Goal: Task Accomplishment & Management: Manage account settings

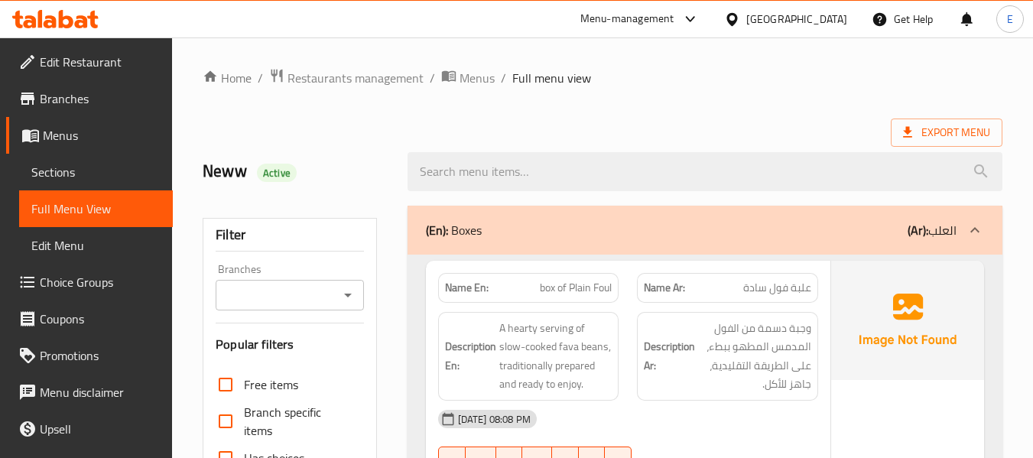
scroll to position [4818, 0]
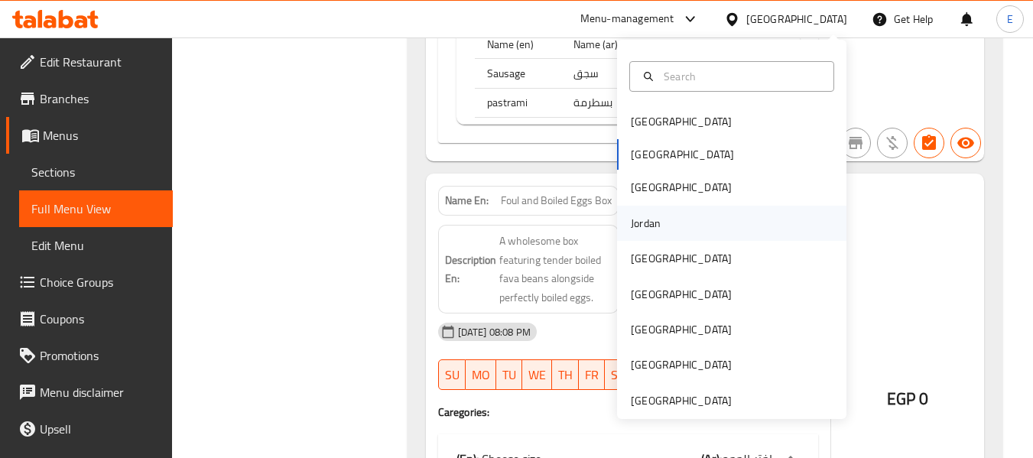
click at [646, 231] on div "Jordan" at bounding box center [646, 223] width 30 height 17
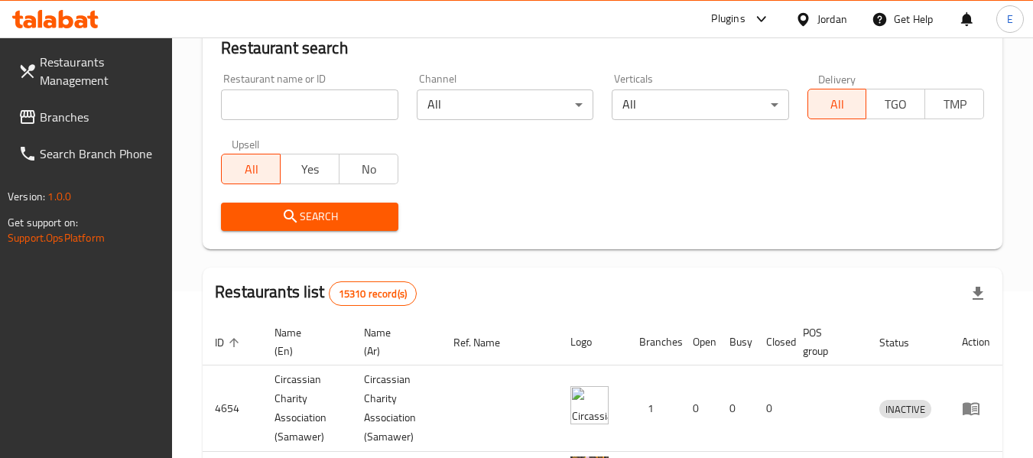
scroll to position [764, 0]
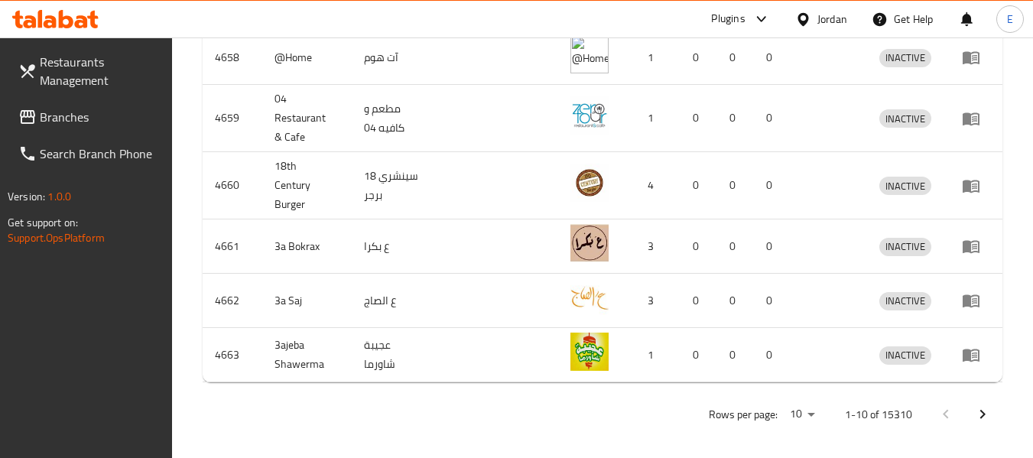
click at [72, 128] on link "Branches" at bounding box center [89, 117] width 167 height 37
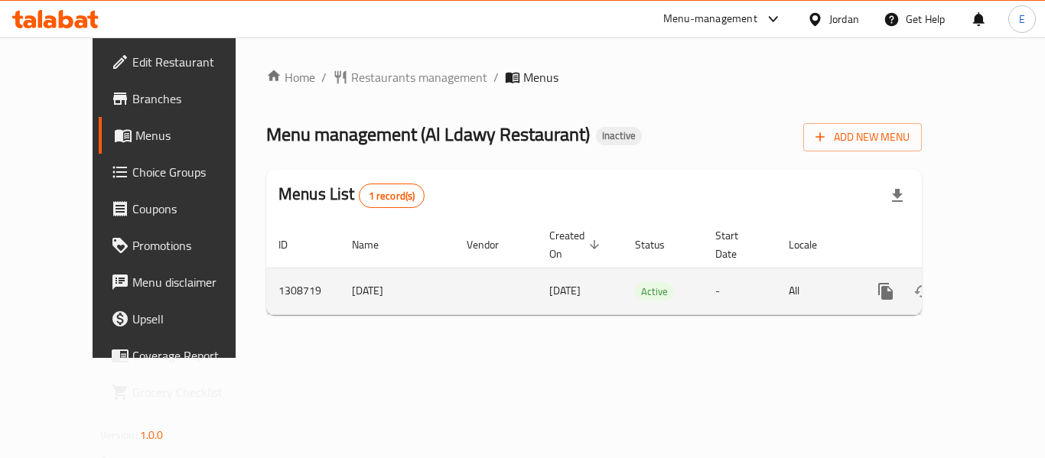
click at [986, 282] on icon "enhanced table" at bounding box center [995, 291] width 18 height 18
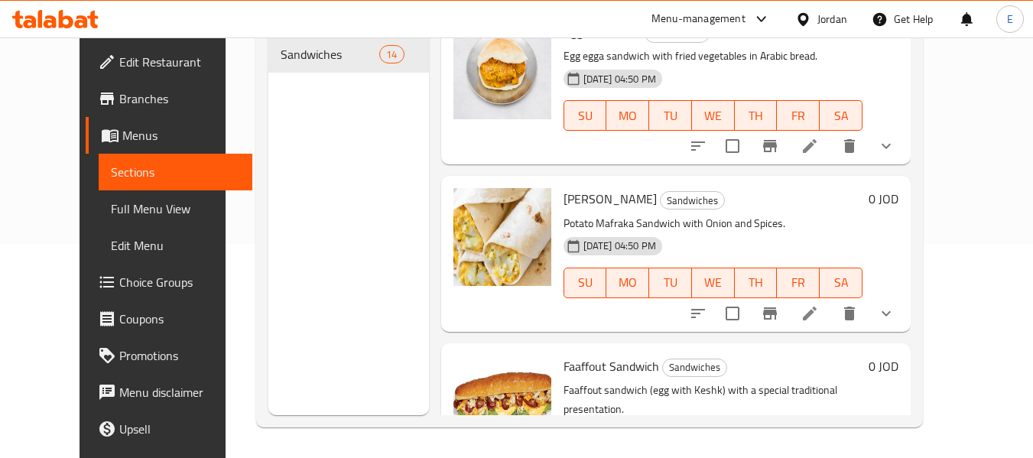
scroll to position [1147, 0]
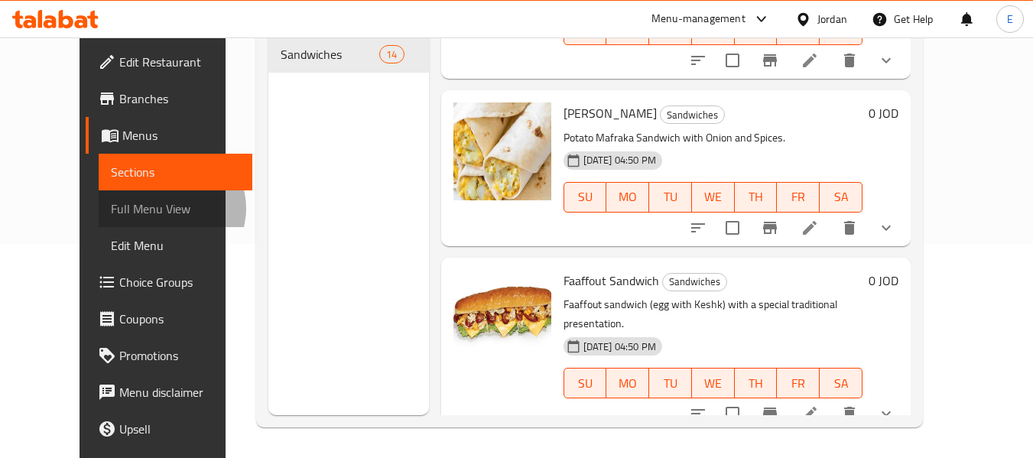
click at [111, 208] on span "Full Menu View" at bounding box center [175, 209] width 129 height 18
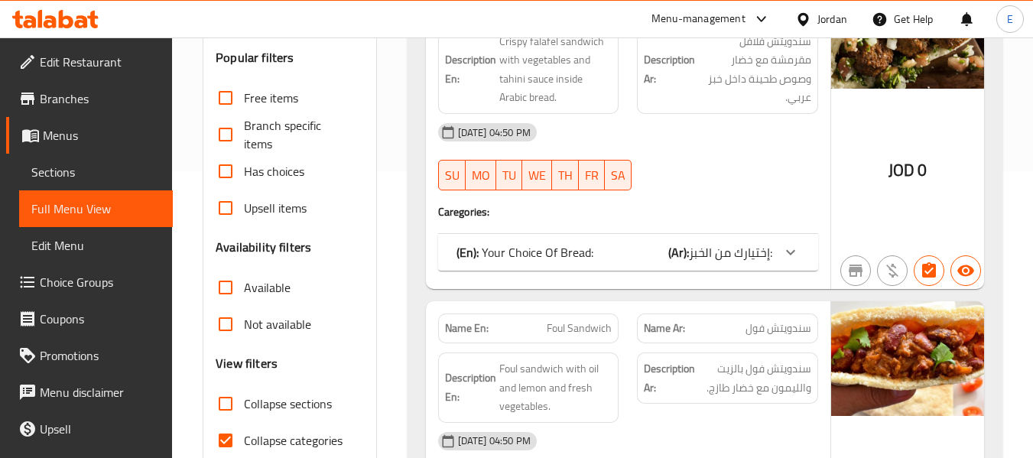
scroll to position [444, 0]
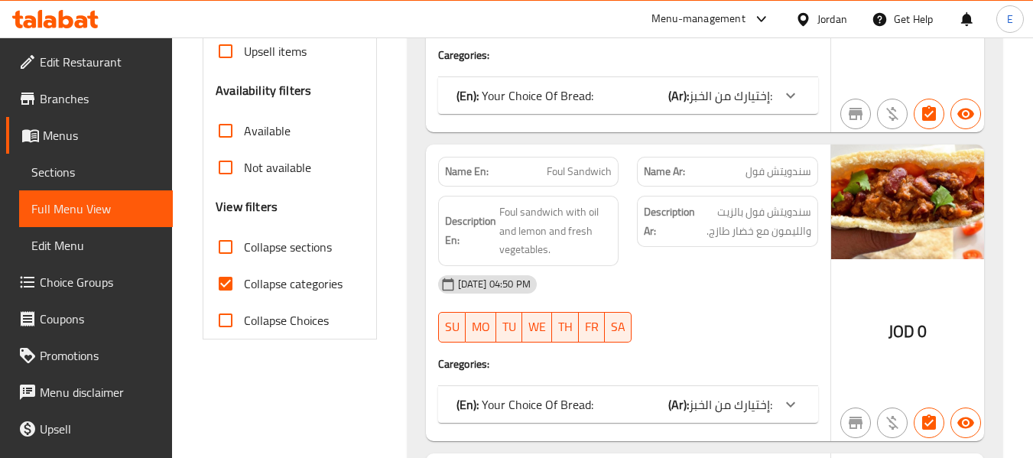
click at [229, 292] on input "Collapse categories" at bounding box center [225, 283] width 37 height 37
checkbox input "false"
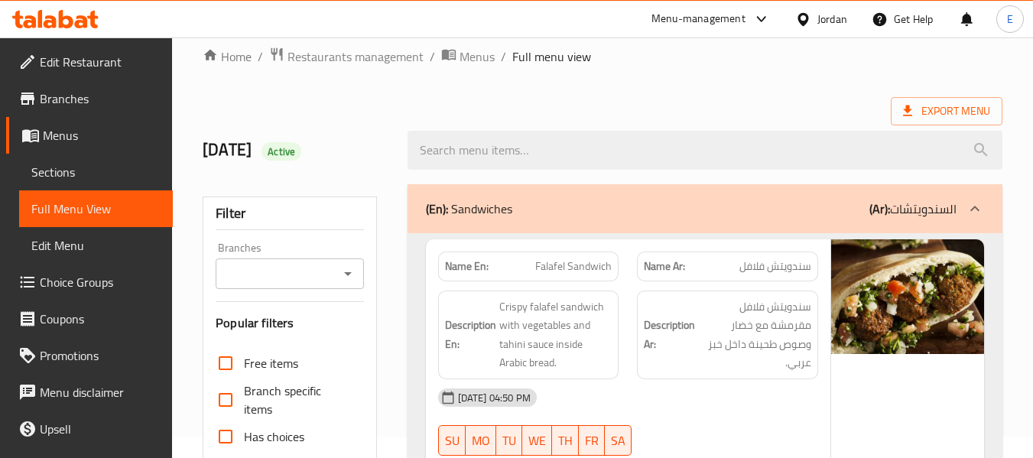
scroll to position [0, 0]
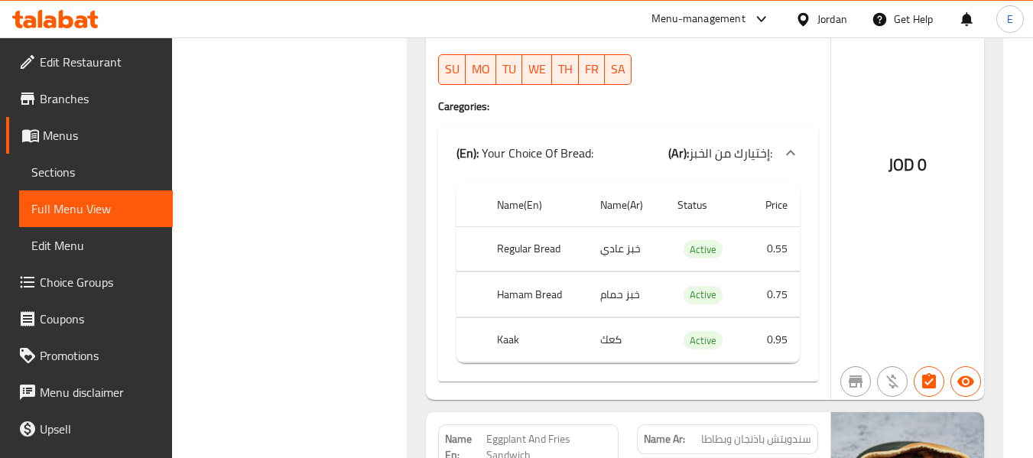
scroll to position [7297, 0]
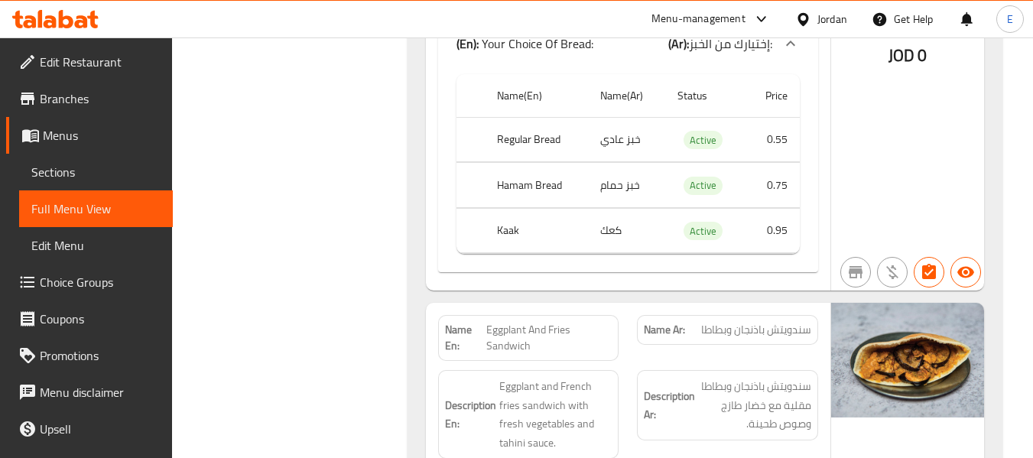
click at [43, 173] on span "Sections" at bounding box center [95, 172] width 129 height 18
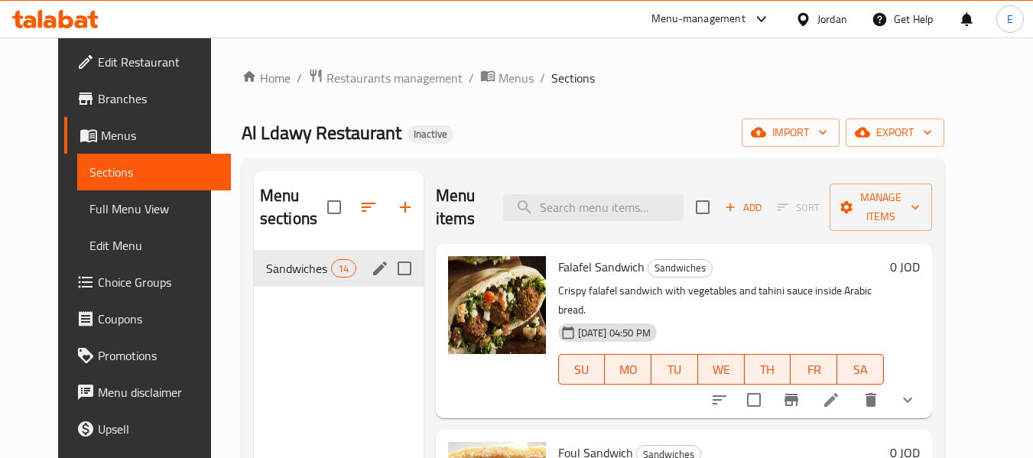
click at [332, 275] on span "14" at bounding box center [343, 269] width 23 height 15
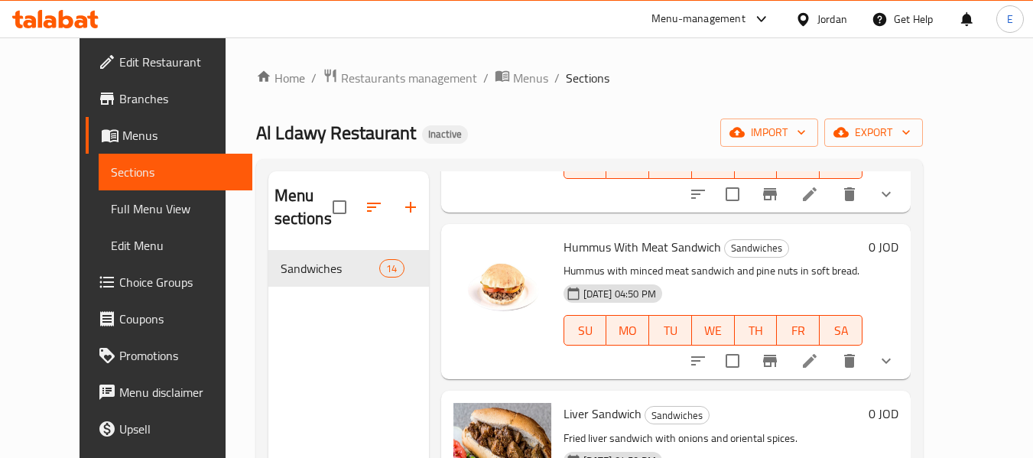
scroll to position [765, 0]
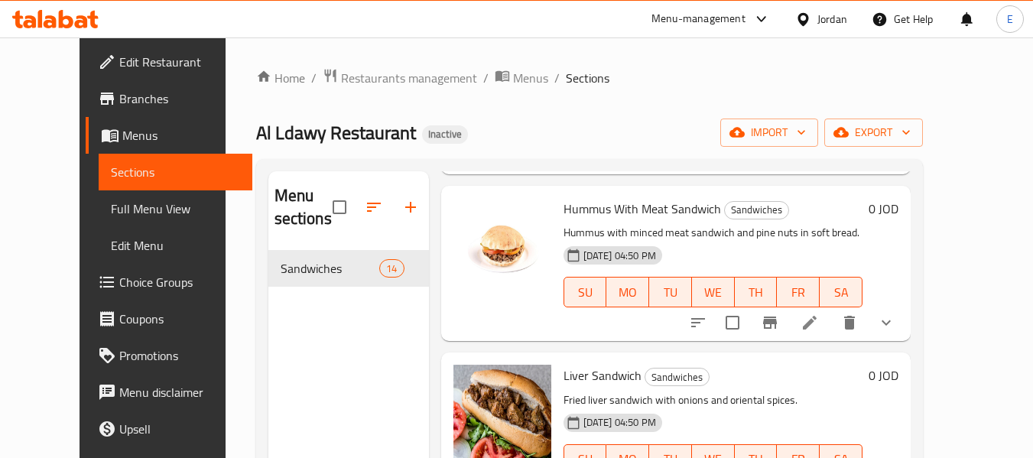
click at [111, 203] on span "Full Menu View" at bounding box center [175, 209] width 129 height 18
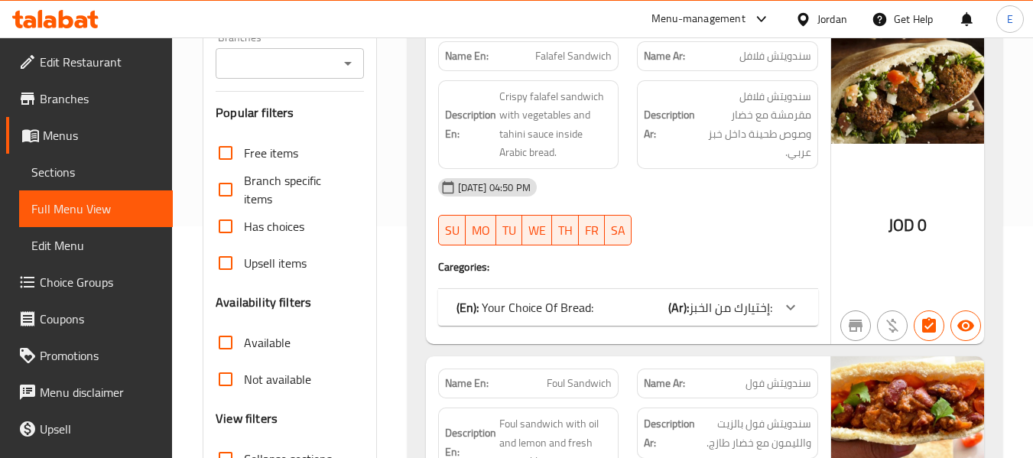
scroll to position [306, 0]
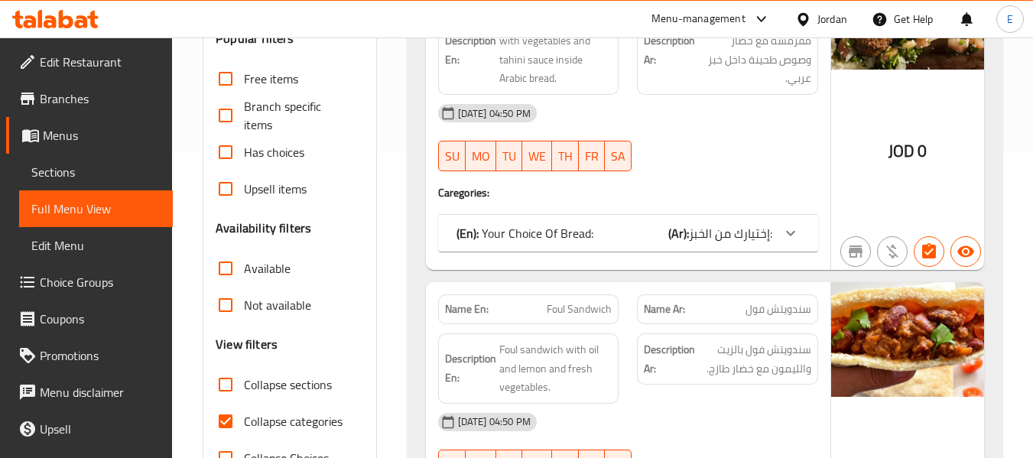
click at [227, 415] on input "Collapse categories" at bounding box center [225, 421] width 37 height 37
checkbox input "false"
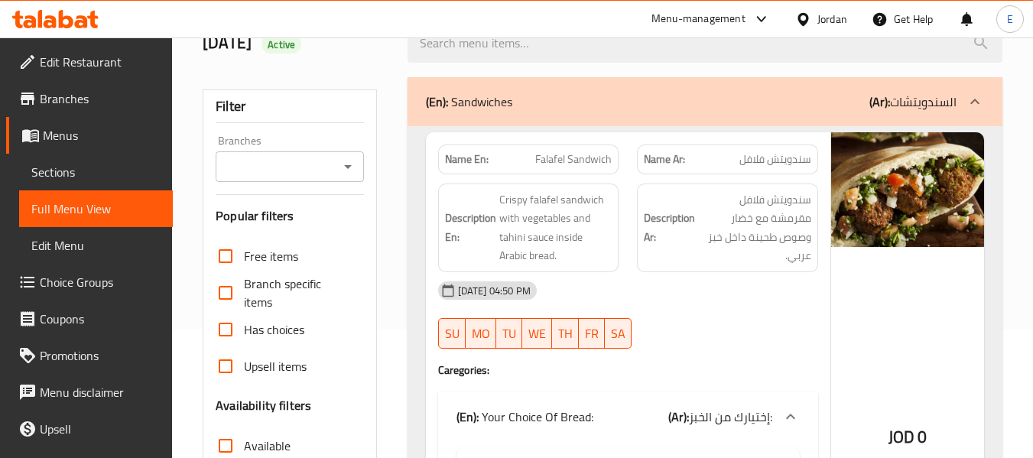
scroll to position [153, 0]
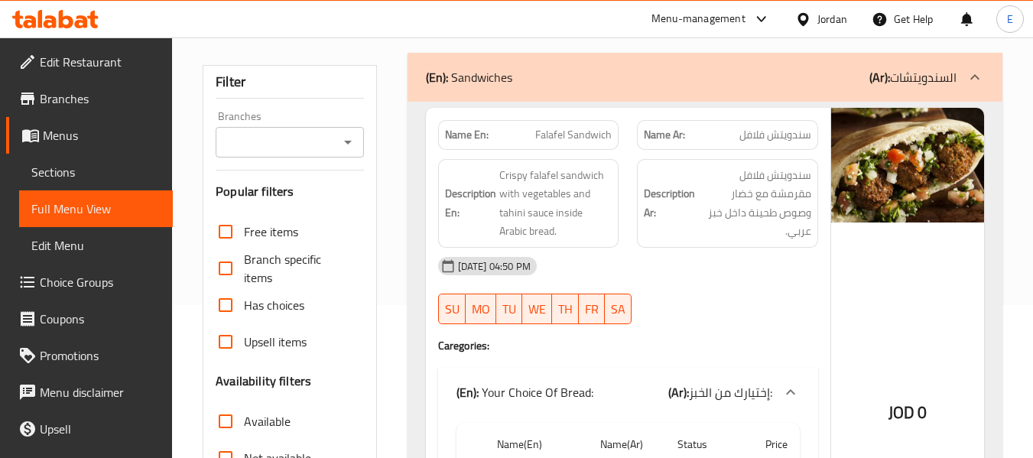
click at [748, 136] on span "سندويتش فلافل" at bounding box center [775, 135] width 72 height 16
click at [596, 142] on span "Falafel Sandwich" at bounding box center [573, 135] width 76 height 16
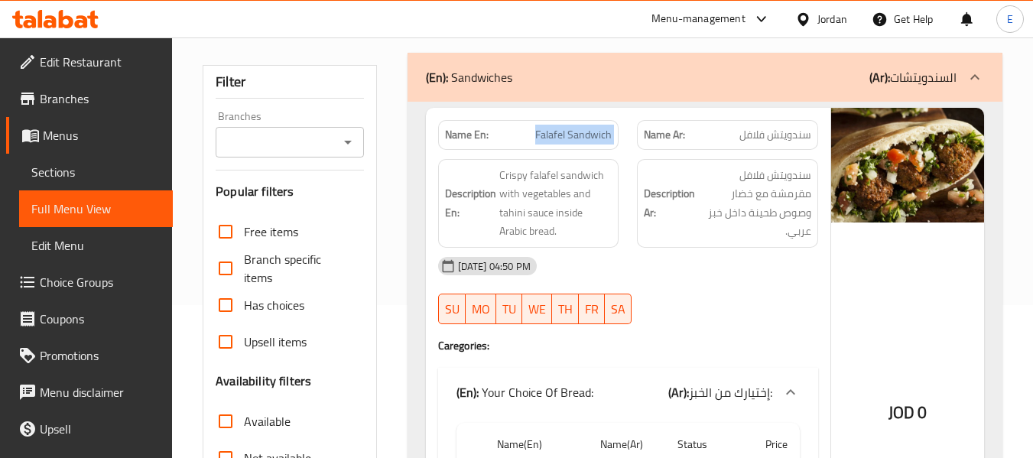
click at [596, 142] on span "Falafel Sandwich" at bounding box center [573, 135] width 76 height 16
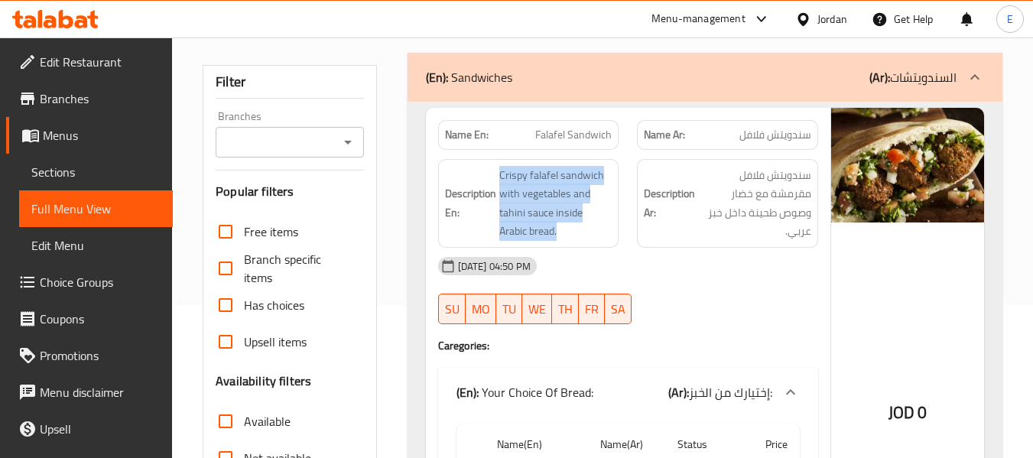
drag, startPoint x: 494, startPoint y: 172, endPoint x: 616, endPoint y: 240, distance: 140.0
click at [616, 240] on div "Description En: Crispy falafel sandwich with vegetables and tahini sauce inside…" at bounding box center [528, 203] width 181 height 89
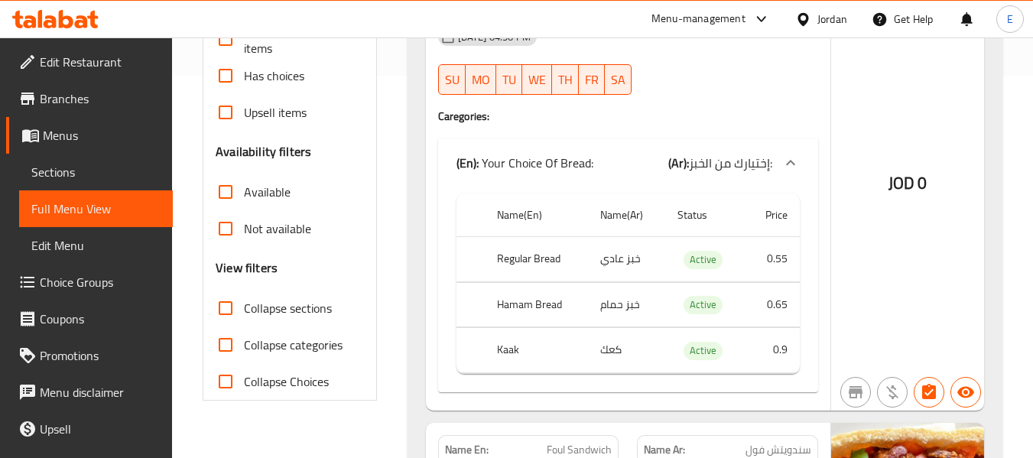
scroll to position [459, 0]
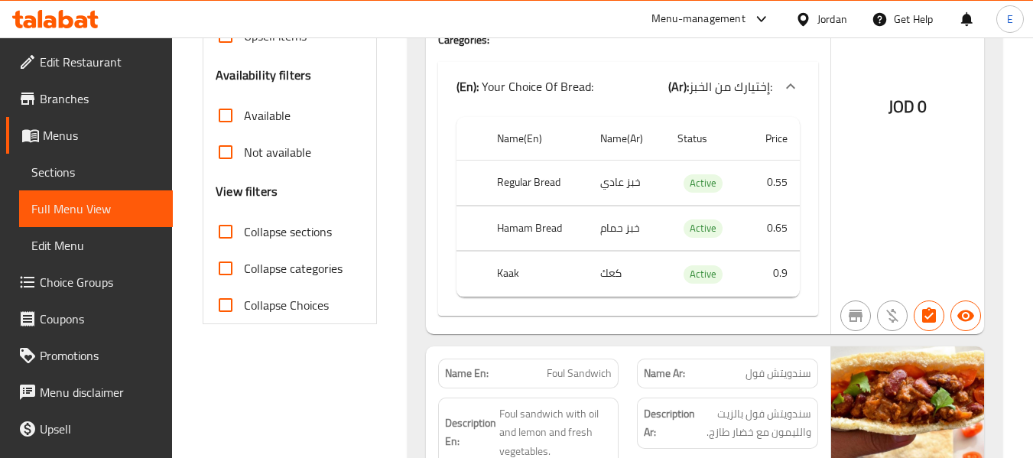
click at [639, 197] on td "خبز عادي" at bounding box center [627, 183] width 78 height 45
click at [537, 189] on th "Regular Bread" at bounding box center [536, 183] width 103 height 45
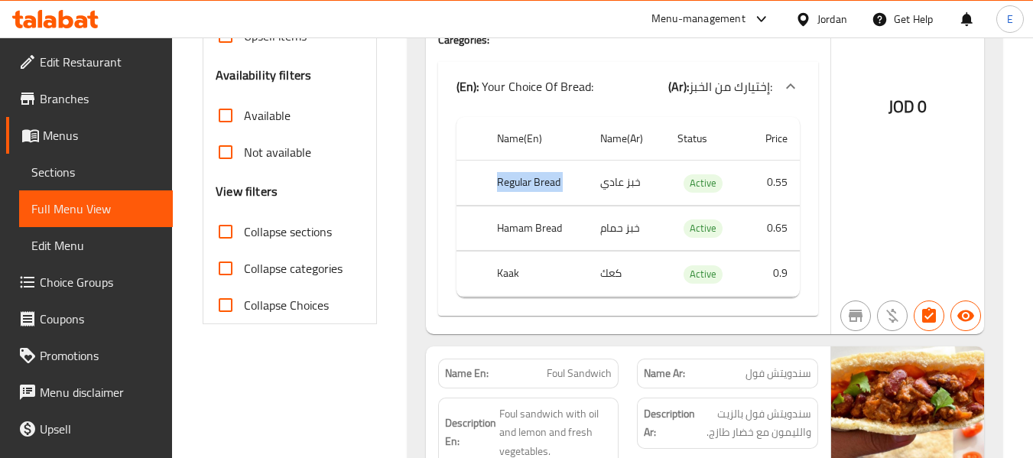
click at [537, 189] on th "Regular Bread" at bounding box center [536, 183] width 103 height 45
click at [529, 229] on th "Hamam Bread" at bounding box center [536, 228] width 103 height 45
click at [643, 223] on td "خبز حمام" at bounding box center [627, 228] width 78 height 45
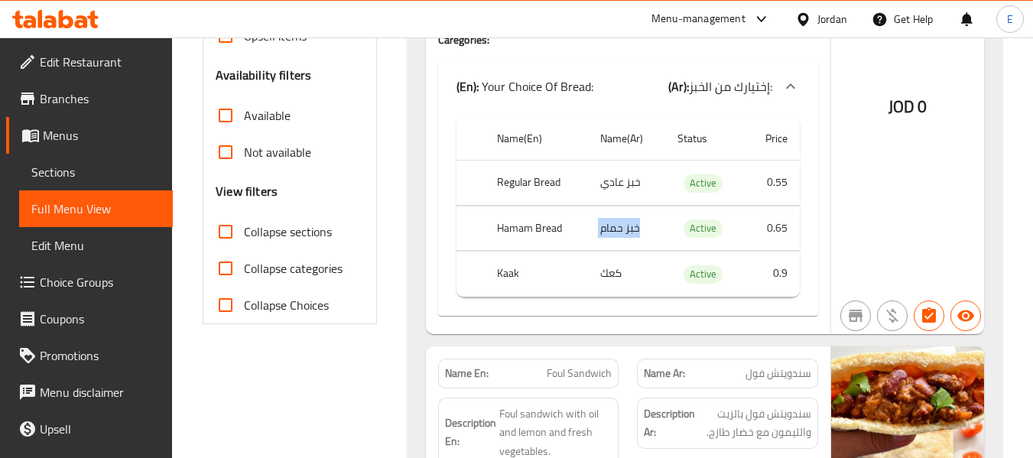
click at [643, 223] on td "خبز حمام" at bounding box center [627, 228] width 78 height 45
click at [629, 271] on td "كعك" at bounding box center [627, 274] width 78 height 45
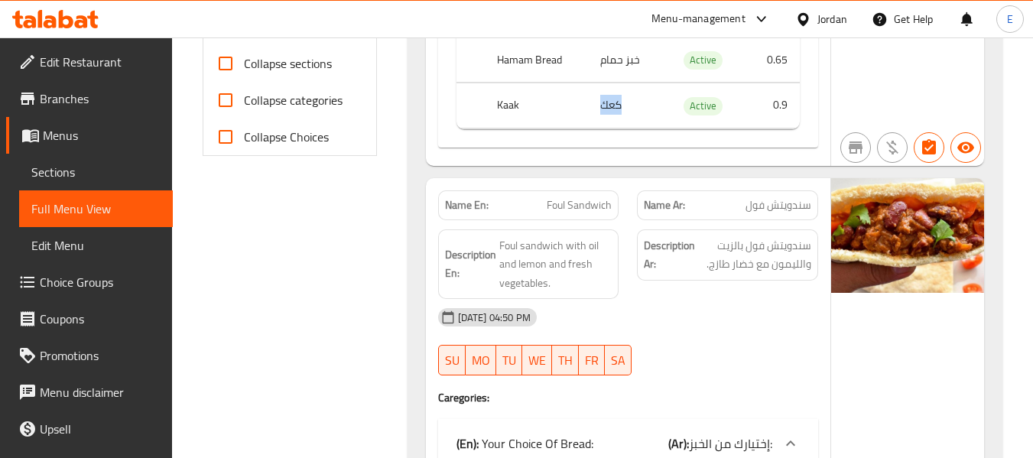
scroll to position [765, 0]
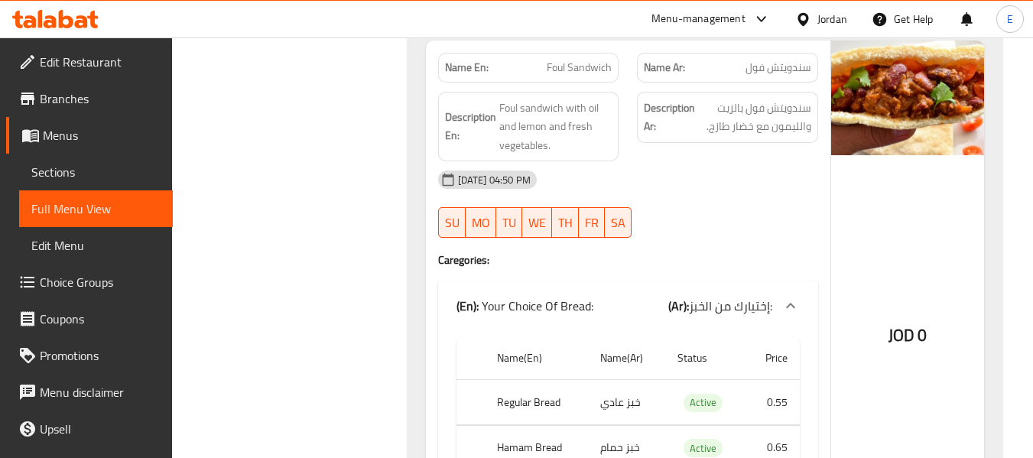
click at [790, 65] on span "سندويتش فول" at bounding box center [779, 68] width 66 height 16
click at [581, 68] on span "Foul Sandwich" at bounding box center [579, 68] width 65 height 16
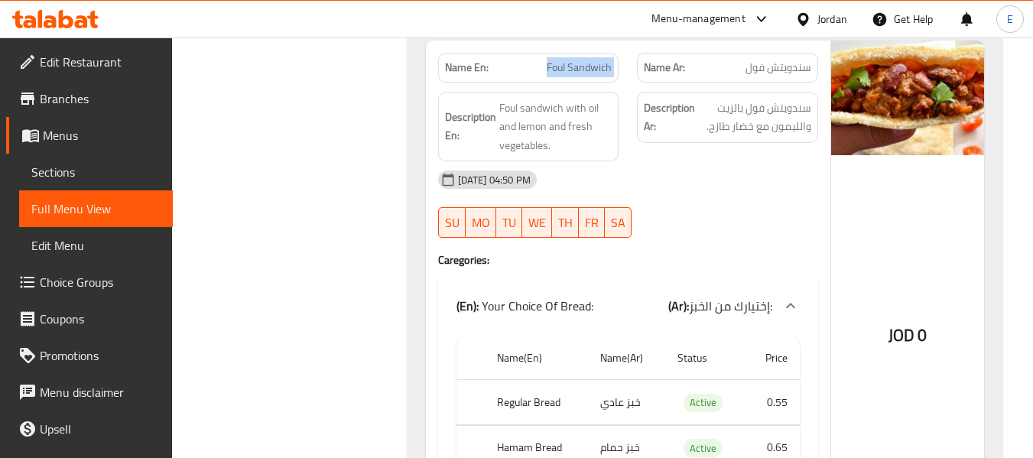
click at [581, 68] on span "Foul Sandwich" at bounding box center [579, 68] width 65 height 16
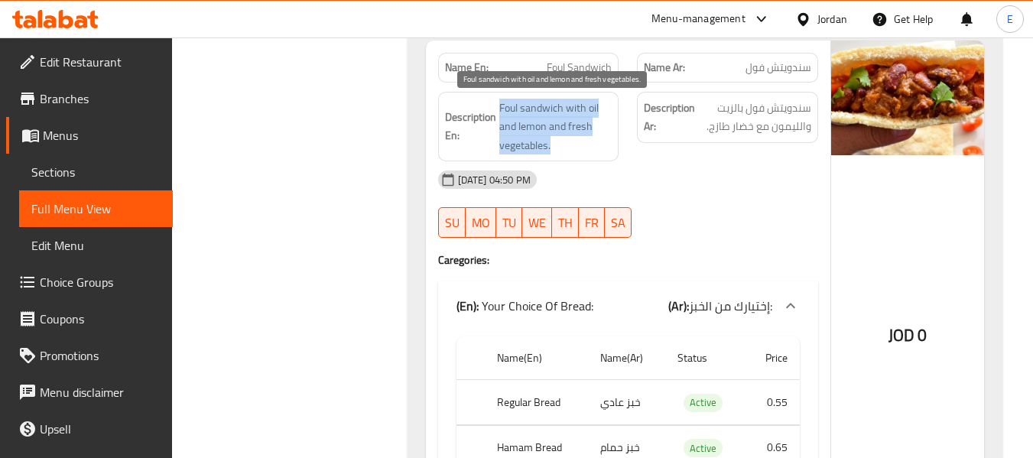
drag, startPoint x: 501, startPoint y: 106, endPoint x: 596, endPoint y: 138, distance: 101.1
click at [596, 138] on h6 "Description En: Foul sandwich with oil and lemon and fresh vegetables." at bounding box center [528, 127] width 167 height 57
click at [596, 138] on span "Foul sandwich with oil and lemon and fresh vegetables." at bounding box center [555, 127] width 113 height 57
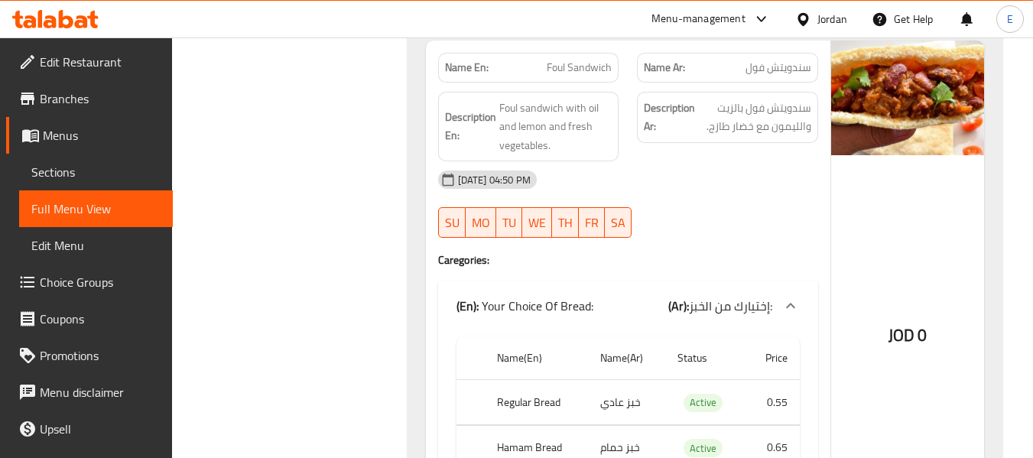
click at [708, 193] on div "28-08-2025 04:50 PM" at bounding box center [628, 179] width 398 height 37
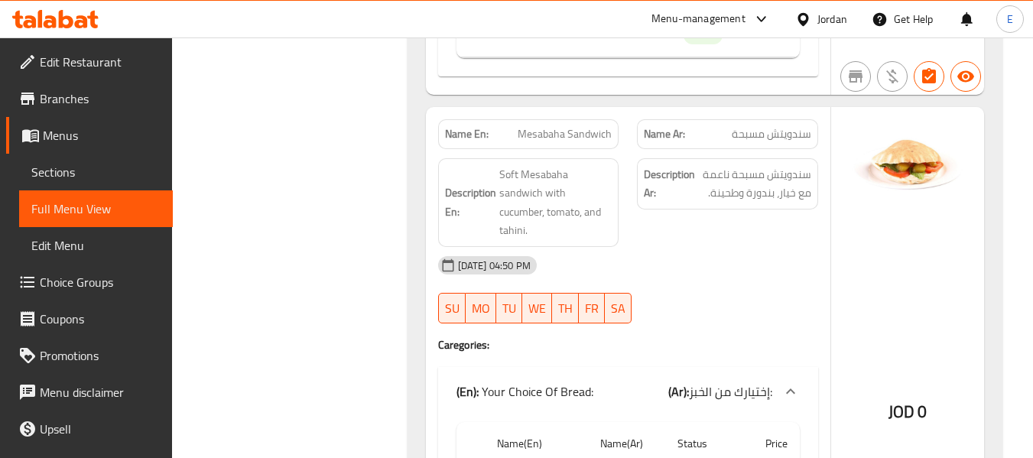
scroll to position [1300, 0]
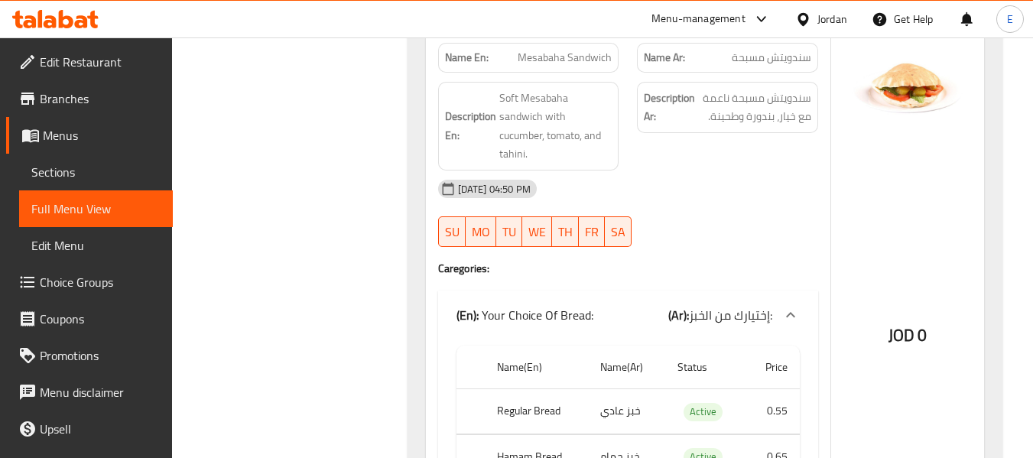
click at [795, 65] on span "سندويتش مسبحة" at bounding box center [772, 58] width 80 height 16
click at [576, 54] on span "Mesabaha Sandwich" at bounding box center [565, 58] width 94 height 16
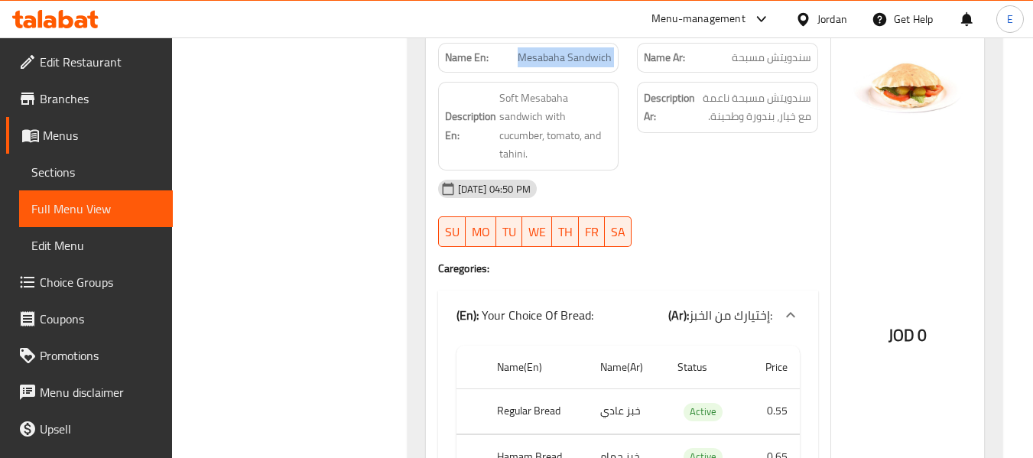
click at [576, 54] on span "Mesabaha Sandwich" at bounding box center [565, 58] width 94 height 16
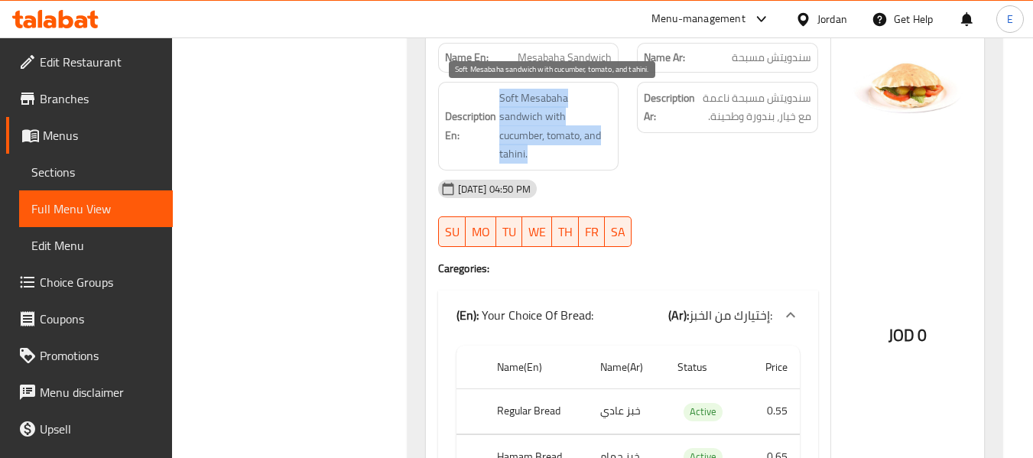
drag, startPoint x: 494, startPoint y: 85, endPoint x: 607, endPoint y: 138, distance: 124.9
click at [607, 138] on div "Description En: Soft Mesabaha sandwich with cucumber, tomato, and tahini." at bounding box center [528, 126] width 181 height 89
click at [607, 138] on span "Soft Mesabaha sandwich with cucumber, tomato, and tahini." at bounding box center [555, 126] width 113 height 75
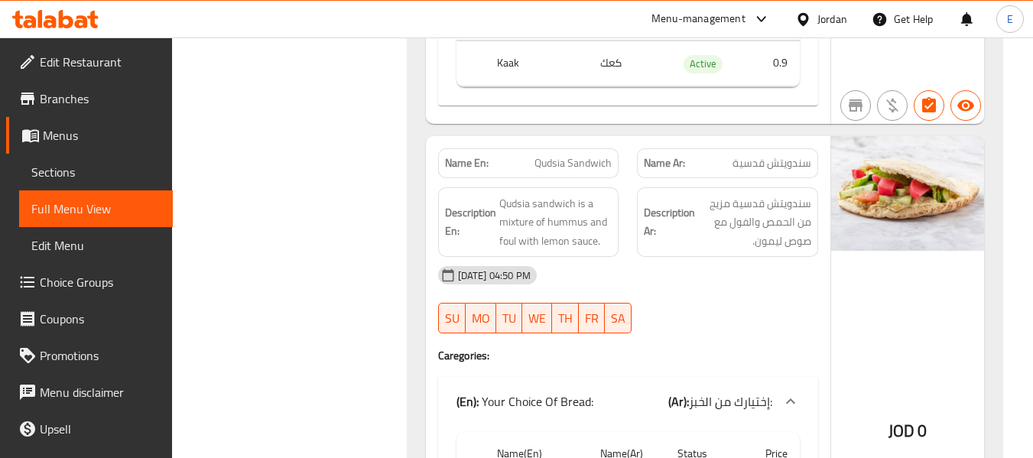
scroll to position [1759, 0]
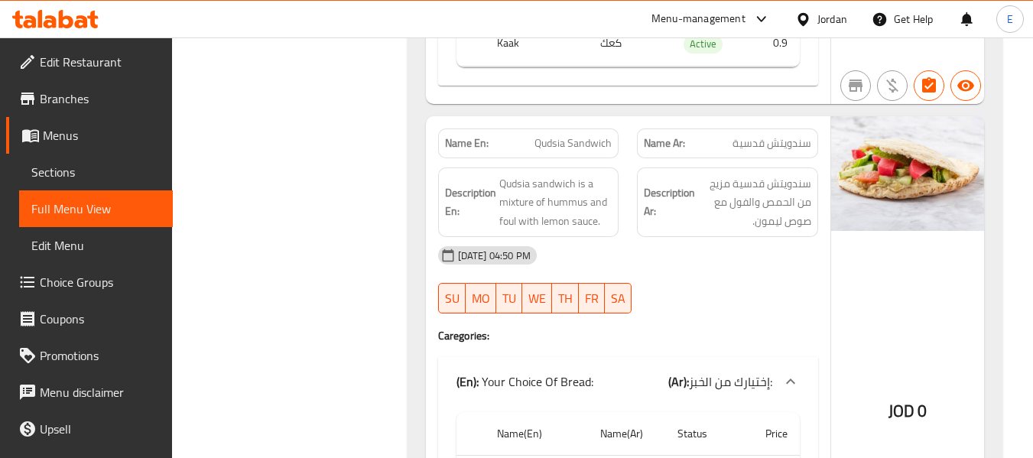
click at [782, 135] on span "سندويتش قدسية" at bounding box center [772, 143] width 79 height 16
click at [808, 135] on span "سندويتش قدسية" at bounding box center [772, 143] width 79 height 16
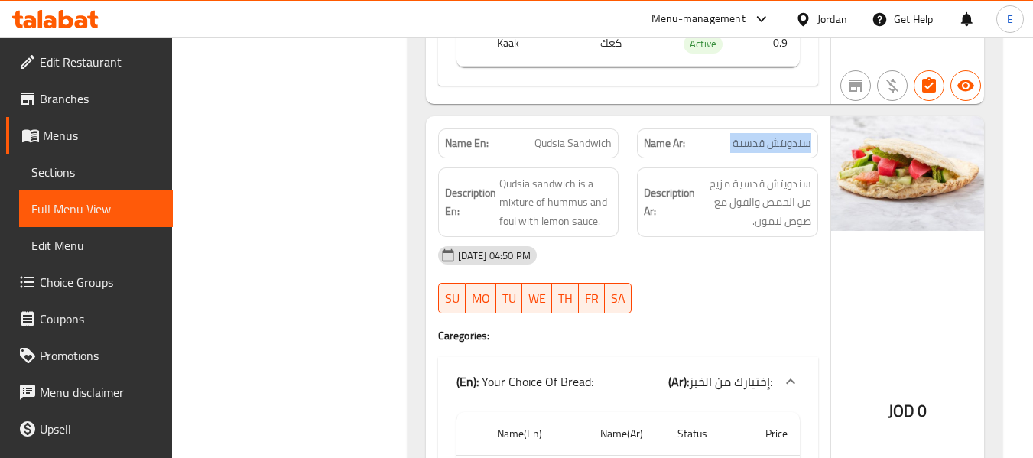
click at [808, 135] on span "سندويتش قدسية" at bounding box center [772, 143] width 79 height 16
click at [523, 135] on p "Name En: Qudsia Sandwich" at bounding box center [528, 143] width 167 height 16
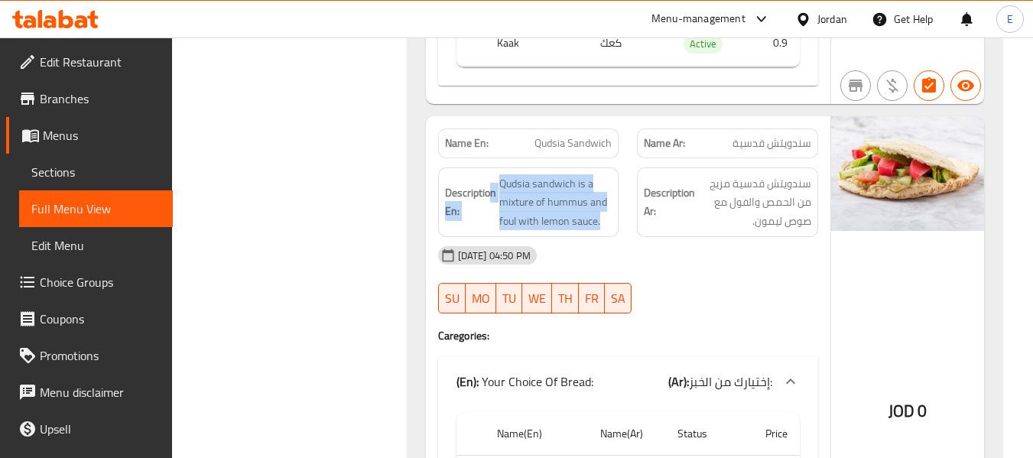
drag, startPoint x: 493, startPoint y: 158, endPoint x: 613, endPoint y: 197, distance: 125.5
click at [613, 197] on div "Description En: Qudsia sandwich is a mixture of hummus and foul with lemon sauc…" at bounding box center [528, 202] width 181 height 70
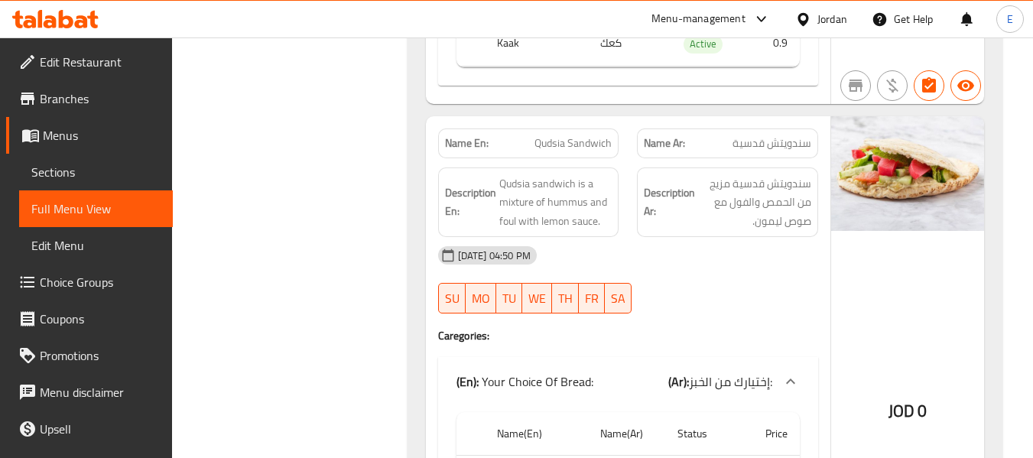
click at [613, 197] on div "Description En: Qudsia sandwich is a mixture of hummus and foul with lemon sauc…" at bounding box center [528, 202] width 181 height 70
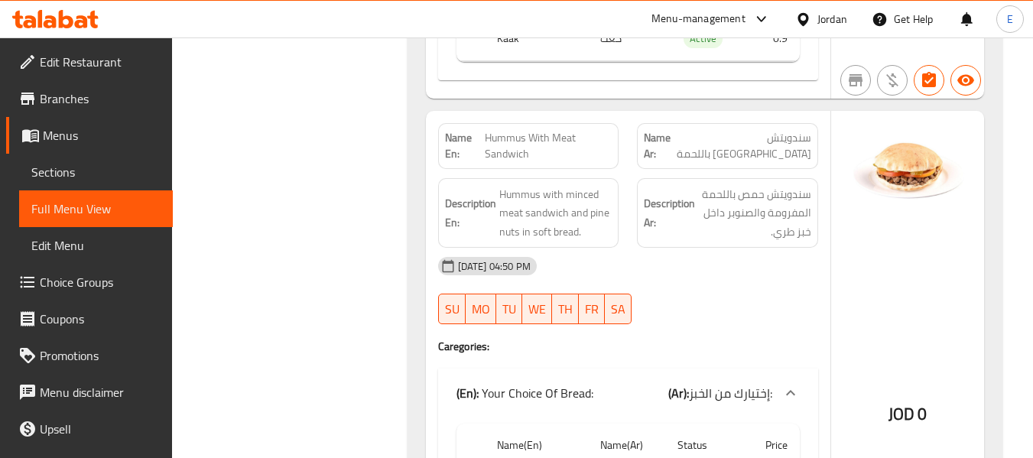
scroll to position [2294, 0]
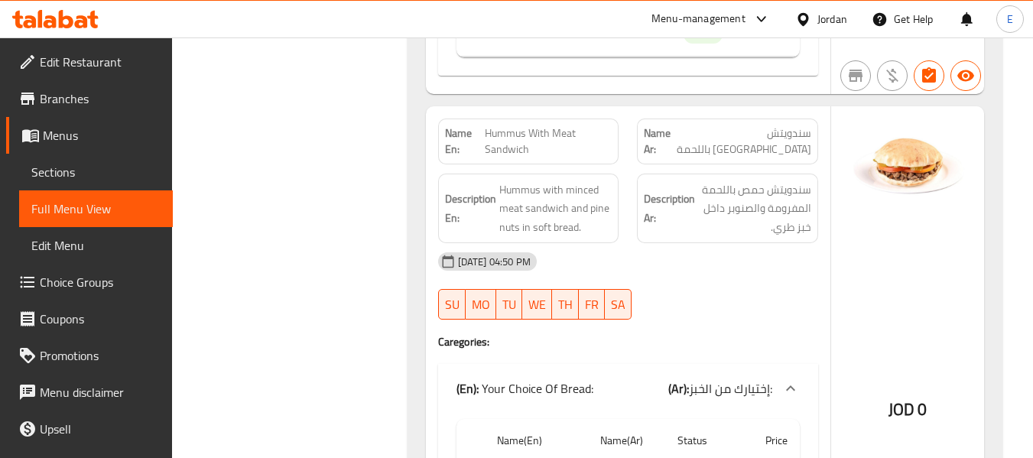
click at [779, 125] on span "سندويتش حمص باللحمة" at bounding box center [743, 141] width 136 height 32
click at [564, 125] on span "Hummus With Meat Sandwich" at bounding box center [548, 141] width 127 height 32
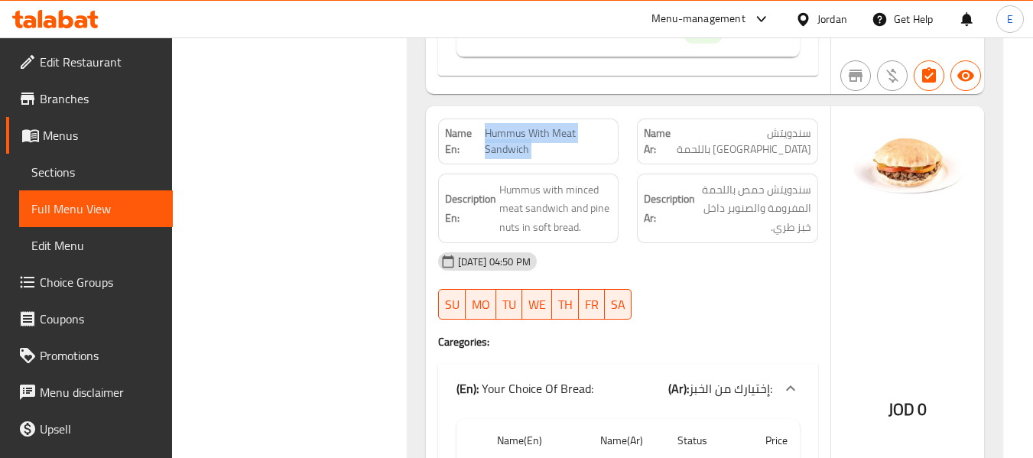
click at [564, 125] on span "Hummus With Meat Sandwich" at bounding box center [548, 141] width 127 height 32
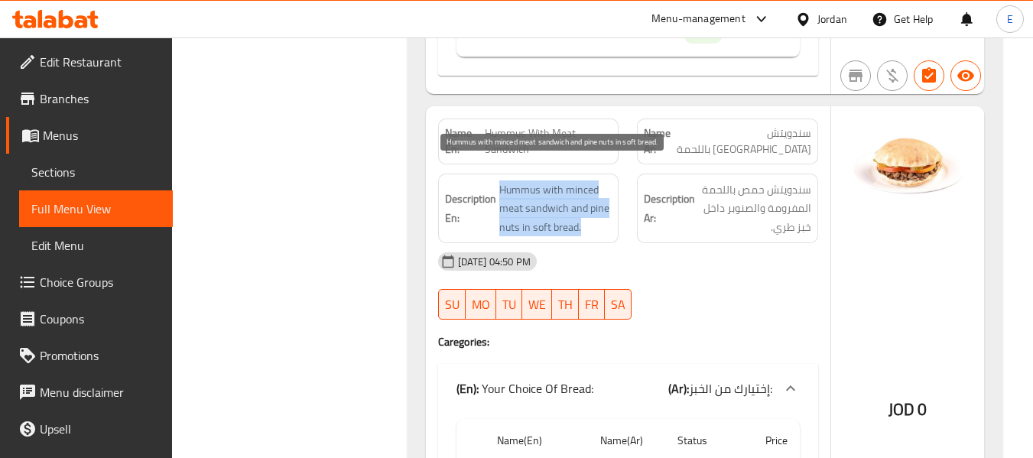
drag, startPoint x: 539, startPoint y: 171, endPoint x: 609, endPoint y: 204, distance: 77.3
click at [609, 204] on h6 "Description En: Hummus with minced meat sandwich and pine nuts in soft bread." at bounding box center [528, 208] width 167 height 57
click at [609, 204] on span "Hummus with minced meat sandwich and pine nuts in soft bread." at bounding box center [555, 208] width 113 height 57
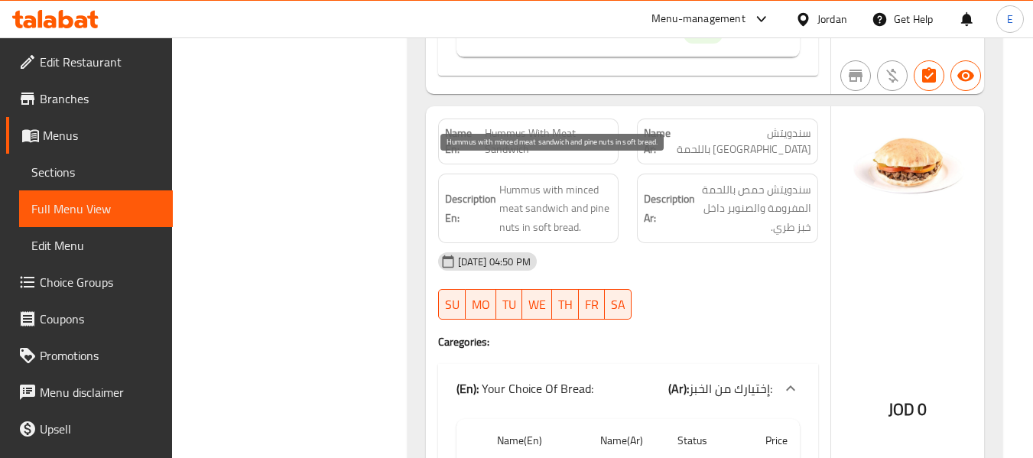
click at [609, 204] on span "Hummus with minced meat sandwich and pine nuts in soft bread." at bounding box center [555, 208] width 113 height 57
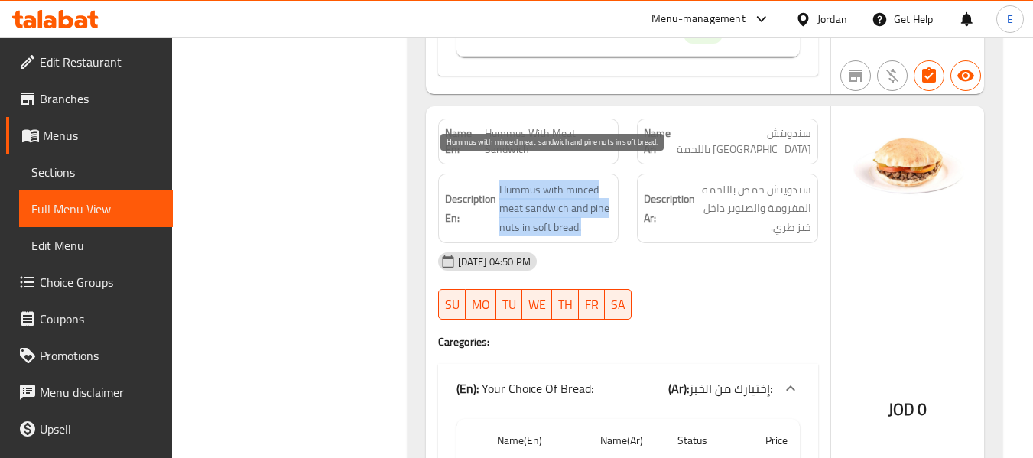
click at [609, 204] on span "Hummus with minced meat sandwich and pine nuts in soft bread." at bounding box center [555, 208] width 113 height 57
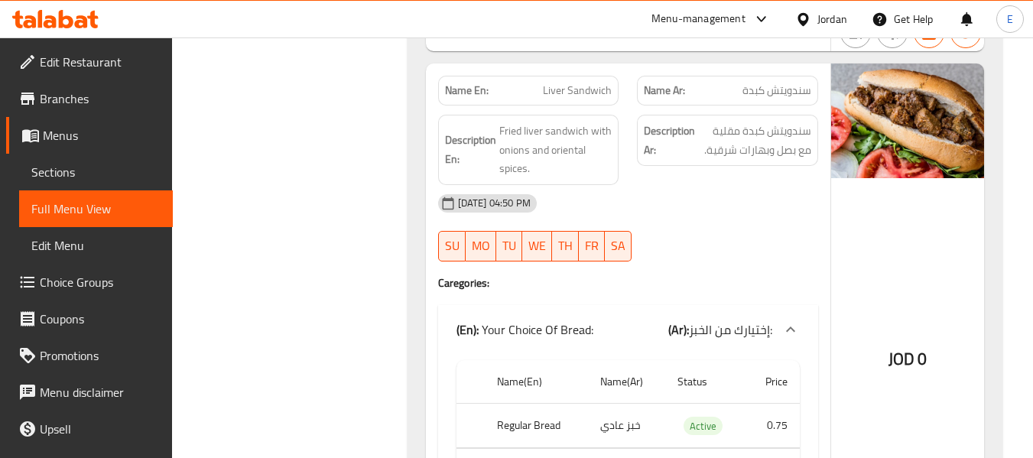
scroll to position [2829, 0]
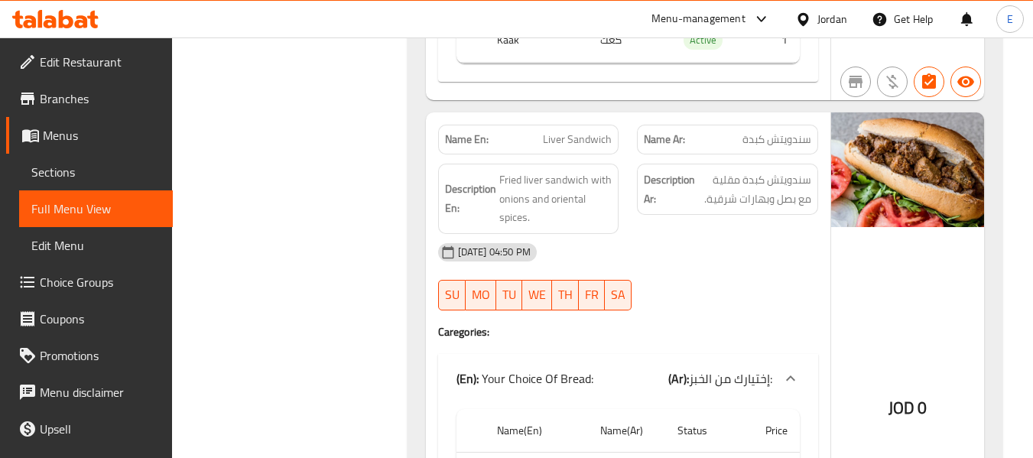
click at [786, 132] on span "سندويتش كبدة" at bounding box center [777, 140] width 69 height 16
drag, startPoint x: 786, startPoint y: 112, endPoint x: 605, endPoint y: 97, distance: 181.9
click at [785, 132] on span "سندويتش كبدة" at bounding box center [777, 140] width 69 height 16
click at [587, 132] on span "Liver Sandwich" at bounding box center [577, 140] width 69 height 16
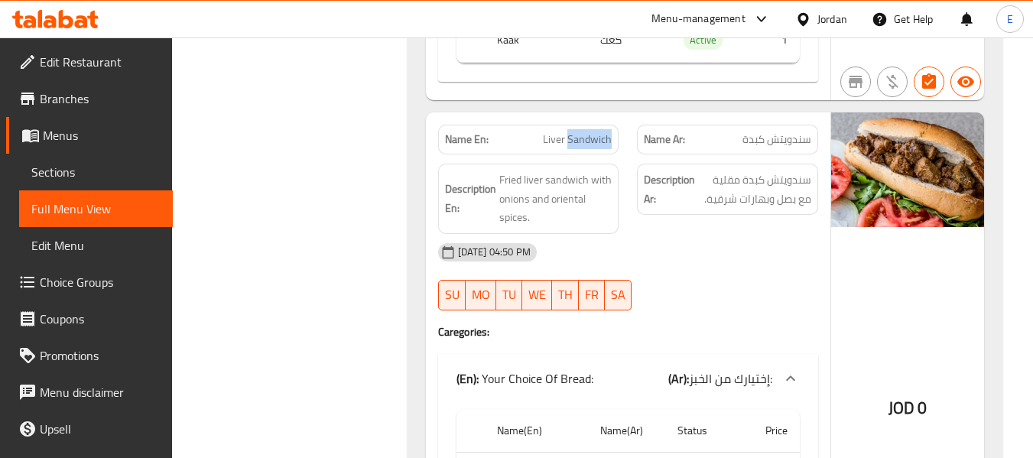
click at [587, 132] on span "Liver Sandwich" at bounding box center [577, 140] width 69 height 16
click at [791, 132] on span "سندويتش كبدة" at bounding box center [777, 140] width 69 height 16
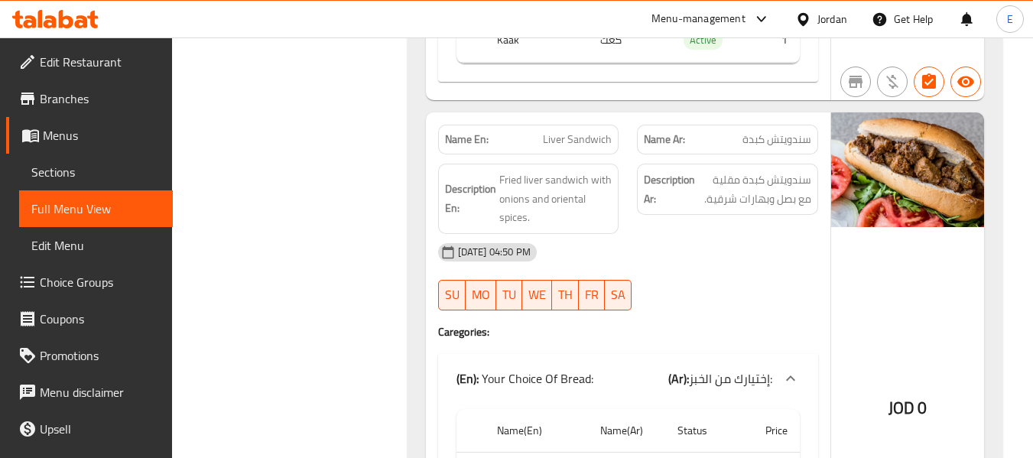
click at [607, 131] on div "Name En: Liver Sandwich" at bounding box center [528, 140] width 181 height 30
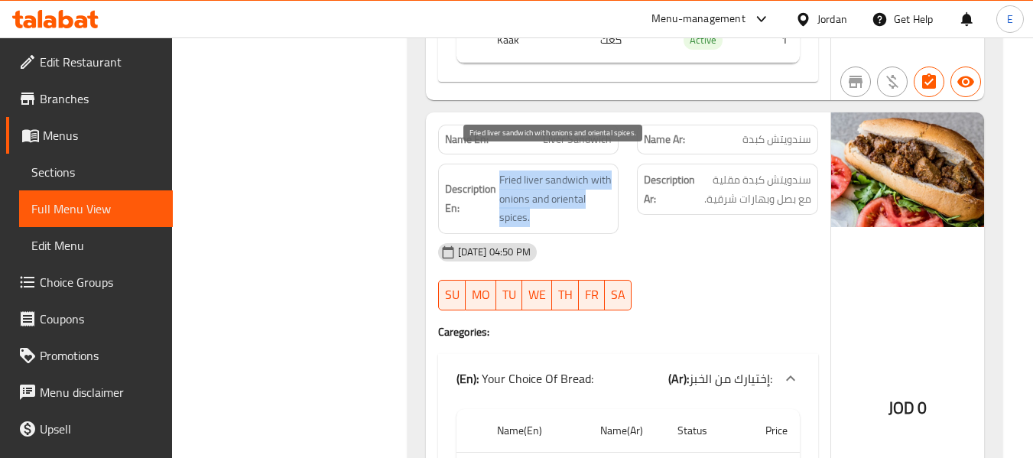
drag, startPoint x: 492, startPoint y: 152, endPoint x: 603, endPoint y: 199, distance: 119.6
click at [603, 199] on h6 "Description En: Fried liver sandwich with onions and oriental spices." at bounding box center [528, 199] width 167 height 57
click at [603, 199] on span "Fried liver sandwich with onions and oriental spices." at bounding box center [555, 199] width 113 height 57
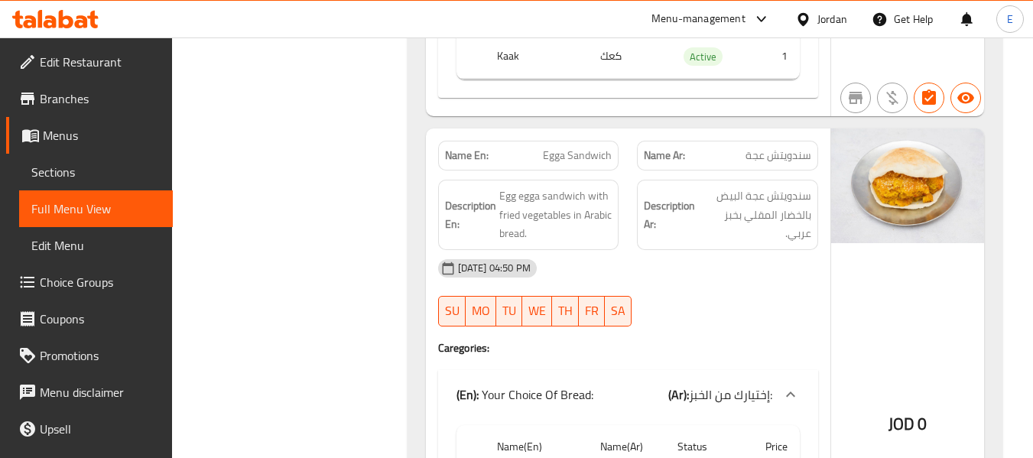
scroll to position [3365, 0]
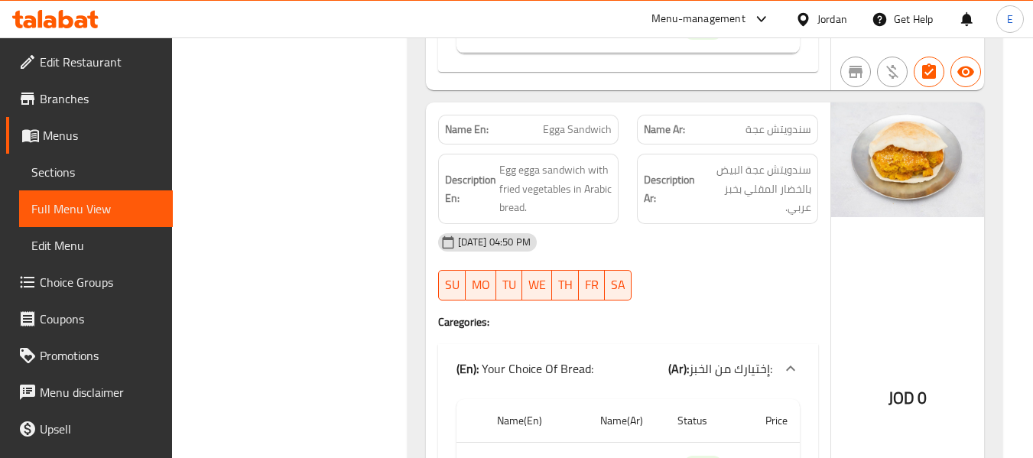
click at [747, 115] on div "Name Ar: سندويتش عجة" at bounding box center [727, 130] width 181 height 30
click at [573, 122] on span "Egga Sandwich" at bounding box center [577, 130] width 69 height 16
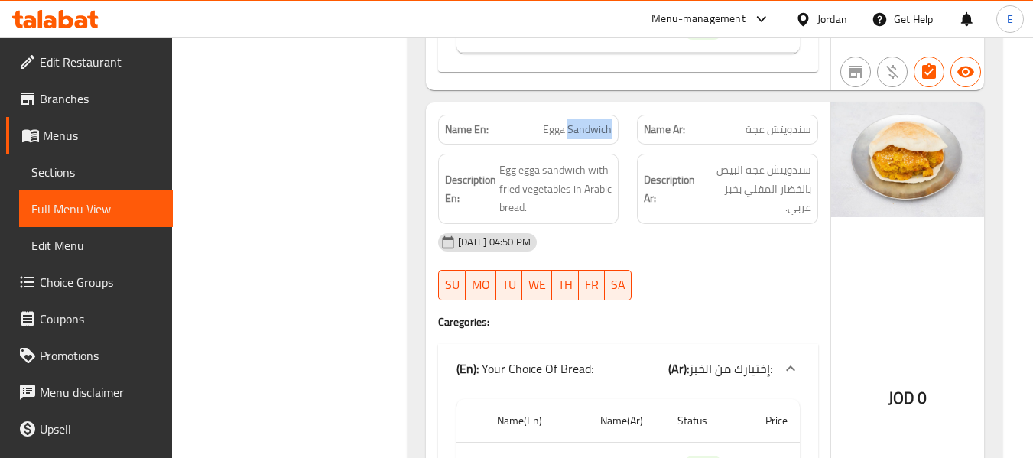
click at [573, 122] on span "Egga Sandwich" at bounding box center [577, 130] width 69 height 16
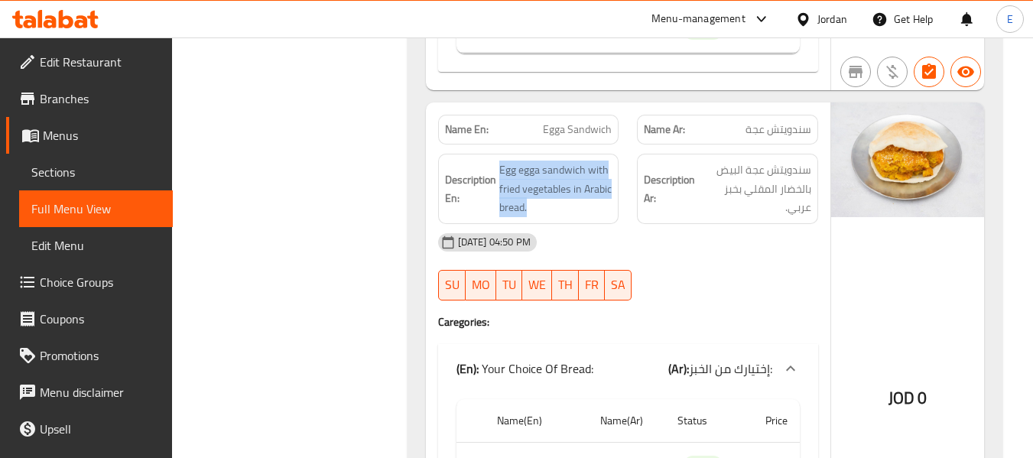
drag, startPoint x: 497, startPoint y: 141, endPoint x: 616, endPoint y: 189, distance: 127.9
click at [616, 189] on div "Description En: Egg egga sandwich with fried vegetables in Arabic bread." at bounding box center [528, 189] width 181 height 70
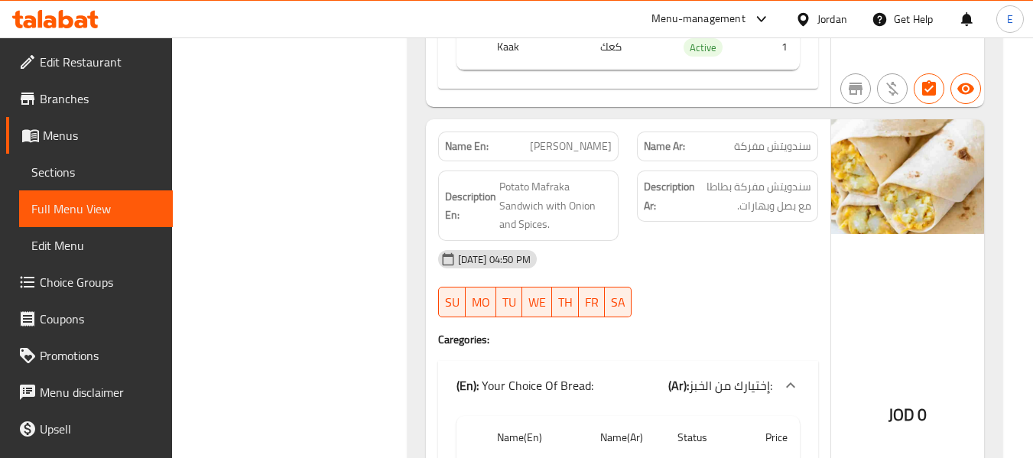
scroll to position [3900, 0]
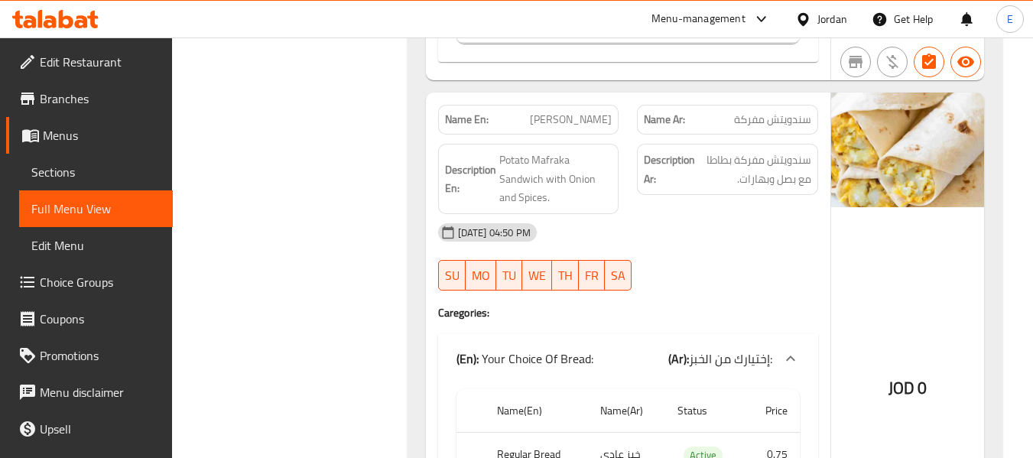
click at [771, 112] on span "سندويتش مفركة" at bounding box center [772, 120] width 77 height 16
click at [593, 112] on span "Mafraka Sandwich" at bounding box center [571, 120] width 82 height 16
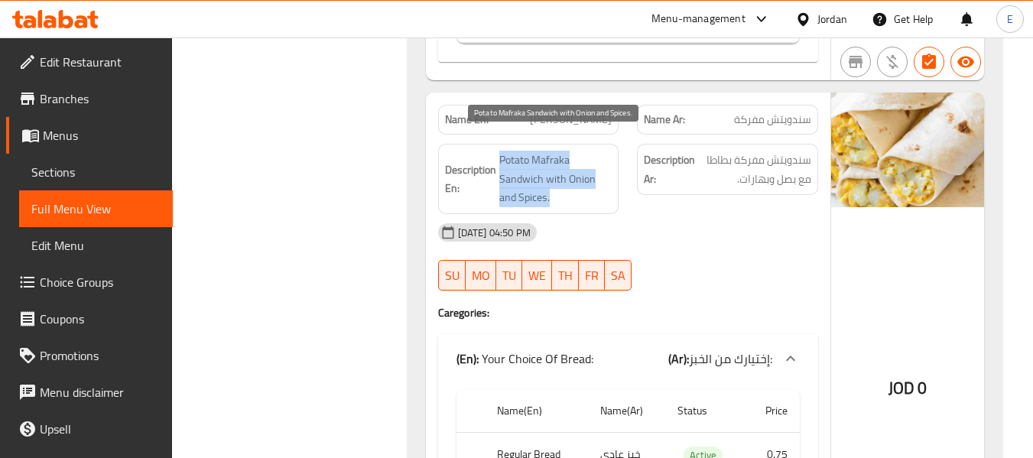
drag, startPoint x: 498, startPoint y: 130, endPoint x: 595, endPoint y: 175, distance: 107.1
click at [595, 175] on div "Description En: Potato Mafraka Sandwich with Onion and Spices." at bounding box center [528, 179] width 181 height 70
click at [595, 175] on span "Potato Mafraka Sandwich with Onion and Spices." at bounding box center [555, 179] width 113 height 57
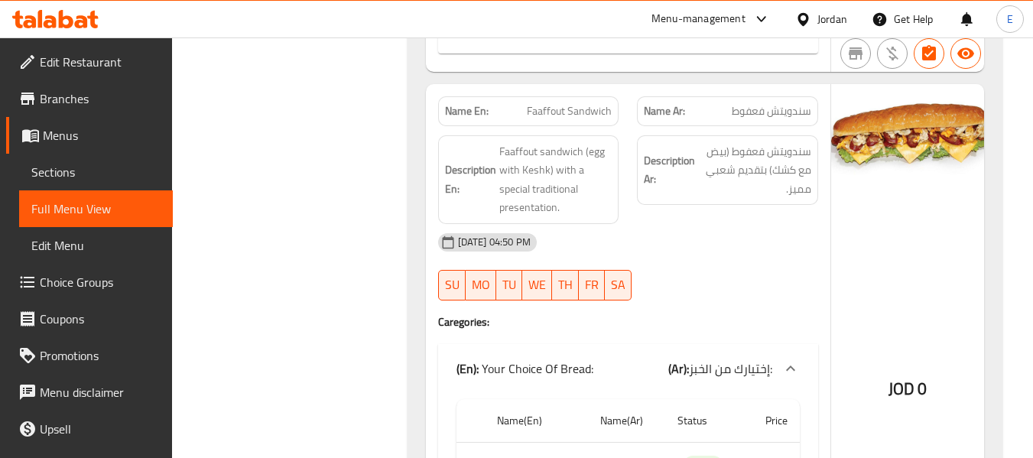
scroll to position [4435, 0]
click at [573, 102] on span "Faaffout Sandwich" at bounding box center [569, 110] width 85 height 16
click at [783, 96] on div "Name Ar: سندويتش فعفوط" at bounding box center [727, 111] width 181 height 30
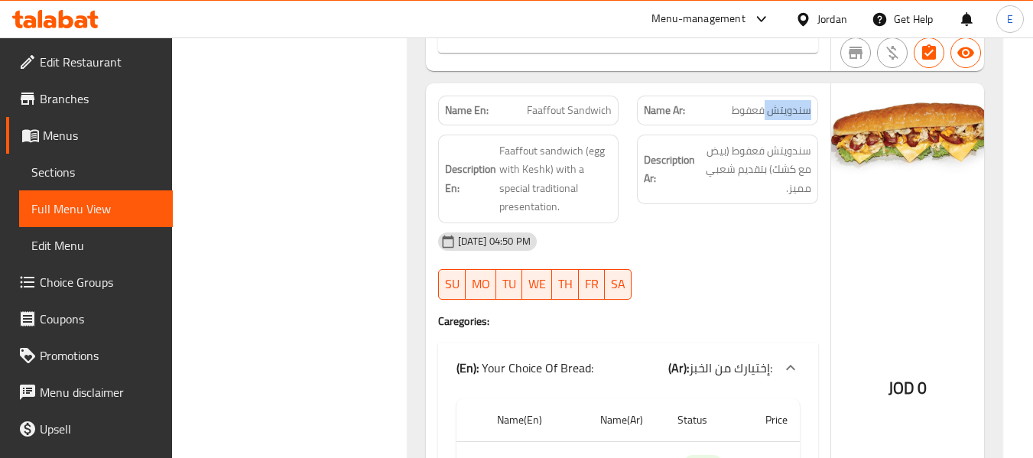
click at [783, 96] on div "Name Ar: سندويتش فعفوط" at bounding box center [727, 111] width 181 height 30
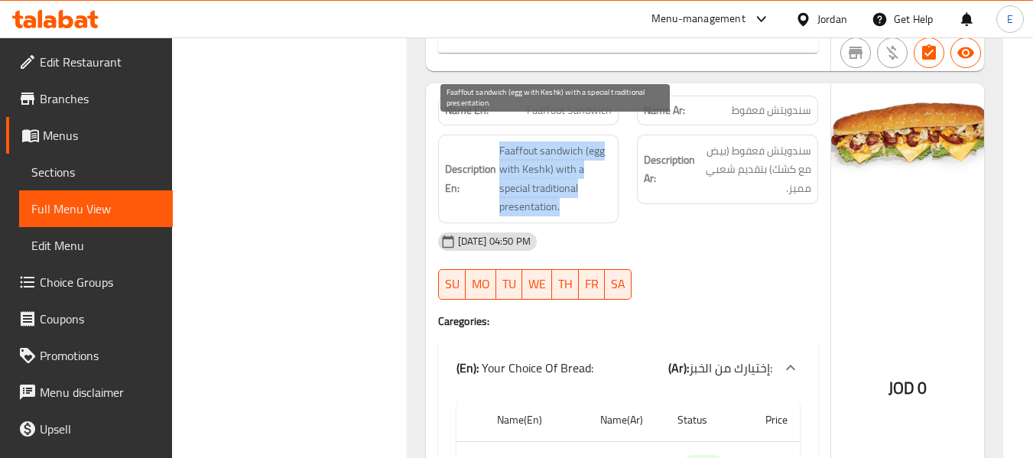
drag, startPoint x: 494, startPoint y: 126, endPoint x: 587, endPoint y: 192, distance: 114.1
click at [587, 192] on h6 "Description En: Faaffout sandwich (egg with Keshk) with a special traditional p…" at bounding box center [528, 178] width 167 height 75
click at [587, 192] on span "Faaffout sandwich (egg with Keshk) with a special traditional presentation." at bounding box center [555, 178] width 113 height 75
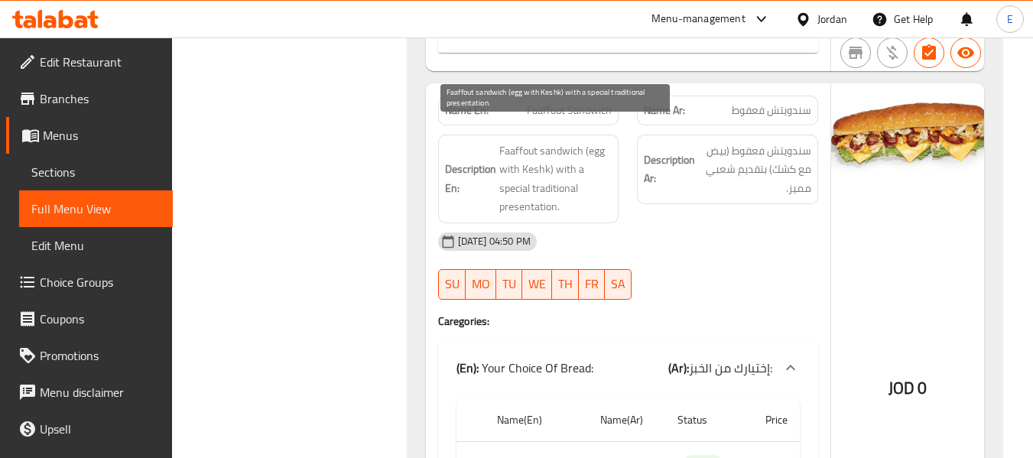
click at [587, 192] on span "Faaffout sandwich (egg with Keshk) with a special traditional presentation." at bounding box center [555, 178] width 113 height 75
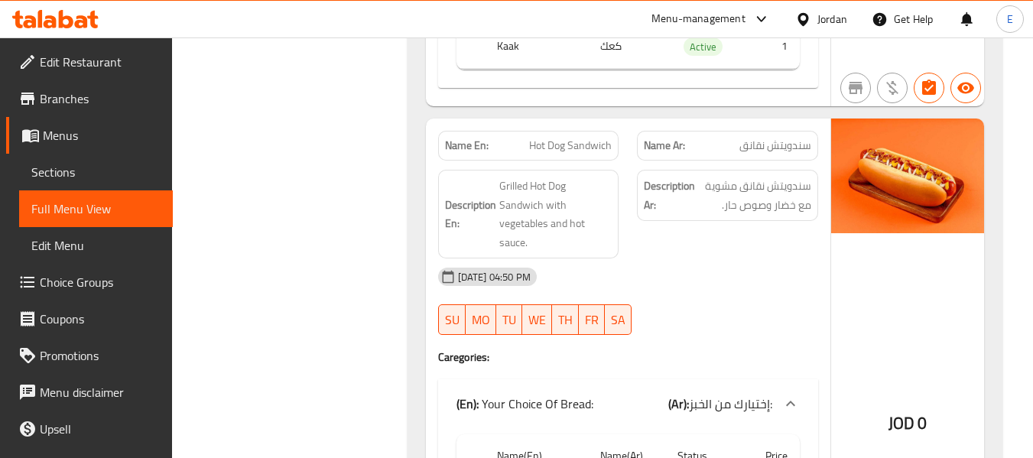
scroll to position [4970, 0]
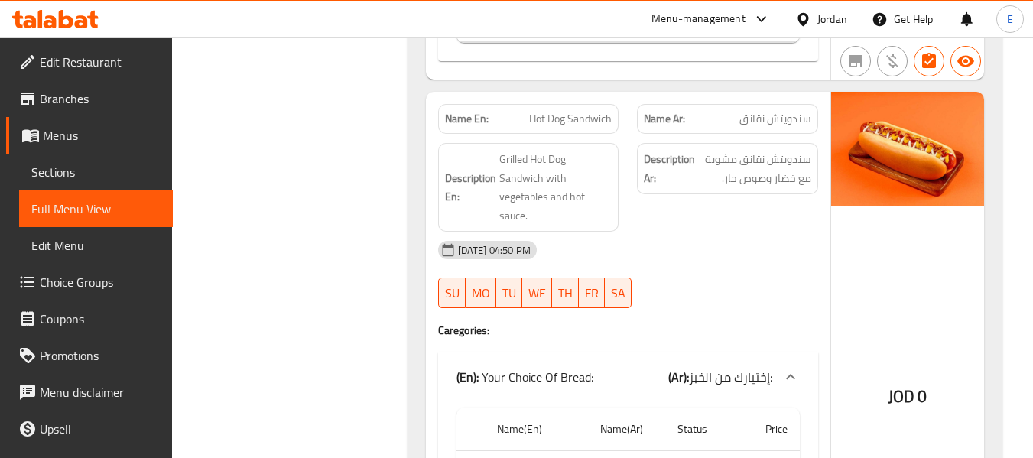
click at [751, 111] on span "سندويتش نقانق" at bounding box center [775, 119] width 72 height 16
click at [606, 113] on div "Name En: Hot Dog Sandwich" at bounding box center [528, 119] width 181 height 30
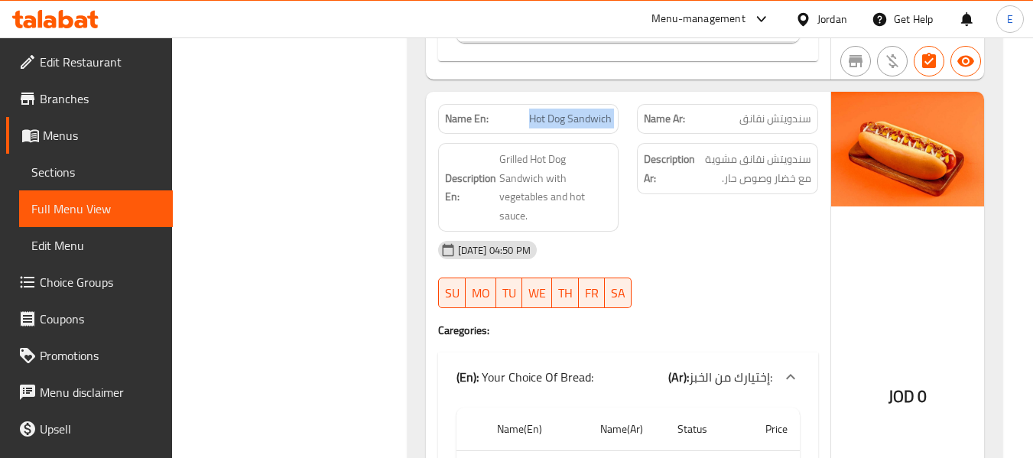
click at [606, 113] on div "Name En: Hot Dog Sandwich" at bounding box center [528, 119] width 181 height 30
click at [652, 277] on div "28-08-2025 04:50 PM SU MO TU WE TH FR SA" at bounding box center [628, 275] width 398 height 86
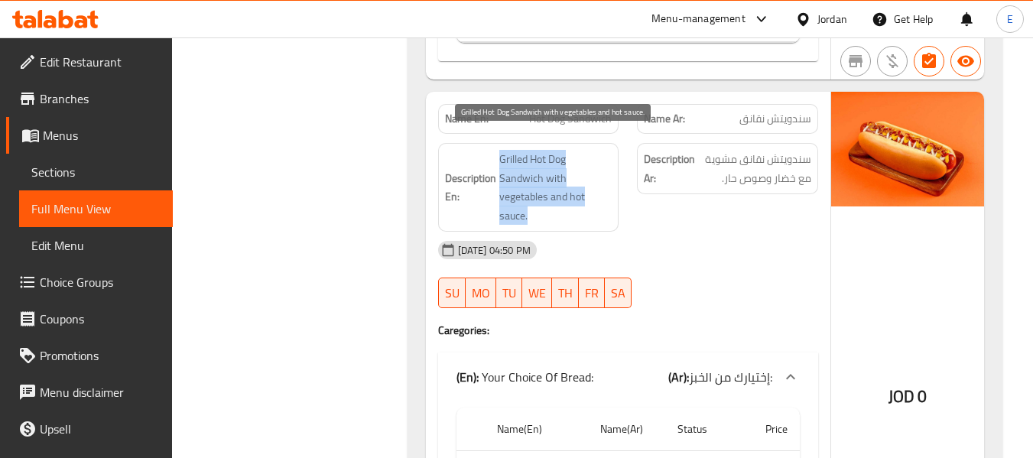
drag, startPoint x: 523, startPoint y: 140, endPoint x: 592, endPoint y: 191, distance: 85.8
click at [592, 191] on h6 "Description En: Grilled Hot Dog Sandwich with vegetables and hot sauce." at bounding box center [528, 187] width 167 height 75
click at [592, 191] on span "Grilled Hot Dog Sandwich with vegetables and hot sauce." at bounding box center [555, 187] width 113 height 75
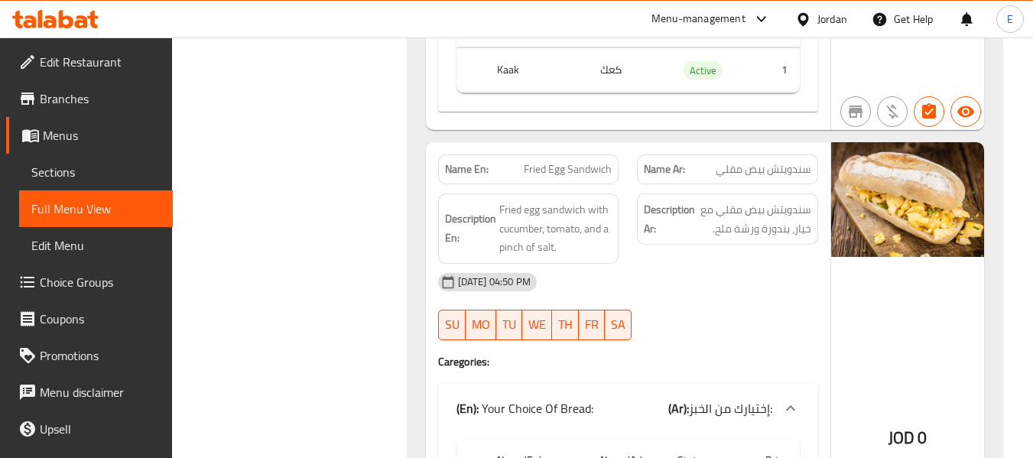
scroll to position [5506, 0]
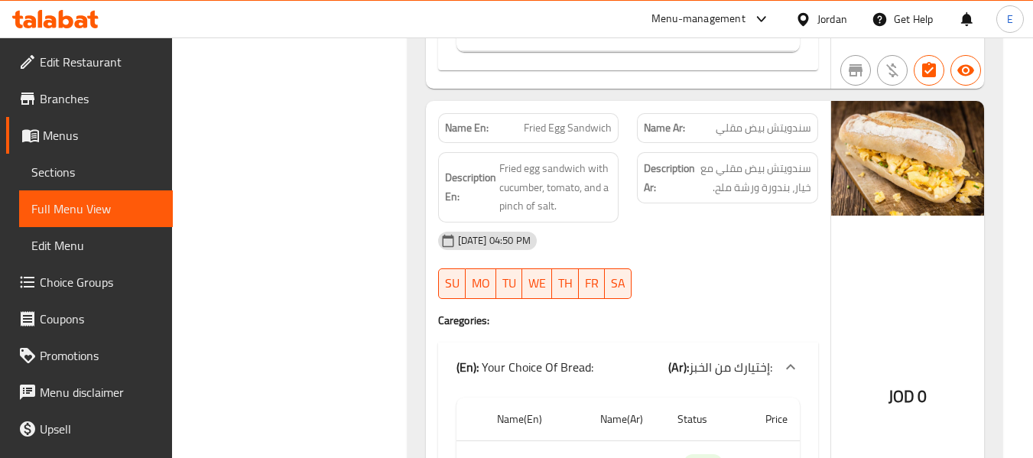
click at [781, 120] on span "سندويتش بيض مقلي" at bounding box center [764, 128] width 96 height 16
click at [585, 120] on span "Fried Egg Sandwich" at bounding box center [568, 128] width 88 height 16
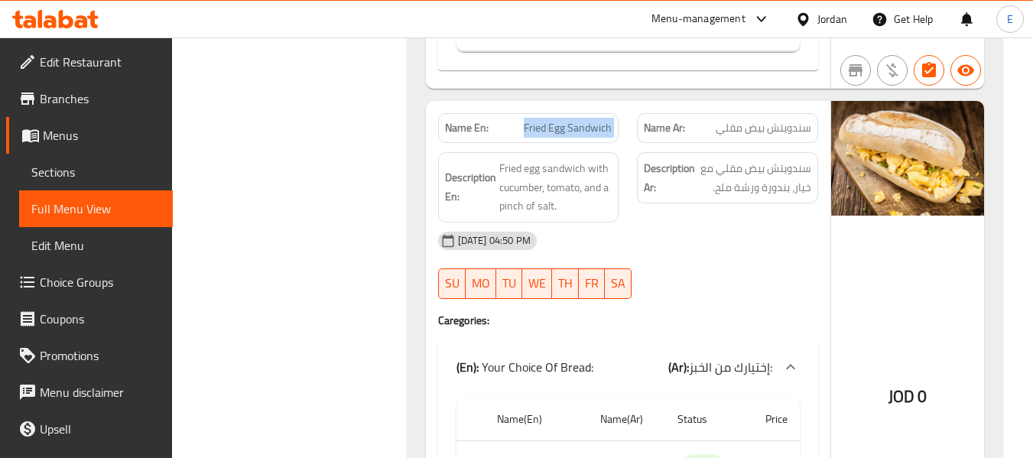
click at [585, 120] on span "Fried Egg Sandwich" at bounding box center [568, 128] width 88 height 16
click at [728, 245] on div "28-08-2025 04:50 PM SU MO TU WE TH FR SA" at bounding box center [628, 266] width 398 height 86
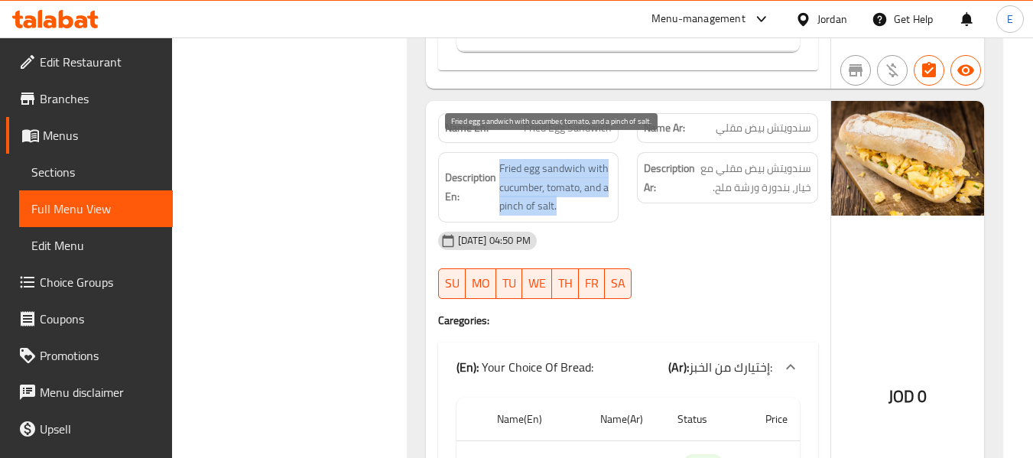
drag, startPoint x: 498, startPoint y: 139, endPoint x: 606, endPoint y: 185, distance: 117.2
click at [606, 185] on div "Description En: Fried egg sandwich with cucumber, tomato, and a pinch of salt." at bounding box center [528, 187] width 181 height 70
click at [606, 185] on span "Fried egg sandwich with cucumber, tomato, and a pinch of salt." at bounding box center [555, 187] width 113 height 57
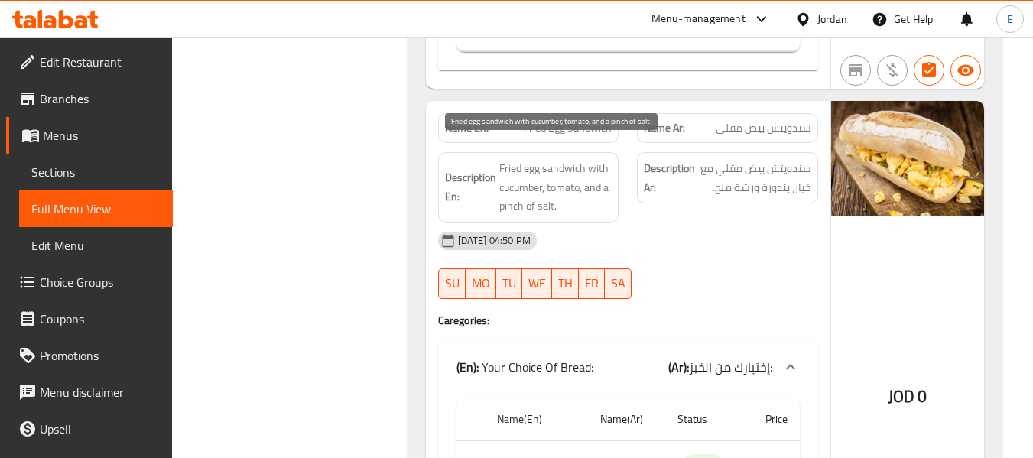
click at [606, 185] on span "Fried egg sandwich with cucumber, tomato, and a pinch of salt." at bounding box center [555, 187] width 113 height 57
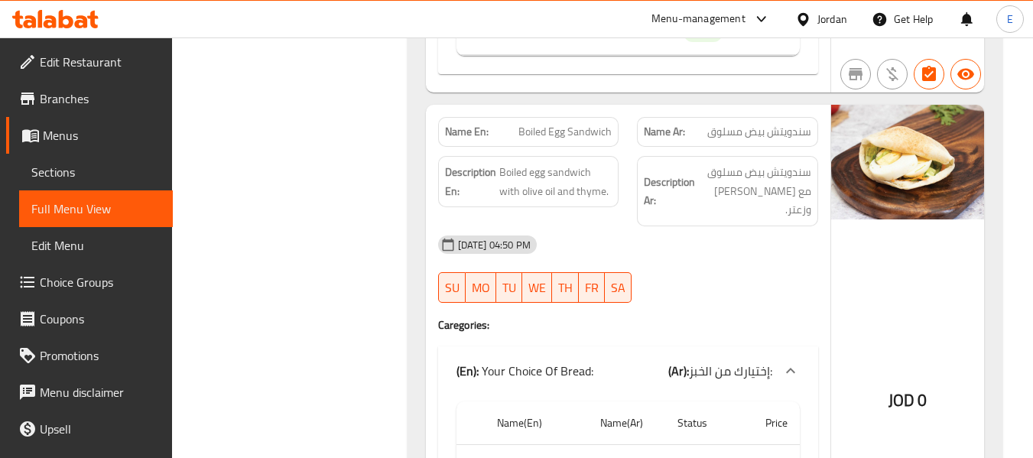
scroll to position [6041, 0]
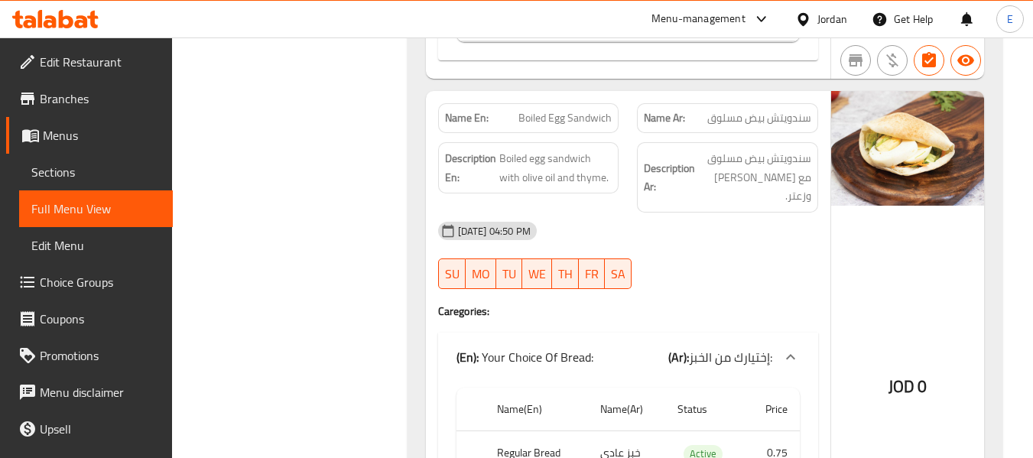
click at [791, 110] on span "سندويتش بيض مسلوق" at bounding box center [759, 118] width 104 height 16
click at [571, 110] on span "Boiled Egg Sandwich" at bounding box center [564, 118] width 93 height 16
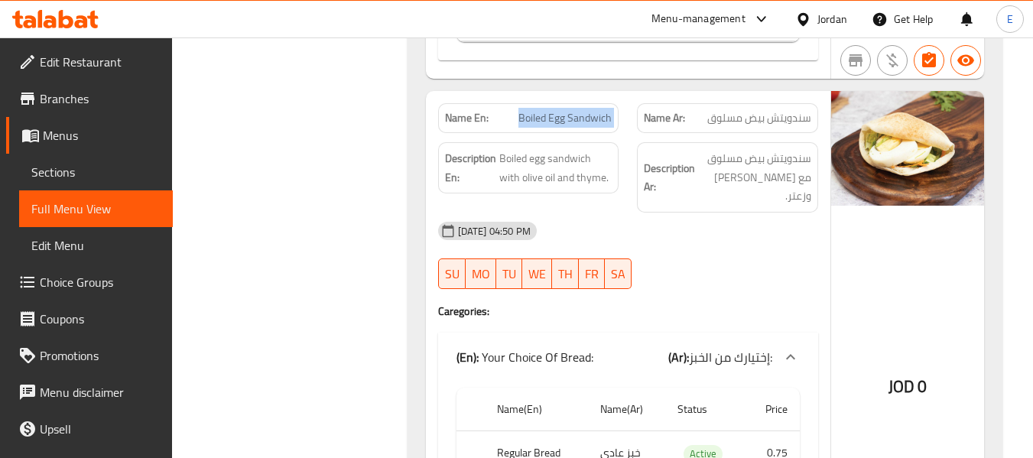
click at [571, 110] on span "Boiled Egg Sandwich" at bounding box center [564, 118] width 93 height 16
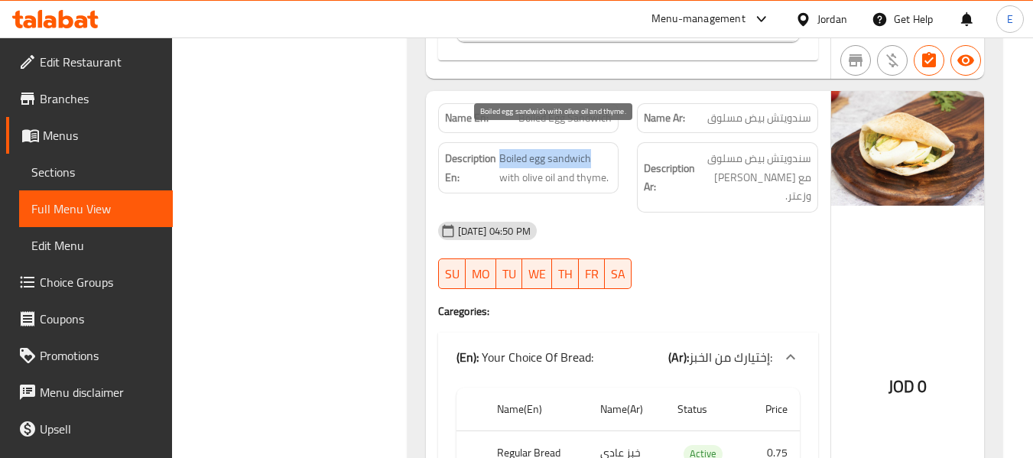
drag, startPoint x: 499, startPoint y: 138, endPoint x: 594, endPoint y: 141, distance: 94.9
click at [594, 149] on span "Boiled egg sandwich with olive oil and thyme." at bounding box center [555, 167] width 113 height 37
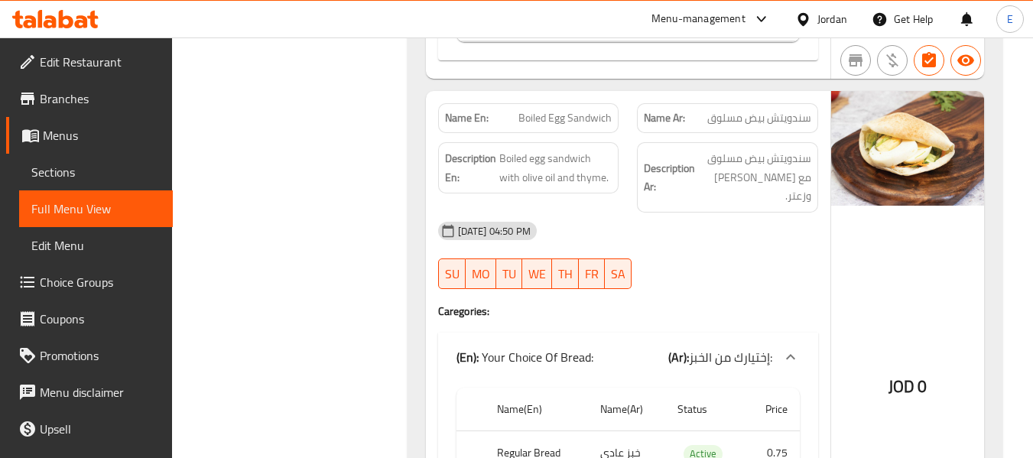
click at [802, 110] on span "سندويتش بيض مسلوق" at bounding box center [759, 118] width 104 height 16
click at [600, 112] on div "Name En: Boiled Egg Sandwich" at bounding box center [528, 118] width 181 height 30
click at [600, 111] on div "Name En: Boiled Egg Sandwich" at bounding box center [528, 118] width 181 height 30
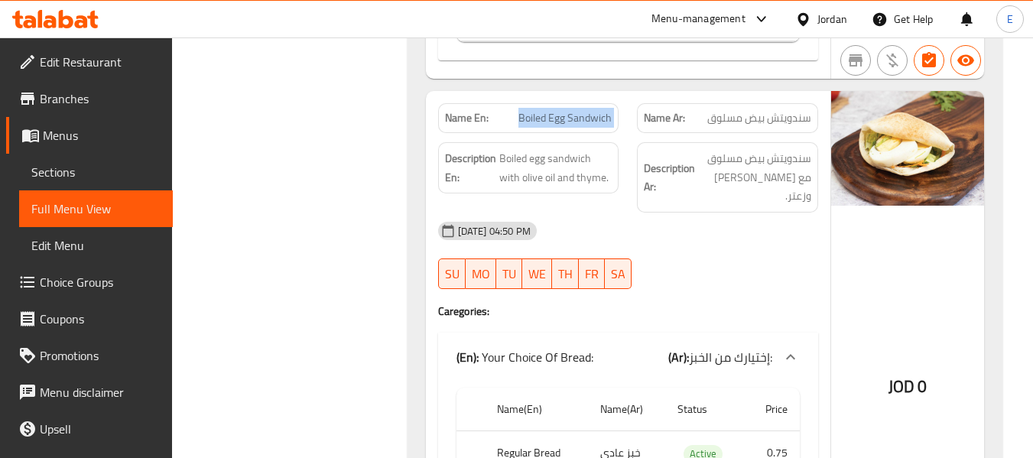
click at [600, 111] on div "Name En: Boiled Egg Sandwich" at bounding box center [528, 118] width 181 height 30
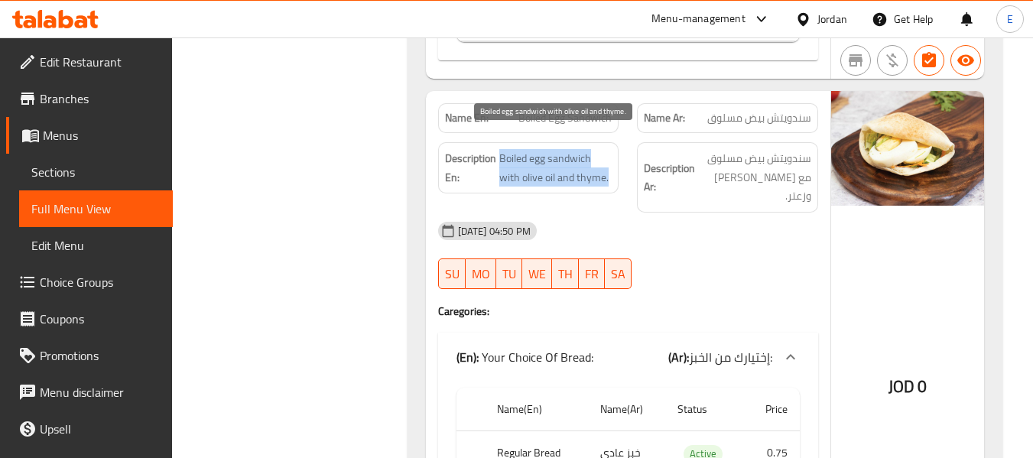
drag, startPoint x: 497, startPoint y: 137, endPoint x: 607, endPoint y: 162, distance: 113.0
click at [607, 162] on h6 "Description En: Boiled egg sandwich with olive oil and thyme." at bounding box center [528, 167] width 167 height 37
click at [607, 162] on span "Boiled egg sandwich with olive oil and thyme." at bounding box center [555, 167] width 113 height 37
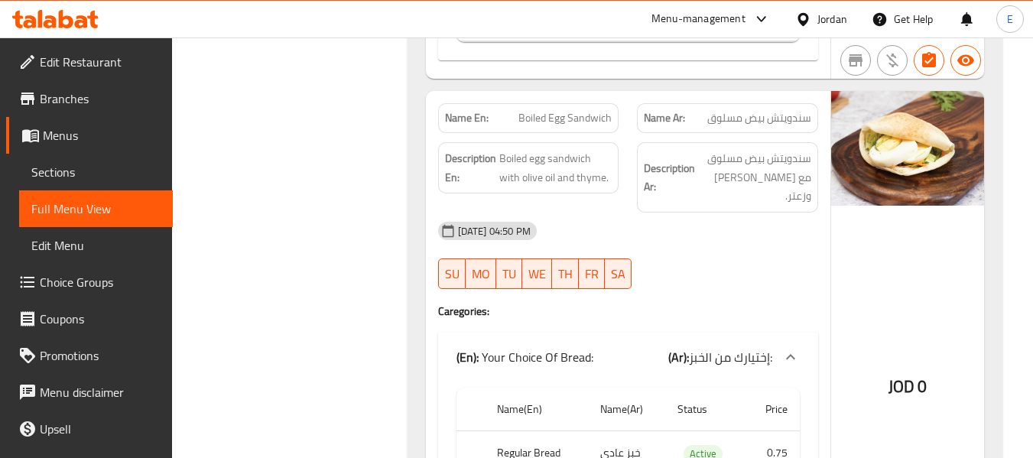
click at [755, 213] on div "28-08-2025 04:50 PM" at bounding box center [628, 231] width 398 height 37
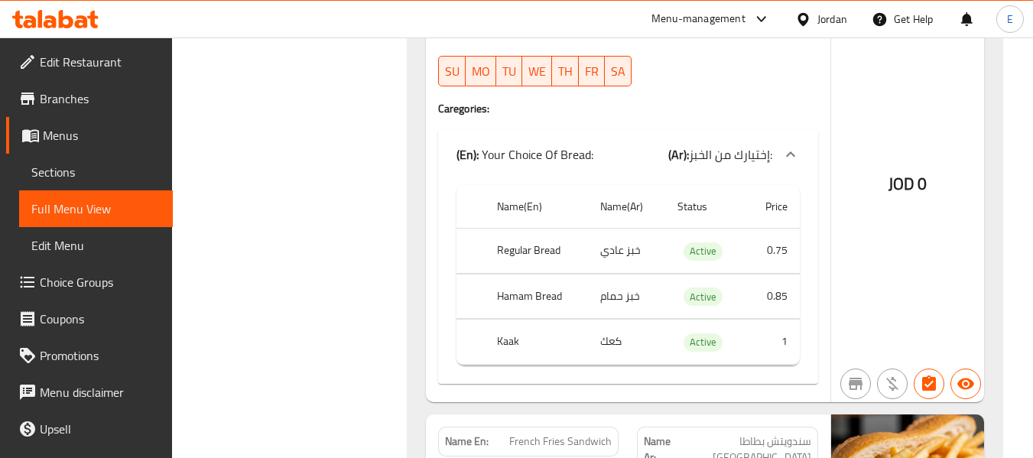
scroll to position [6270, 0]
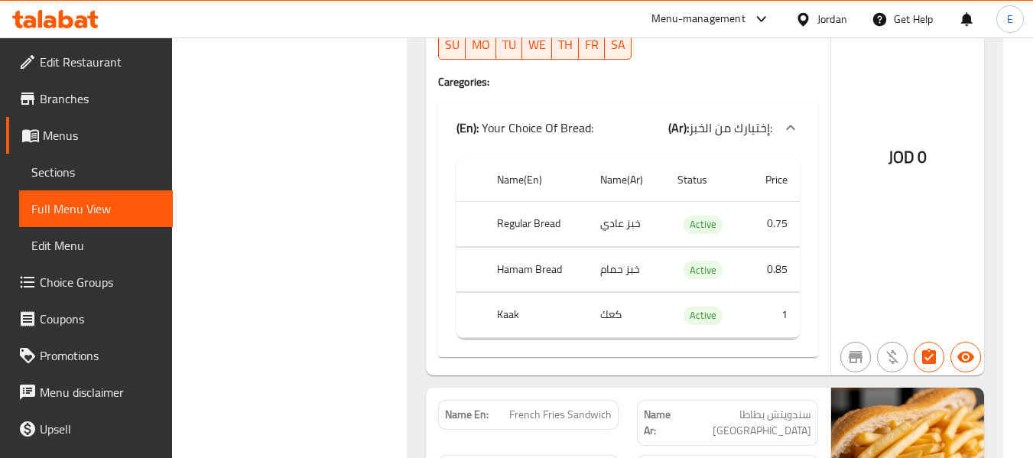
click at [544, 202] on th "Regular Bread" at bounding box center [536, 224] width 103 height 45
click at [624, 202] on td "خبز عادي" at bounding box center [627, 224] width 78 height 45
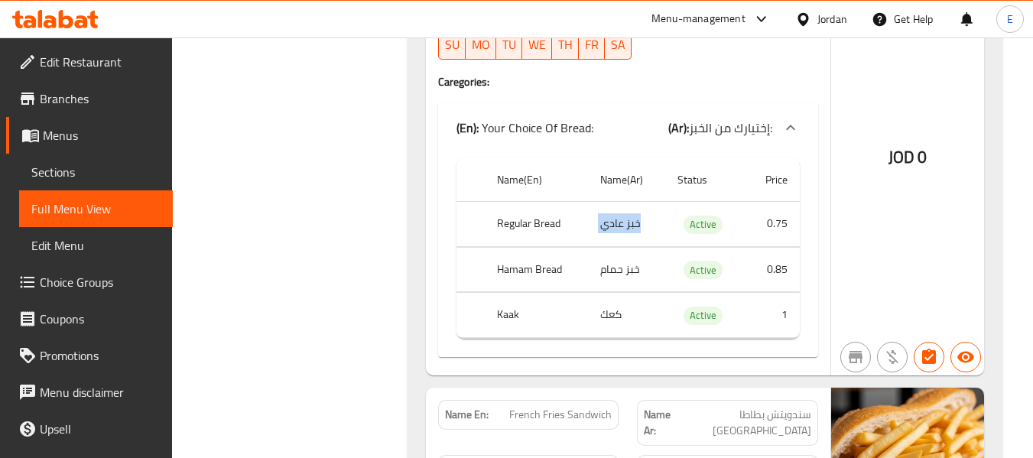
click at [624, 202] on td "خبز عادي" at bounding box center [627, 224] width 78 height 45
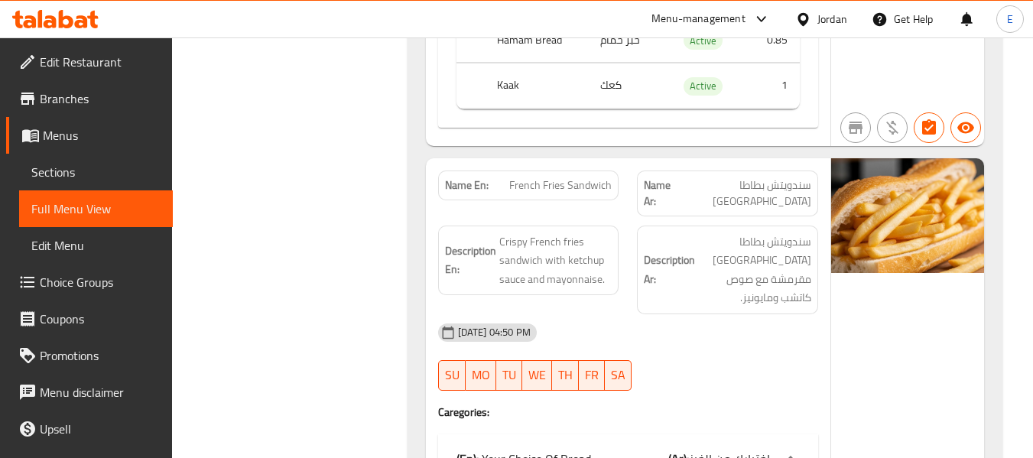
scroll to position [6576, 0]
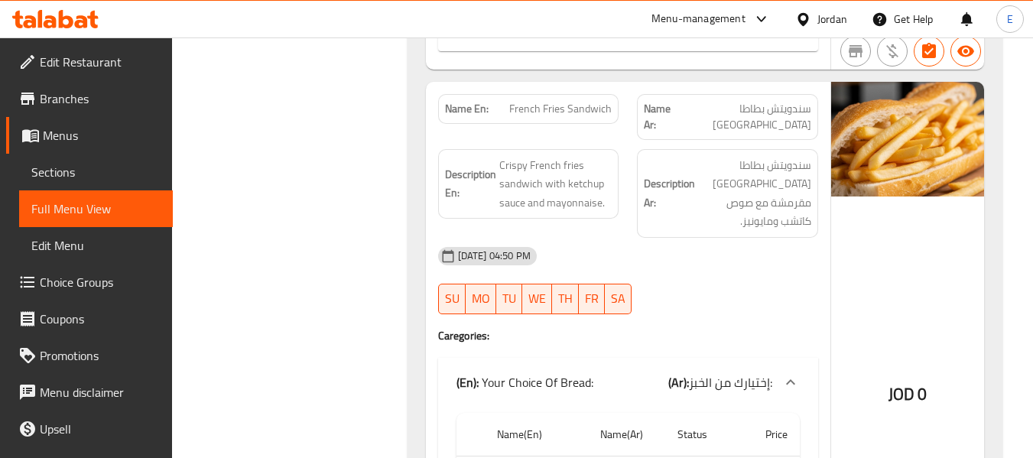
click at [603, 101] on span "French Fries Sandwich" at bounding box center [560, 109] width 102 height 16
click at [746, 140] on div "Description Ar: سندويتش بطاطا مقلية مقرمشة مع صوص كاتشب ومايونيز." at bounding box center [728, 193] width 200 height 107
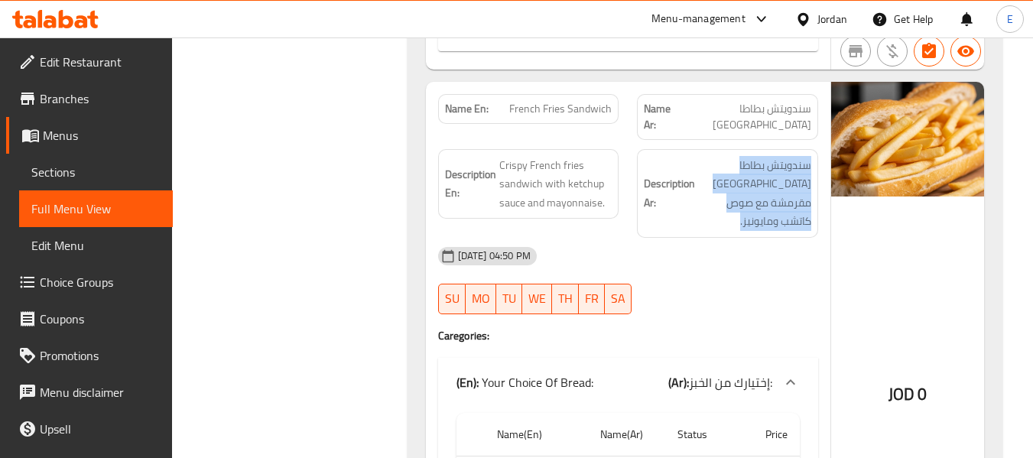
click at [746, 140] on div "Description Ar: سندويتش بطاطا مقلية مقرمشة مع صوص كاتشب ومايونيز." at bounding box center [728, 193] width 200 height 107
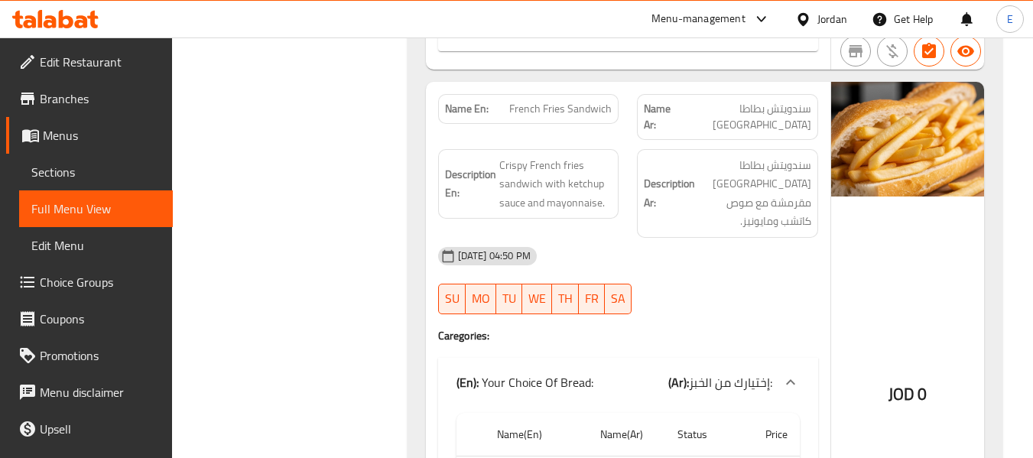
click at [751, 101] on span "سندويتش بطاطا مقلية" at bounding box center [743, 117] width 135 height 32
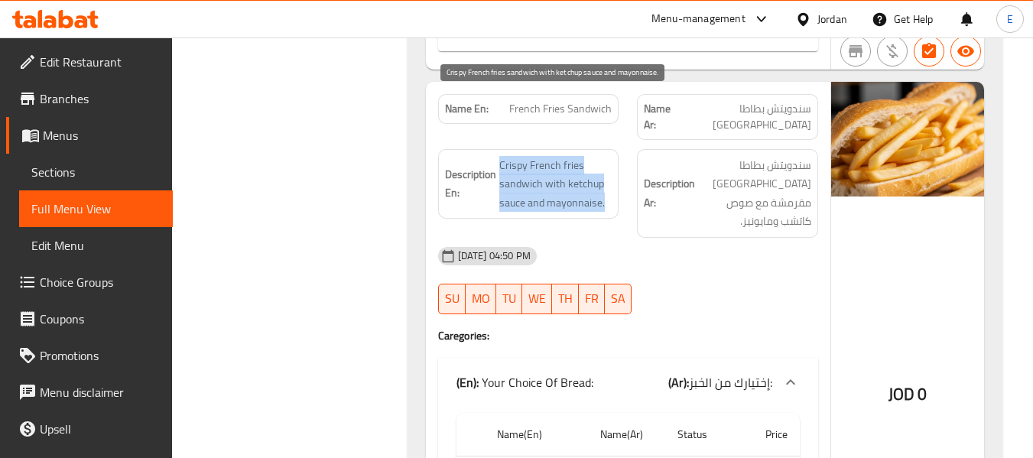
drag, startPoint x: 499, startPoint y: 102, endPoint x: 612, endPoint y: 148, distance: 122.1
click at [612, 156] on h6 "Description En: Crispy French fries sandwich with ketchup sauce and mayonnaise." at bounding box center [528, 184] width 167 height 57
click at [612, 156] on span "Crispy French fries sandwich with ketchup sauce and mayonnaise." at bounding box center [555, 184] width 113 height 57
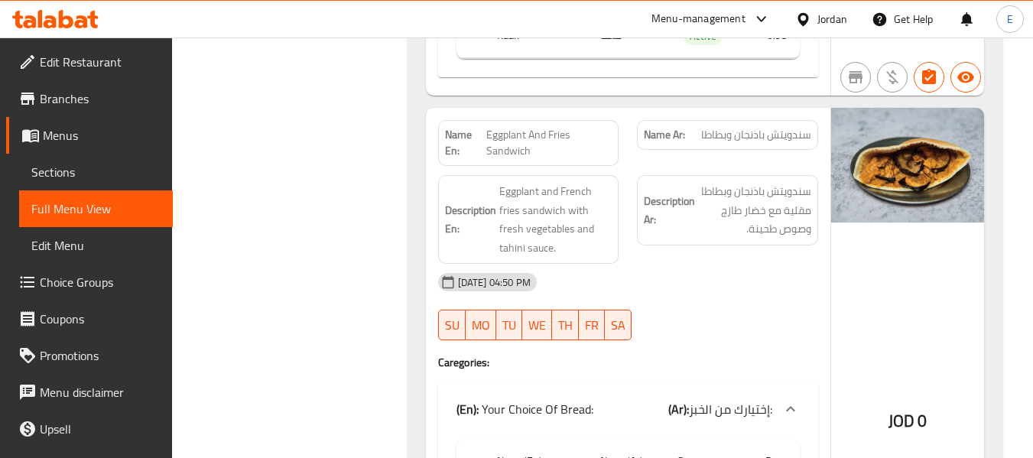
scroll to position [7112, 0]
click at [567, 125] on span "Eggplant And Fries Sandwich" at bounding box center [548, 141] width 125 height 32
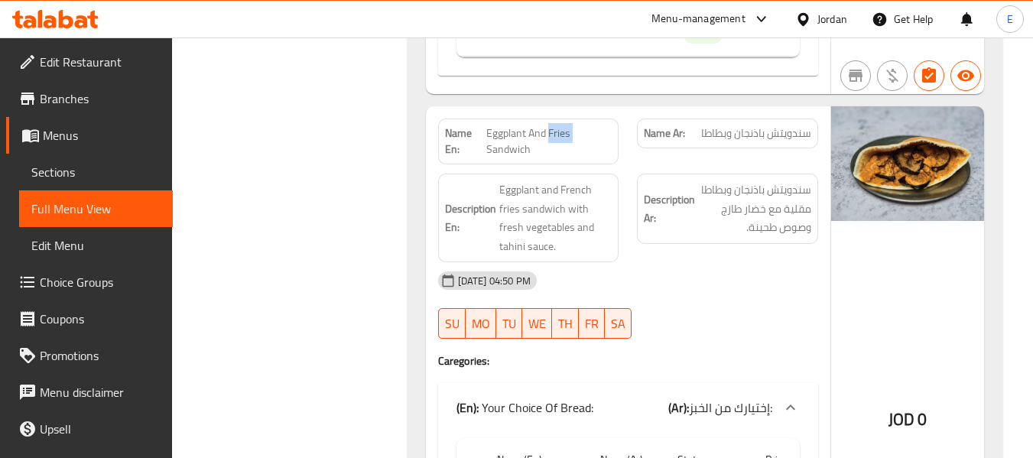
click at [567, 125] on span "Eggplant And Fries Sandwich" at bounding box center [548, 141] width 125 height 32
click at [735, 125] on span "سندويتش باذنجان وبطاطا" at bounding box center [756, 133] width 110 height 16
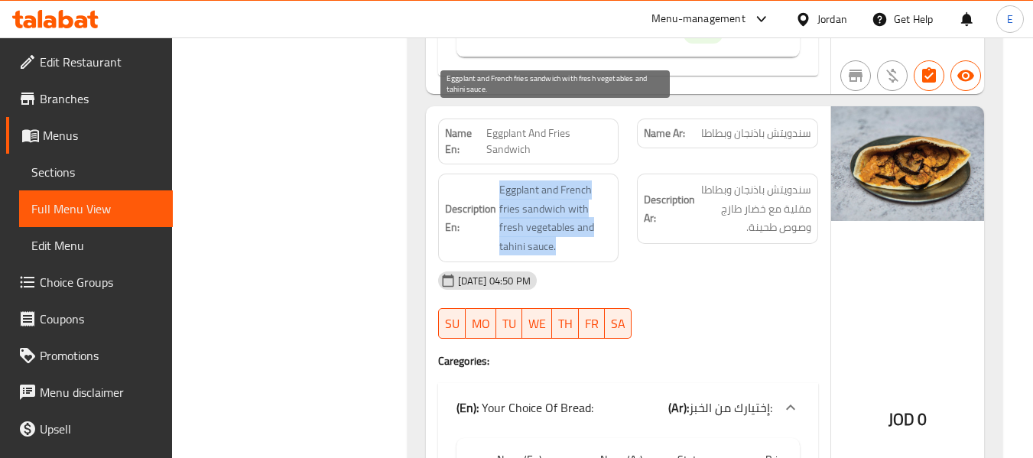
drag, startPoint x: 535, startPoint y: 114, endPoint x: 610, endPoint y: 171, distance: 94.4
click at [610, 180] on h6 "Description En: Eggplant and French fries sandwich with fresh vegetables and ta…" at bounding box center [528, 217] width 167 height 75
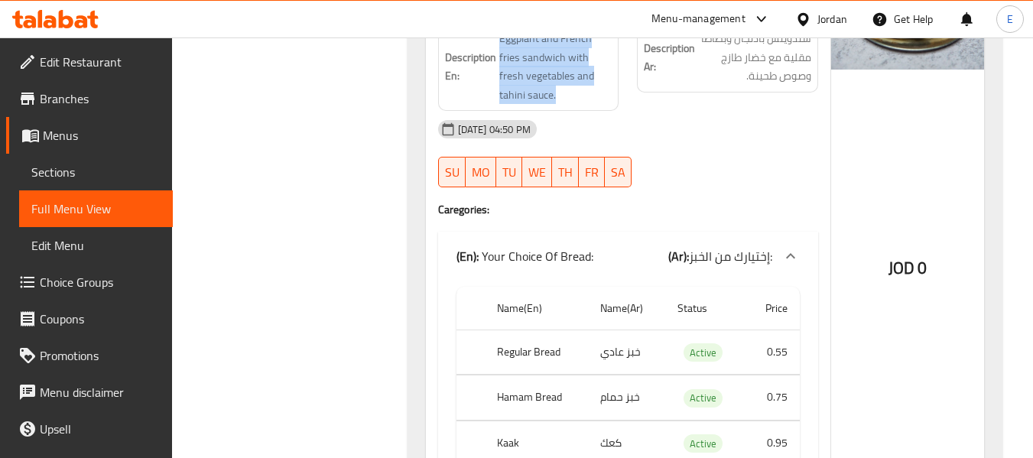
scroll to position [7297, 0]
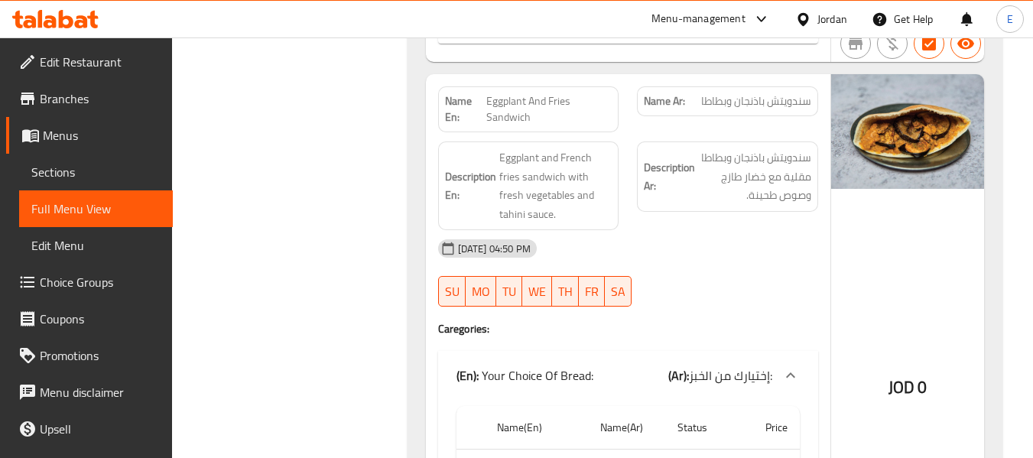
scroll to position [6991, 0]
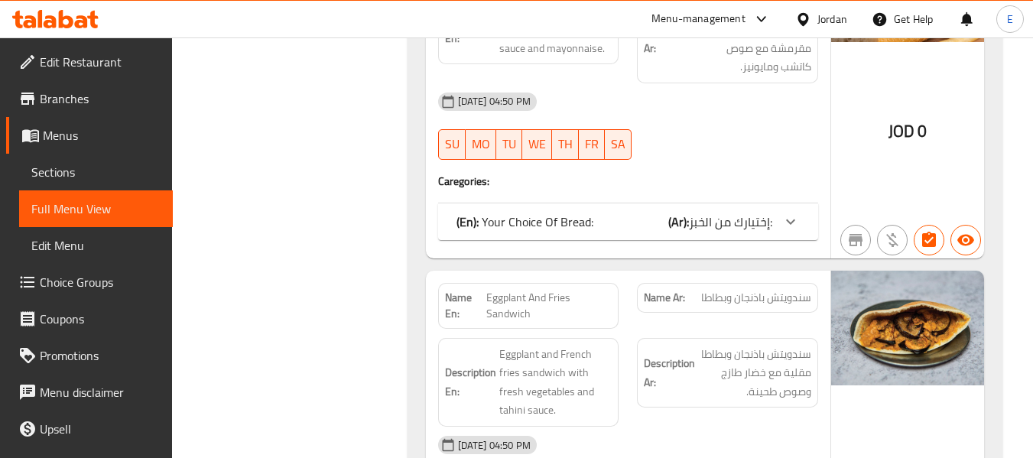
scroll to position [4262, 0]
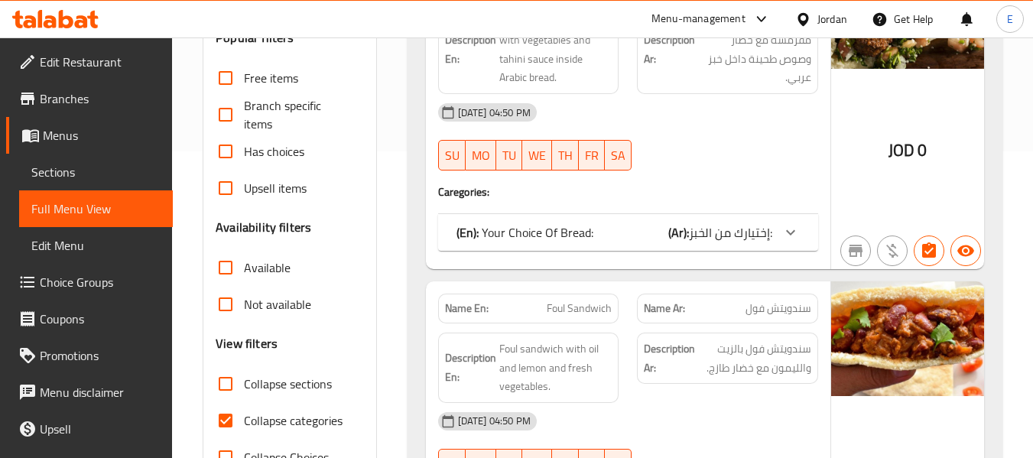
scroll to position [535, 0]
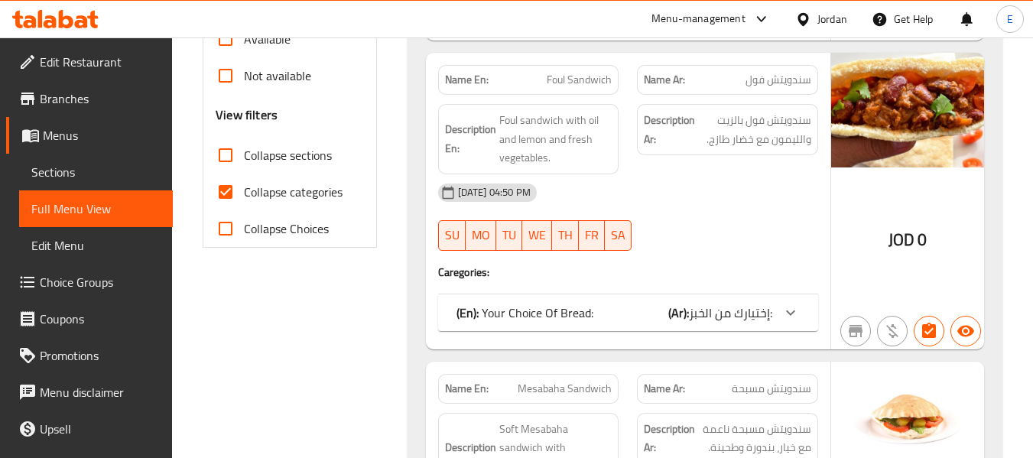
click at [225, 196] on input "Collapse categories" at bounding box center [225, 192] width 37 height 37
checkbox input "false"
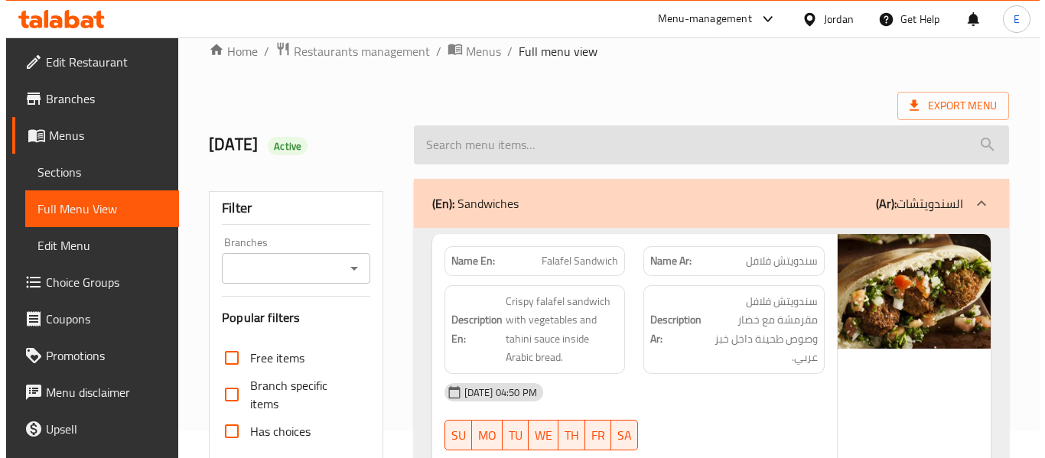
scroll to position [0, 0]
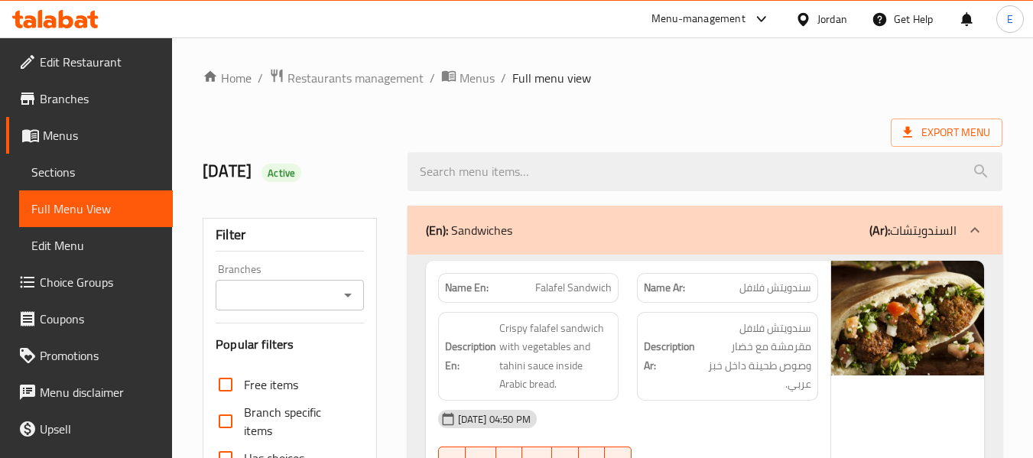
click at [910, 137] on icon at bounding box center [907, 132] width 9 height 11
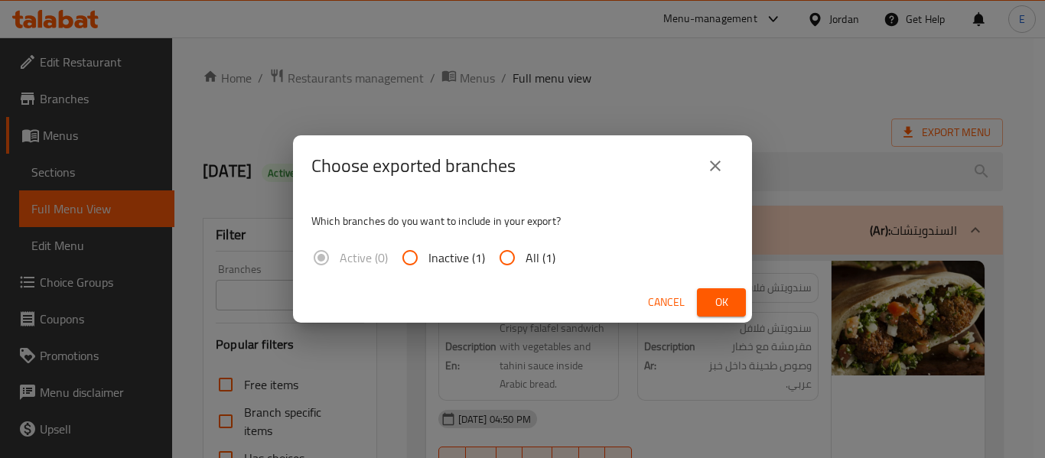
click at [550, 255] on span "All (1)" at bounding box center [540, 258] width 30 height 18
click at [525, 255] on input "All (1)" at bounding box center [507, 257] width 37 height 37
radio input "true"
click at [710, 296] on span "Ok" at bounding box center [721, 302] width 24 height 19
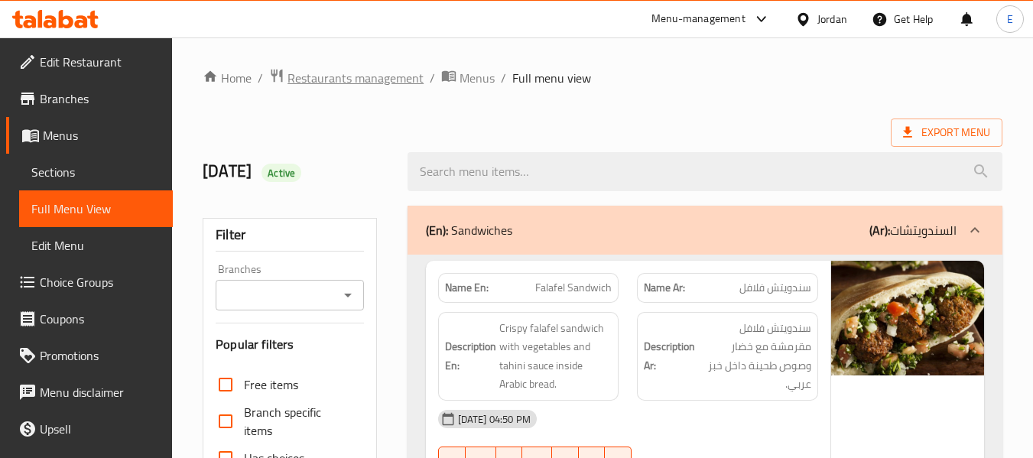
click at [401, 80] on span "Restaurants management" at bounding box center [356, 78] width 136 height 18
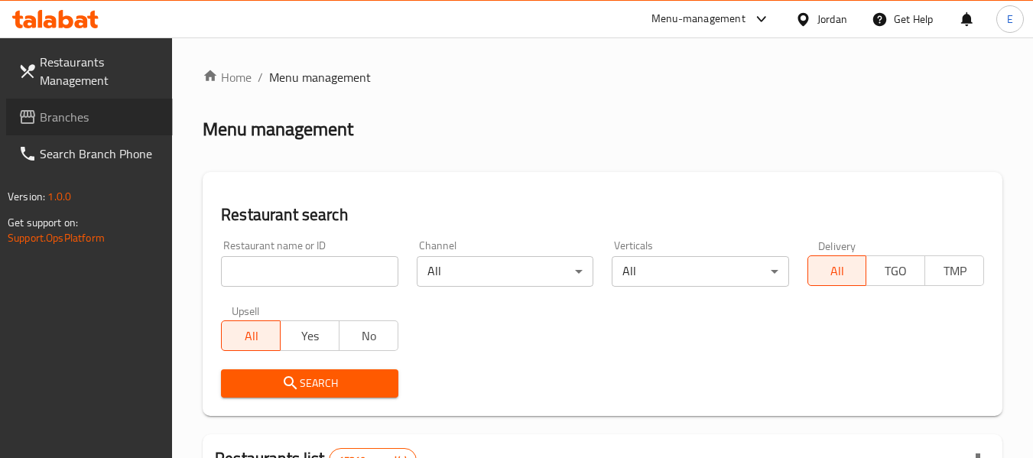
click at [88, 124] on span "Branches" at bounding box center [100, 117] width 121 height 18
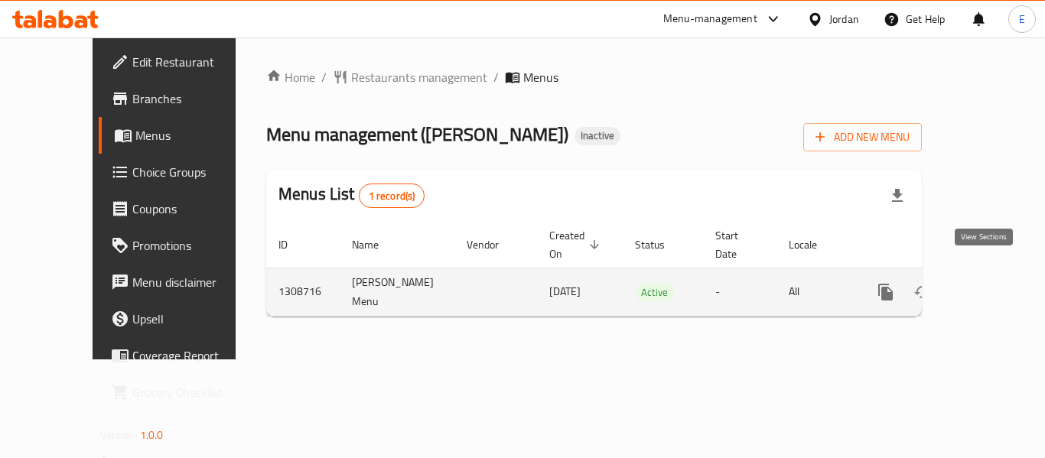
click at [988, 283] on icon "enhanced table" at bounding box center [995, 292] width 18 height 18
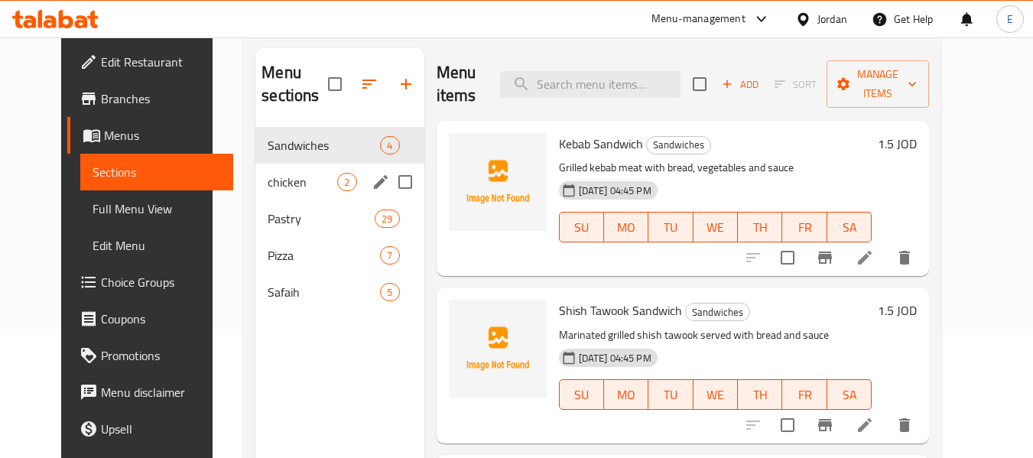
scroll to position [153, 0]
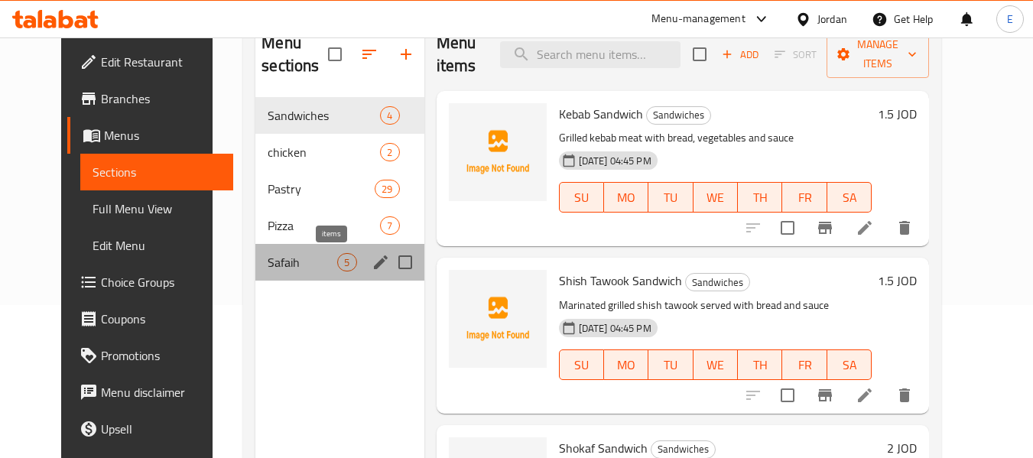
click at [338, 265] on span "5" at bounding box center [347, 262] width 18 height 15
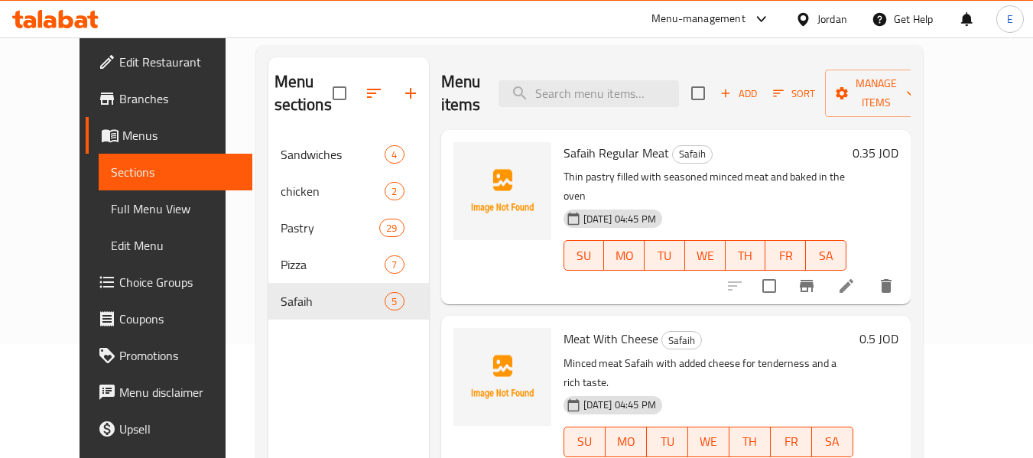
scroll to position [61, 0]
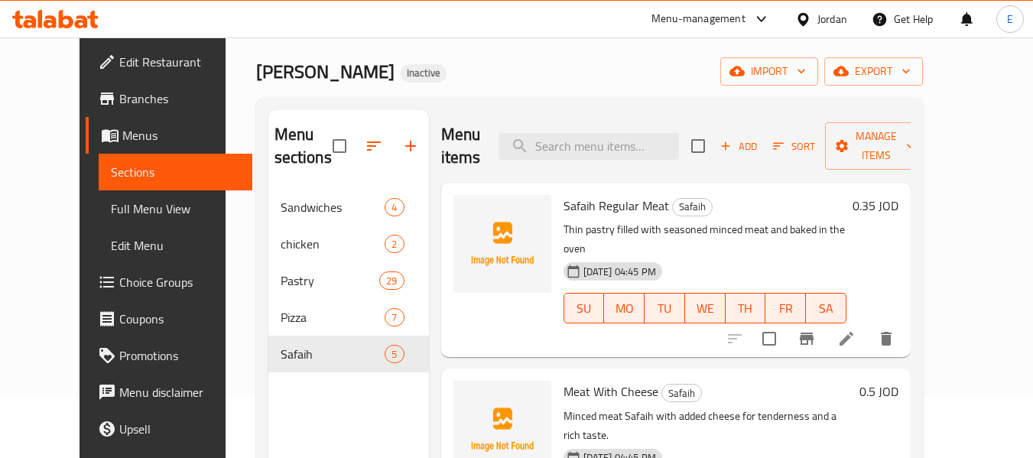
click at [111, 212] on span "Full Menu View" at bounding box center [175, 209] width 129 height 18
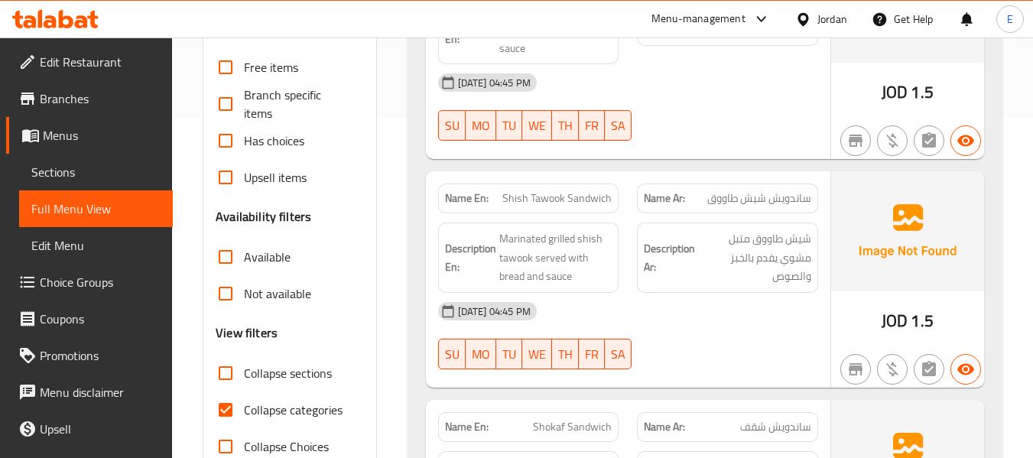
scroll to position [367, 0]
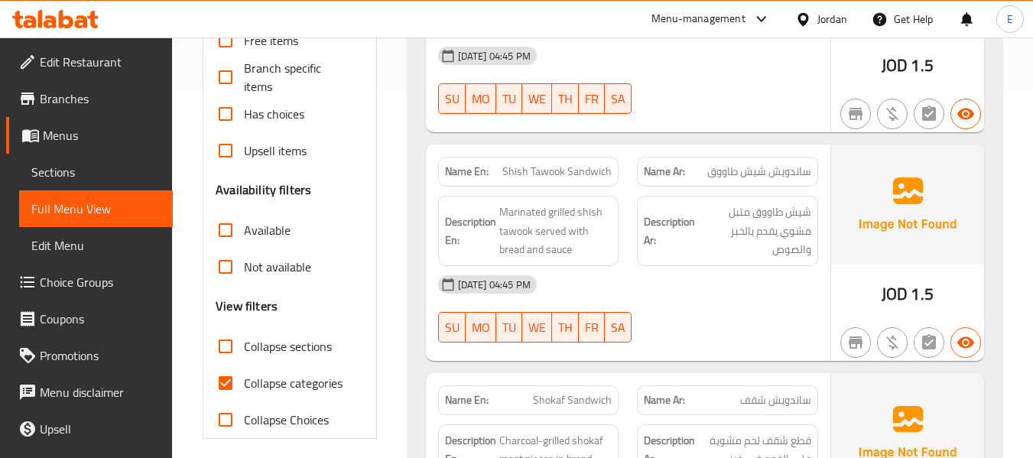
click at [228, 375] on input "Collapse categories" at bounding box center [225, 383] width 37 height 37
checkbox input "false"
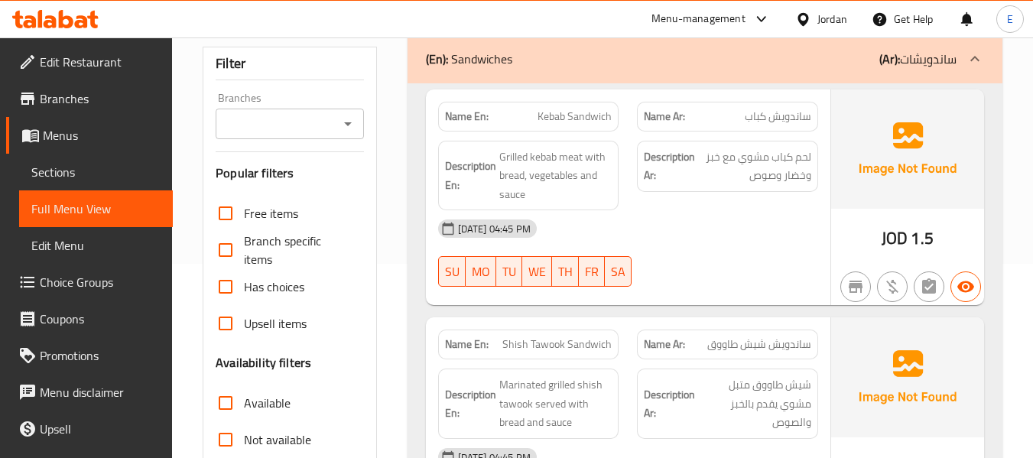
scroll to position [0, 0]
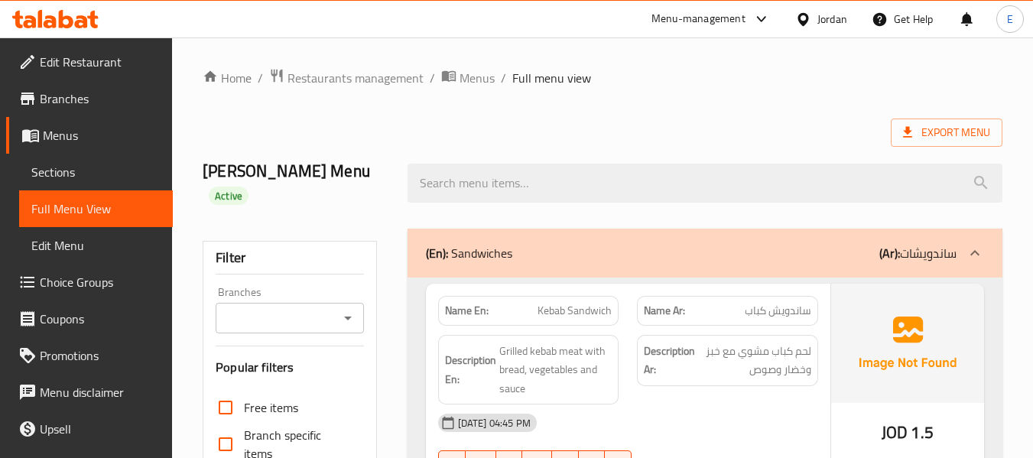
click at [957, 129] on span "Export Menu" at bounding box center [946, 132] width 87 height 19
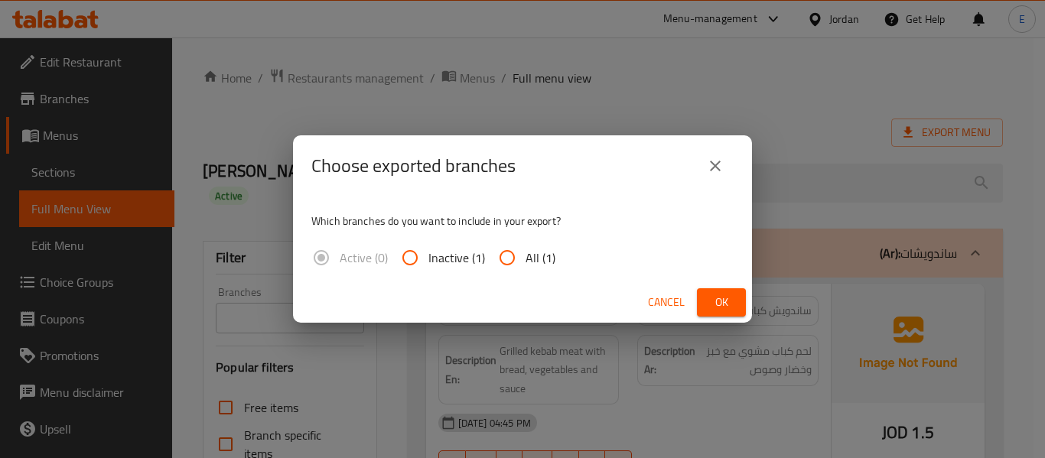
click at [509, 260] on input "All (1)" at bounding box center [507, 257] width 37 height 37
radio input "true"
click at [724, 297] on span "Ok" at bounding box center [721, 302] width 24 height 19
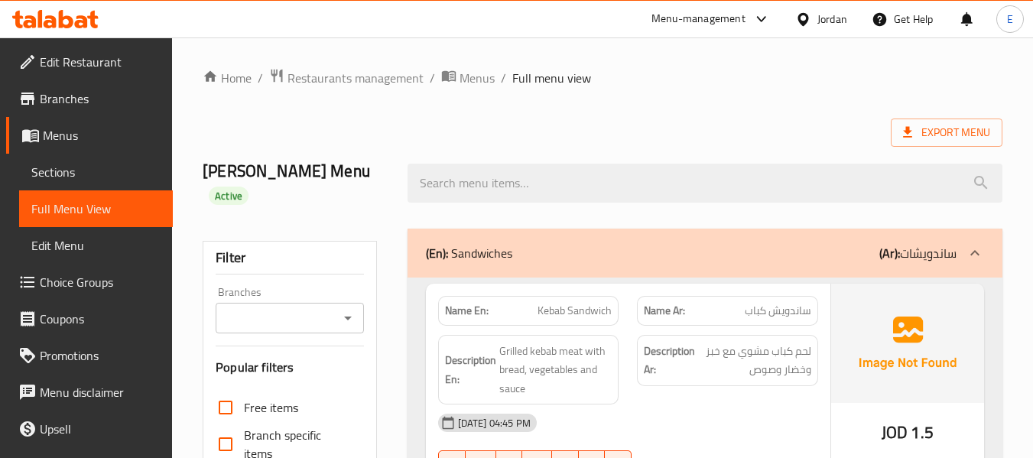
click at [70, 180] on span "Sections" at bounding box center [95, 172] width 129 height 18
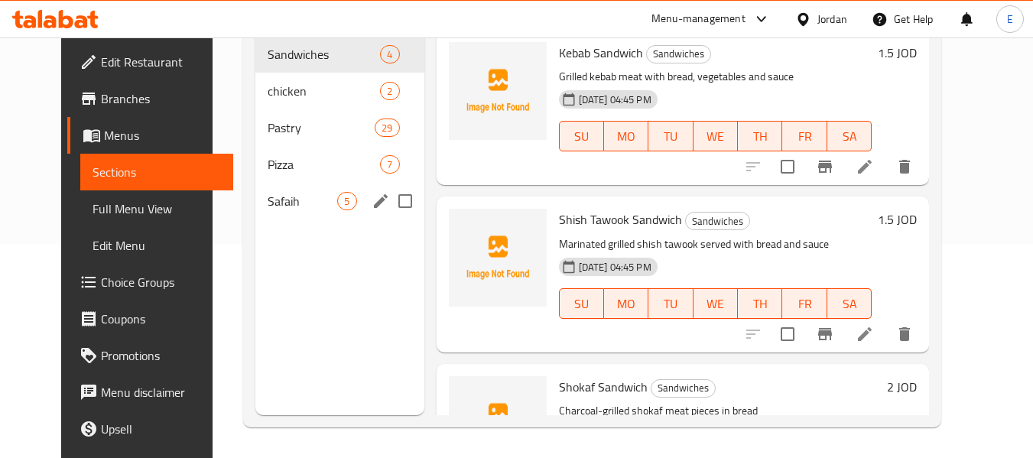
scroll to position [138, 0]
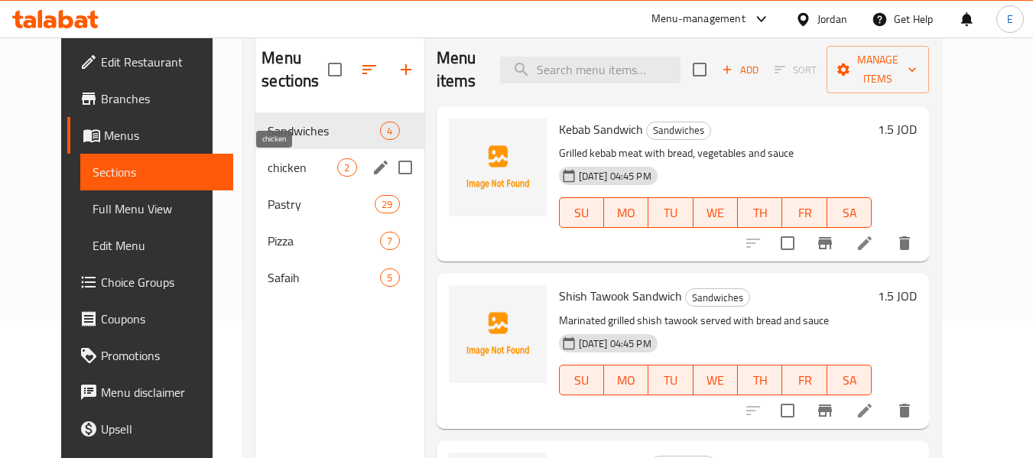
click at [298, 171] on span "chicken" at bounding box center [303, 167] width 70 height 18
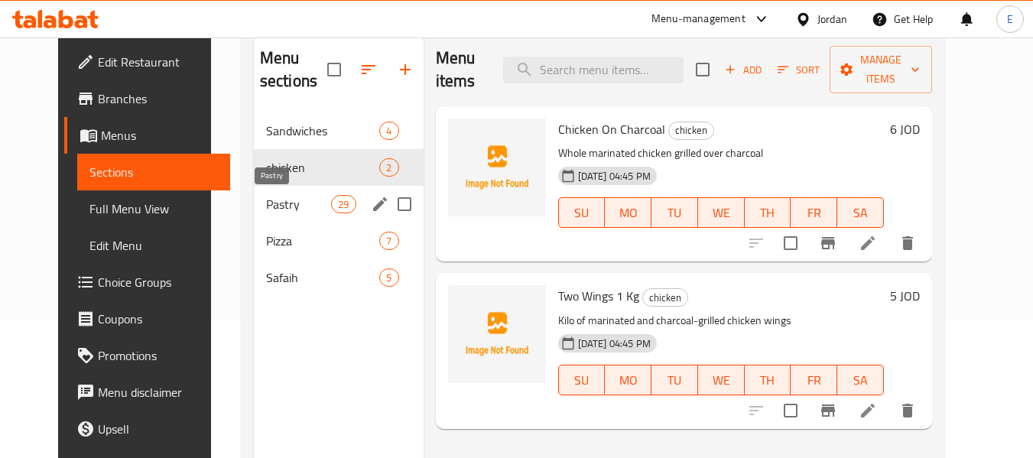
click at [291, 206] on span "Pastry" at bounding box center [298, 204] width 65 height 18
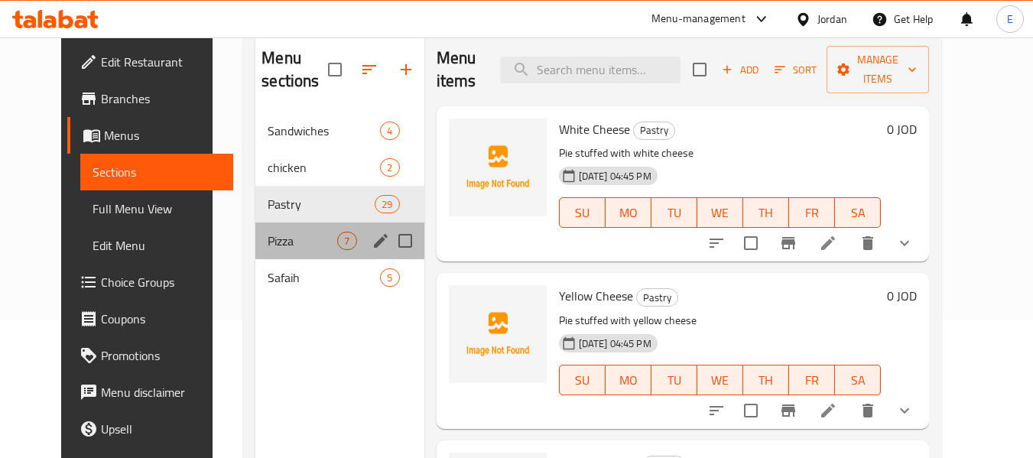
click at [282, 230] on div "Pizza 7" at bounding box center [339, 241] width 168 height 37
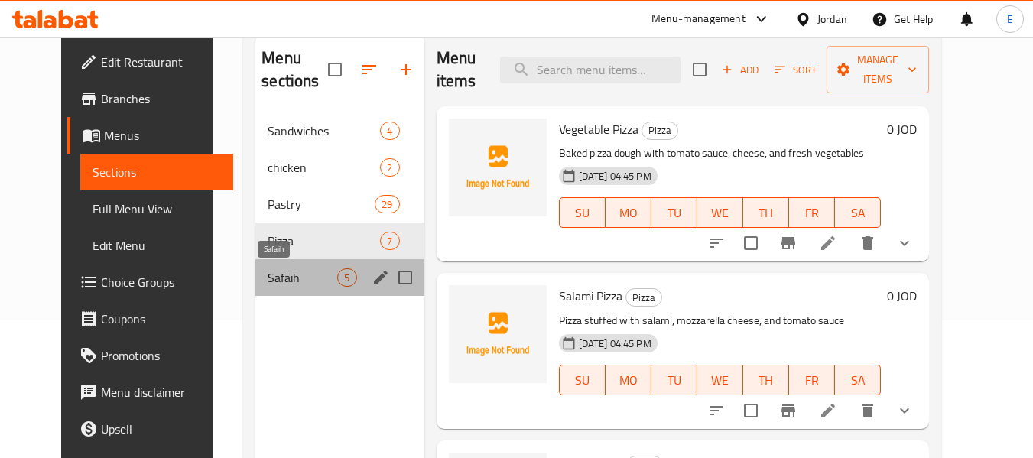
click at [277, 268] on span "Safaih" at bounding box center [303, 277] width 70 height 18
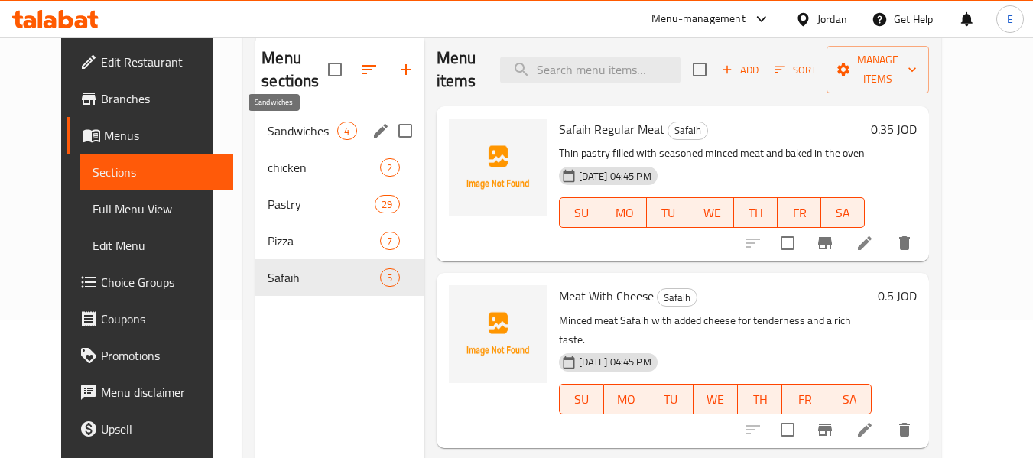
click at [294, 129] on span "Sandwiches" at bounding box center [303, 131] width 70 height 18
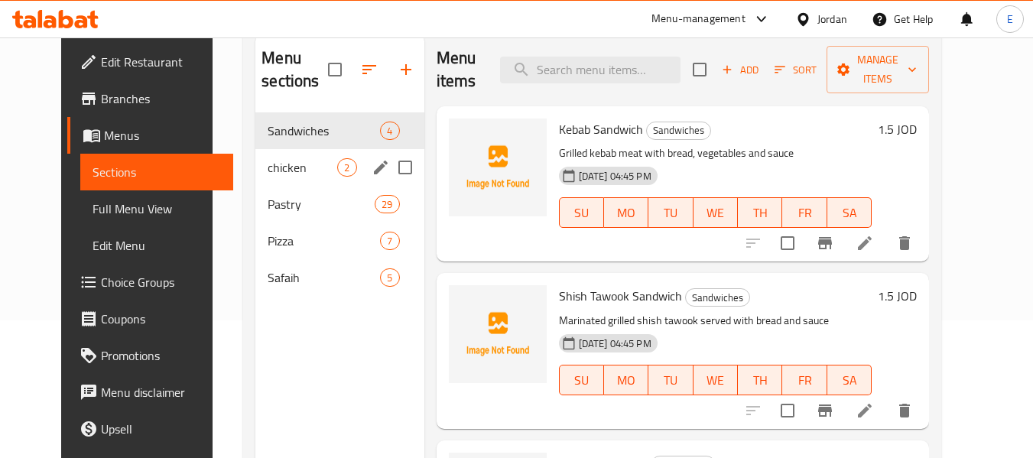
click at [283, 151] on div "chicken 2" at bounding box center [339, 167] width 168 height 37
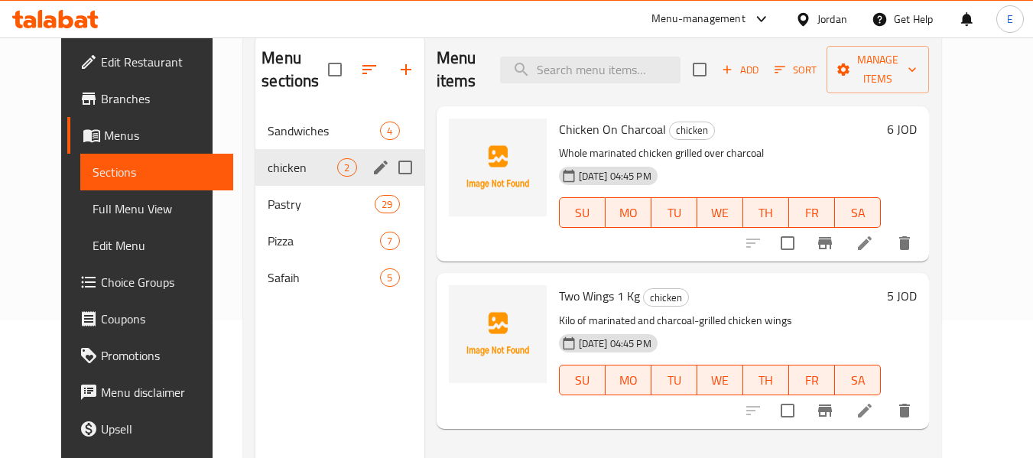
click at [277, 195] on span "Pastry" at bounding box center [321, 204] width 107 height 18
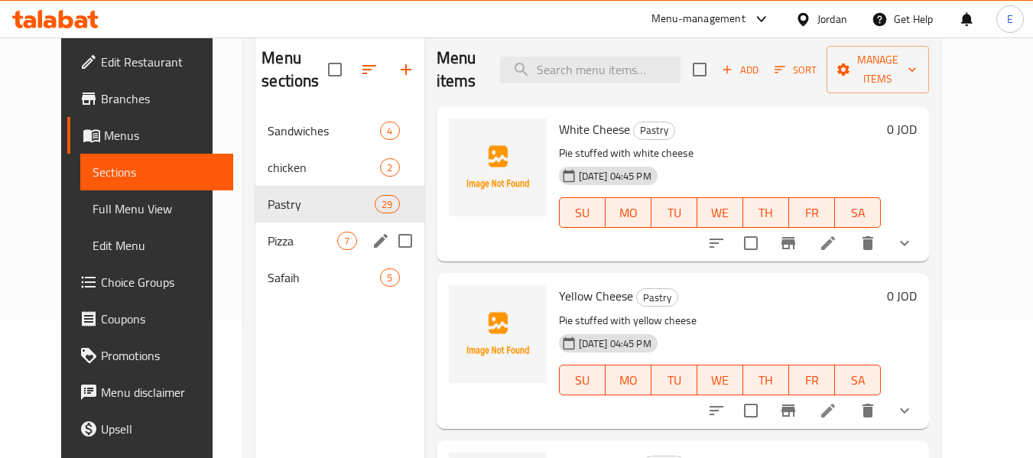
scroll to position [214, 0]
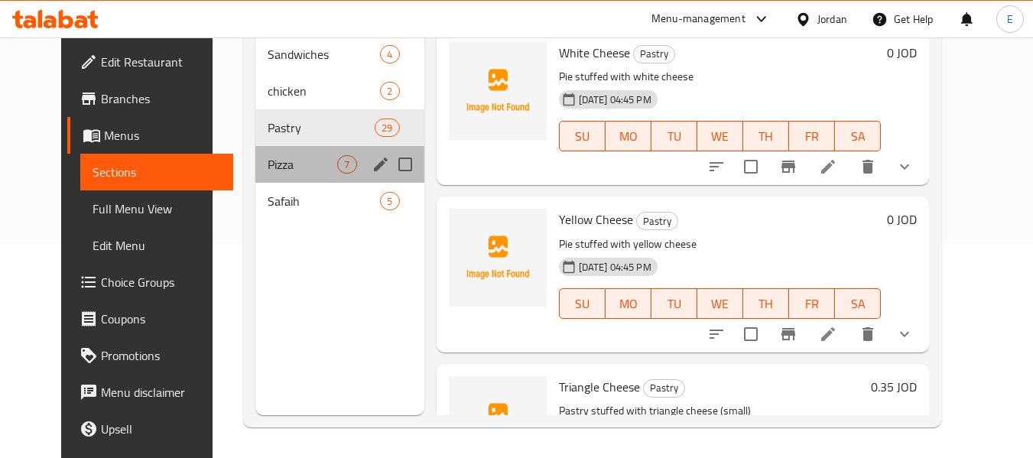
click at [262, 150] on div "Pizza 7" at bounding box center [339, 164] width 168 height 37
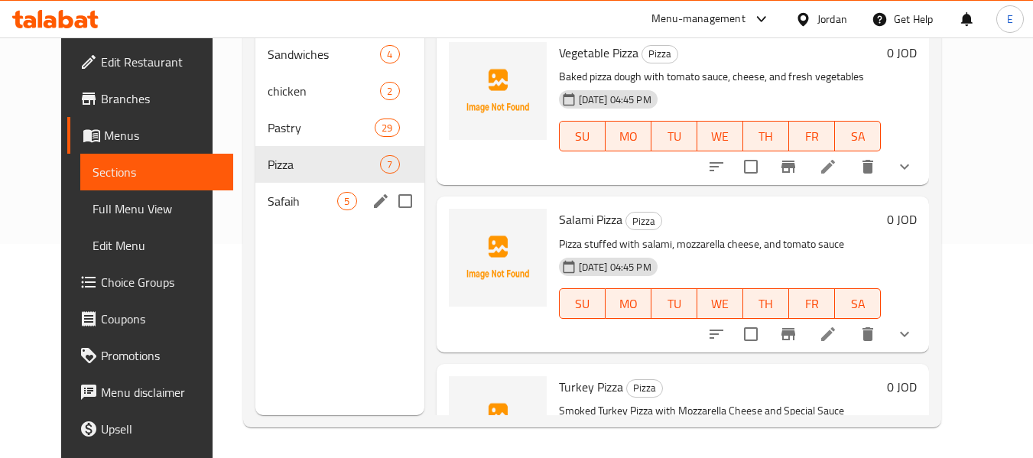
click at [273, 197] on span "Safaih" at bounding box center [303, 201] width 70 height 18
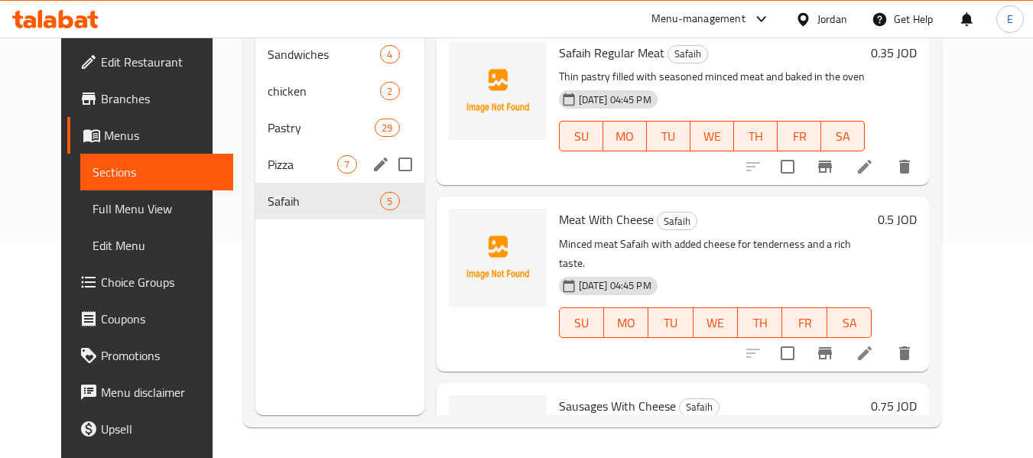
scroll to position [138, 0]
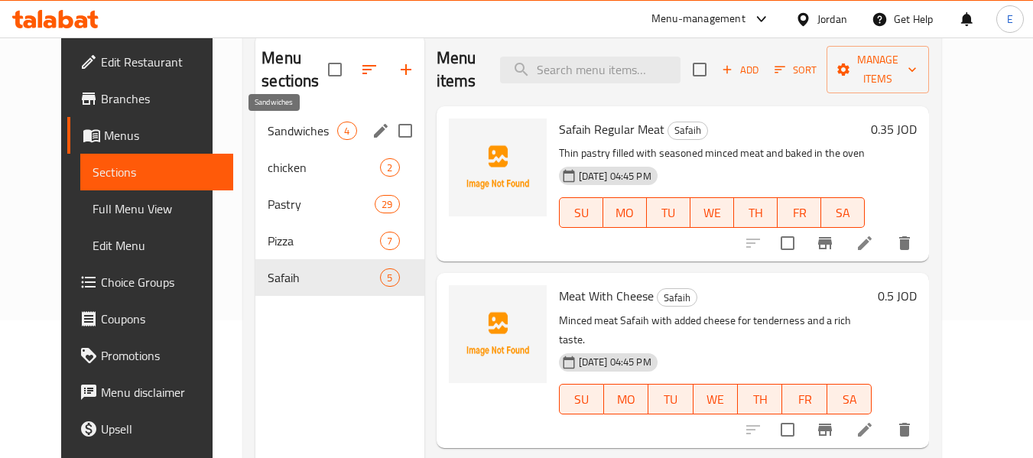
click at [290, 135] on span "Sandwiches" at bounding box center [303, 131] width 70 height 18
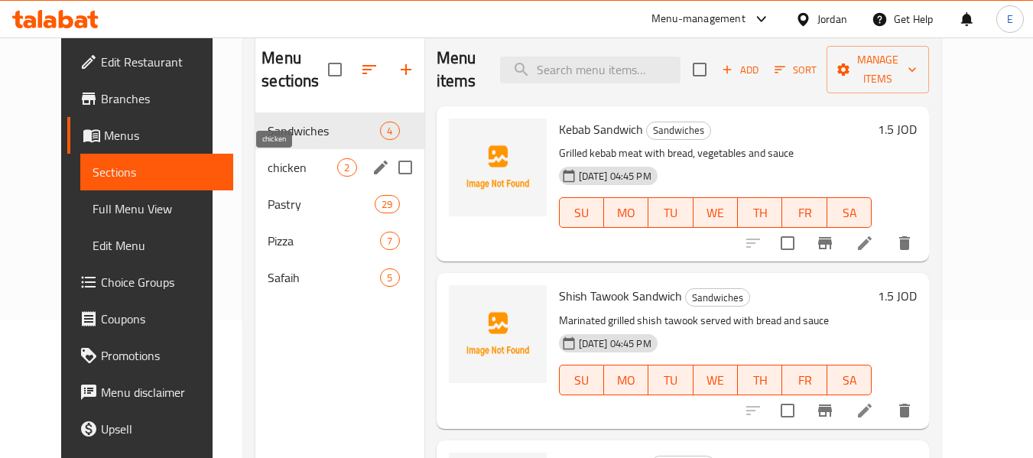
click at [290, 168] on span "chicken" at bounding box center [303, 167] width 70 height 18
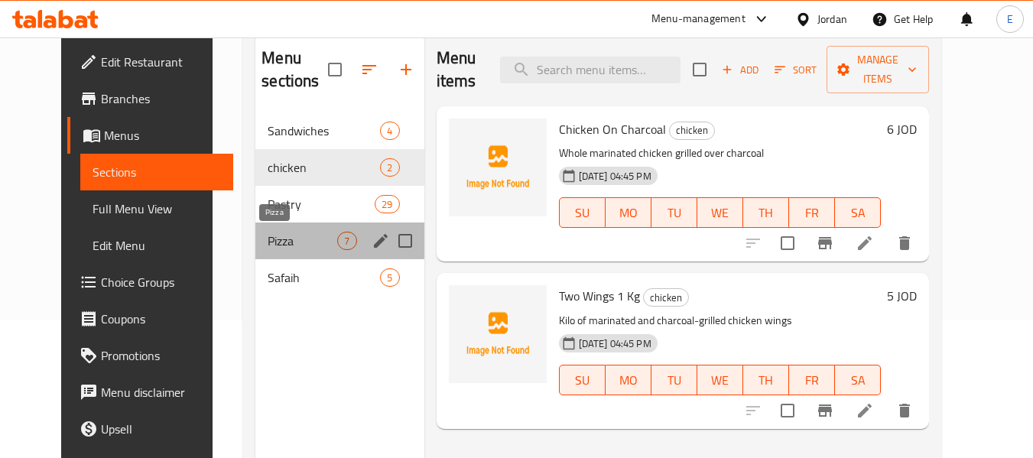
click at [271, 238] on span "Pizza" at bounding box center [303, 241] width 70 height 18
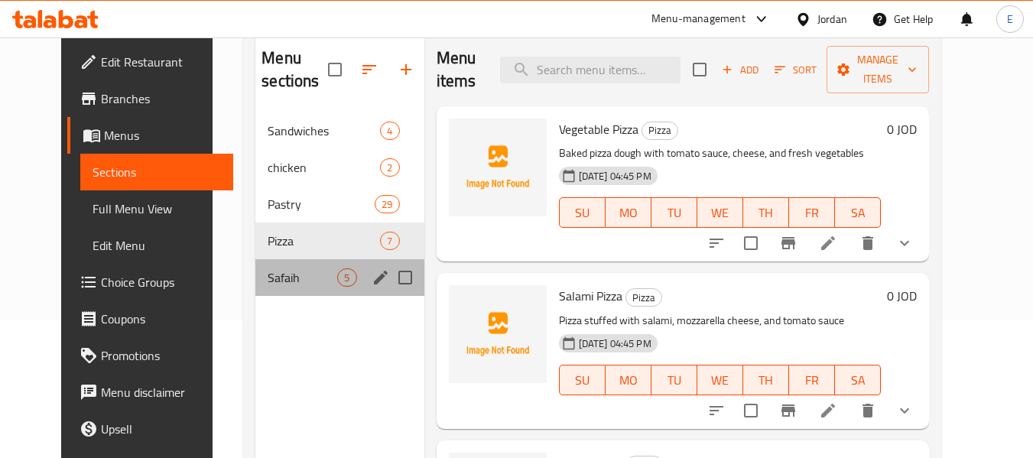
click at [359, 265] on div "Safaih 5" at bounding box center [339, 277] width 168 height 37
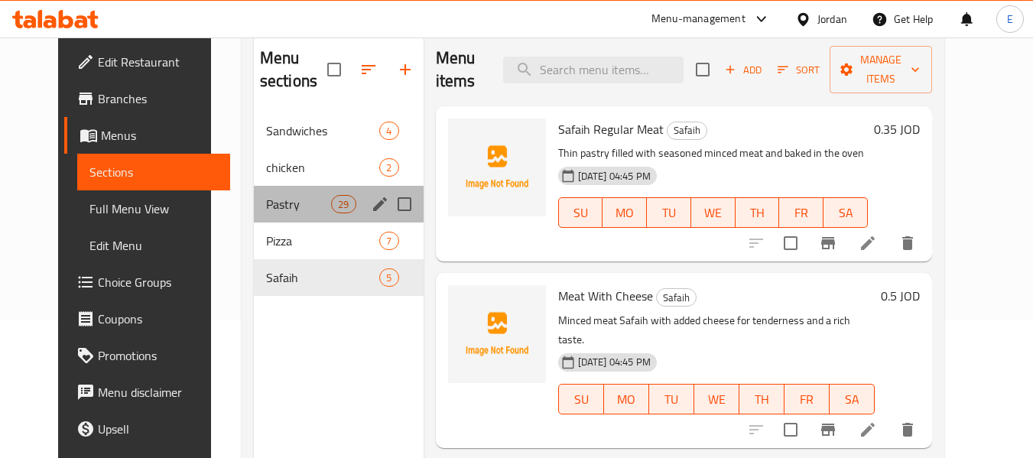
click at [284, 213] on div "Pastry 29" at bounding box center [339, 204] width 170 height 37
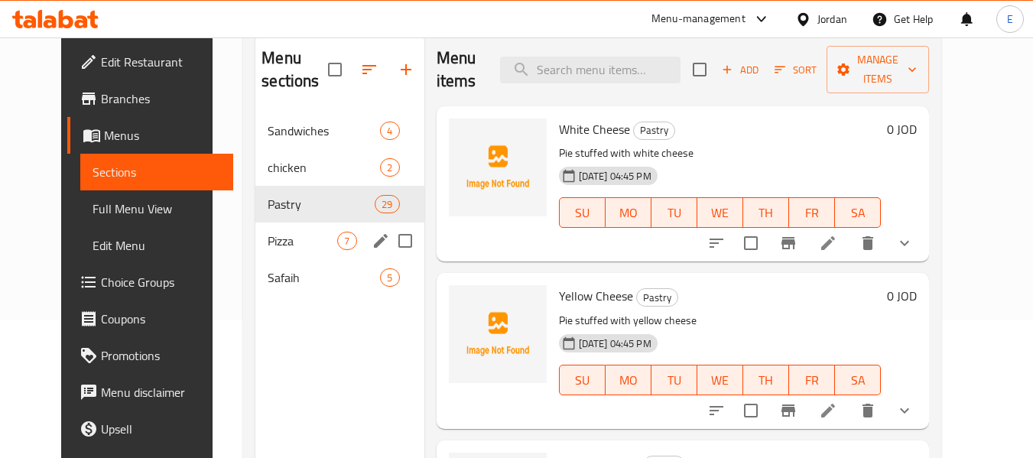
click at [281, 243] on span "Pizza" at bounding box center [303, 241] width 70 height 18
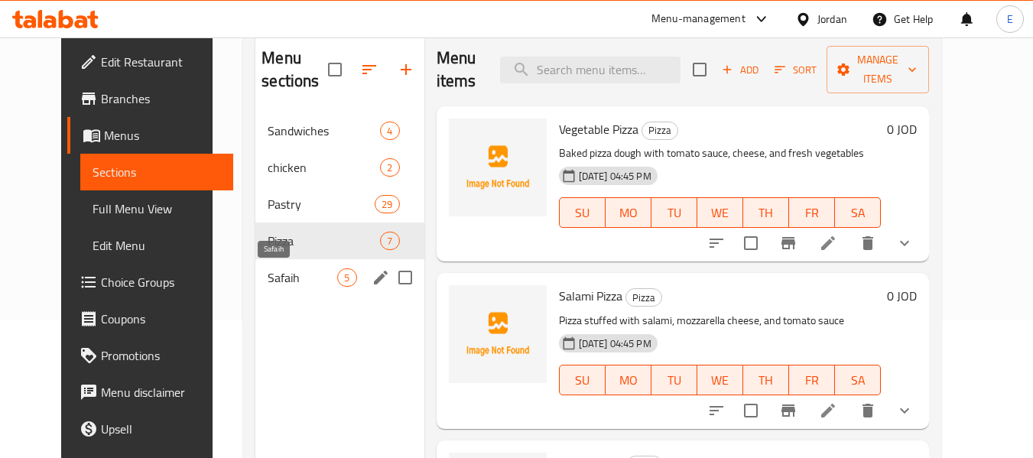
click at [271, 279] on span "Safaih" at bounding box center [303, 277] width 70 height 18
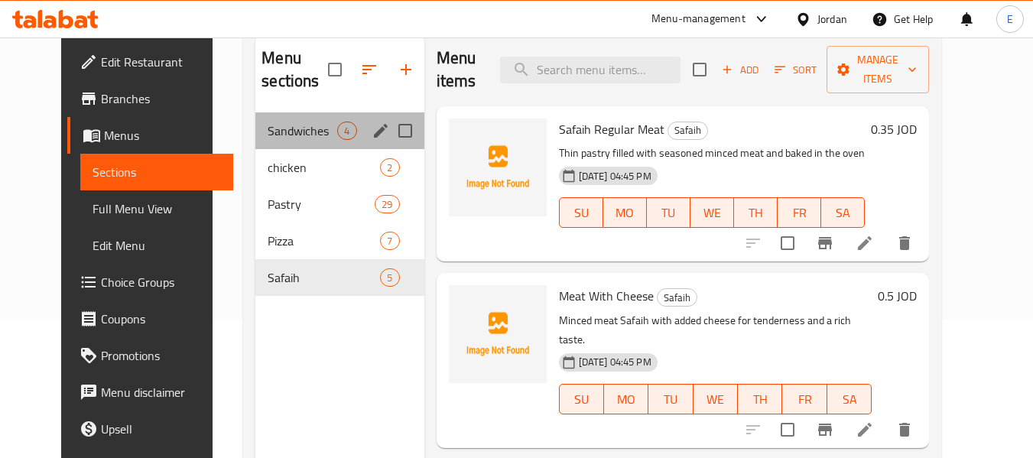
click at [270, 140] on div "Sandwiches 4" at bounding box center [339, 130] width 168 height 37
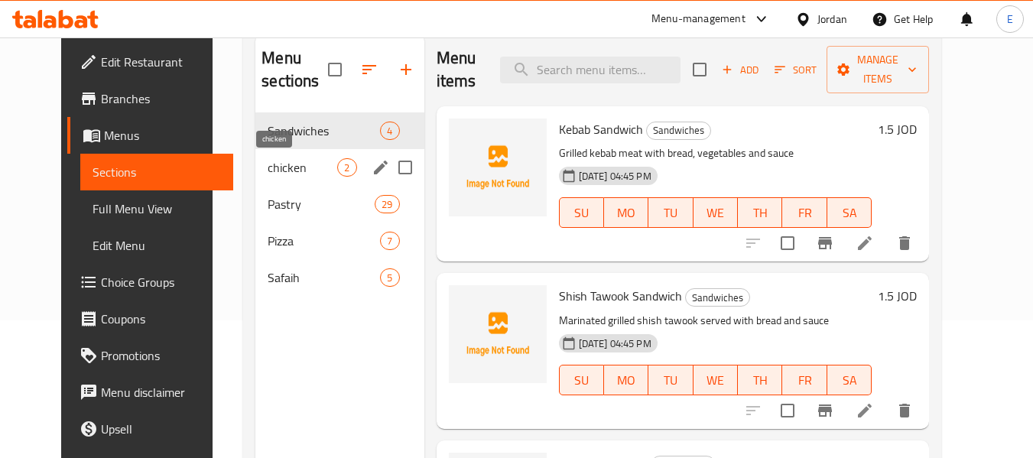
click at [268, 171] on span "chicken" at bounding box center [303, 167] width 70 height 18
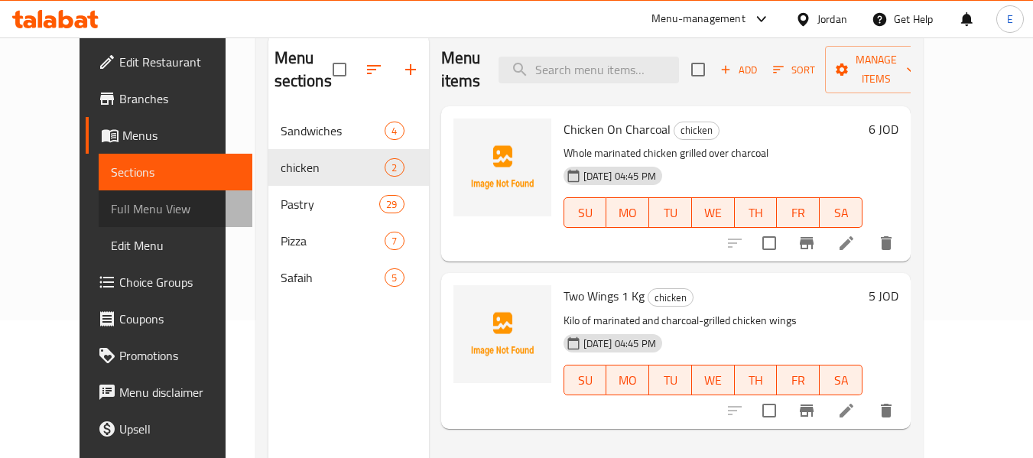
click at [111, 200] on span "Full Menu View" at bounding box center [175, 209] width 129 height 18
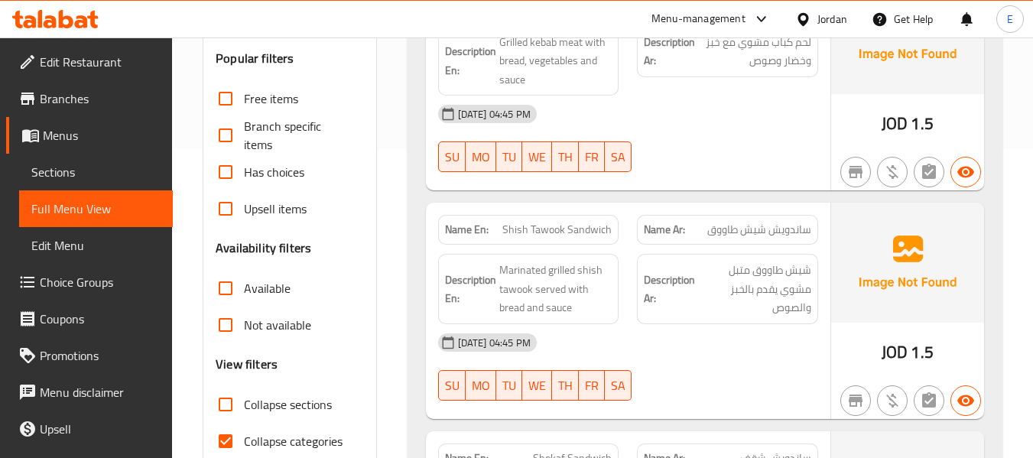
scroll to position [444, 0]
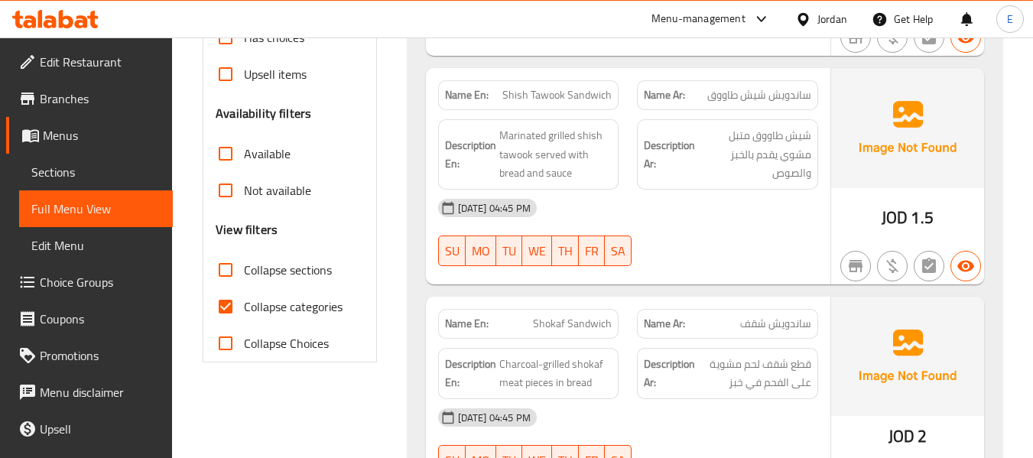
click at [221, 308] on input "Collapse categories" at bounding box center [225, 306] width 37 height 37
checkbox input "false"
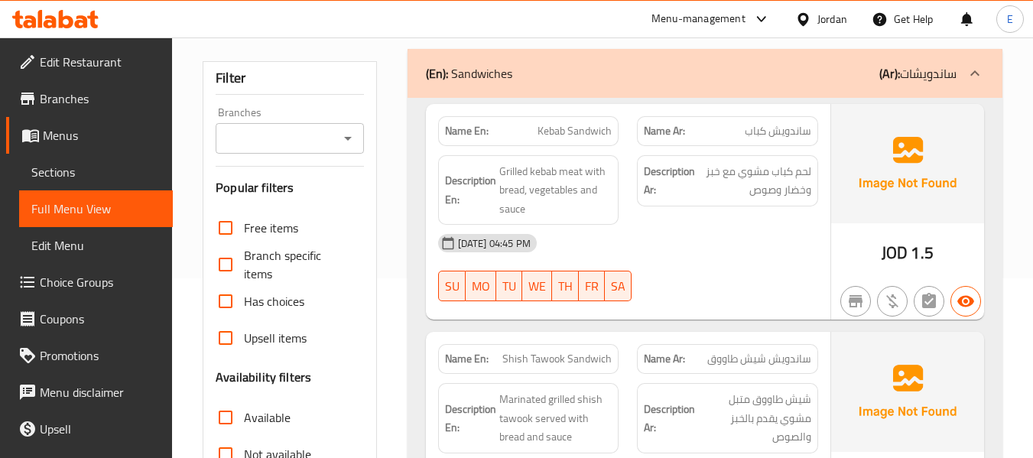
scroll to position [214, 0]
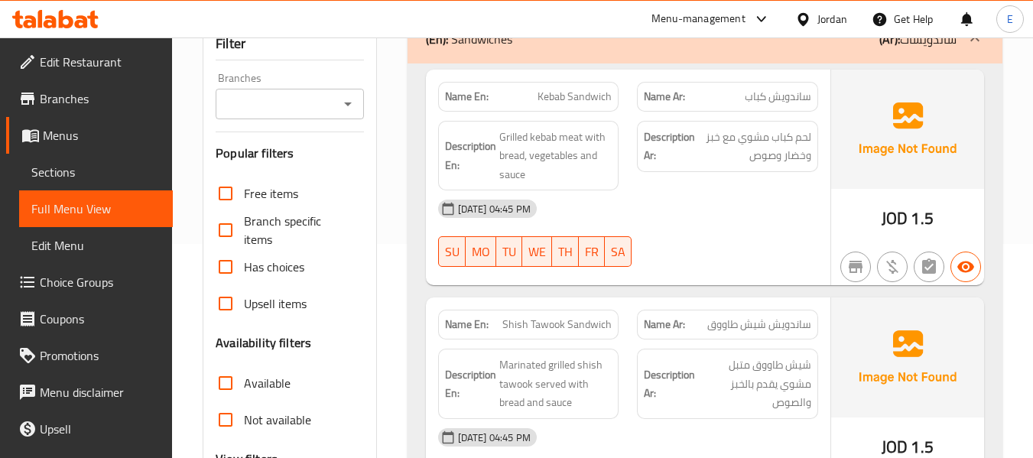
click at [898, 220] on span "JOD" at bounding box center [895, 218] width 26 height 30
click at [785, 102] on span "ساندويش كباب" at bounding box center [778, 97] width 67 height 16
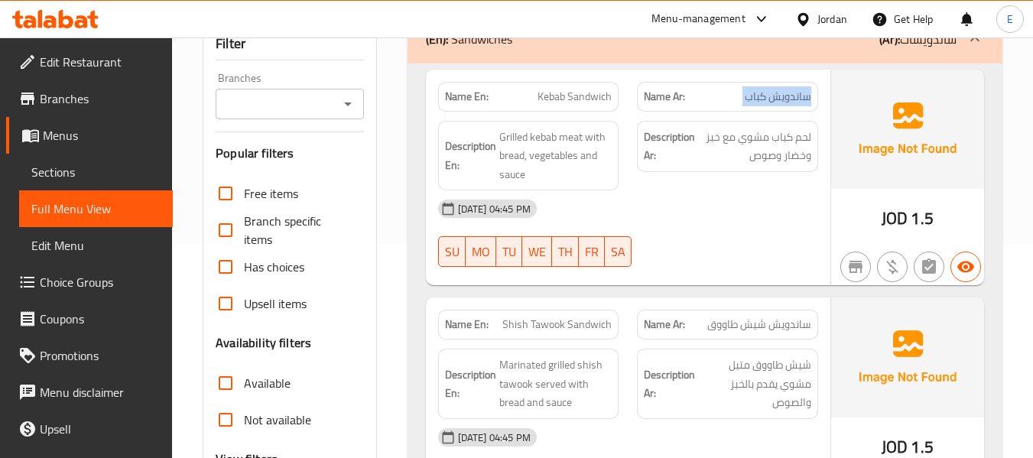
click at [785, 102] on span "ساندويش كباب" at bounding box center [778, 97] width 67 height 16
click at [575, 95] on span "Kebab Sandwich" at bounding box center [575, 97] width 74 height 16
click at [737, 200] on div "[DATE] 04:45 PM" at bounding box center [628, 208] width 398 height 37
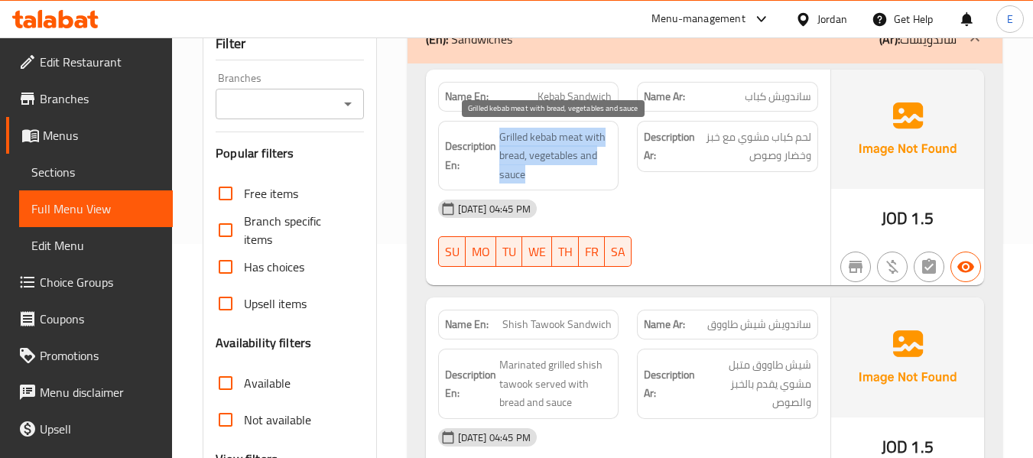
drag, startPoint x: 501, startPoint y: 135, endPoint x: 605, endPoint y: 174, distance: 110.8
click at [605, 174] on span "Grilled kebab meat with bread, vegetables and sauce" at bounding box center [555, 156] width 113 height 57
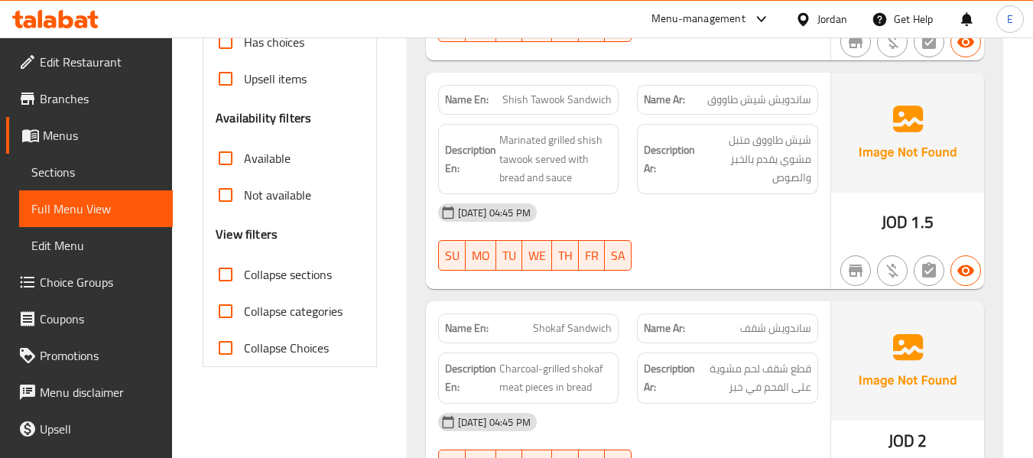
scroll to position [444, 0]
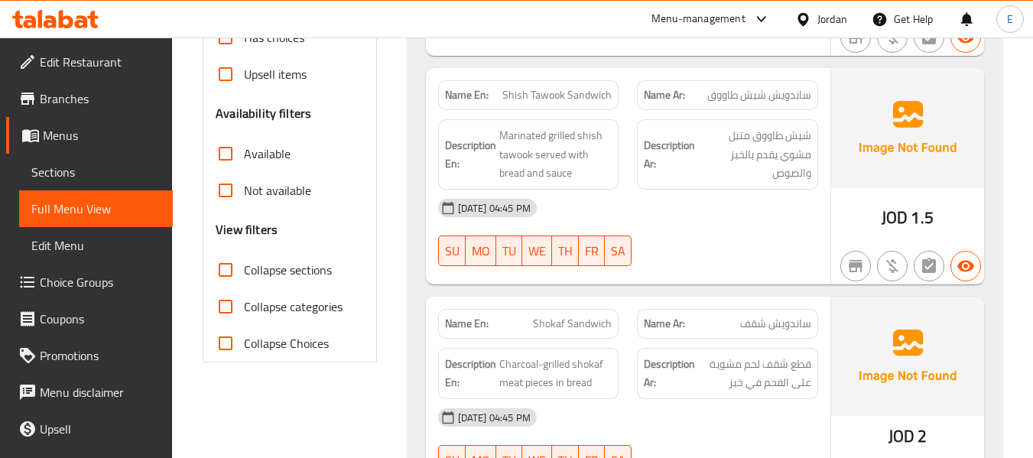
click at [761, 99] on span "ساندويش شيش طاووق" at bounding box center [759, 95] width 104 height 16
click at [564, 105] on div "Name En: Shish Tawook Sandwich" at bounding box center [528, 95] width 181 height 30
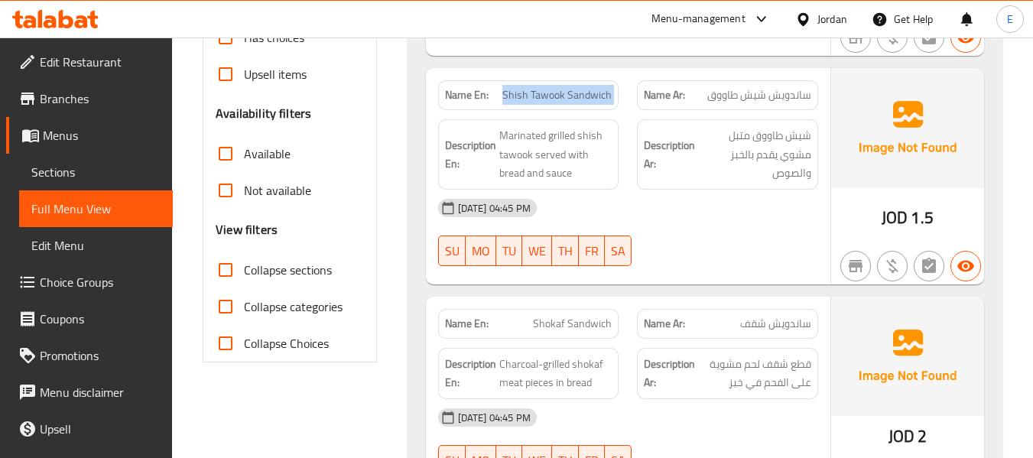
click at [564, 105] on div "Name En: Shish Tawook Sandwich" at bounding box center [528, 95] width 181 height 30
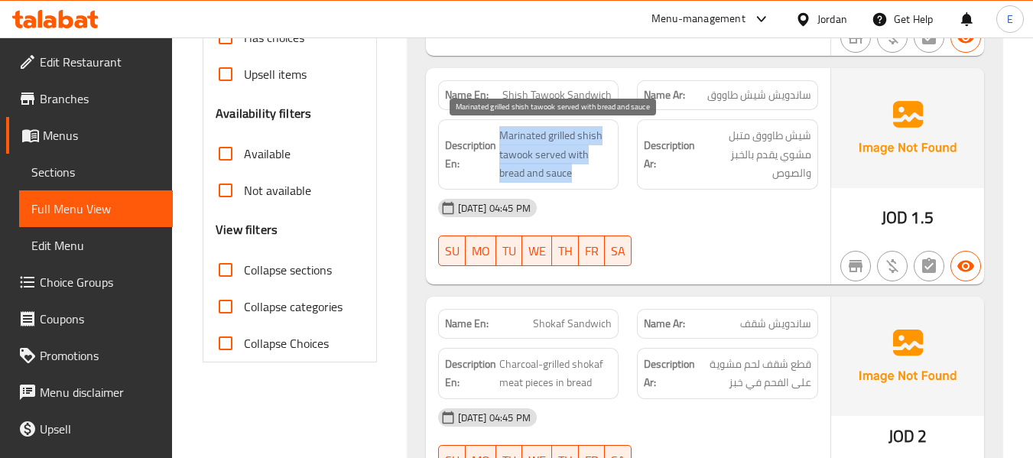
drag, startPoint x: 499, startPoint y: 127, endPoint x: 600, endPoint y: 166, distance: 107.5
click at [600, 166] on span "Marinated grilled shish tawook served with bread and sauce" at bounding box center [555, 154] width 113 height 57
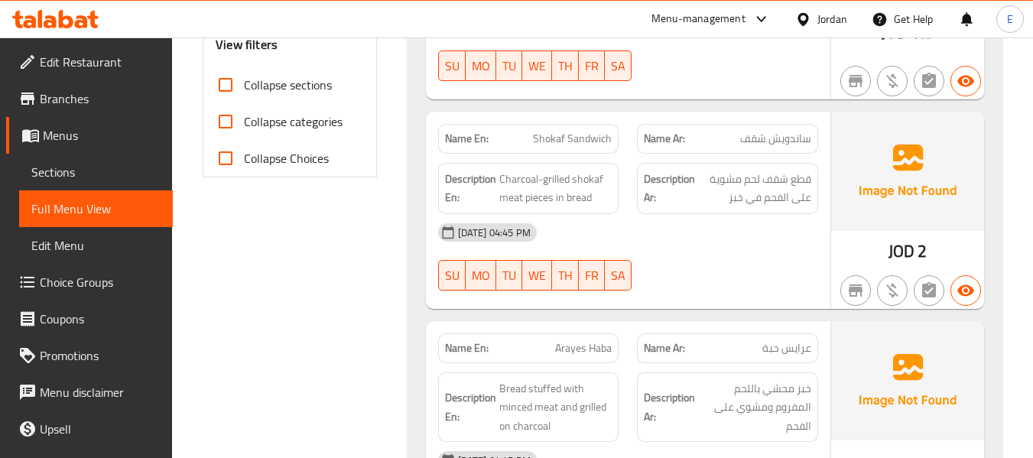
scroll to position [673, 0]
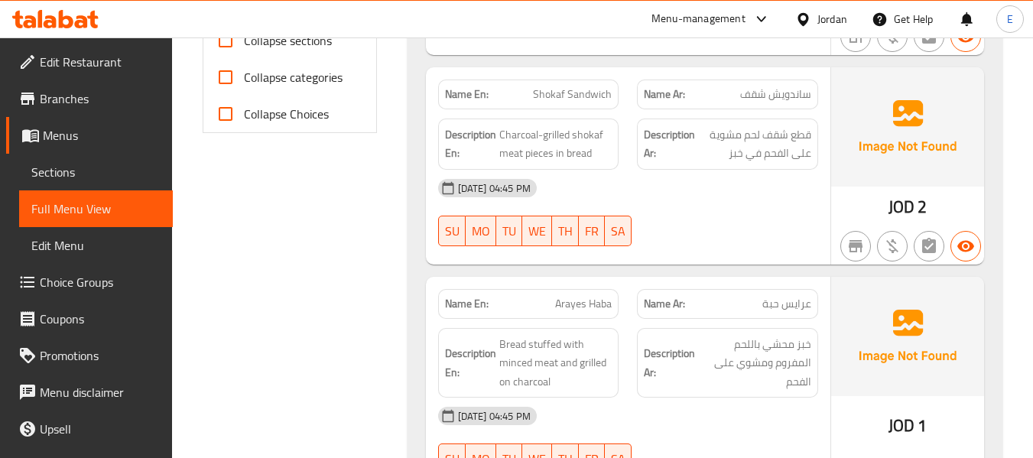
click at [770, 86] on span "ساندويش شقف" at bounding box center [775, 94] width 71 height 16
click at [609, 91] on span "Shokaf Sandwich" at bounding box center [572, 94] width 79 height 16
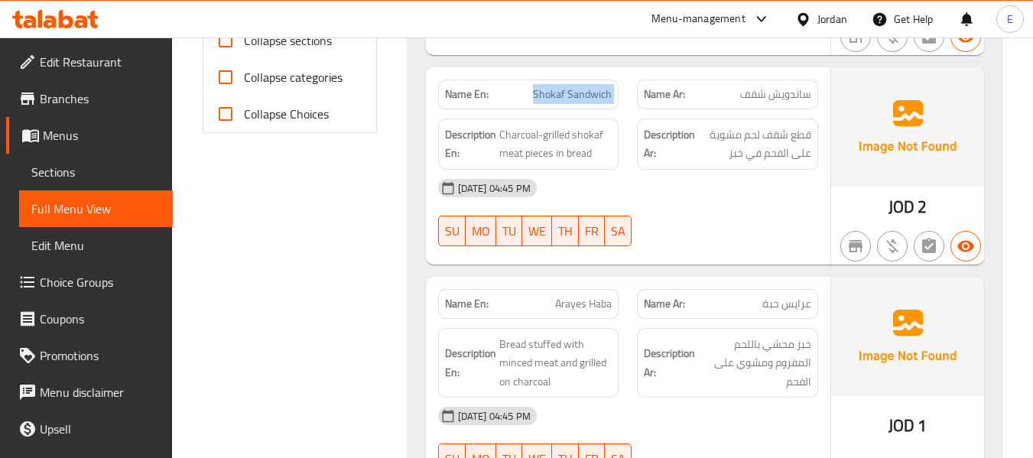
click at [609, 91] on span "Shokaf Sandwich" at bounding box center [572, 94] width 79 height 16
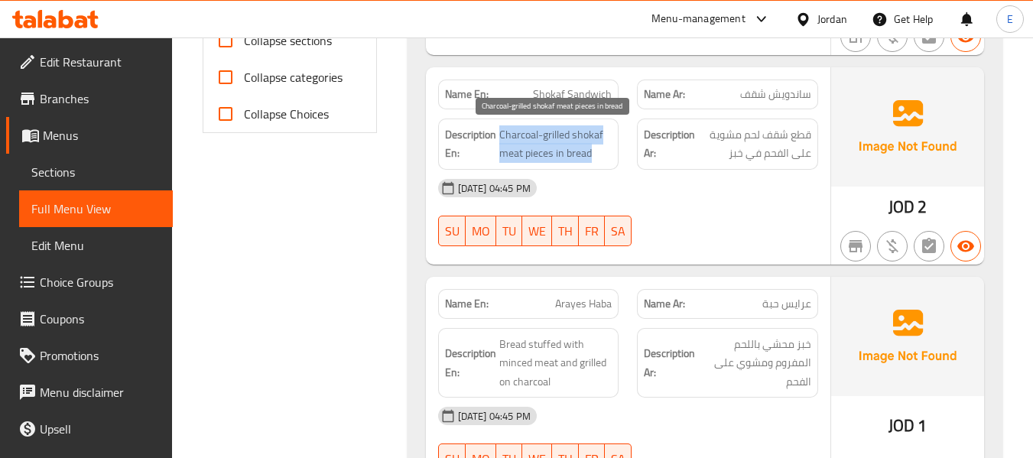
drag, startPoint x: 499, startPoint y: 131, endPoint x: 610, endPoint y: 153, distance: 113.8
click at [610, 153] on span "Charcoal-grilled shokaf meat pieces in bread" at bounding box center [555, 143] width 113 height 37
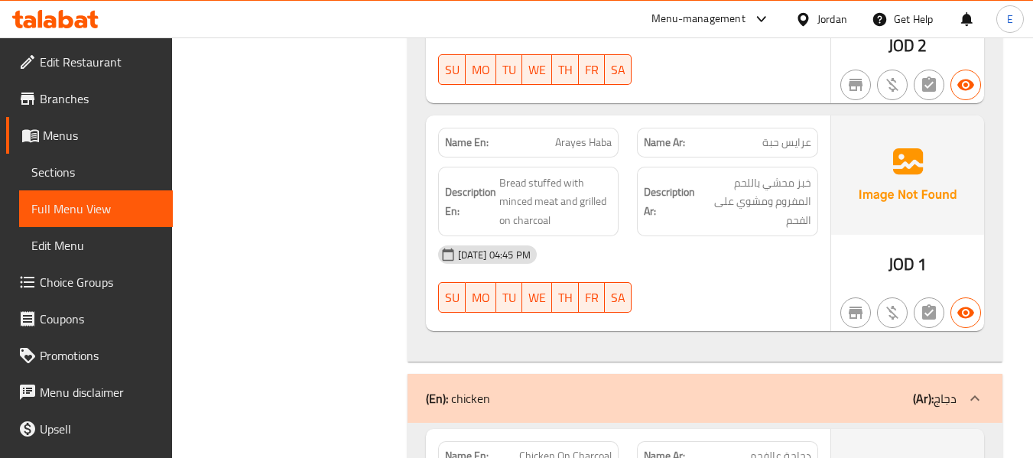
scroll to position [902, 0]
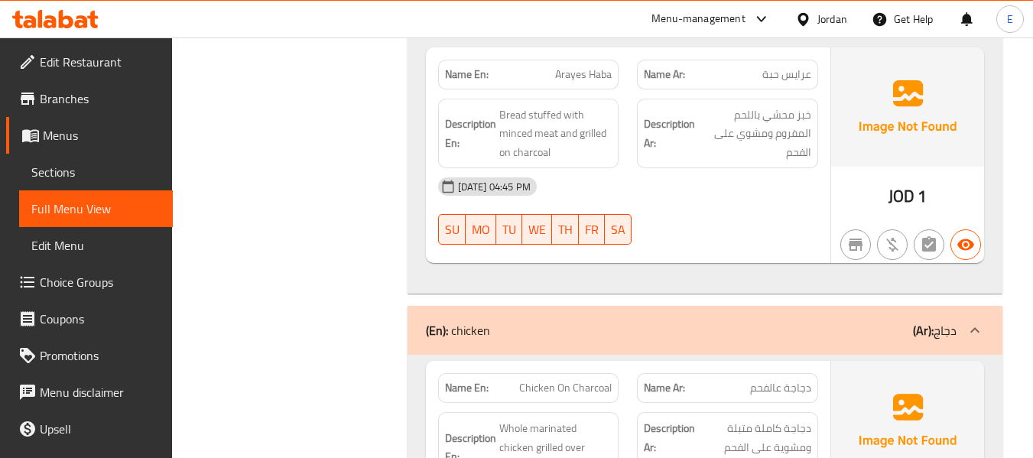
click at [804, 80] on span "عرايس حبة" at bounding box center [786, 75] width 49 height 16
click at [593, 70] on span "Arayes Haba" at bounding box center [583, 75] width 57 height 16
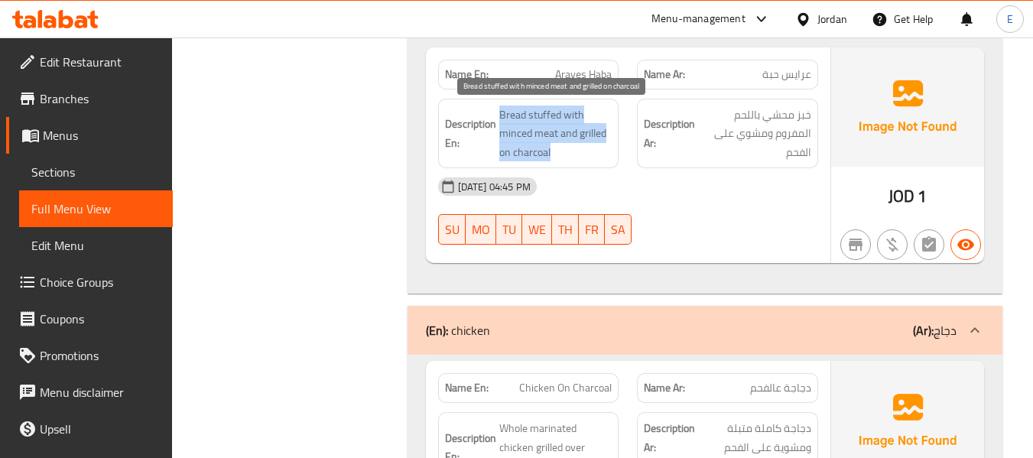
drag, startPoint x: 506, startPoint y: 99, endPoint x: 599, endPoint y: 148, distance: 105.0
click at [599, 148] on div "Description En: Bread stuffed with minced meat and grilled on charcoal" at bounding box center [528, 134] width 181 height 70
click at [599, 148] on span "Bread stuffed with minced meat and grilled on charcoal" at bounding box center [555, 134] width 113 height 57
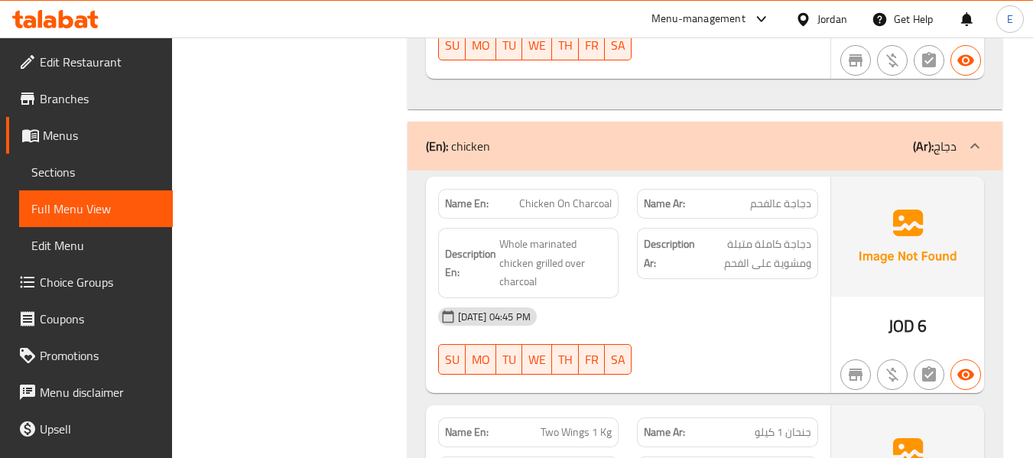
scroll to position [1132, 0]
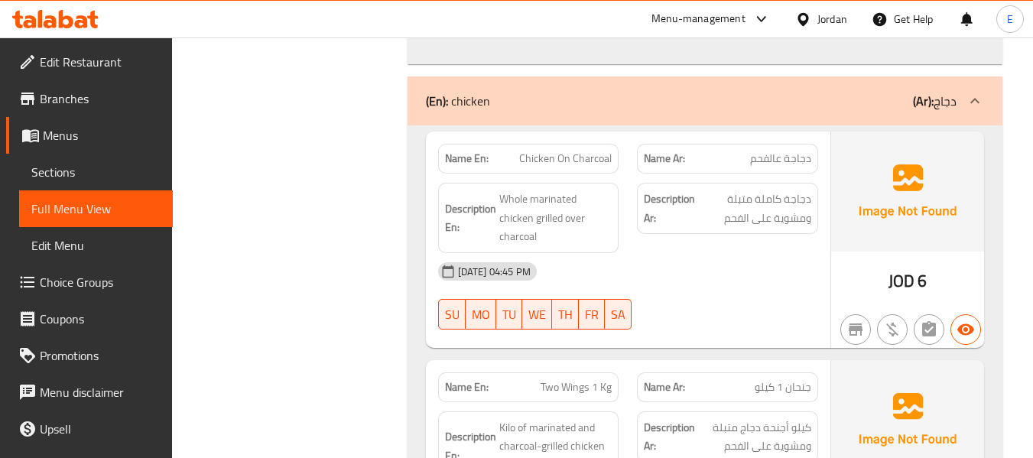
click at [782, 142] on div "Name Ar: دجاجة عالفحم" at bounding box center [728, 159] width 200 height 48
click at [570, 154] on span "Chicken On Charcoal" at bounding box center [565, 159] width 93 height 16
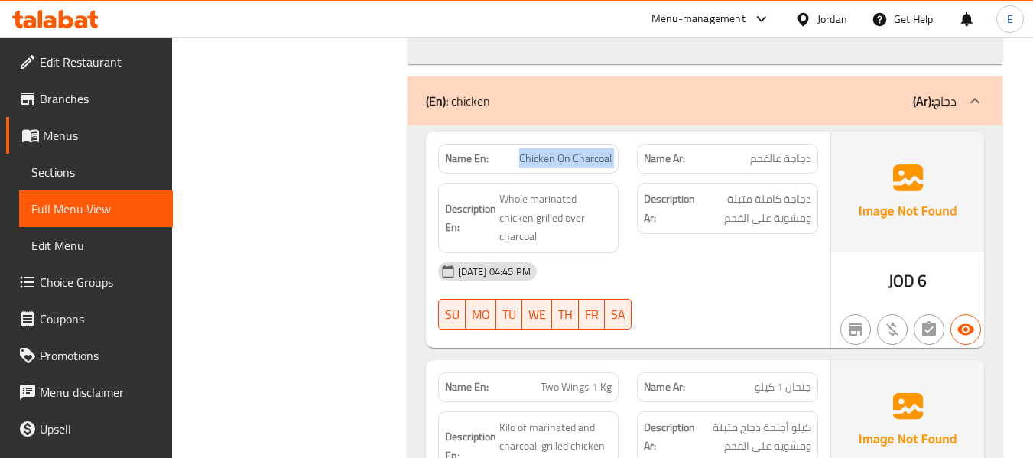
click at [570, 154] on span "Chicken On Charcoal" at bounding box center [565, 159] width 93 height 16
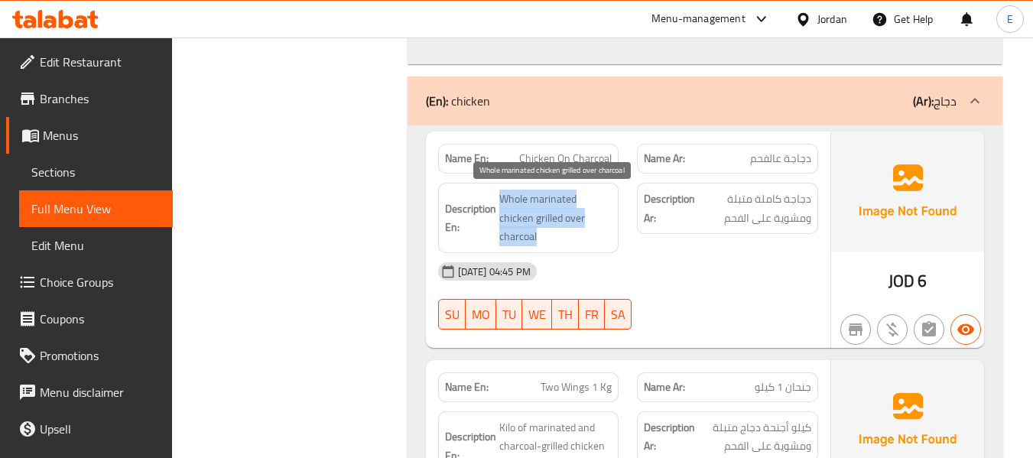
drag, startPoint x: 495, startPoint y: 192, endPoint x: 580, endPoint y: 229, distance: 93.2
click at [580, 229] on h6 "Description En: Whole marinated chicken grilled over charcoal" at bounding box center [528, 218] width 167 height 57
click at [580, 229] on span "Whole marinated chicken grilled over charcoal" at bounding box center [555, 218] width 113 height 57
click at [717, 275] on div "[DATE] 04:45 PM" at bounding box center [628, 271] width 398 height 37
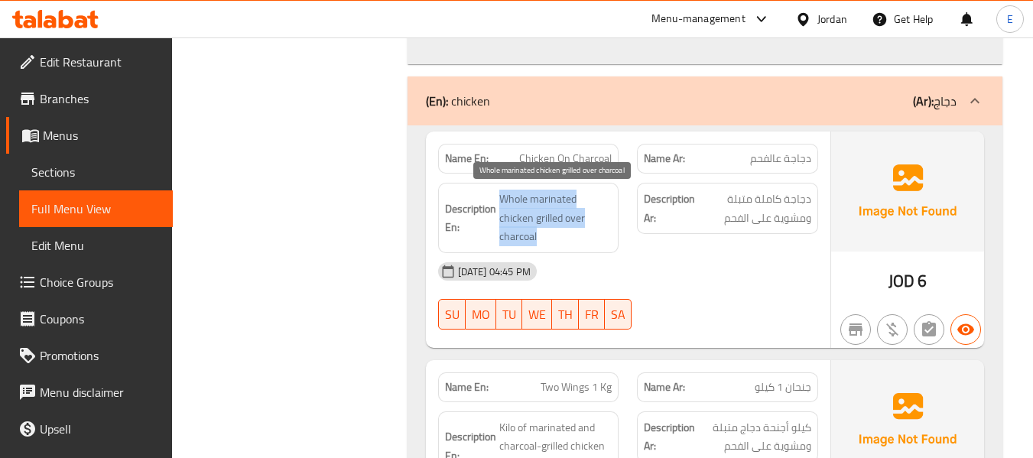
drag, startPoint x: 511, startPoint y: 193, endPoint x: 596, endPoint y: 234, distance: 94.4
click at [596, 234] on span "Whole marinated chicken grilled over charcoal" at bounding box center [555, 218] width 113 height 57
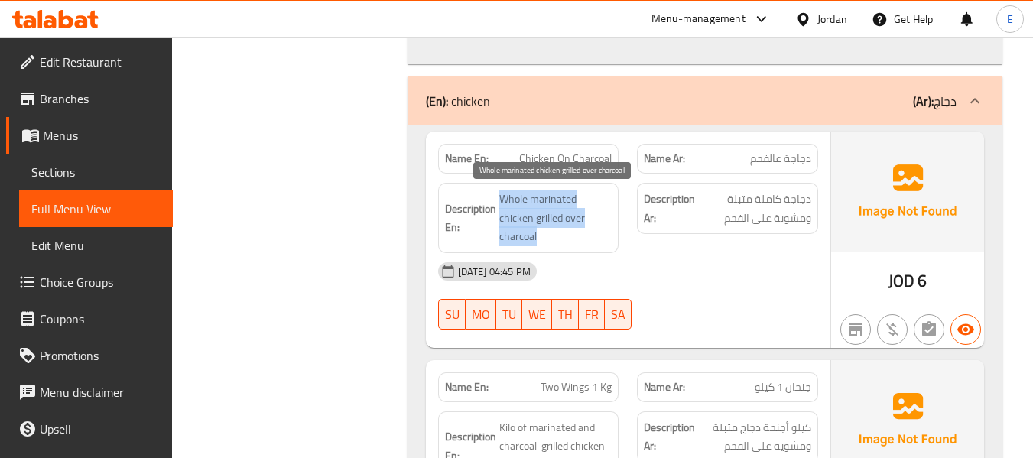
click at [596, 234] on span "Whole marinated chicken grilled over charcoal" at bounding box center [555, 218] width 113 height 57
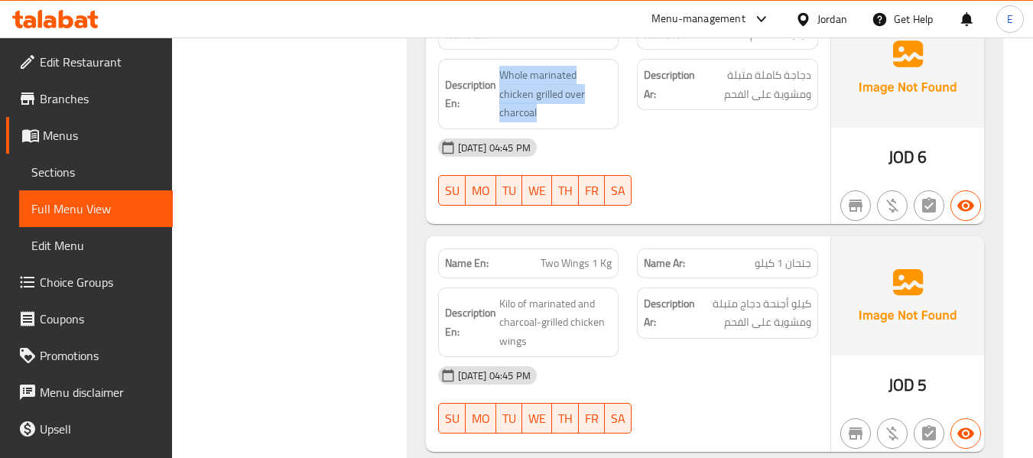
scroll to position [1361, 0]
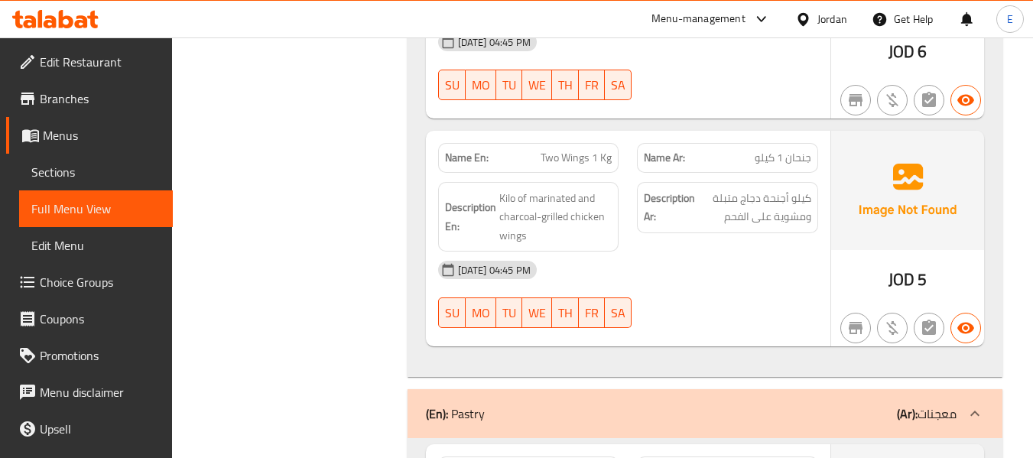
click at [803, 161] on span "جنحان 1 كيلو" at bounding box center [783, 158] width 57 height 16
click at [592, 165] on span "Two Wings 1 Kg" at bounding box center [576, 158] width 71 height 16
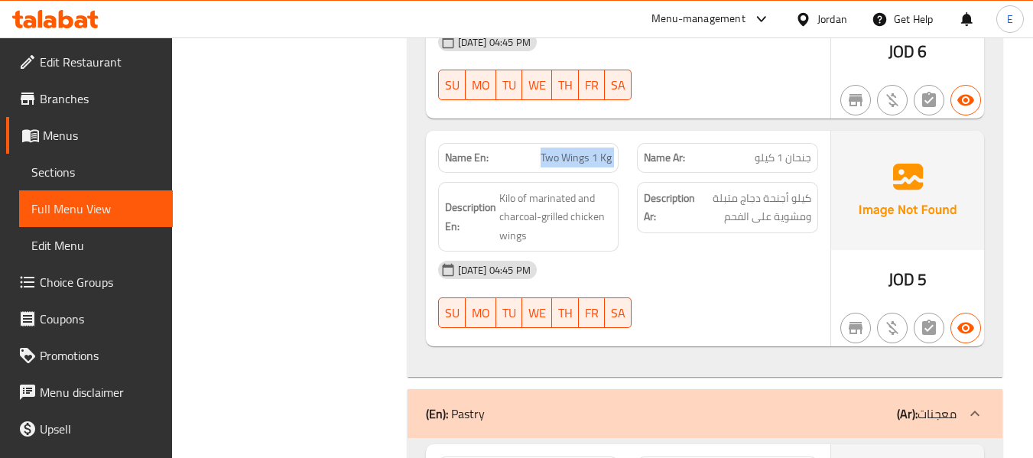
click at [592, 165] on span "Two Wings 1 Kg" at bounding box center [576, 158] width 71 height 16
click at [707, 292] on div "28-08-2025 04:45 PM SU MO TU WE TH FR SA" at bounding box center [628, 295] width 398 height 86
click at [802, 156] on span "جنحان 1 كيلو" at bounding box center [783, 158] width 57 height 16
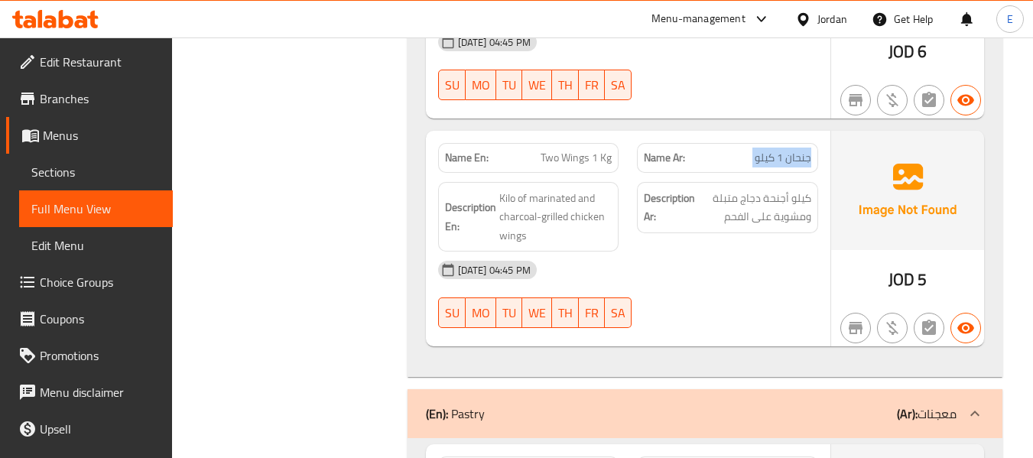
click at [802, 156] on span "جنحان 1 كيلو" at bounding box center [783, 158] width 57 height 16
click at [790, 163] on span "جنحان 1 كيلو" at bounding box center [783, 158] width 57 height 16
click at [587, 164] on span "Two Wings 1 Kg" at bounding box center [576, 158] width 71 height 16
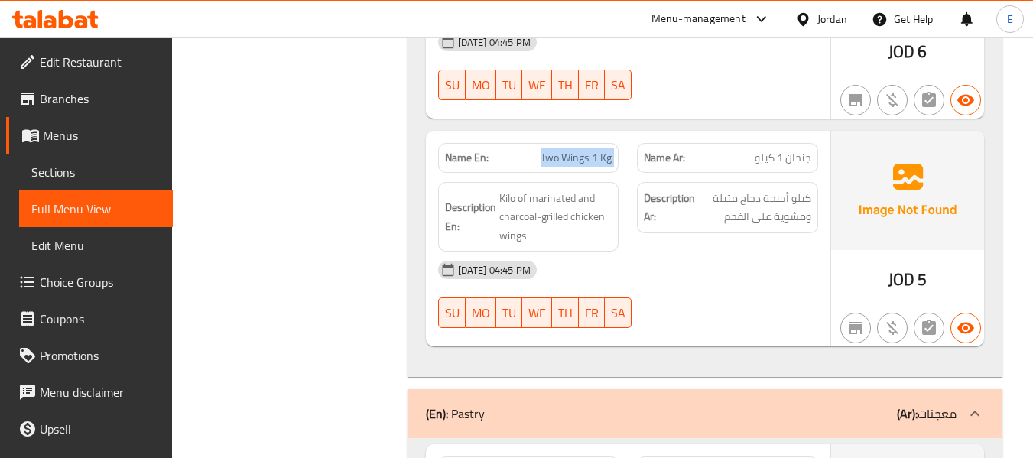
click at [588, 164] on span "Two Wings 1 Kg" at bounding box center [576, 158] width 71 height 16
copy span "Two Wings 1 Kg"
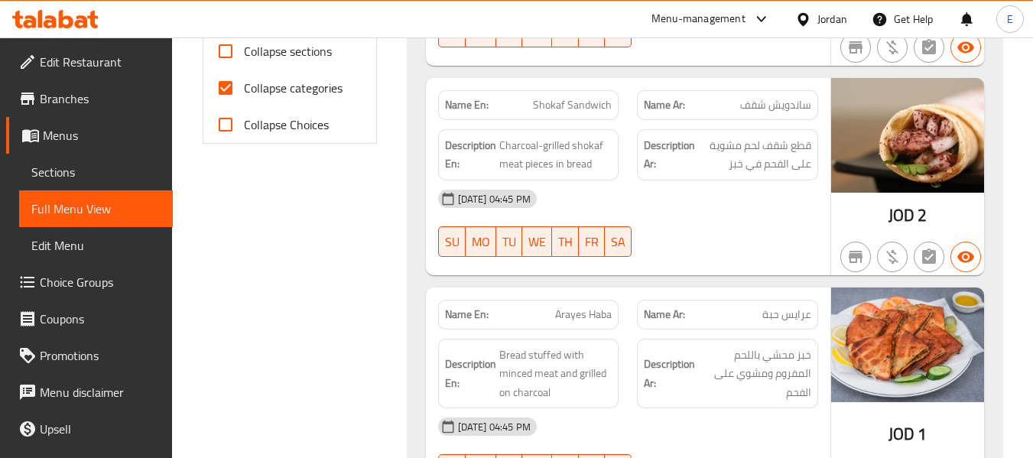
scroll to position [535, 0]
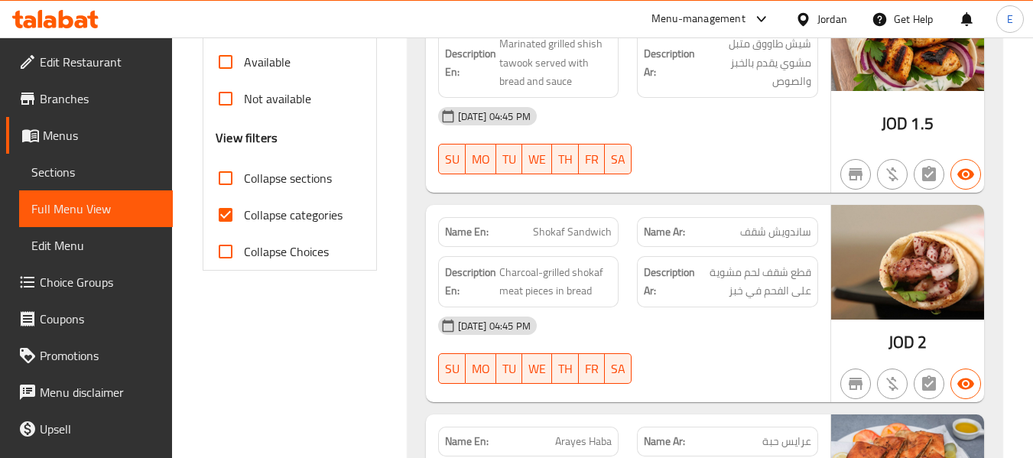
click at [230, 210] on input "Collapse categories" at bounding box center [225, 215] width 37 height 37
checkbox input "false"
click at [232, 182] on input "Collapse sections" at bounding box center [225, 178] width 37 height 37
checkbox input "true"
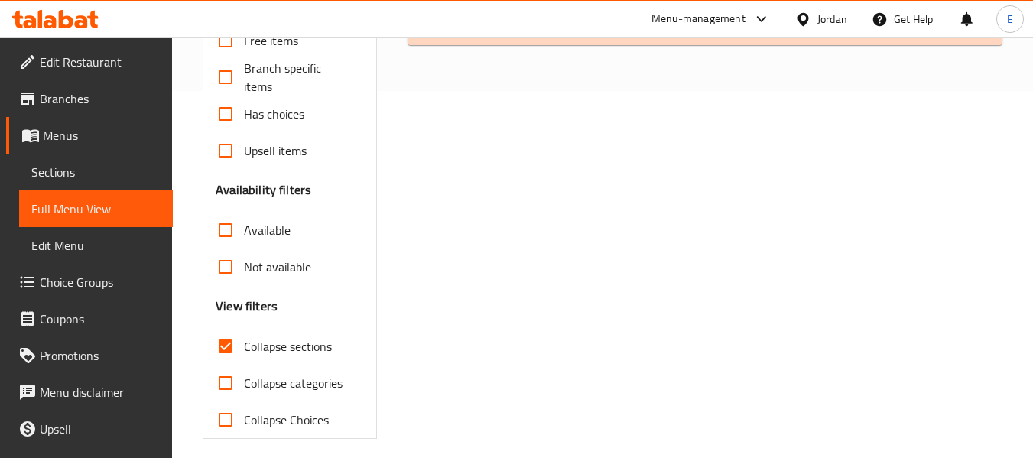
scroll to position [149, 0]
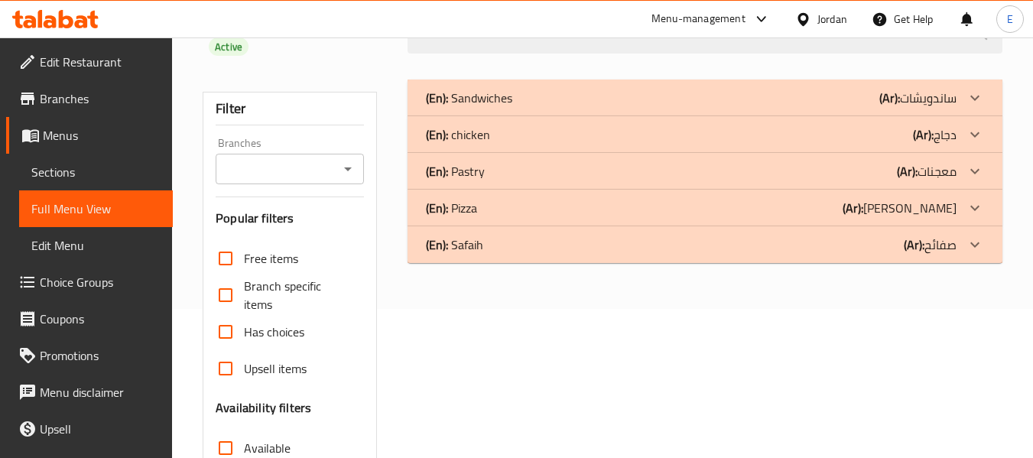
click at [800, 135] on div "(En): chicken (Ar): دجاج" at bounding box center [691, 134] width 531 height 18
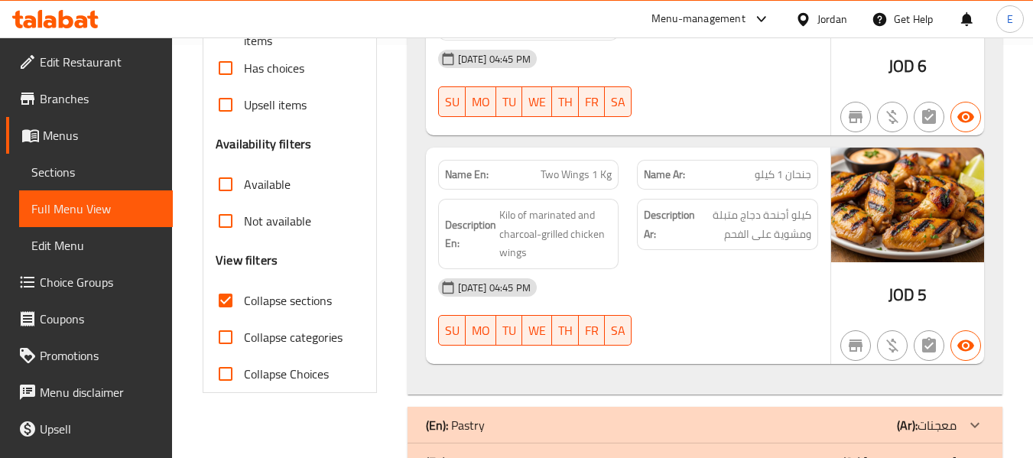
scroll to position [455, 0]
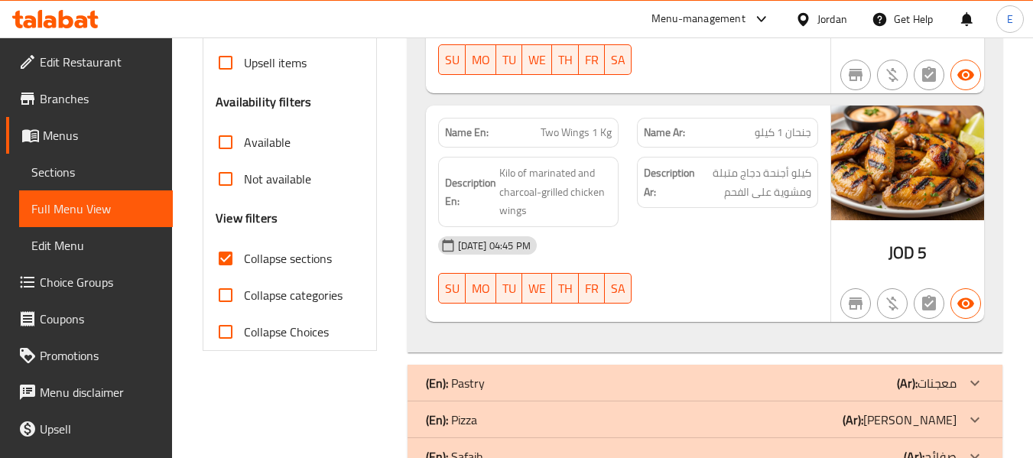
click at [800, 135] on span "جنحان 1 كيلو" at bounding box center [783, 133] width 57 height 16
click at [773, 179] on span "كيلو أجنحة دجاج متبلة ومشوية على الفحم" at bounding box center [754, 182] width 113 height 37
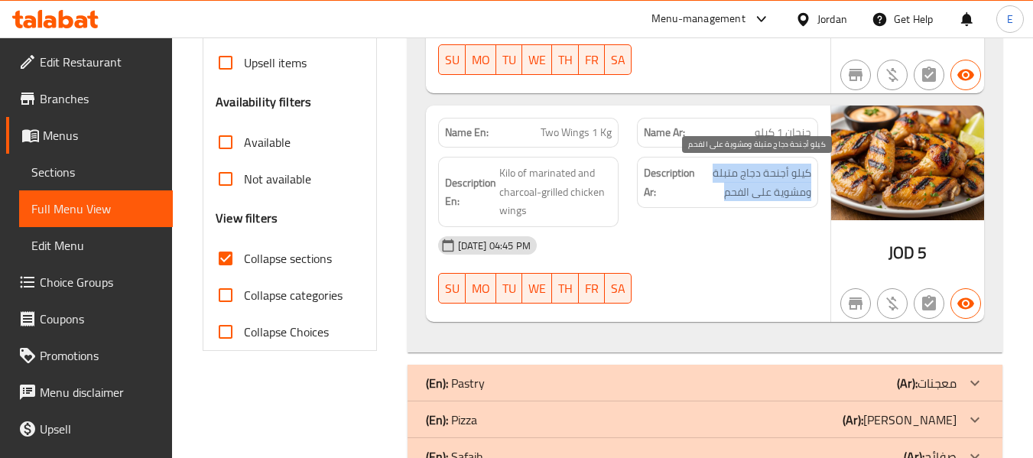
click at [773, 179] on span "كيلو أجنحة دجاج متبلة ومشوية على الفحم" at bounding box center [754, 182] width 113 height 37
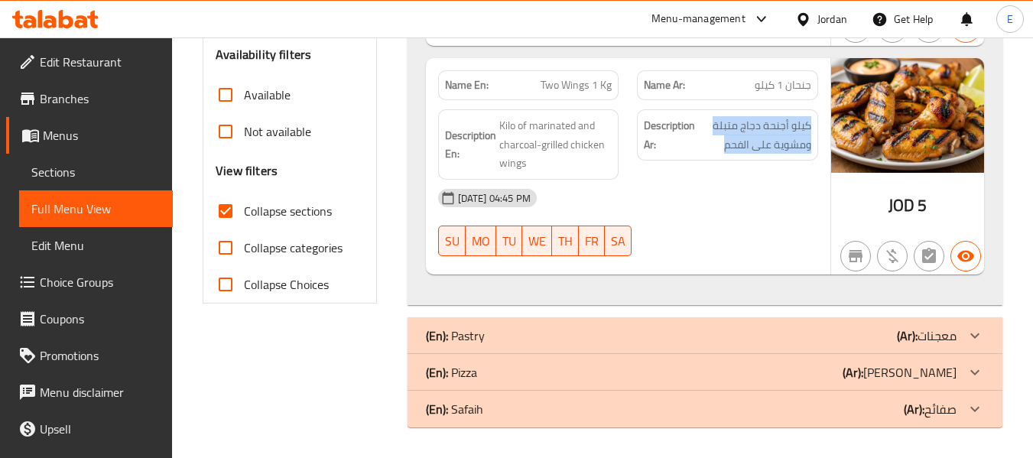
click at [835, 335] on div "(En): Pastry (Ar): معجنات" at bounding box center [691, 336] width 531 height 18
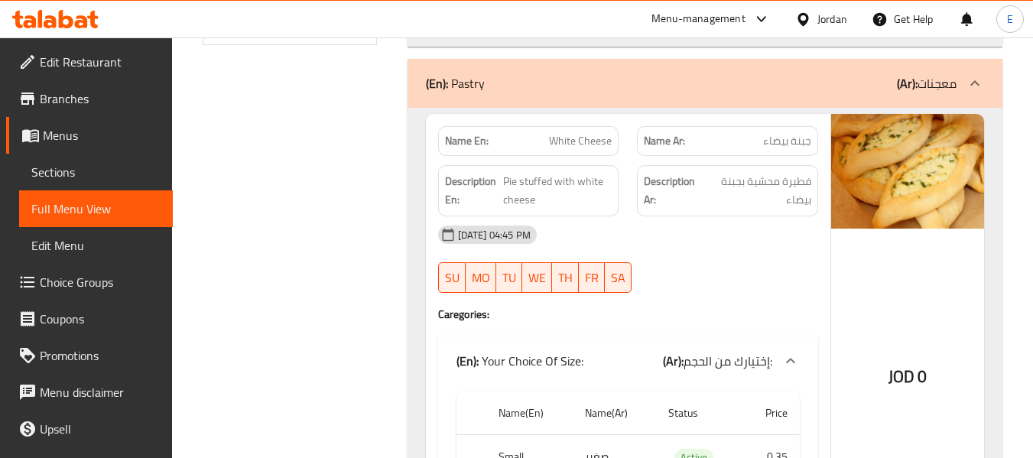
scroll to position [808, 0]
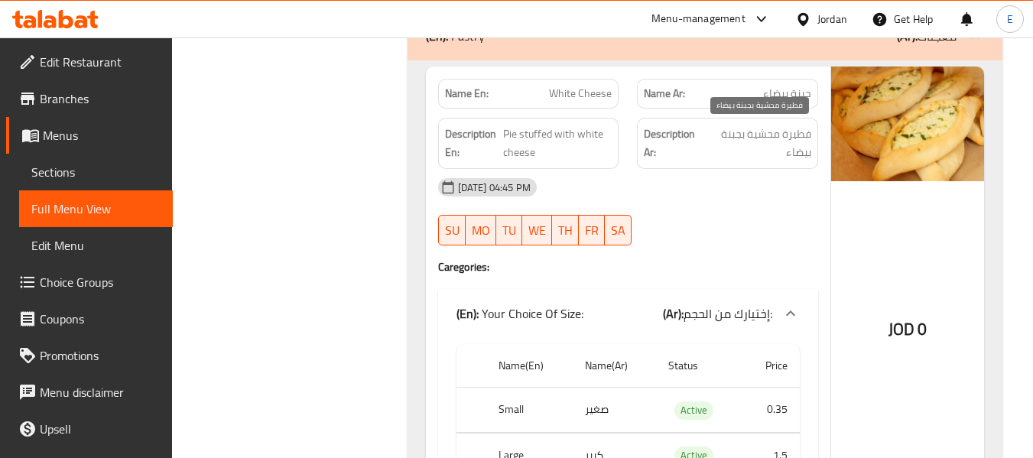
click at [751, 134] on span "فطيرة محشية بجبنة بيضاء" at bounding box center [759, 143] width 106 height 37
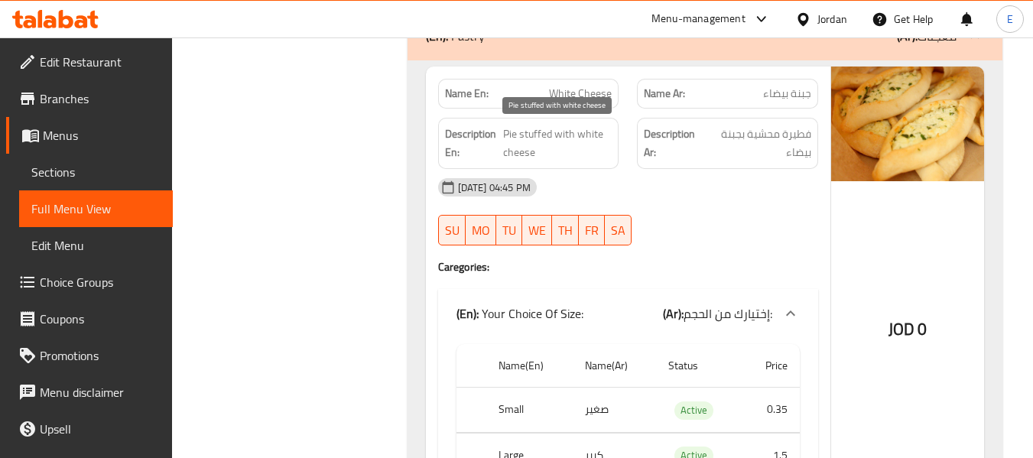
click at [566, 135] on span "Pie stuffed with white cheese" at bounding box center [557, 143] width 109 height 37
click at [680, 210] on div "[DATE] 04:45 PM SU MO TU WE TH FR SA" at bounding box center [628, 212] width 398 height 86
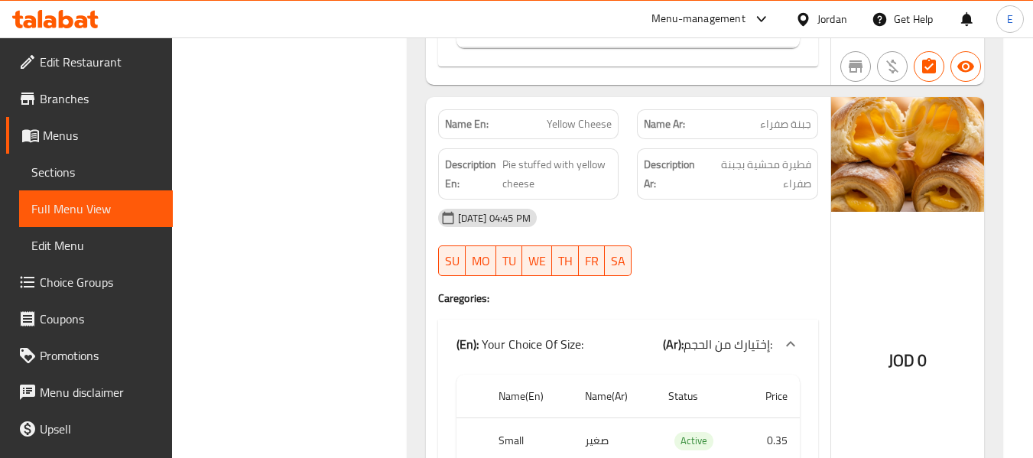
scroll to position [1267, 0]
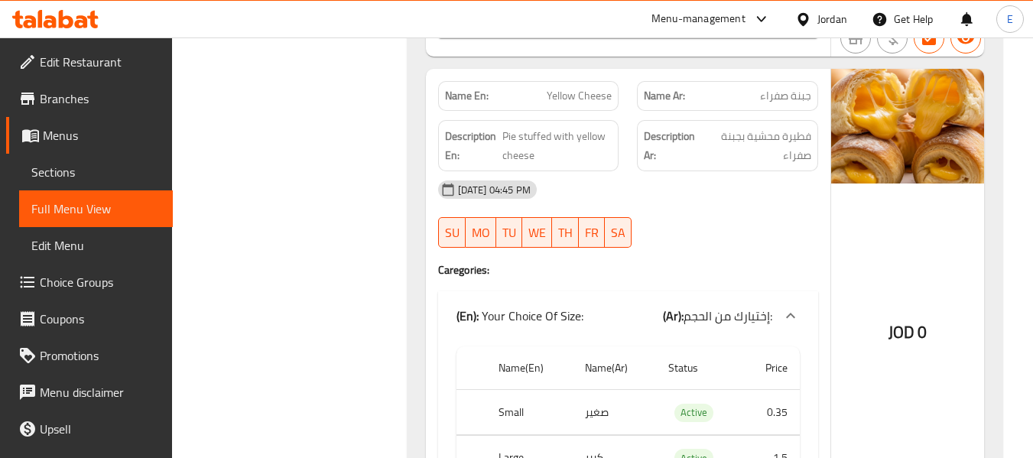
click at [787, 96] on span "جبنة صفراء" at bounding box center [785, 96] width 51 height 16
click at [600, 82] on div "Name En: Yellow Cheese" at bounding box center [528, 96] width 181 height 30
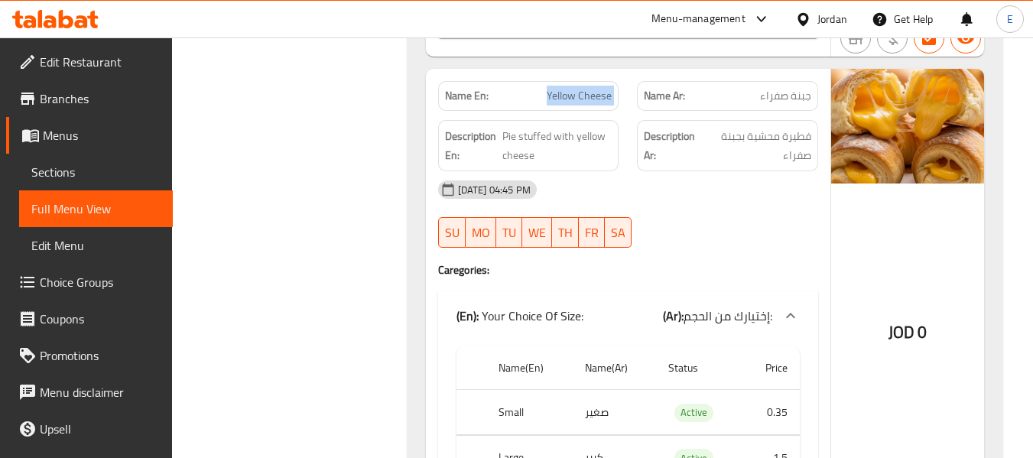
click at [600, 82] on div "Name En: Yellow Cheese" at bounding box center [528, 96] width 181 height 30
click at [587, 127] on span "Pie stuffed with yellow cheese" at bounding box center [557, 145] width 110 height 37
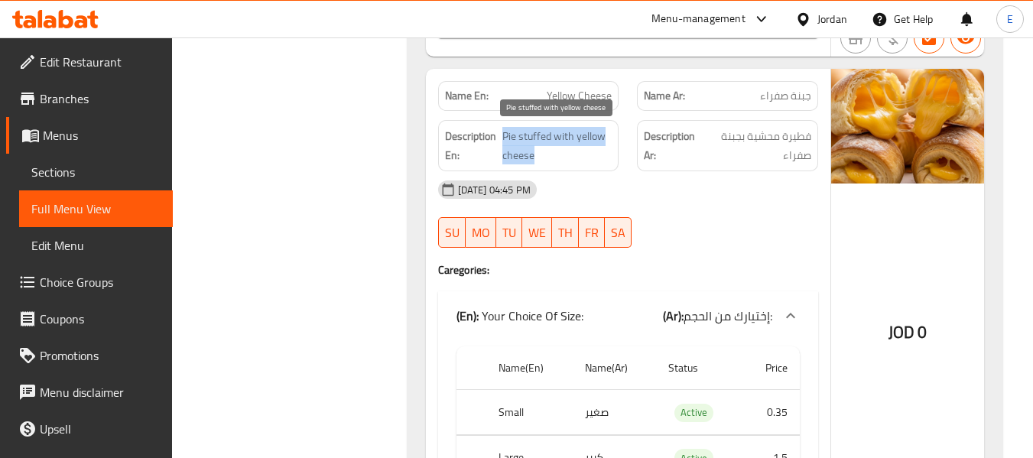
click at [587, 127] on span "Pie stuffed with yellow cheese" at bounding box center [557, 145] width 110 height 37
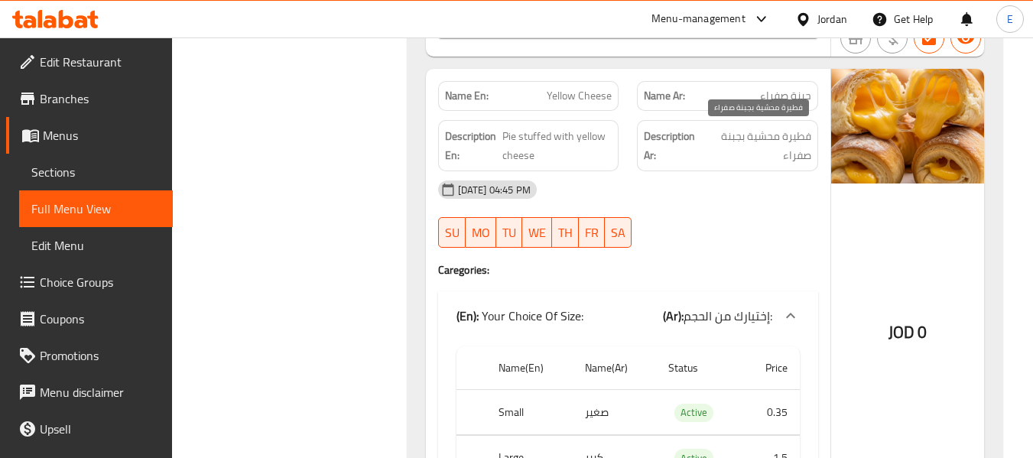
click at [793, 134] on span "فطيرة محشية بجبنة صفراء" at bounding box center [758, 145] width 106 height 37
click at [762, 230] on div "[DATE] 04:45 PM SU MO TU WE TH FR SA" at bounding box center [628, 214] width 398 height 86
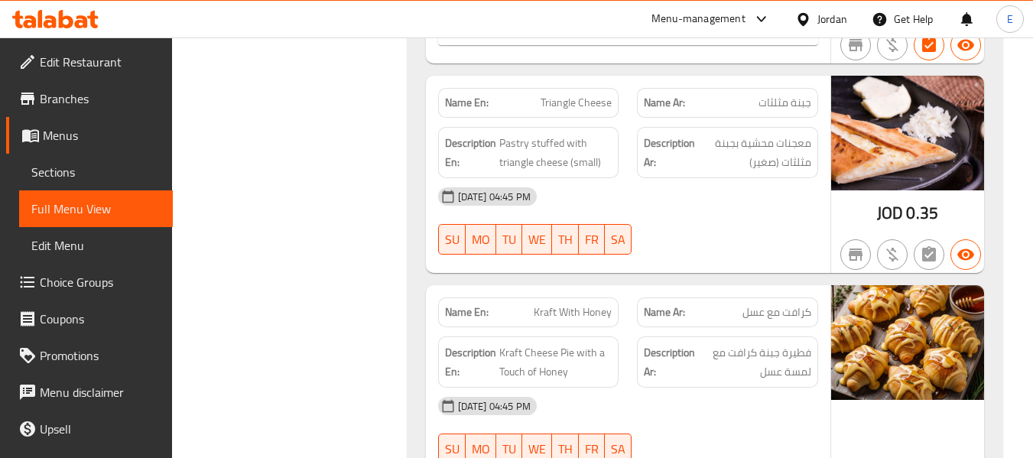
scroll to position [1726, 0]
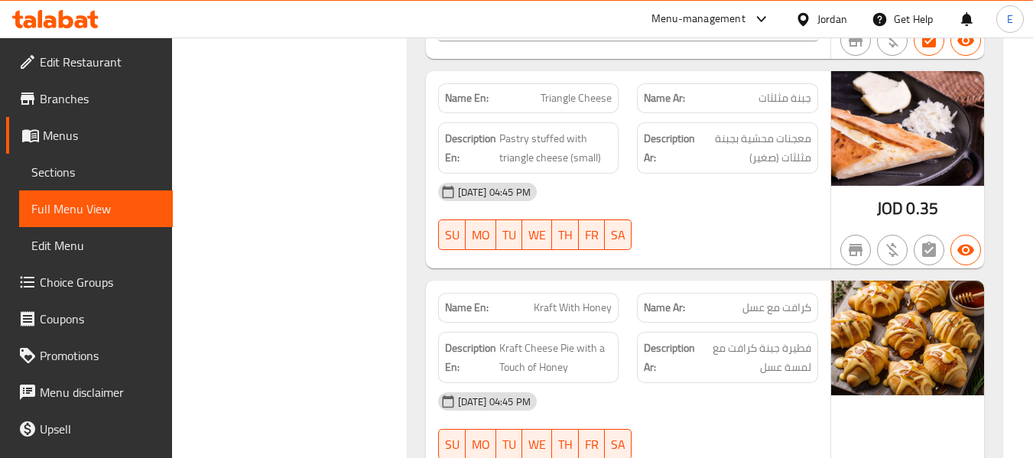
click at [900, 210] on span "JOD" at bounding box center [890, 208] width 26 height 30
click at [783, 98] on span "جبنة مثلثات" at bounding box center [785, 98] width 53 height 16
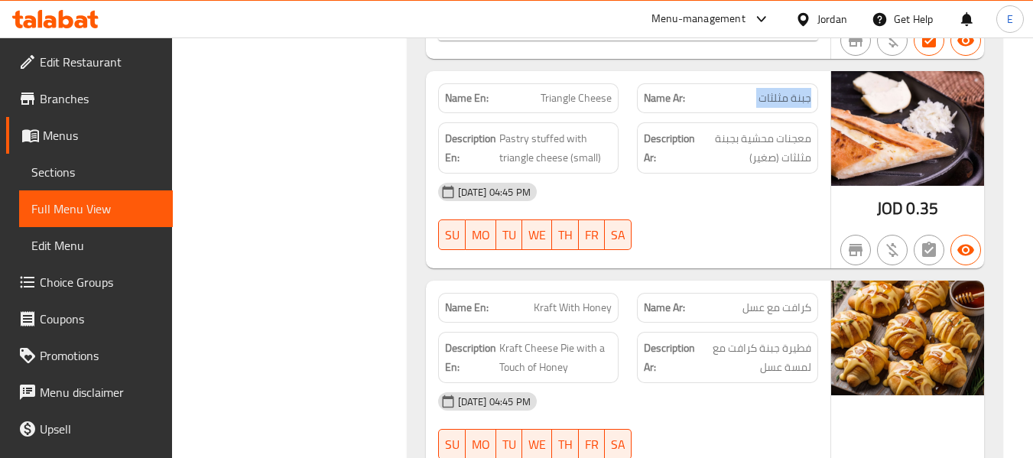
click at [783, 98] on span "جبنة مثلثات" at bounding box center [785, 98] width 53 height 16
click at [554, 95] on span "Triangle Cheese" at bounding box center [576, 98] width 71 height 16
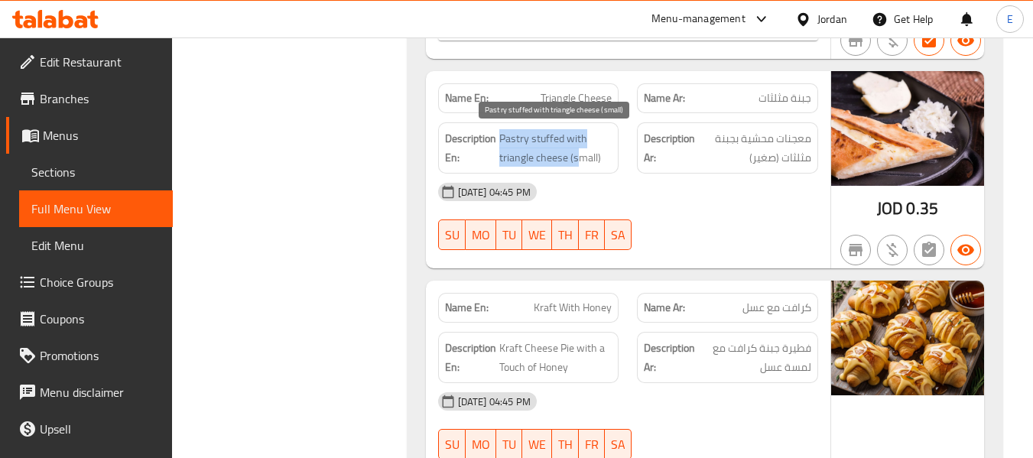
drag, startPoint x: 500, startPoint y: 134, endPoint x: 575, endPoint y: 154, distance: 77.7
click at [575, 154] on span "Pastry stuffed with triangle cheese (small)" at bounding box center [555, 147] width 113 height 37
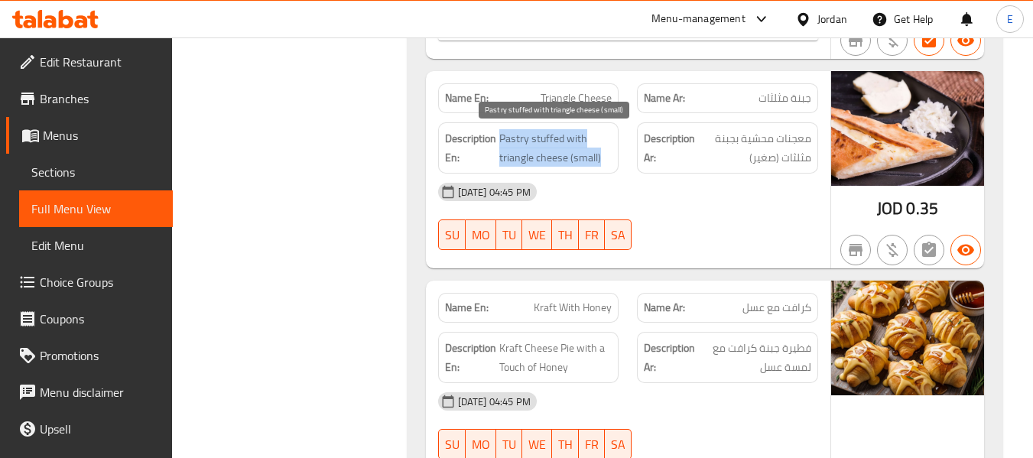
click at [575, 154] on span "Pastry stuffed with triangle cheese (small)" at bounding box center [555, 147] width 113 height 37
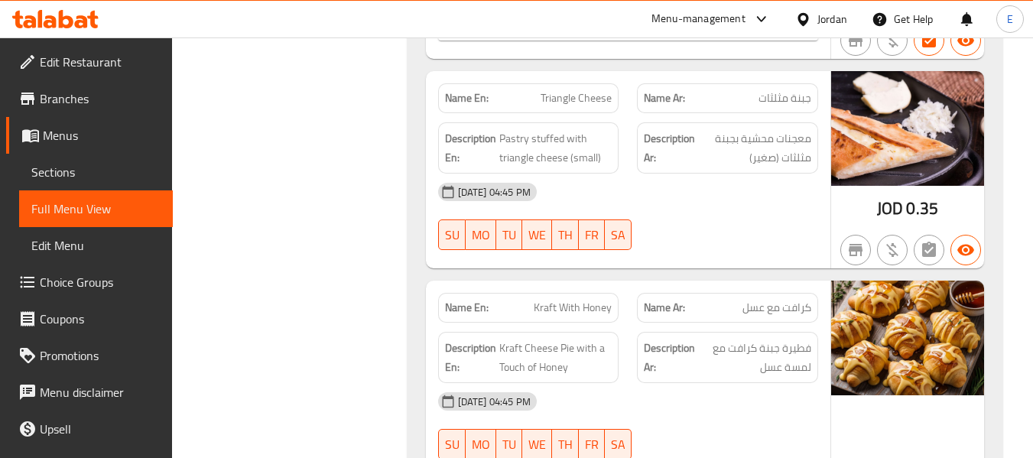
click at [657, 194] on div "[DATE] 04:45 PM" at bounding box center [628, 192] width 398 height 37
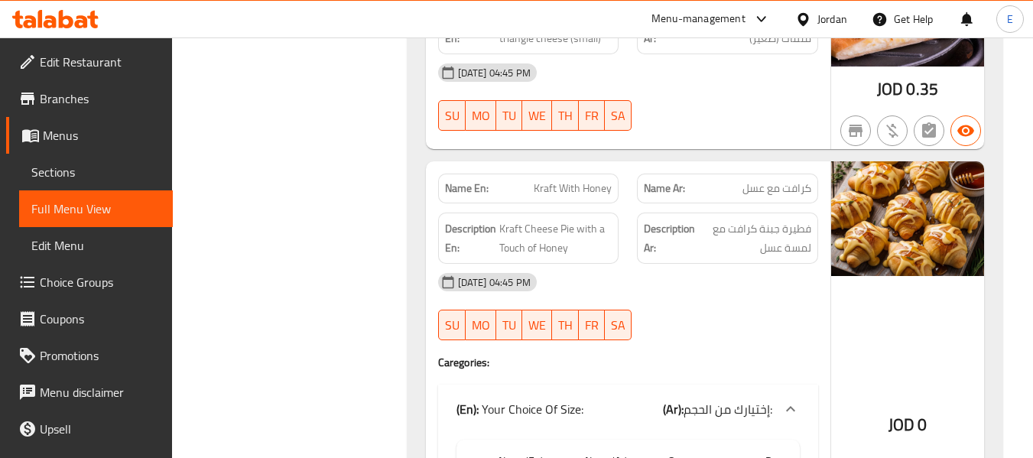
scroll to position [1955, 0]
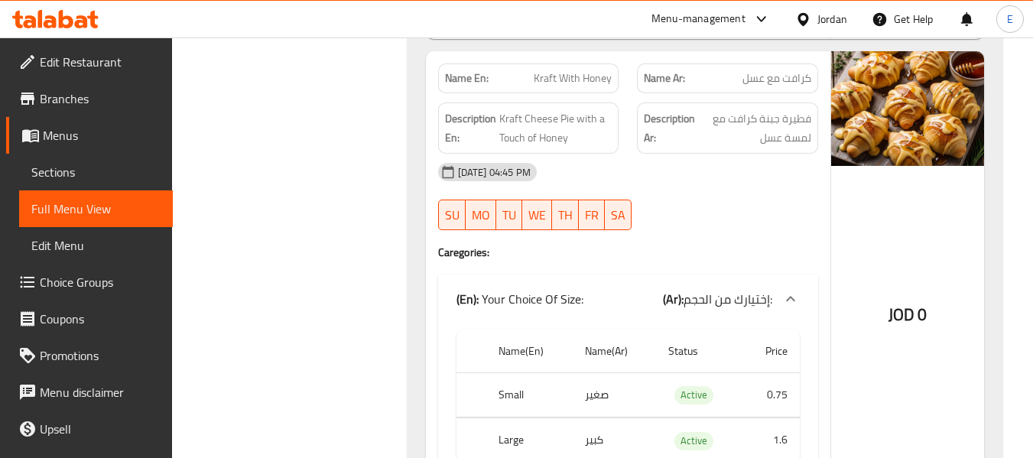
click at [791, 70] on span "كرافت مع عسل" at bounding box center [777, 78] width 69 height 16
click at [569, 76] on span "Kraft With Honey" at bounding box center [573, 78] width 78 height 16
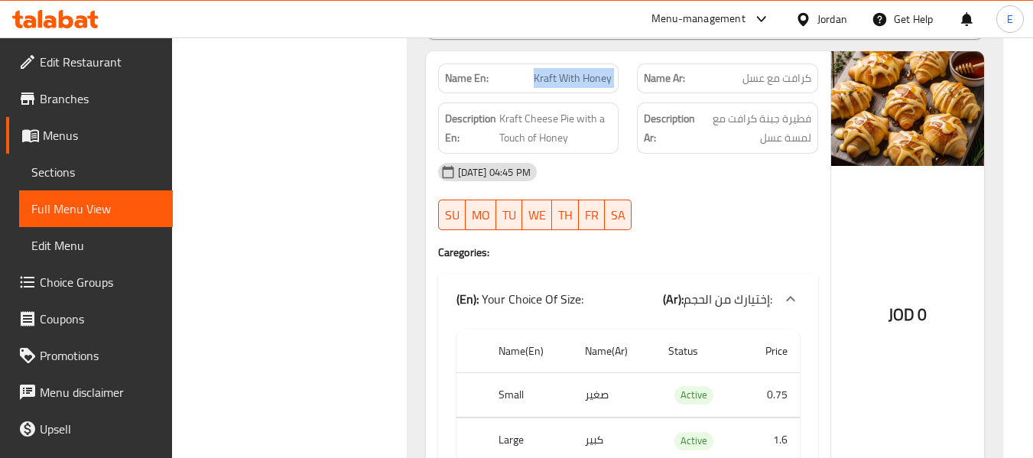
click at [569, 76] on span "Kraft With Honey" at bounding box center [573, 78] width 78 height 16
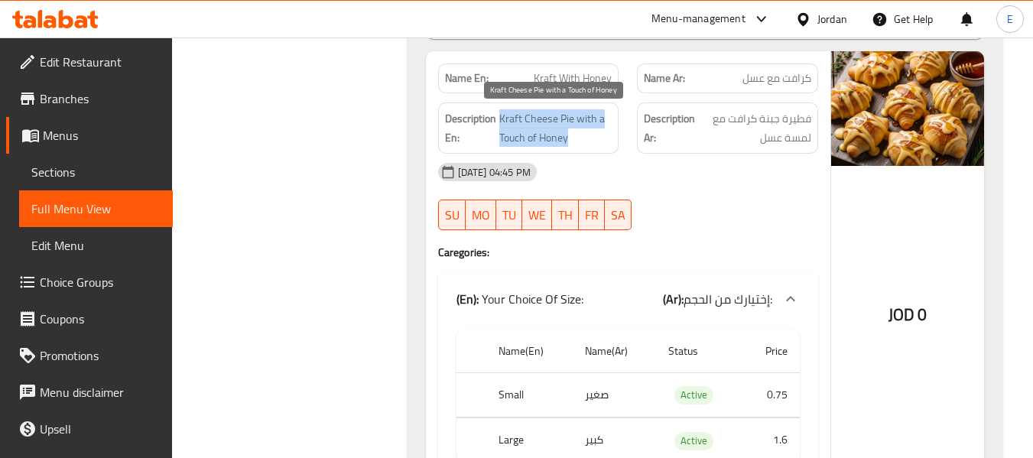
drag, startPoint x: 498, startPoint y: 114, endPoint x: 609, endPoint y: 139, distance: 113.7
click at [609, 139] on h6 "Description En: Kraft Cheese Pie with a Touch of Honey" at bounding box center [528, 127] width 167 height 37
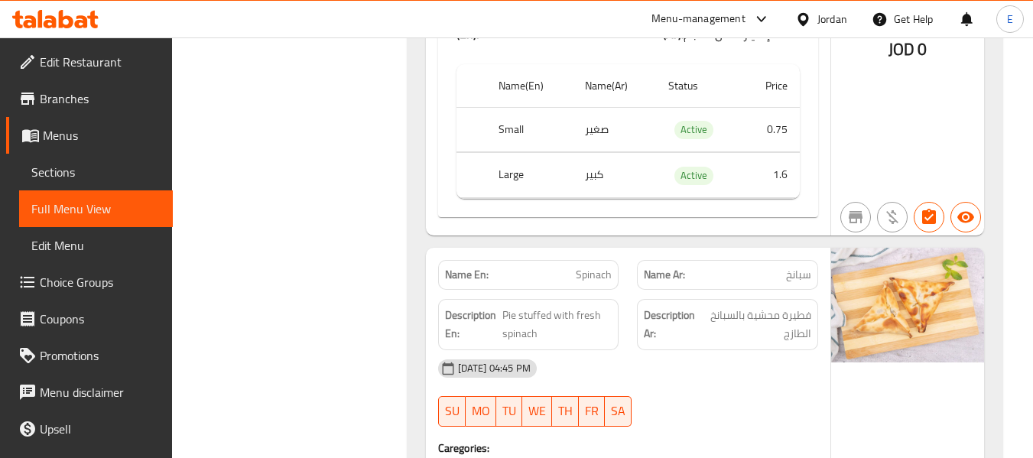
scroll to position [2338, 0]
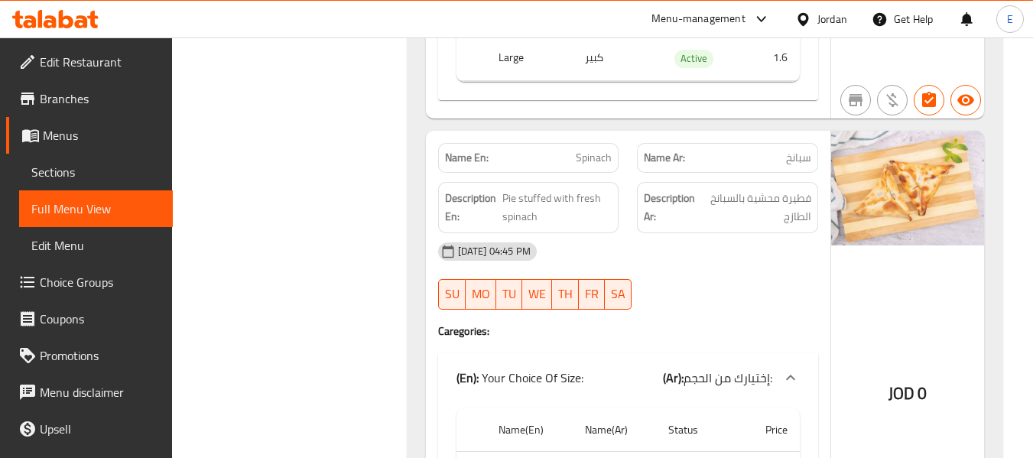
click at [821, 159] on div "Name Ar: سبانخ" at bounding box center [728, 158] width 200 height 48
click at [800, 154] on span "سبانخ" at bounding box center [798, 158] width 25 height 16
click at [597, 163] on span "Spinach" at bounding box center [594, 158] width 36 height 16
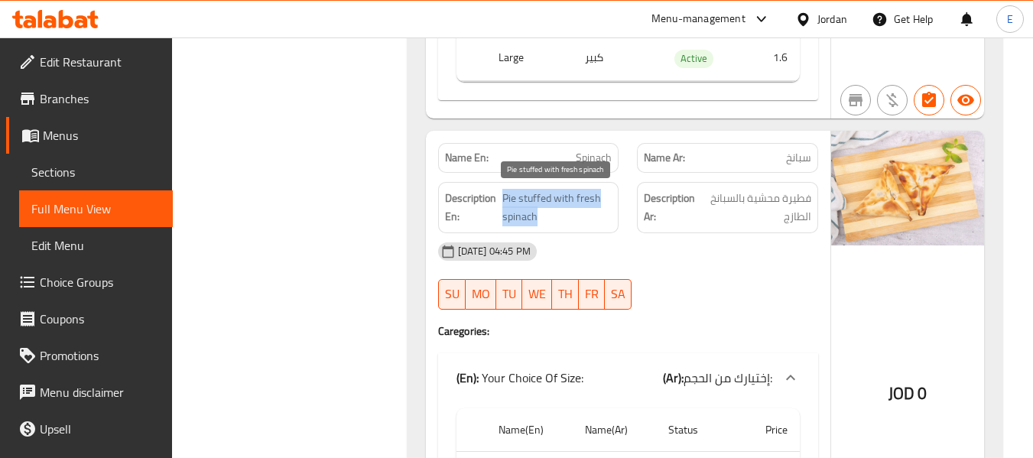
drag, startPoint x: 504, startPoint y: 196, endPoint x: 610, endPoint y: 210, distance: 107.3
click at [610, 210] on span "Pie stuffed with fresh spinach" at bounding box center [556, 207] width 109 height 37
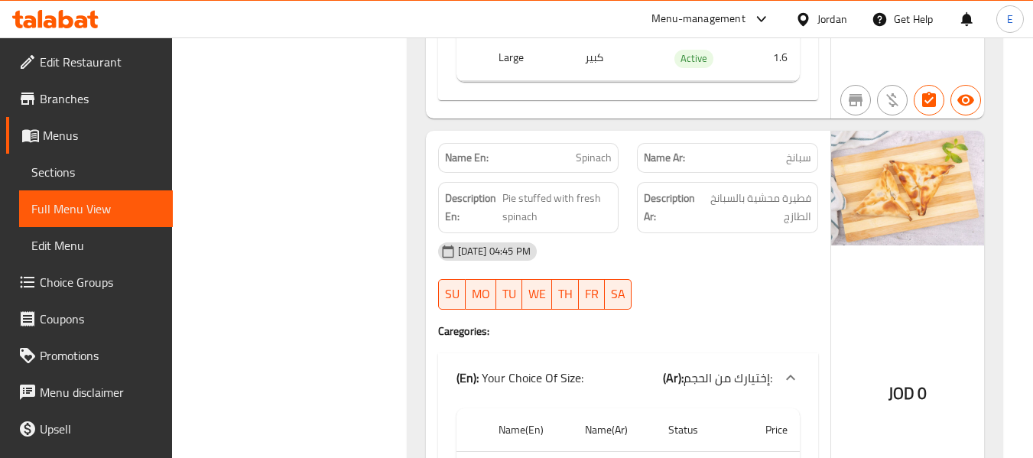
click at [786, 256] on div "[DATE] 04:45 PM" at bounding box center [628, 251] width 398 height 37
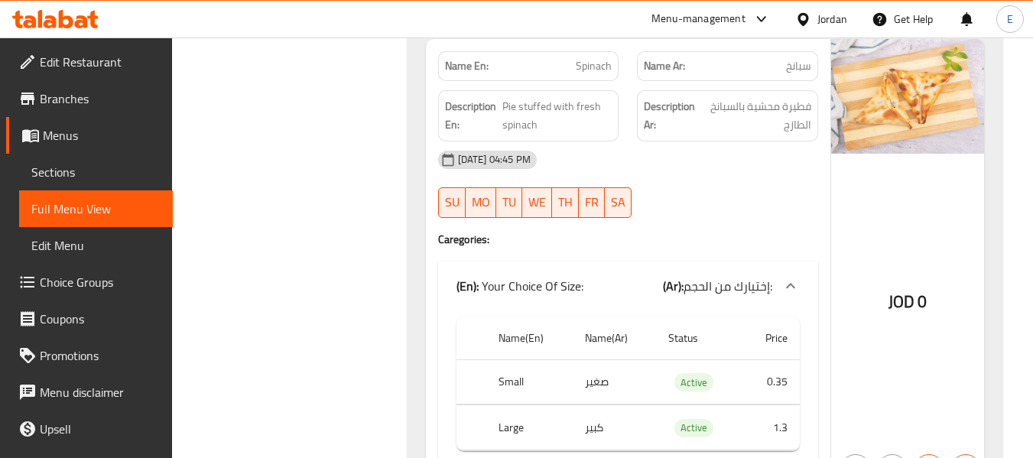
scroll to position [2567, 0]
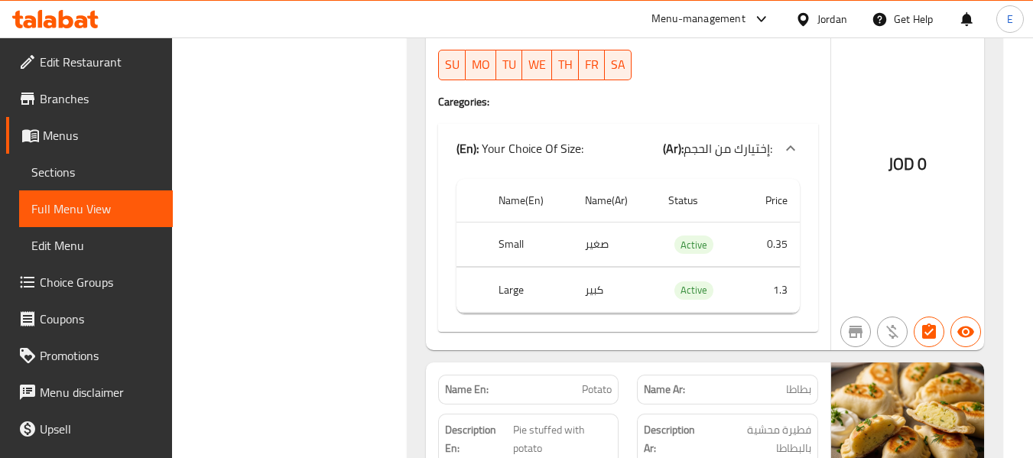
click at [499, 245] on th "Small" at bounding box center [529, 244] width 86 height 45
click at [603, 294] on td "كبير" at bounding box center [614, 290] width 83 height 45
click at [604, 294] on td "كبير" at bounding box center [614, 290] width 83 height 45
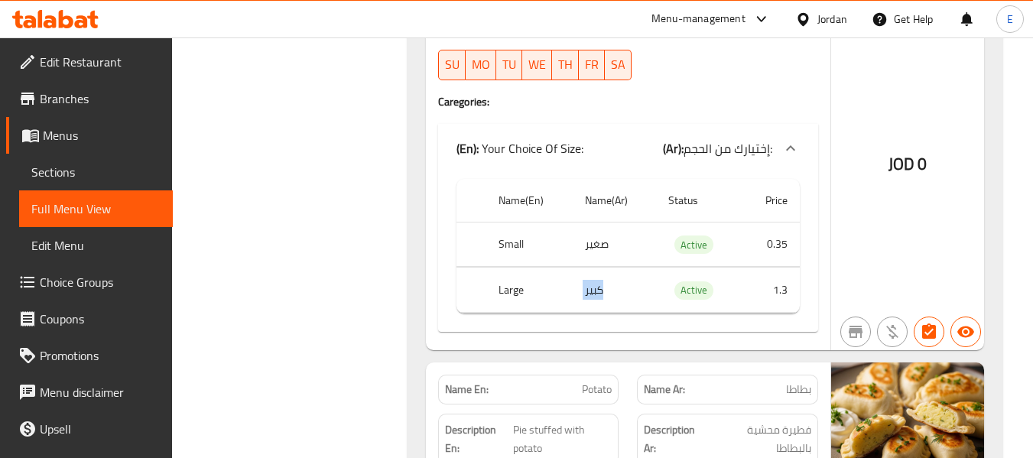
click at [604, 294] on td "كبير" at bounding box center [614, 290] width 83 height 45
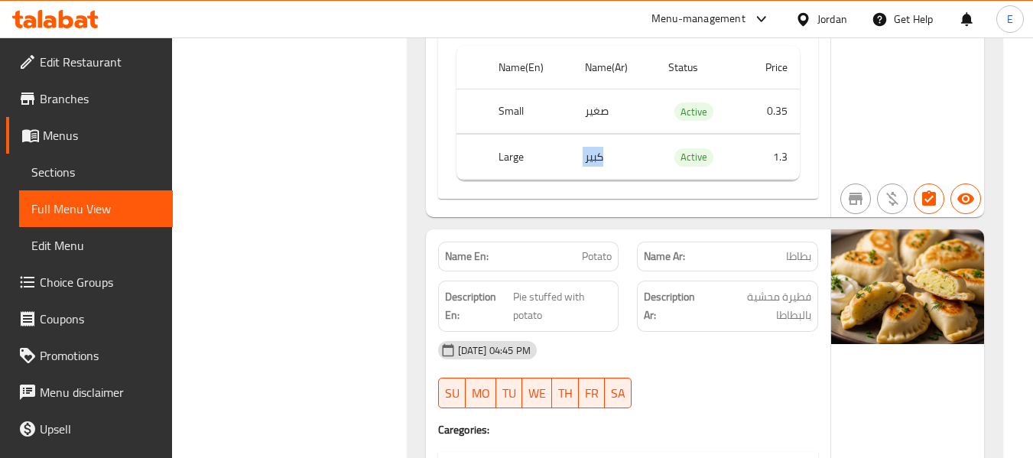
scroll to position [2796, 0]
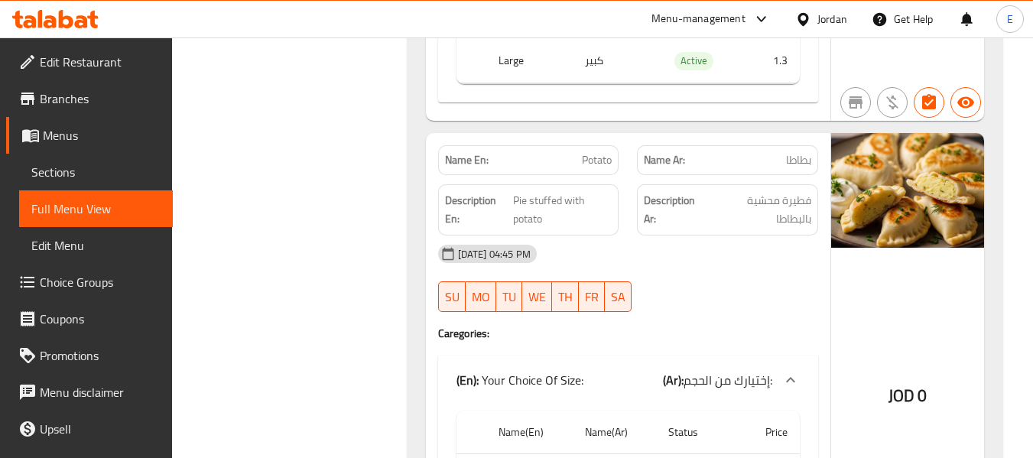
click at [816, 158] on div "Name Ar: بطاطا" at bounding box center [727, 160] width 181 height 30
click at [615, 165] on div "Name En: Potato" at bounding box center [528, 160] width 181 height 30
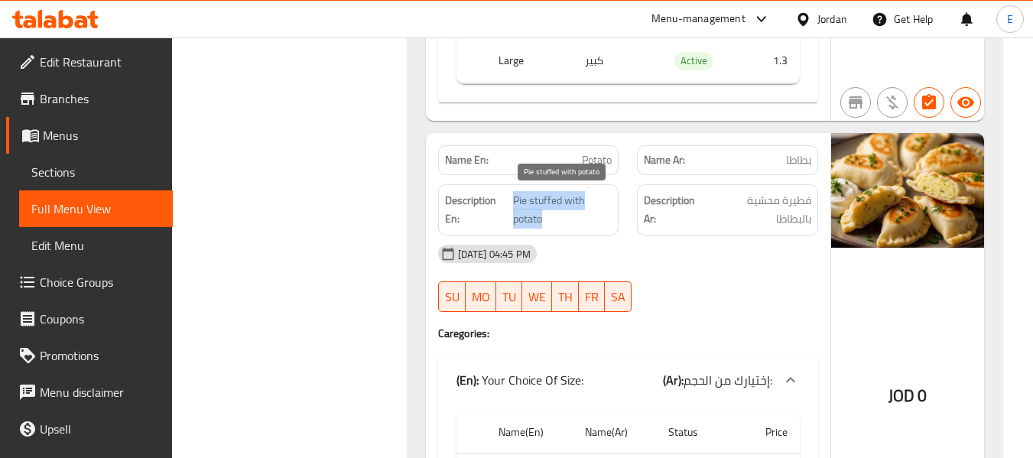
drag, startPoint x: 513, startPoint y: 200, endPoint x: 591, endPoint y: 217, distance: 79.8
click at [591, 217] on span "Pie stuffed with potato" at bounding box center [562, 209] width 99 height 37
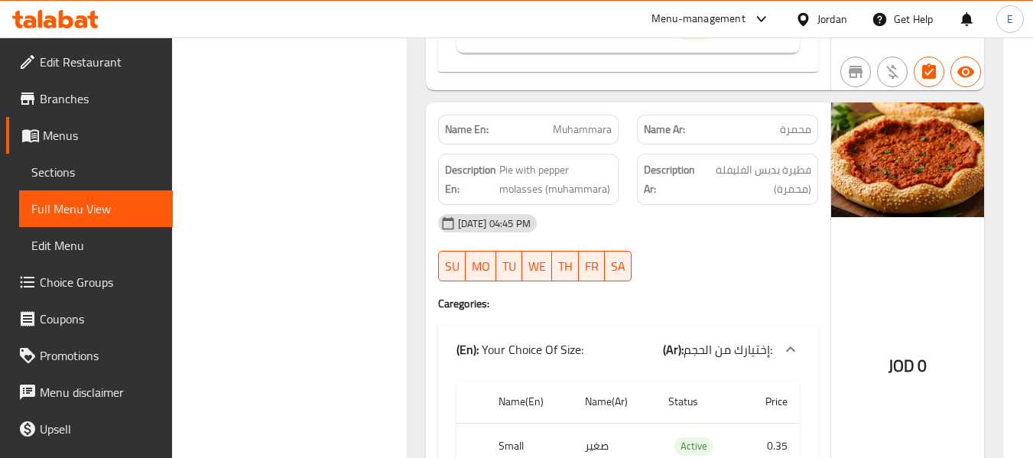
scroll to position [3332, 0]
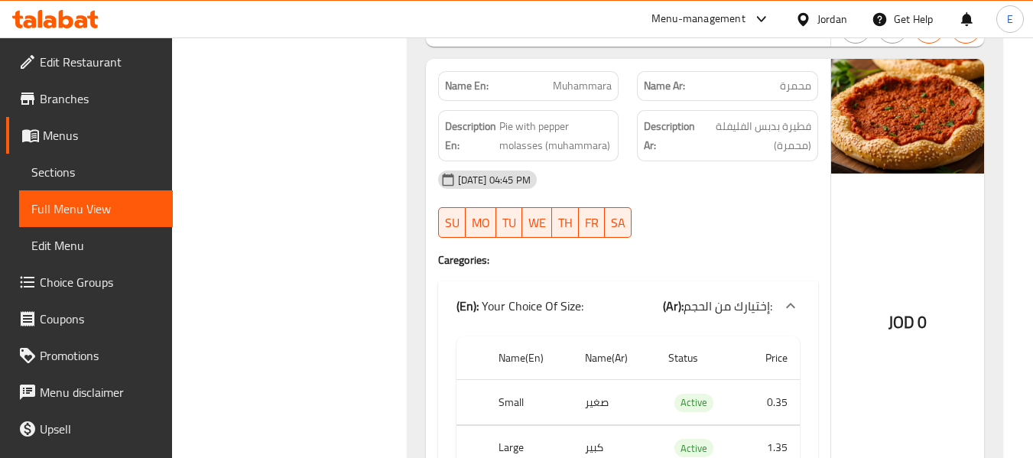
click at [805, 82] on span "محمرة" at bounding box center [795, 86] width 31 height 16
click at [609, 79] on span "Muhammara" at bounding box center [582, 86] width 59 height 16
click at [609, 78] on span "Muhammara" at bounding box center [582, 86] width 59 height 16
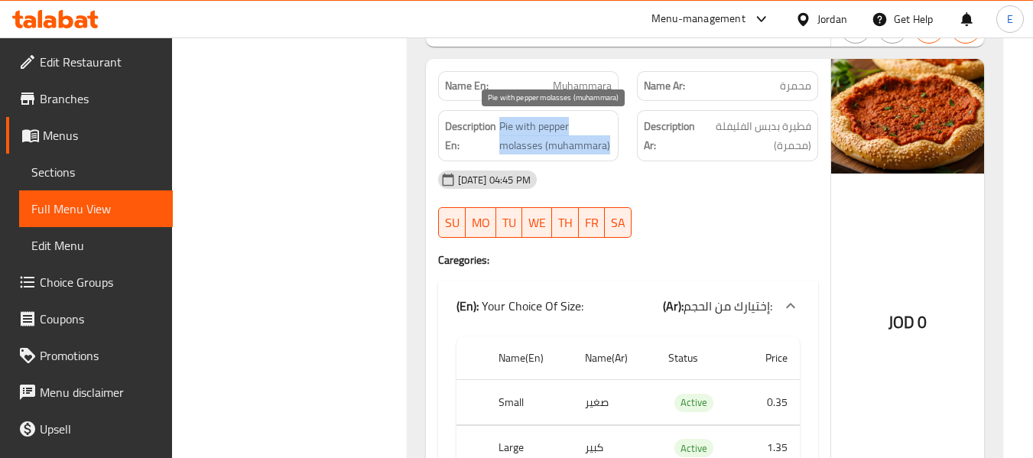
drag, startPoint x: 498, startPoint y: 124, endPoint x: 613, endPoint y: 146, distance: 117.6
click at [613, 146] on div "Description En: Pie with pepper molasses (muhammara)" at bounding box center [528, 135] width 181 height 51
click at [614, 145] on div "Description En: Pie with pepper molasses (muhammara)" at bounding box center [528, 135] width 181 height 51
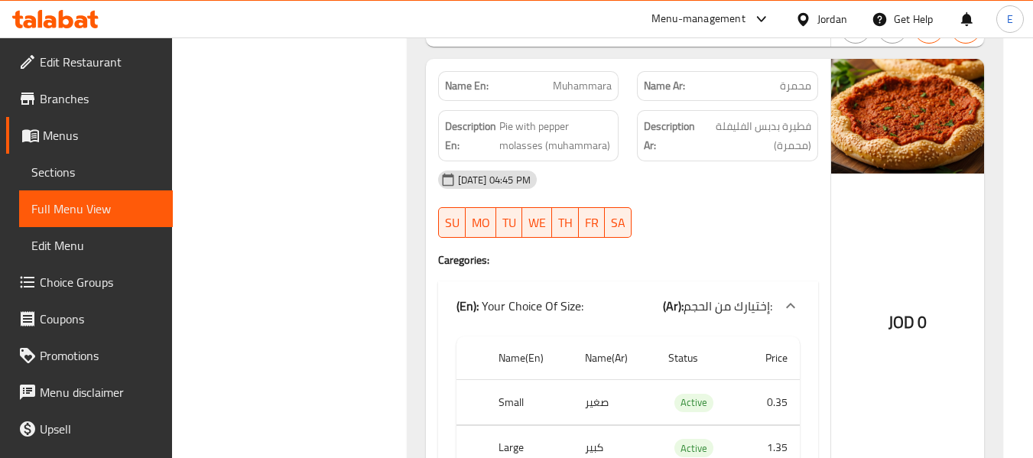
click at [614, 145] on div "Description En: Pie with pepper molasses (muhammara)" at bounding box center [528, 135] width 181 height 51
click at [695, 183] on div "[DATE] 04:45 PM" at bounding box center [628, 179] width 398 height 37
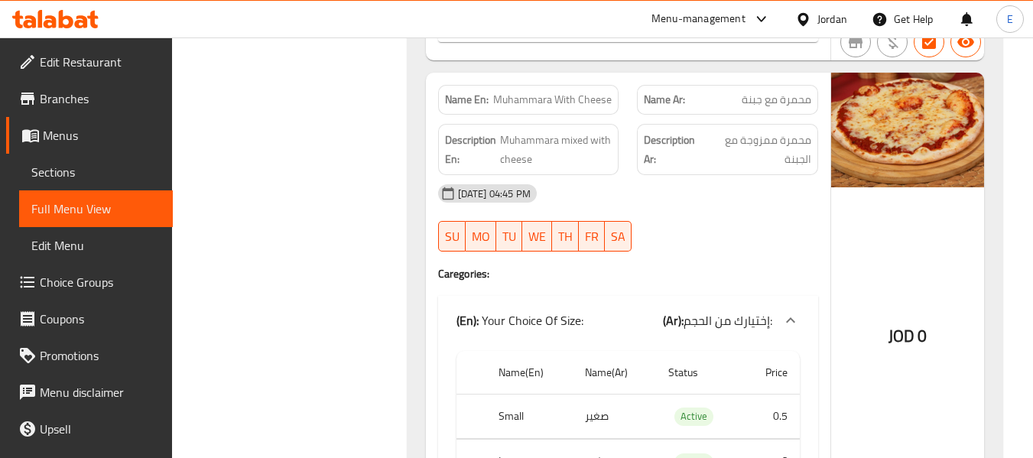
scroll to position [3791, 0]
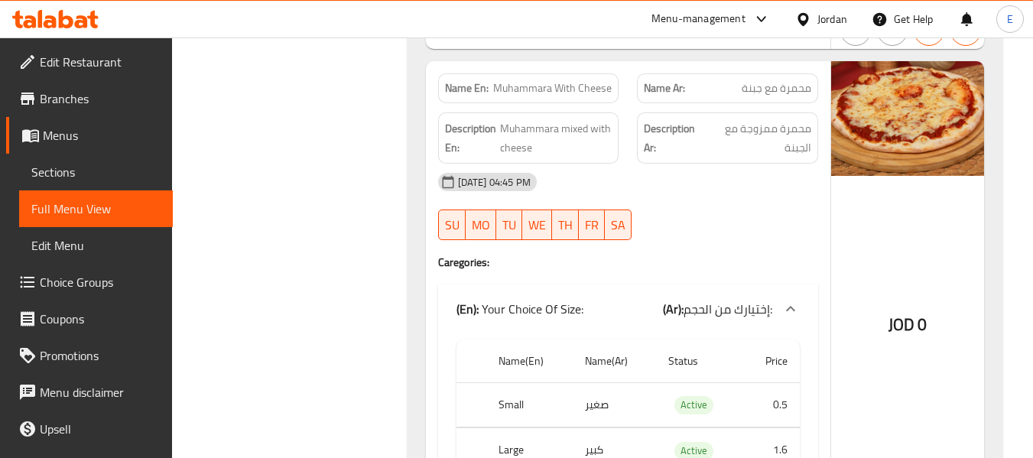
click at [788, 94] on span "محمرة مع جبنة" at bounding box center [777, 88] width 70 height 16
click at [580, 86] on span "Muhammara With Cheese" at bounding box center [552, 88] width 119 height 16
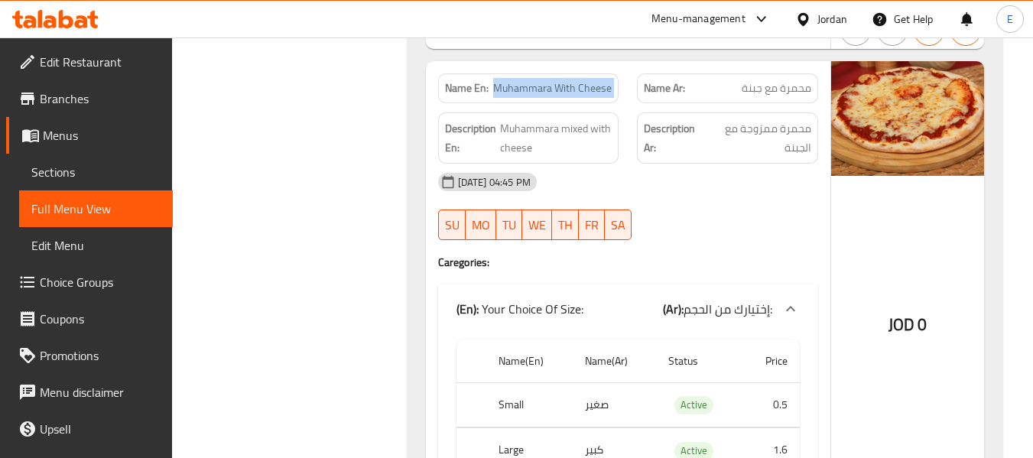
click at [580, 86] on span "Muhammara With Cheese" at bounding box center [552, 88] width 119 height 16
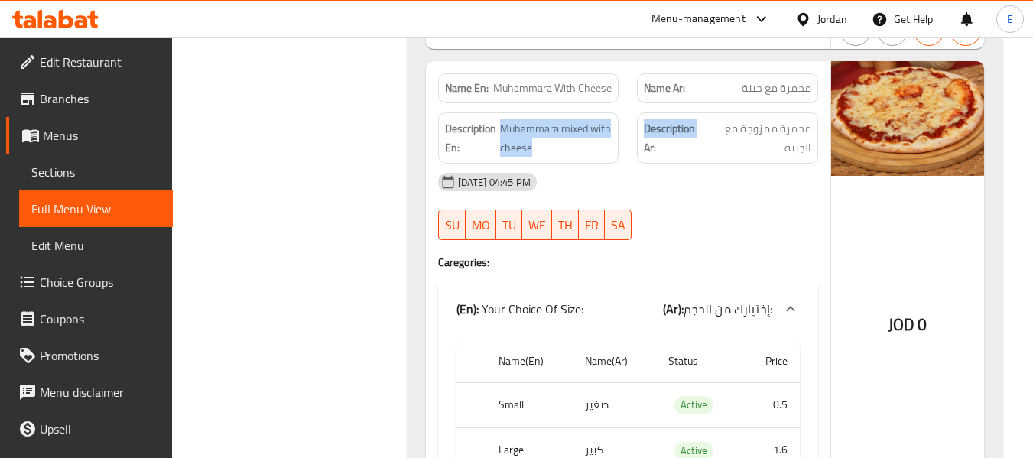
drag, startPoint x: 509, startPoint y: 130, endPoint x: 638, endPoint y: 150, distance: 130.8
click at [638, 150] on div "Description En: Muhammara mixed with cheese Description Ar: محمرة ممزوجة مع الج…" at bounding box center [628, 138] width 398 height 70
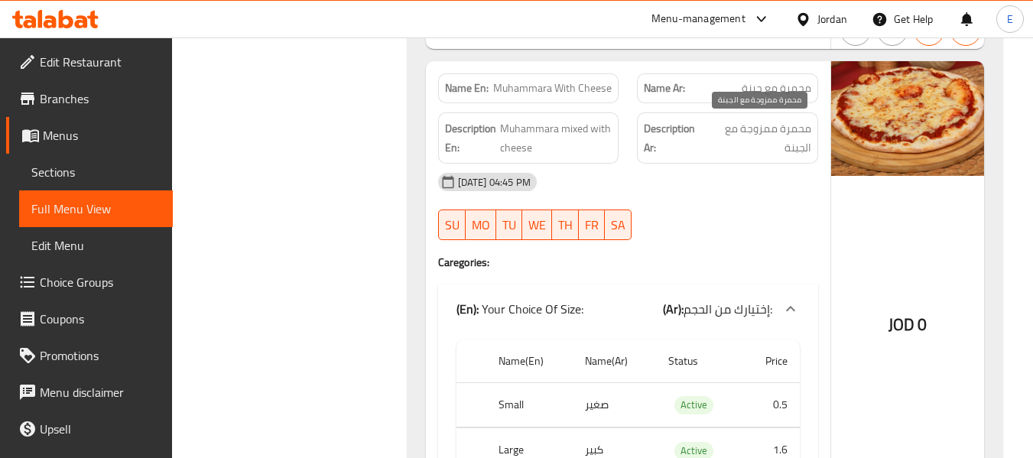
click at [746, 138] on span "محمرة ممزوجة مع الجبنة" at bounding box center [759, 137] width 105 height 37
click at [521, 80] on span "Muhammara With Cheese" at bounding box center [552, 88] width 119 height 16
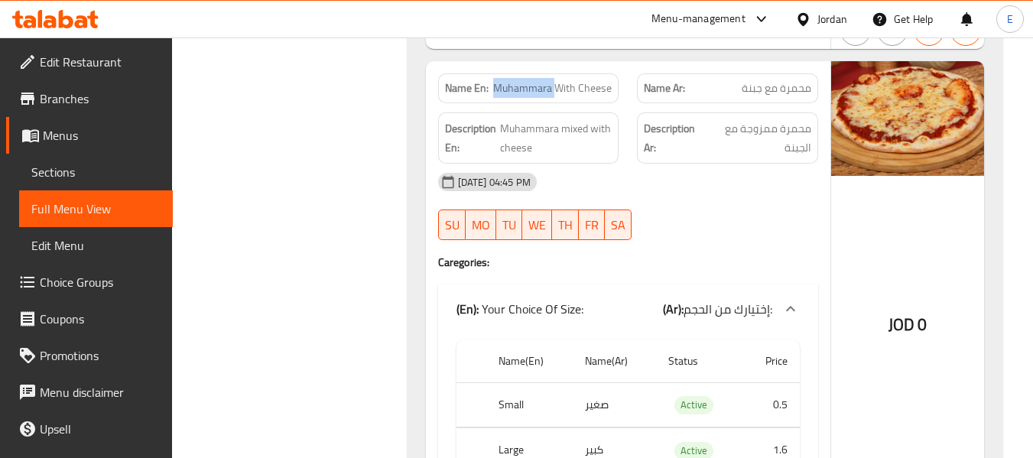
click at [521, 80] on span "Muhammara With Cheese" at bounding box center [552, 88] width 119 height 16
copy span "Muhammara With Cheese"
click at [652, 234] on div at bounding box center [728, 240] width 200 height 18
click at [702, 235] on div at bounding box center [728, 240] width 200 height 18
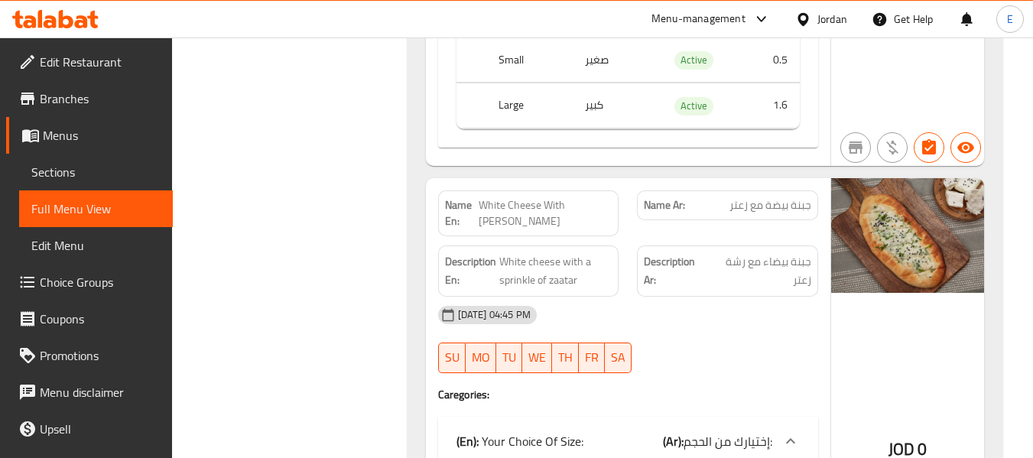
scroll to position [4249, 0]
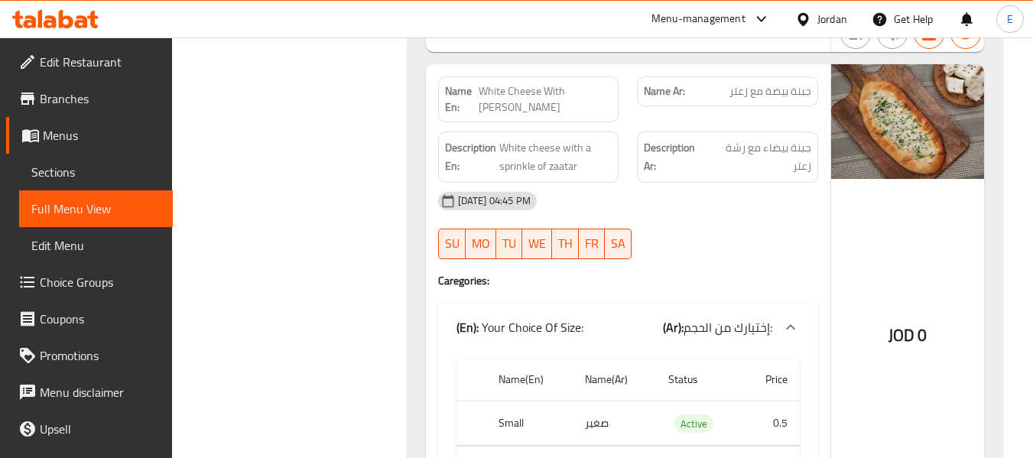
click at [790, 79] on div "Name Ar: جبنة بيضة مع زعتر" at bounding box center [727, 91] width 181 height 30
click at [593, 88] on span "White Cheese With [PERSON_NAME]" at bounding box center [545, 99] width 133 height 32
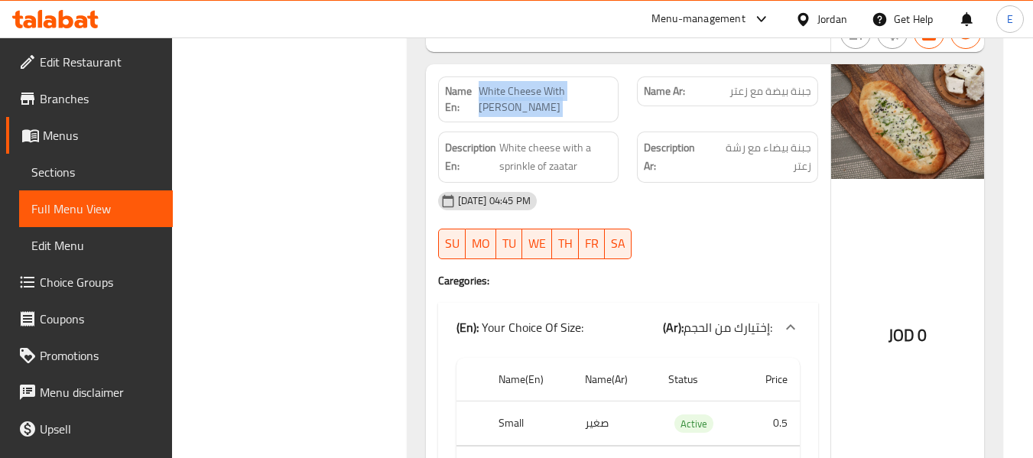
click at [593, 88] on span "White Cheese With [PERSON_NAME]" at bounding box center [545, 99] width 133 height 32
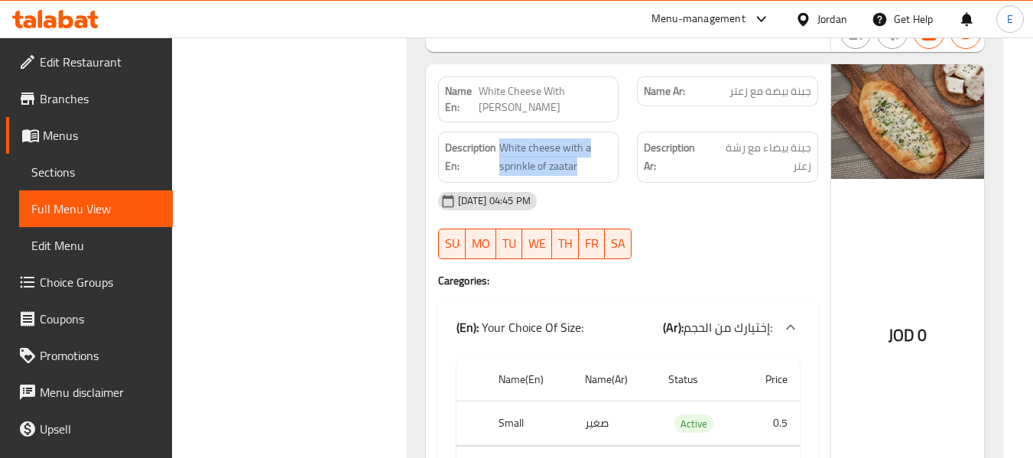
drag, startPoint x: 502, startPoint y: 128, endPoint x: 619, endPoint y: 157, distance: 121.3
click at [619, 157] on div "Description En: White cheese with a sprinkle of zaatar" at bounding box center [529, 157] width 200 height 70
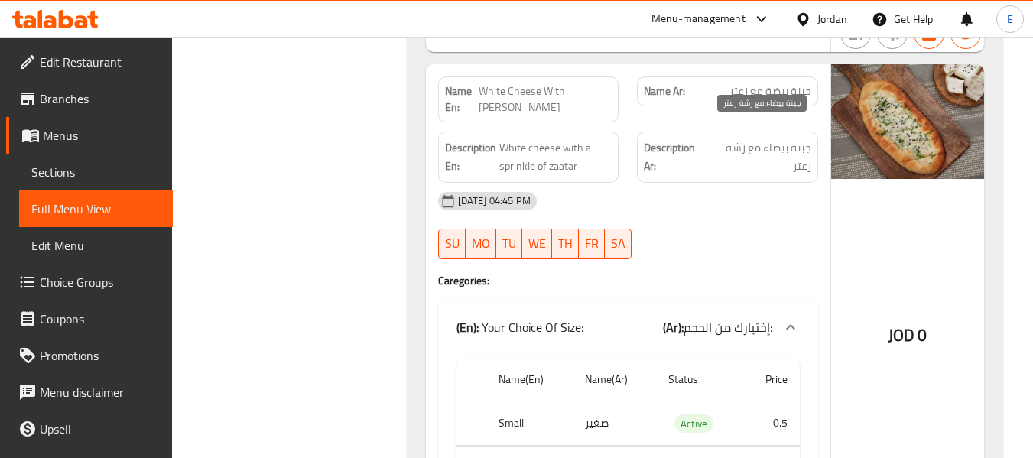
click at [775, 132] on div "Description Ar: جبنة بيضاء مع رشة زعتر" at bounding box center [727, 157] width 181 height 51
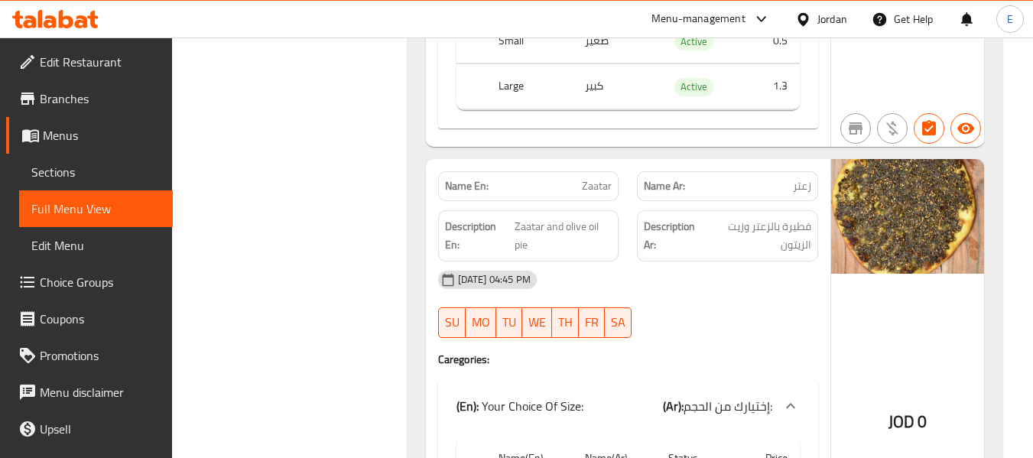
scroll to position [4708, 0]
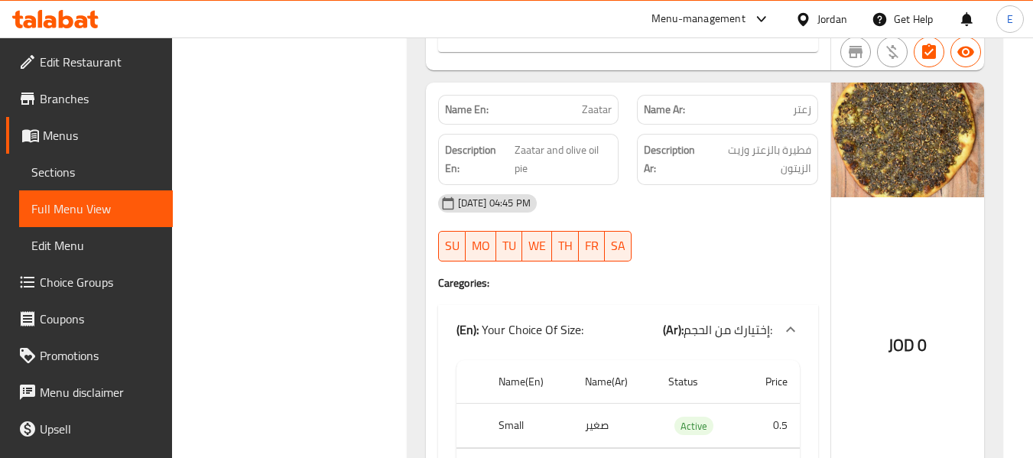
click at [813, 95] on div "Name Ar: زعتر" at bounding box center [727, 110] width 181 height 30
click at [577, 102] on p "Name En: Zaatar" at bounding box center [528, 110] width 167 height 16
drag, startPoint x: 518, startPoint y: 138, endPoint x: 580, endPoint y: 162, distance: 66.6
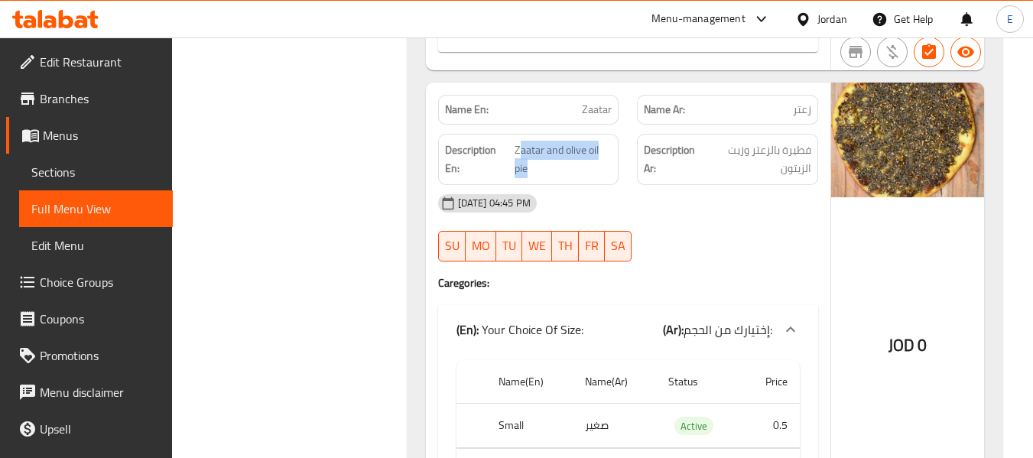
click at [580, 162] on div "Description En: Zaatar and olive oil pie" at bounding box center [528, 159] width 181 height 51
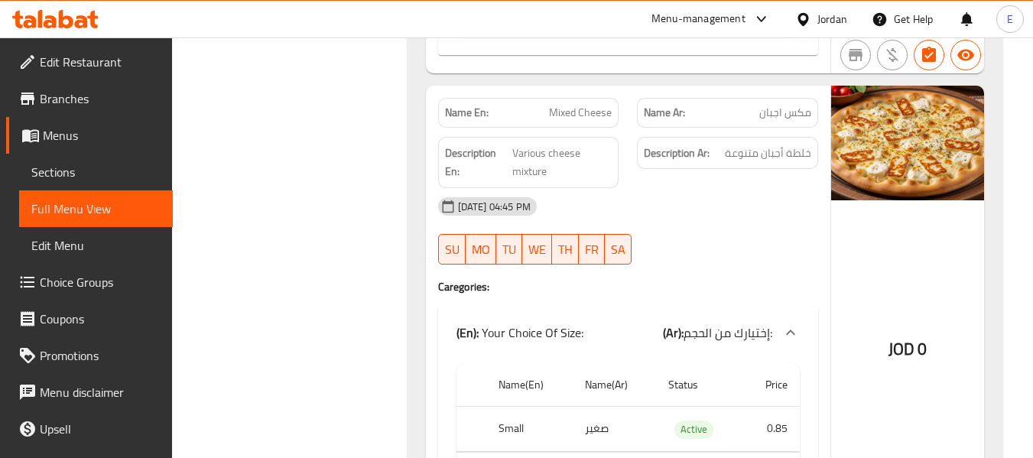
scroll to position [5167, 0]
click at [757, 143] on span "خلطة أجبان متنوعة" at bounding box center [768, 152] width 86 height 19
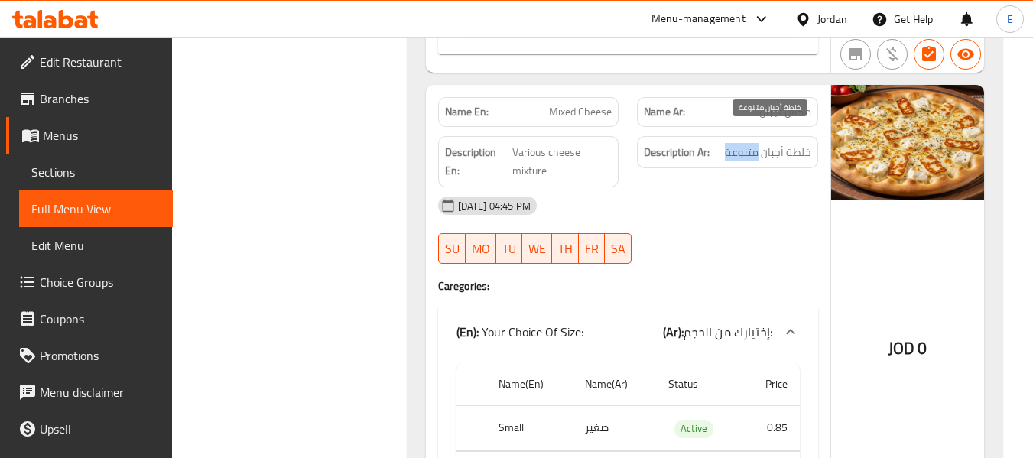
click at [757, 143] on span "خلطة أجبان متنوعة" at bounding box center [768, 152] width 86 height 19
click at [526, 164] on div "Description En: Various cheese mixture" at bounding box center [528, 161] width 181 height 51
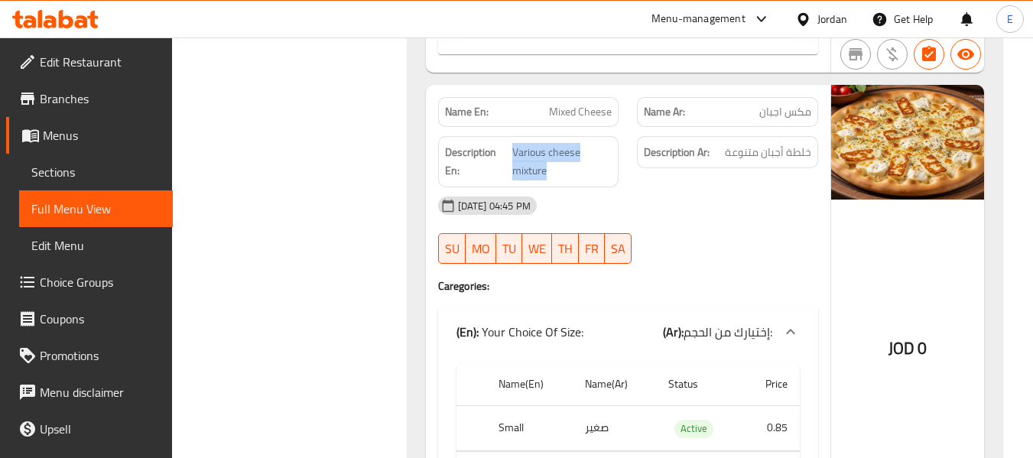
click at [526, 164] on div "Description En: Various cheese mixture" at bounding box center [528, 161] width 181 height 51
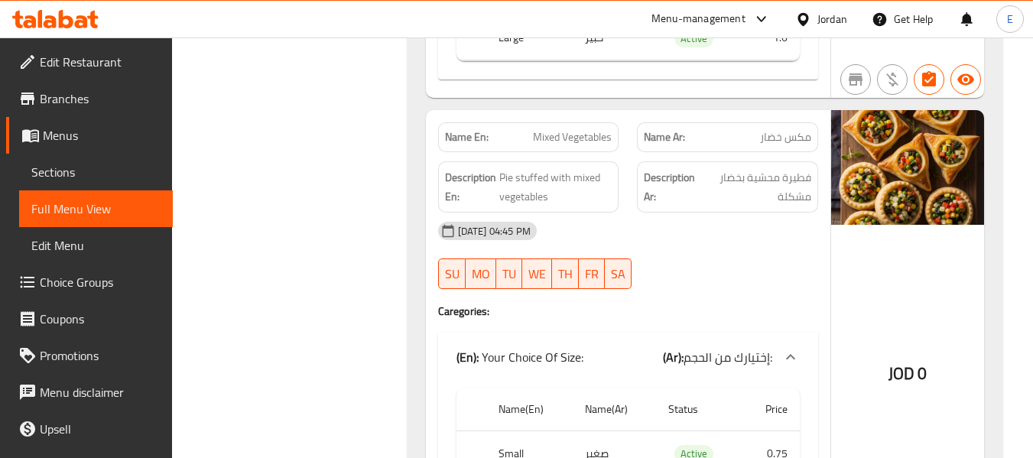
scroll to position [5626, 0]
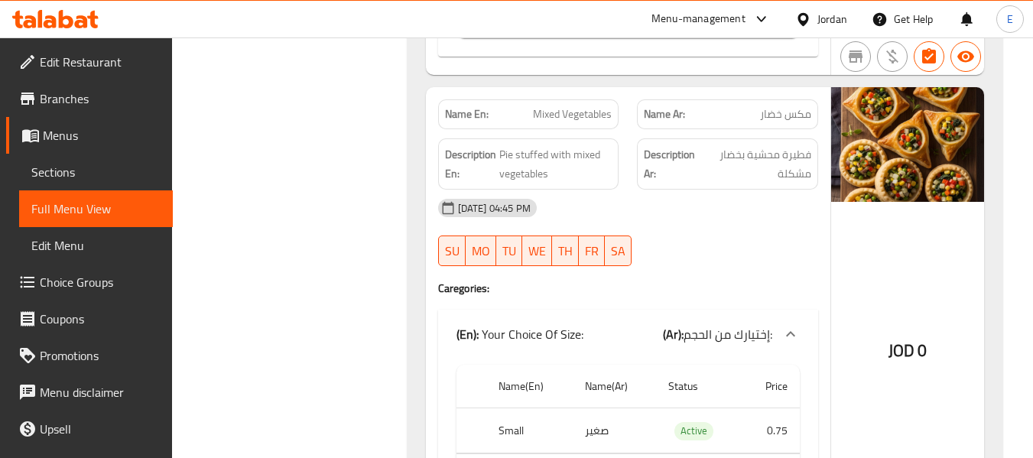
click at [623, 100] on div "Name En: Mixed Vegetables" at bounding box center [529, 114] width 200 height 48
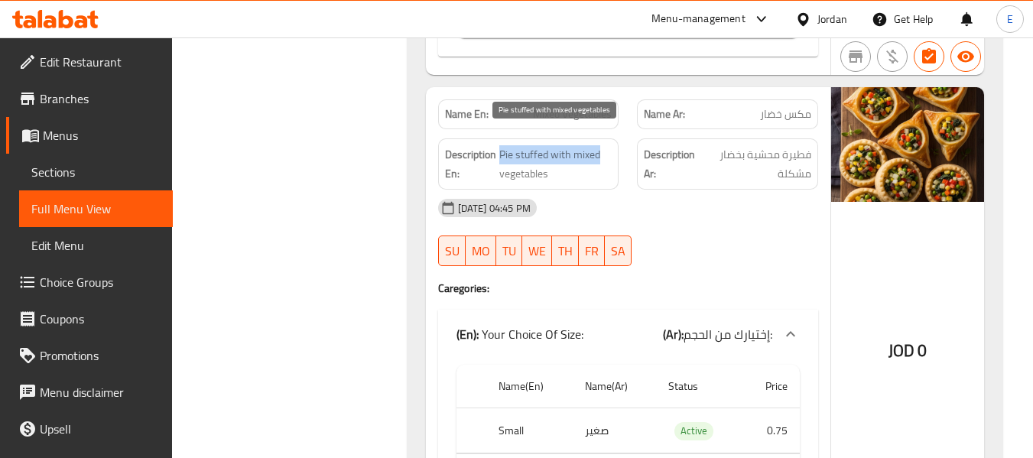
drag, startPoint x: 502, startPoint y: 137, endPoint x: 603, endPoint y: 143, distance: 101.1
click at [603, 145] on span "Pie stuffed with mixed vegetables" at bounding box center [555, 163] width 113 height 37
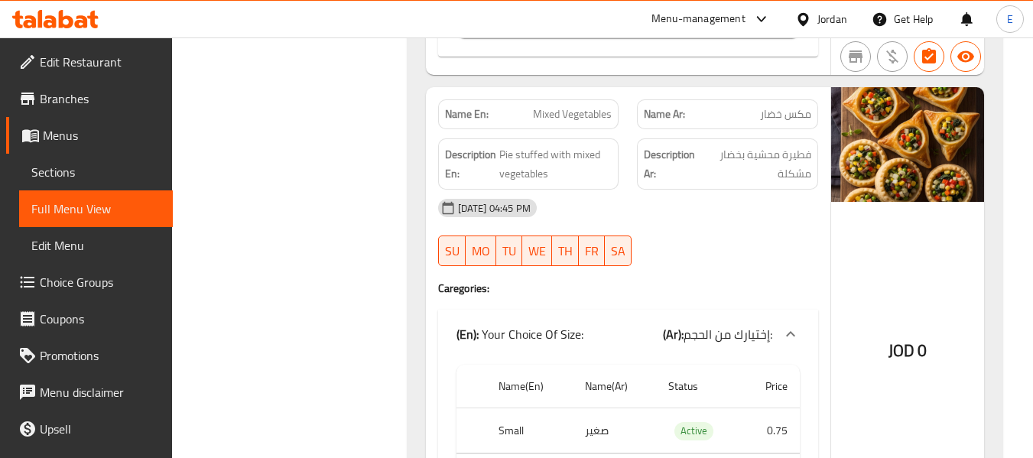
click at [736, 190] on div "[DATE] 04:45 PM" at bounding box center [628, 208] width 398 height 37
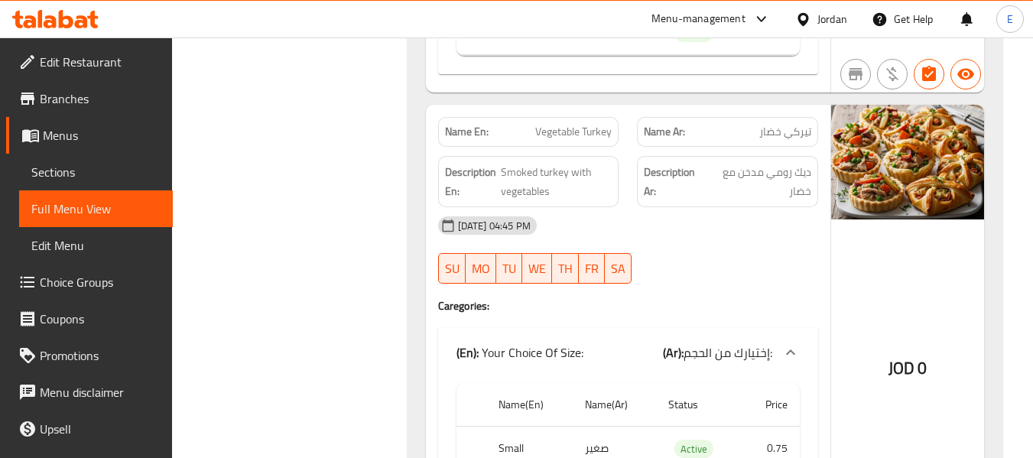
scroll to position [6085, 0]
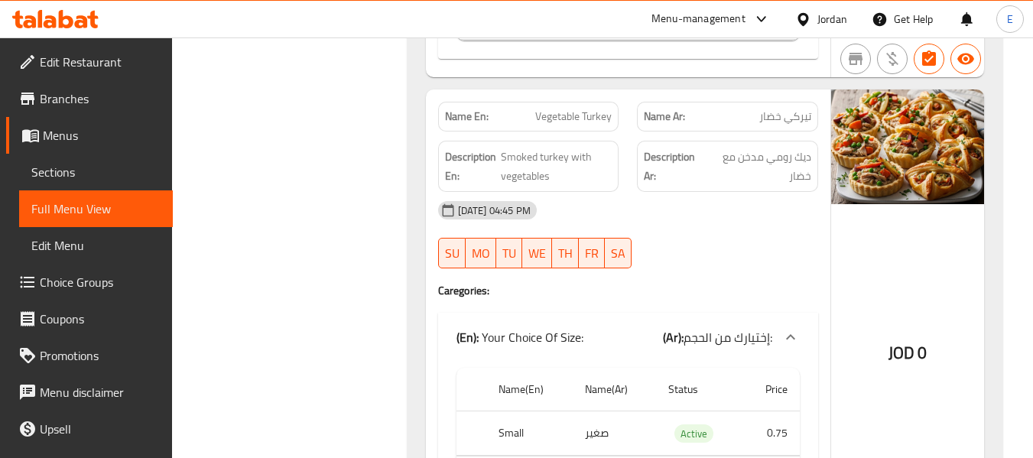
click at [521, 109] on p "Name En: Vegetable Turkey" at bounding box center [528, 117] width 167 height 16
click at [746, 110] on div "Name Ar: تيركي خضار" at bounding box center [727, 117] width 181 height 30
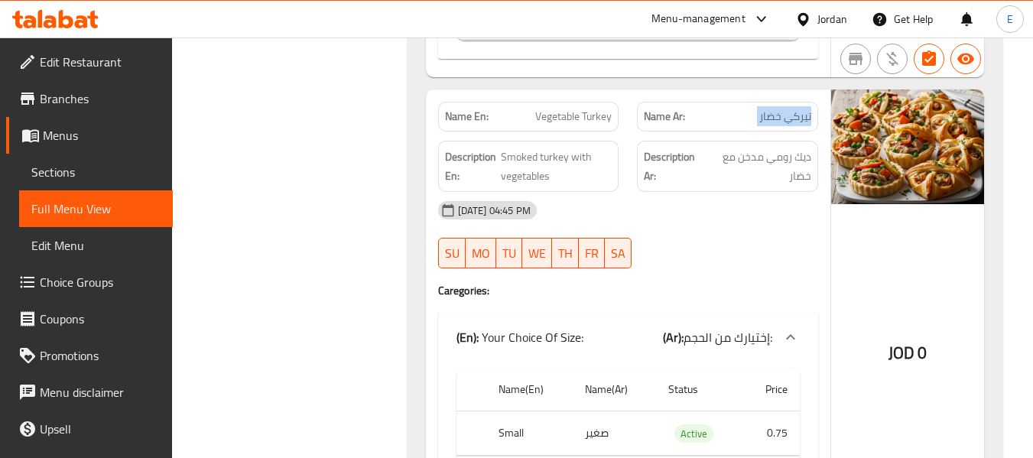
click at [746, 110] on div "Name Ar: تيركي خضار" at bounding box center [727, 117] width 181 height 30
click at [762, 215] on div "28-08-2025 04:45 PM SU MO TU WE TH FR SA" at bounding box center [628, 235] width 398 height 86
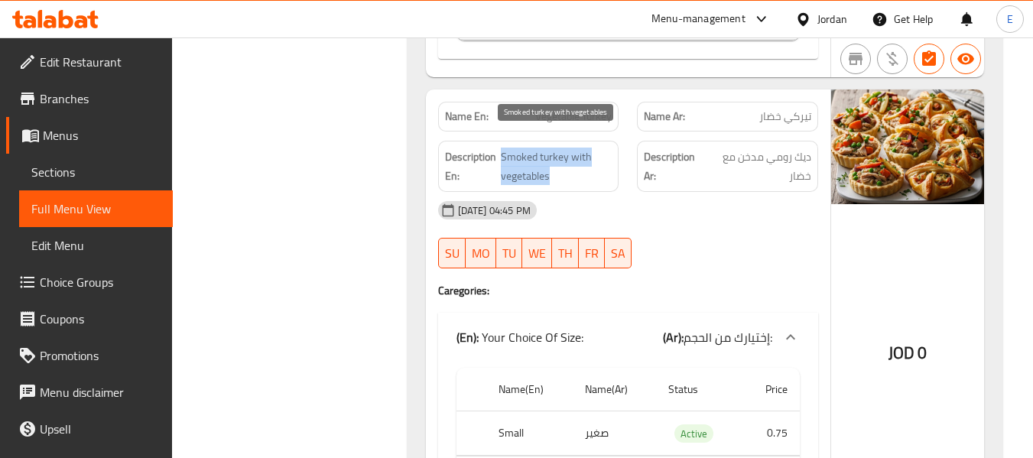
drag, startPoint x: 509, startPoint y: 138, endPoint x: 596, endPoint y: 152, distance: 87.6
click at [596, 152] on span "Smoked turkey with vegetables" at bounding box center [556, 166] width 111 height 37
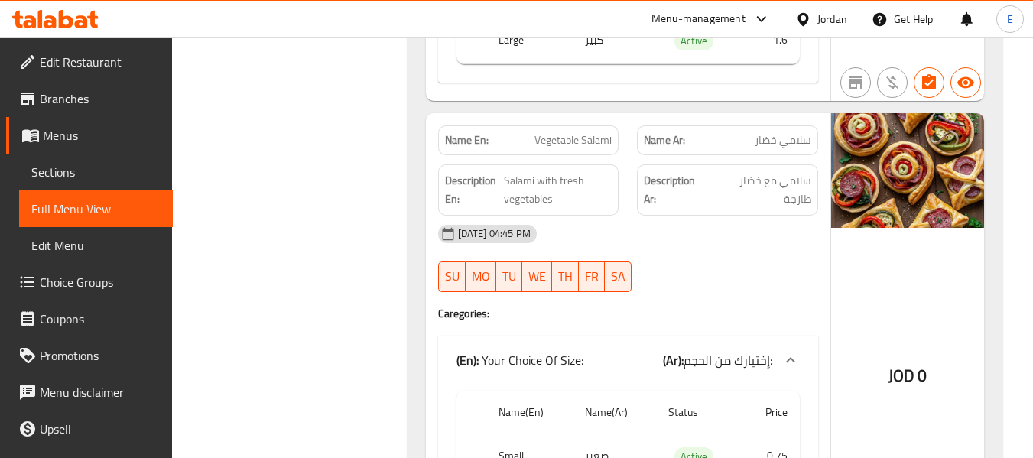
scroll to position [6543, 0]
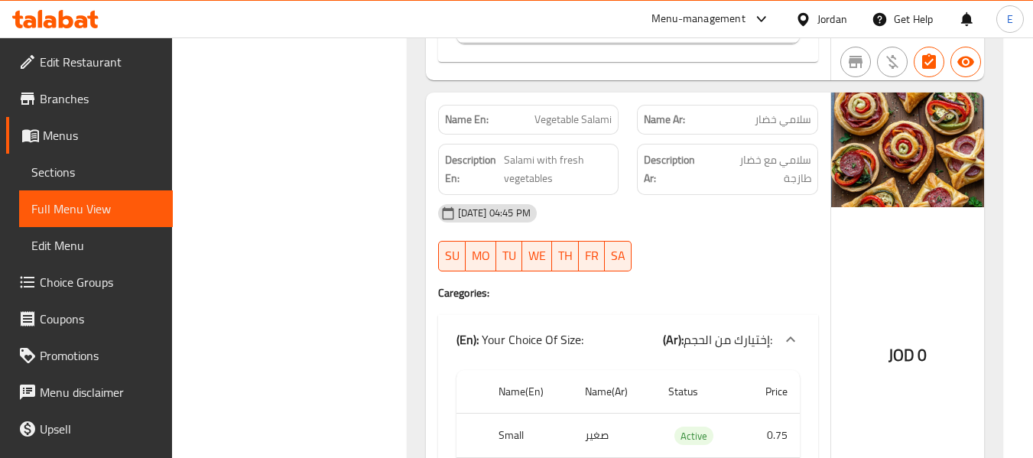
click at [584, 112] on span "Vegetable Salami" at bounding box center [573, 120] width 77 height 16
click at [796, 112] on span "سلامي خضار" at bounding box center [783, 120] width 57 height 16
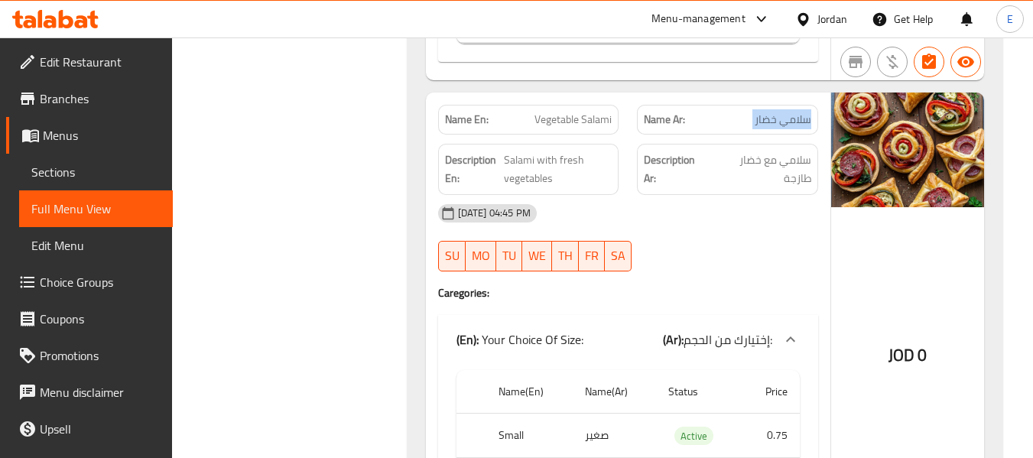
click at [796, 112] on span "سلامي خضار" at bounding box center [783, 120] width 57 height 16
click at [756, 151] on span "سلامي مع خضار طازجة" at bounding box center [761, 169] width 99 height 37
click at [529, 154] on span "Salami with fresh vegetables" at bounding box center [558, 169] width 108 height 37
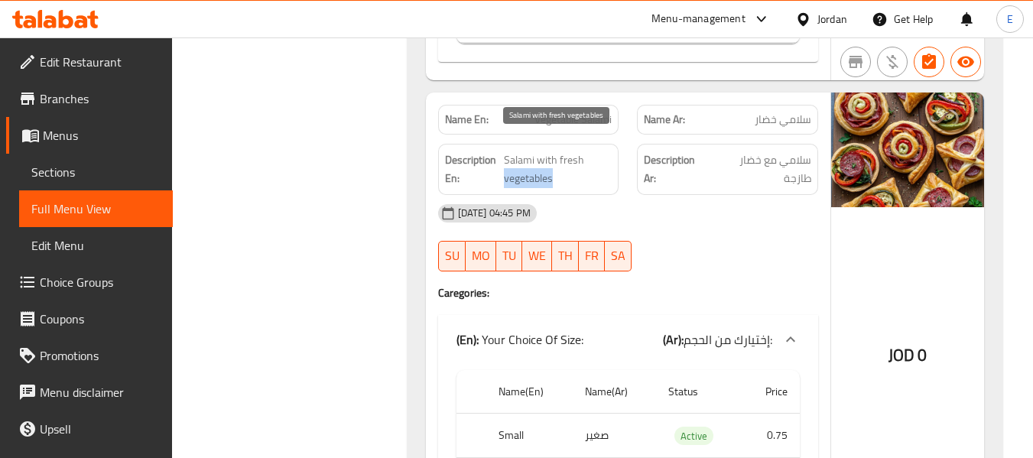
click at [529, 154] on span "Salami with fresh vegetables" at bounding box center [558, 169] width 108 height 37
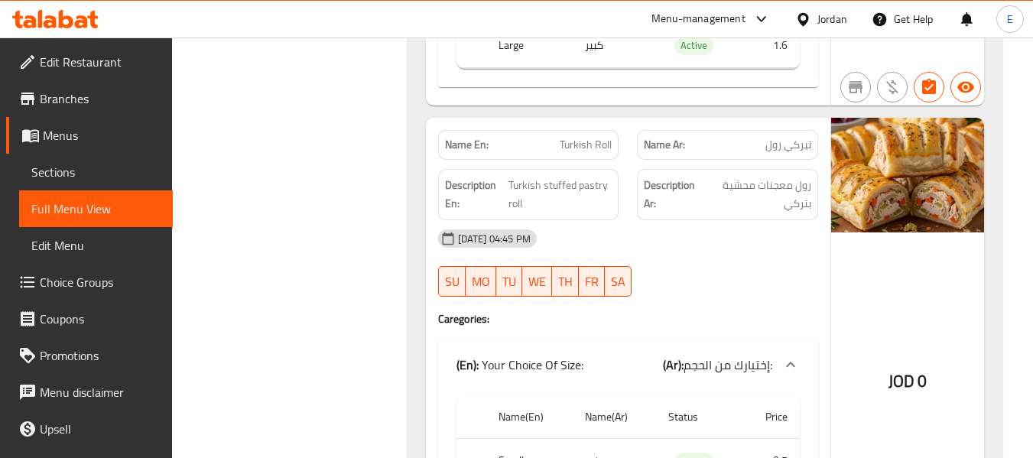
scroll to position [7002, 0]
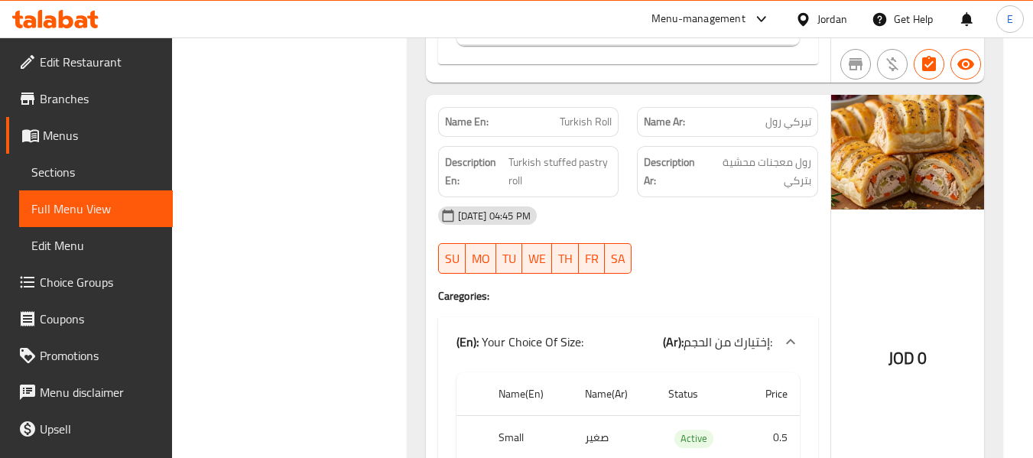
click at [595, 114] on span "Turkish Roll" at bounding box center [586, 122] width 52 height 16
click at [814, 108] on div "Name Ar: تيركي رول" at bounding box center [727, 122] width 181 height 30
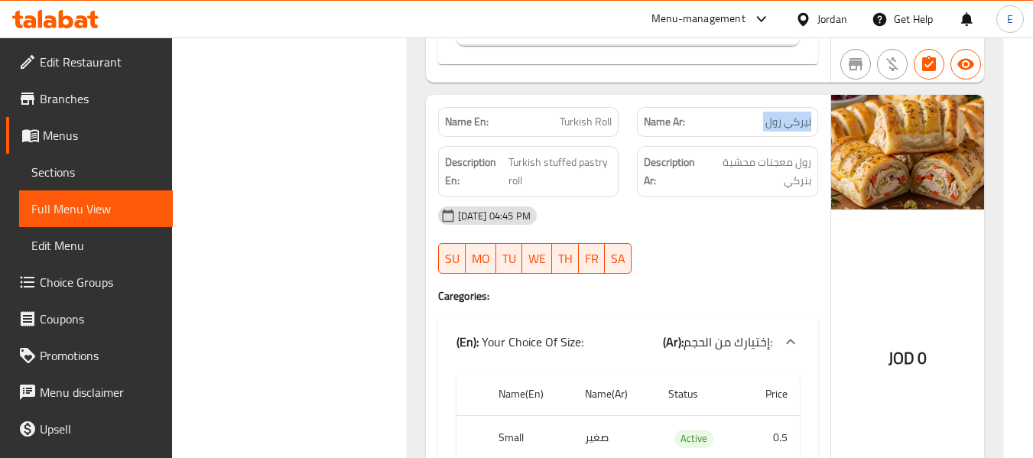
click at [814, 108] on div "Name Ar: تيركي رول" at bounding box center [727, 122] width 181 height 30
click at [801, 153] on span "رول معجنات محشية بتركي" at bounding box center [759, 171] width 106 height 37
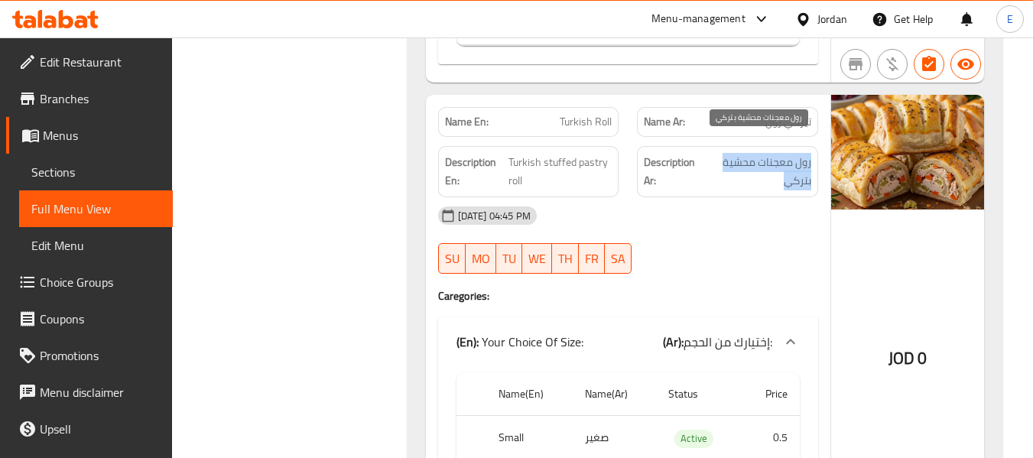
click at [801, 153] on span "رول معجنات محشية بتركي" at bounding box center [759, 171] width 106 height 37
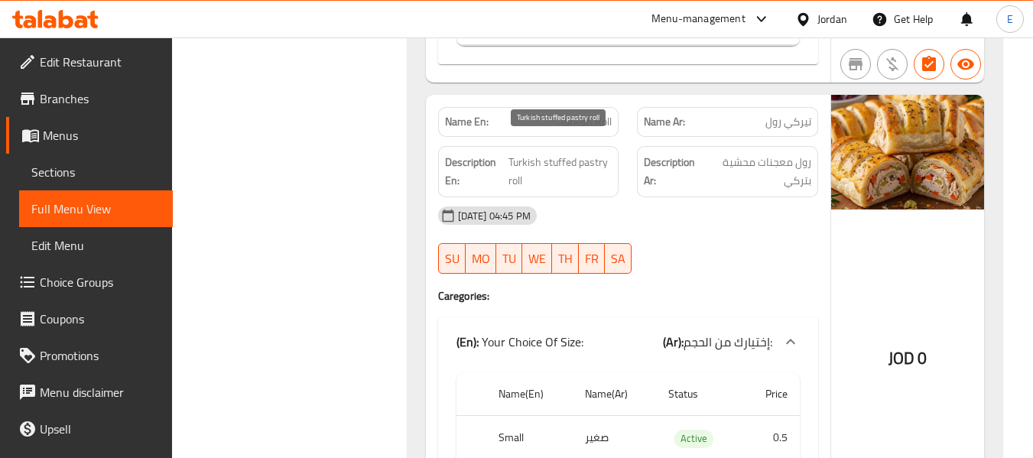
click at [570, 154] on span "Turkish stuffed pastry roll" at bounding box center [560, 171] width 103 height 37
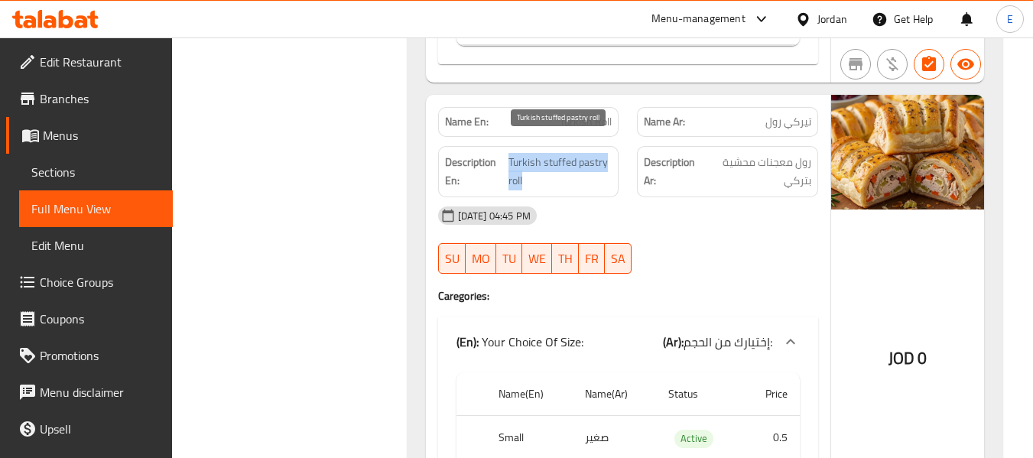
click at [570, 154] on span "Turkish stuffed pastry roll" at bounding box center [560, 171] width 103 height 37
click at [600, 107] on div "Name En: Turkish Roll" at bounding box center [528, 122] width 181 height 30
copy span "Turkish Roll"
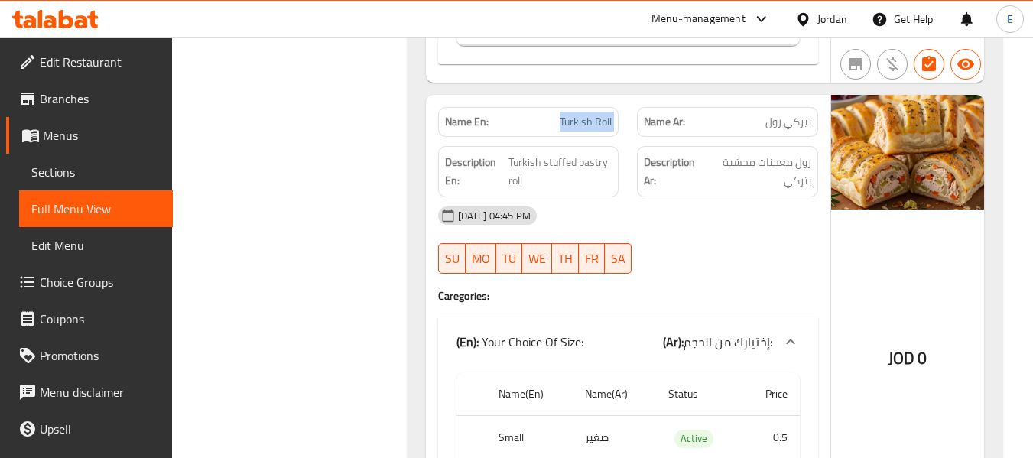
click at [583, 114] on span "Turkish Roll" at bounding box center [586, 122] width 52 height 16
click at [595, 114] on span "Turkish Roll" at bounding box center [586, 122] width 52 height 16
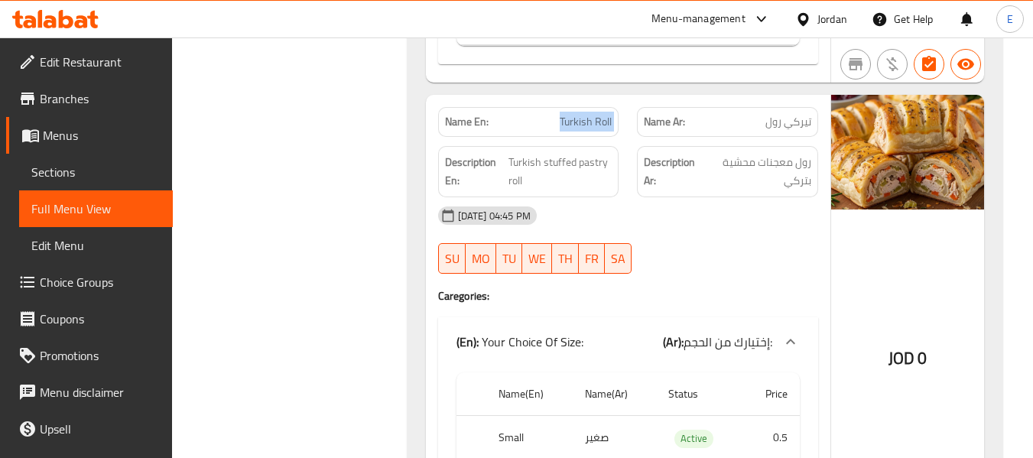
click at [595, 114] on span "Turkish Roll" at bounding box center [586, 122] width 52 height 16
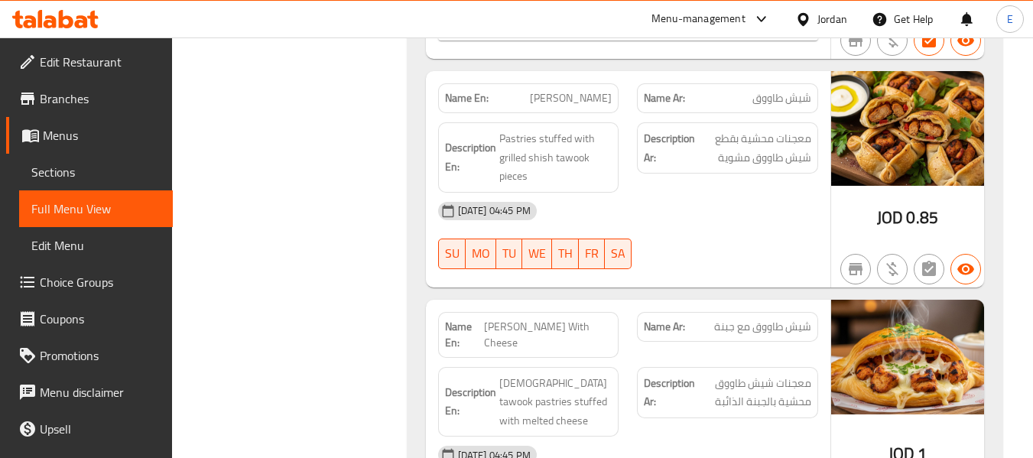
scroll to position [7461, 0]
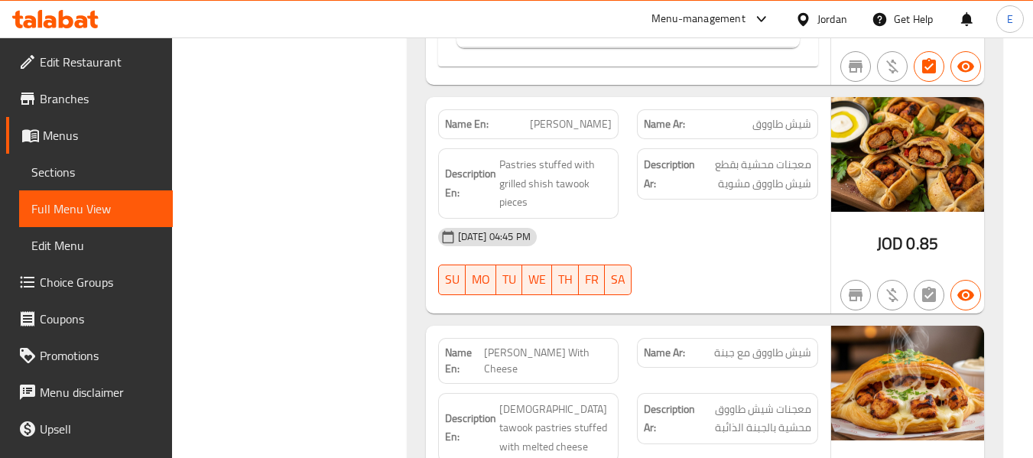
click at [780, 116] on span "شيش طاووق" at bounding box center [781, 124] width 59 height 16
click at [568, 116] on span "[PERSON_NAME]" at bounding box center [571, 124] width 82 height 16
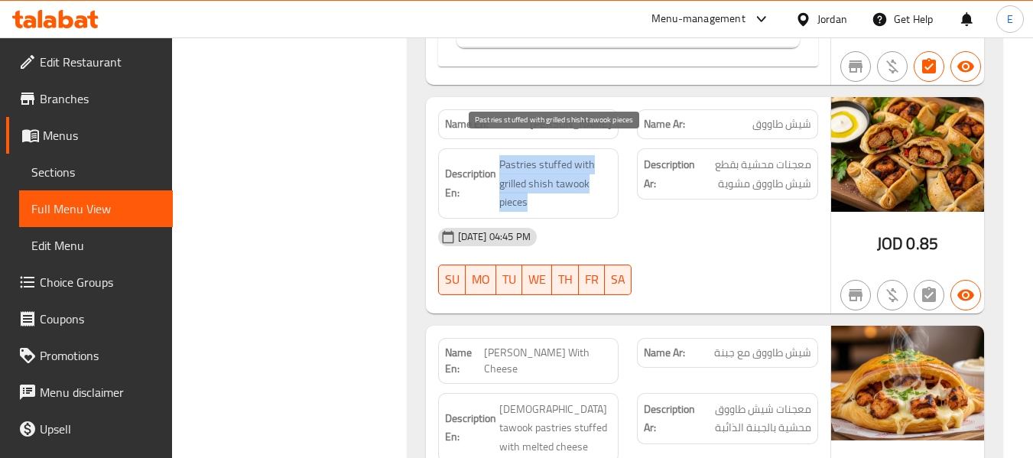
drag, startPoint x: 496, startPoint y: 135, endPoint x: 592, endPoint y: 186, distance: 108.5
click at [592, 186] on div "Description En: Pastries stuffed with grilled shish tawook pieces" at bounding box center [528, 183] width 181 height 70
click at [592, 186] on span "Pastries stuffed with grilled shish tawook pieces" at bounding box center [555, 183] width 113 height 57
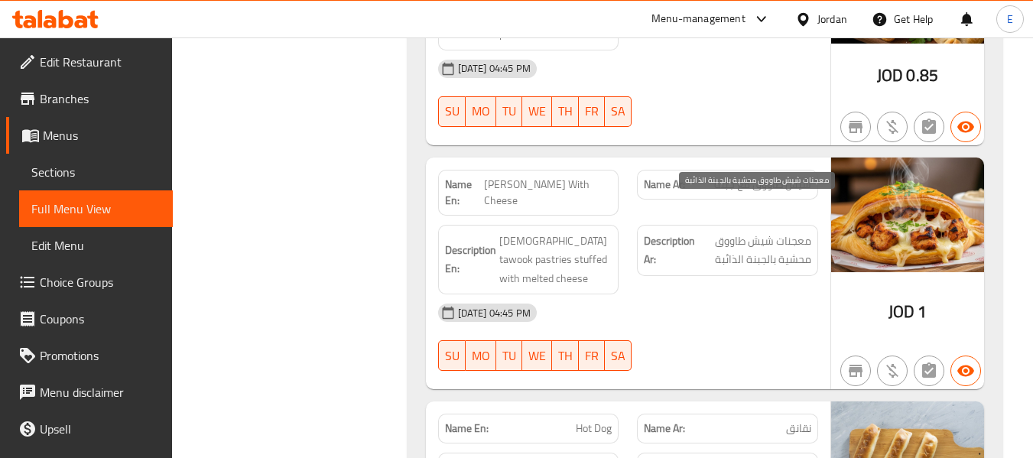
scroll to position [7690, 0]
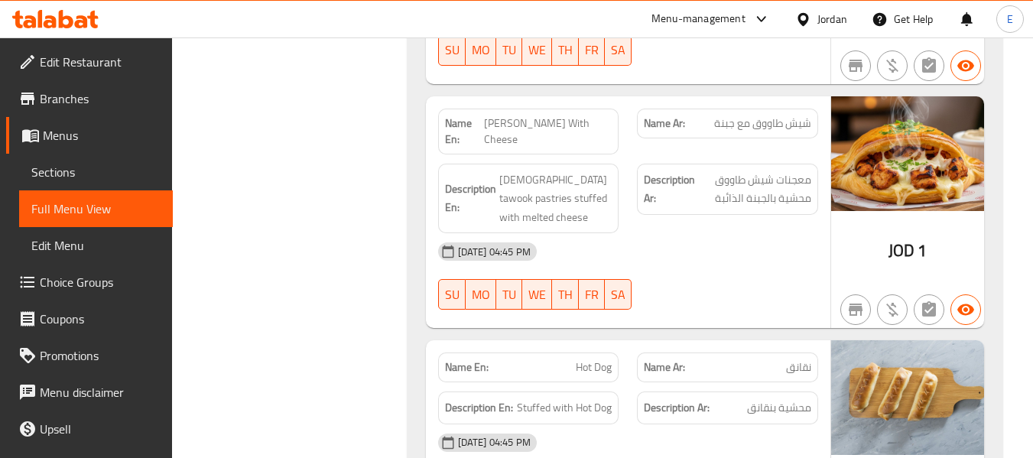
click at [786, 115] on span "شيش طاووق مع جبنة" at bounding box center [762, 123] width 97 height 16
click at [582, 115] on span "[PERSON_NAME] With Cheese" at bounding box center [548, 131] width 128 height 32
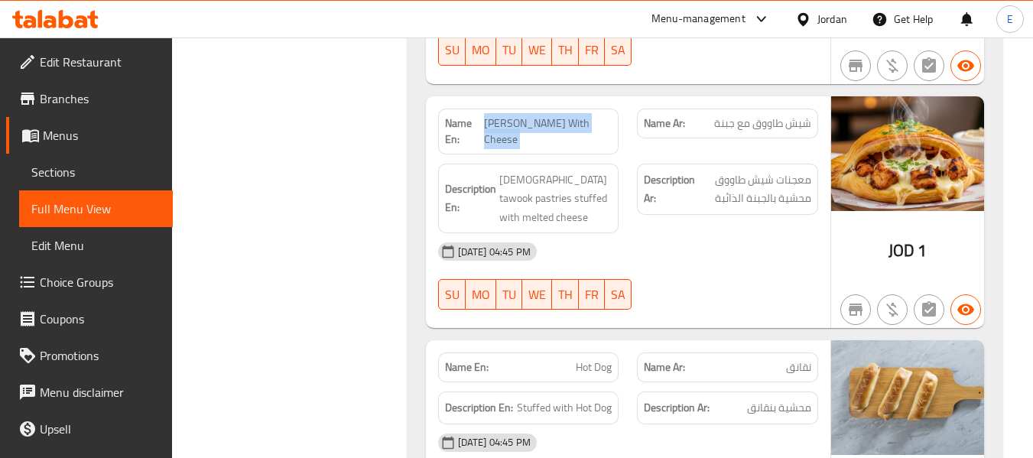
click at [582, 115] on span "[PERSON_NAME] With Cheese" at bounding box center [548, 131] width 128 height 32
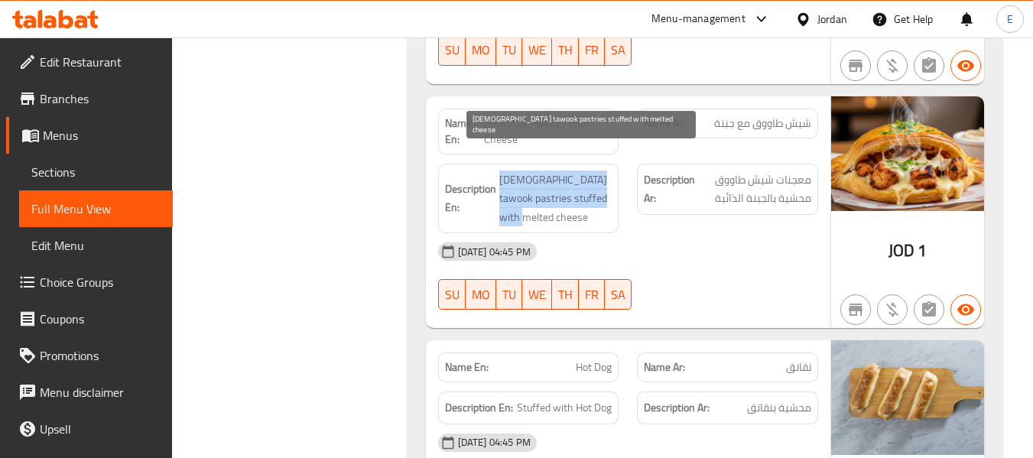
drag, startPoint x: 499, startPoint y: 137, endPoint x: 596, endPoint y: 180, distance: 106.8
click at [596, 180] on div "Description En: Shish tawook pastries stuffed with melted cheese" at bounding box center [528, 199] width 181 height 70
click at [596, 180] on span "[DEMOGRAPHIC_DATA] tawook pastries stuffed with melted cheese" at bounding box center [555, 199] width 113 height 57
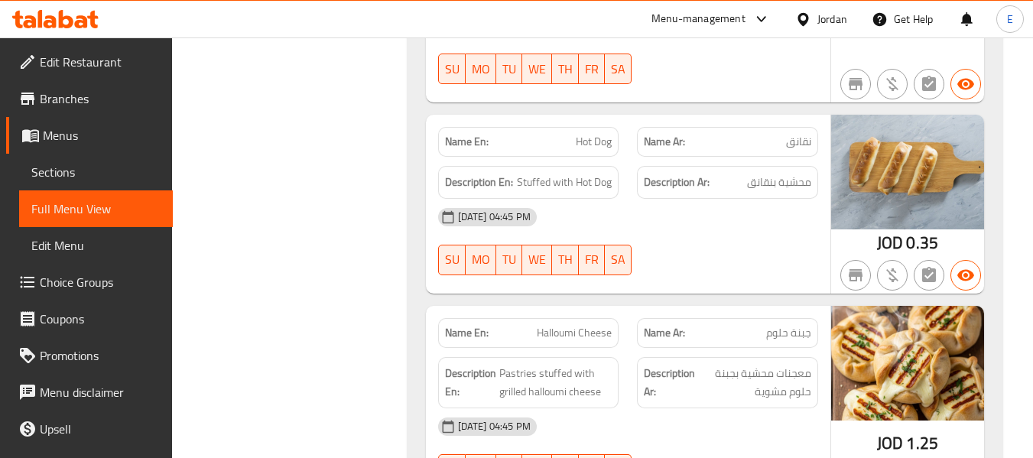
scroll to position [7920, 0]
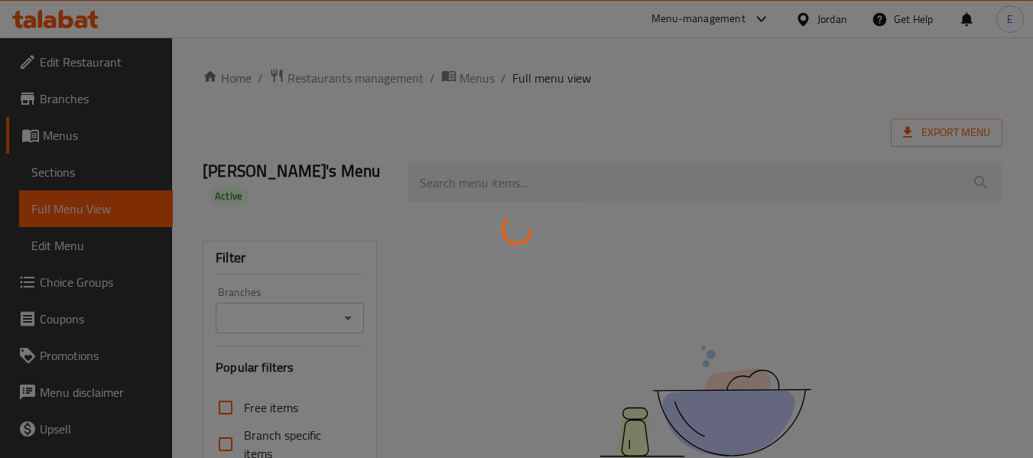
click at [61, 176] on div at bounding box center [516, 229] width 1033 height 458
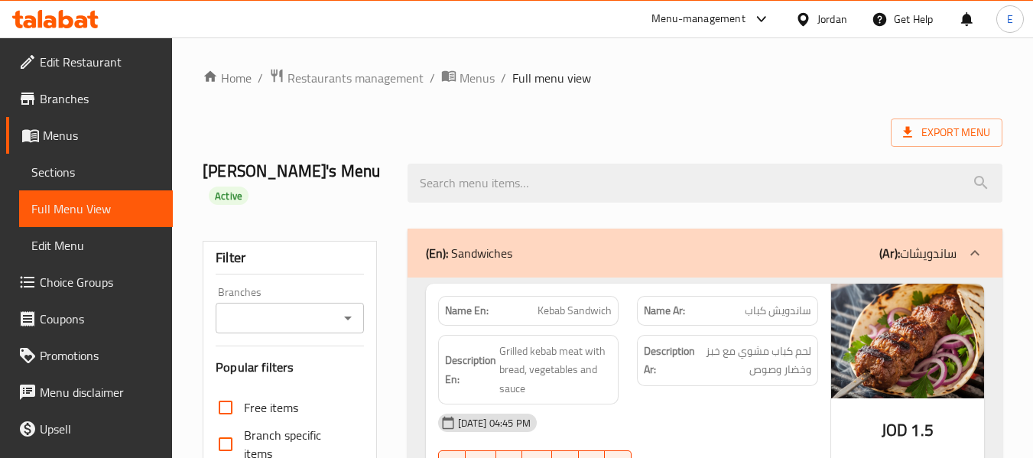
click at [61, 176] on span "Sections" at bounding box center [95, 172] width 129 height 18
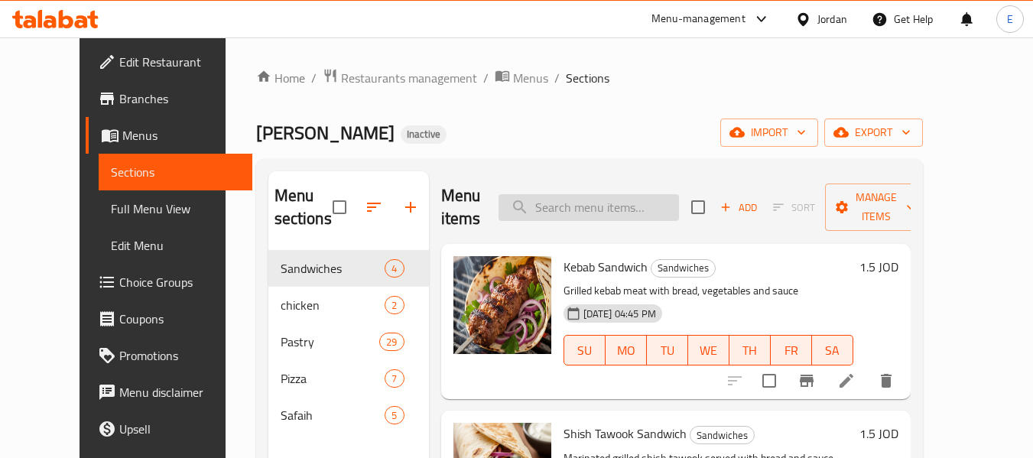
click at [614, 204] on input "search" at bounding box center [589, 207] width 180 height 27
paste input "Two Wings 1 Kg"
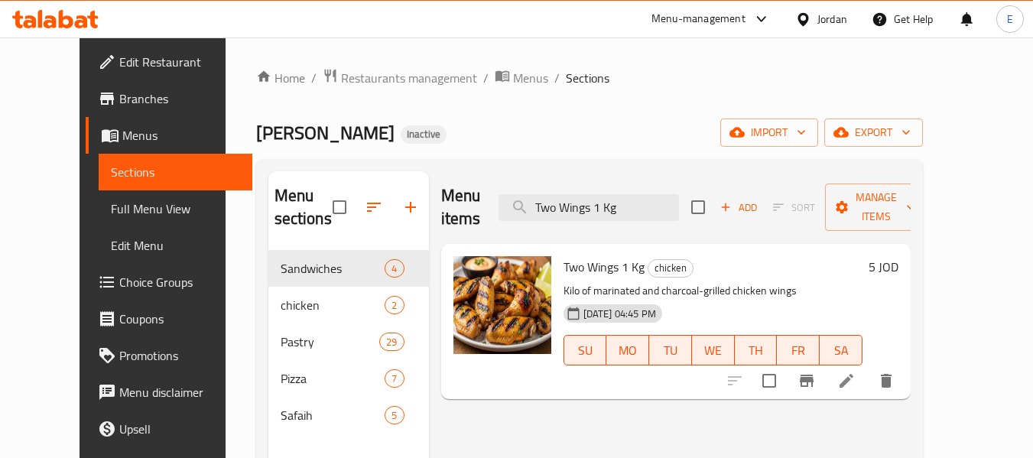
type input "Two Wings 1 Kg"
click at [856, 372] on icon at bounding box center [846, 381] width 18 height 18
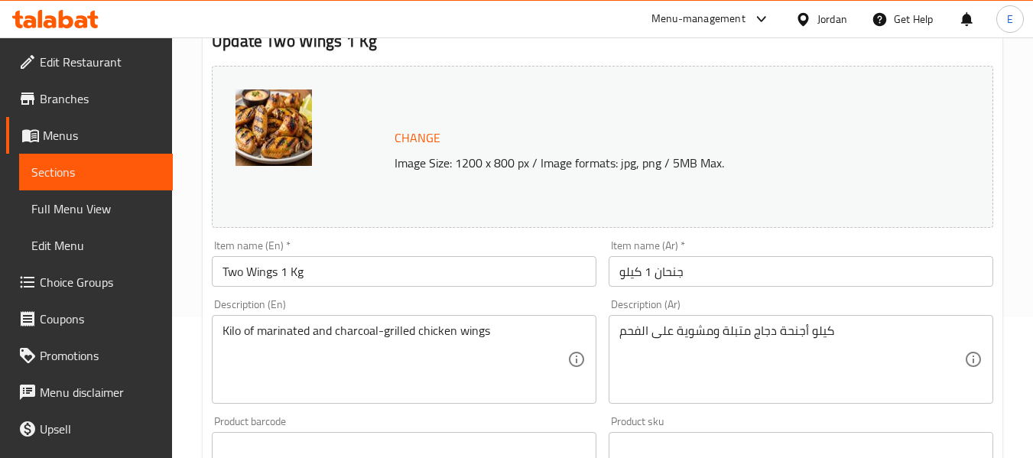
scroll to position [153, 0]
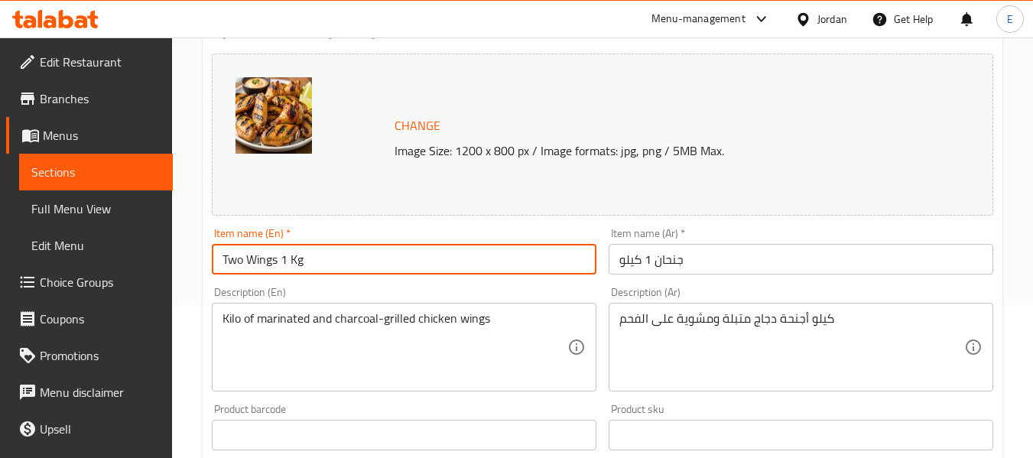
drag, startPoint x: 278, startPoint y: 261, endPoint x: 219, endPoint y: 256, distance: 59.1
click at [219, 256] on input "Two Wings 1 Kg" at bounding box center [404, 259] width 385 height 31
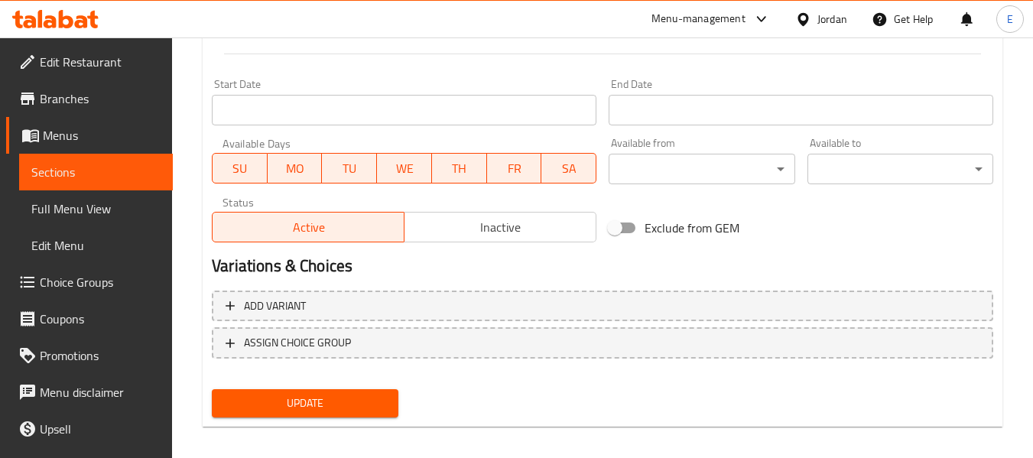
scroll to position [645, 0]
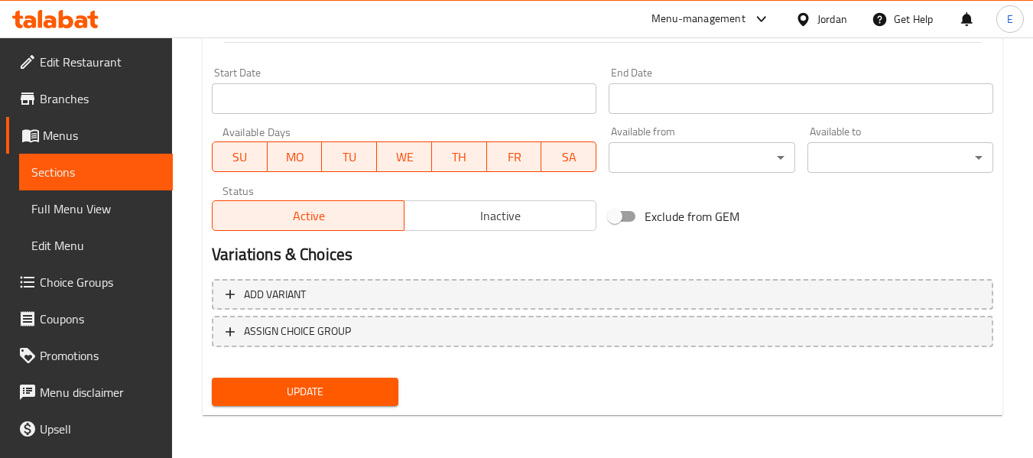
type input "gnahan 1 Kg"
click at [362, 396] on span "Update" at bounding box center [304, 391] width 161 height 19
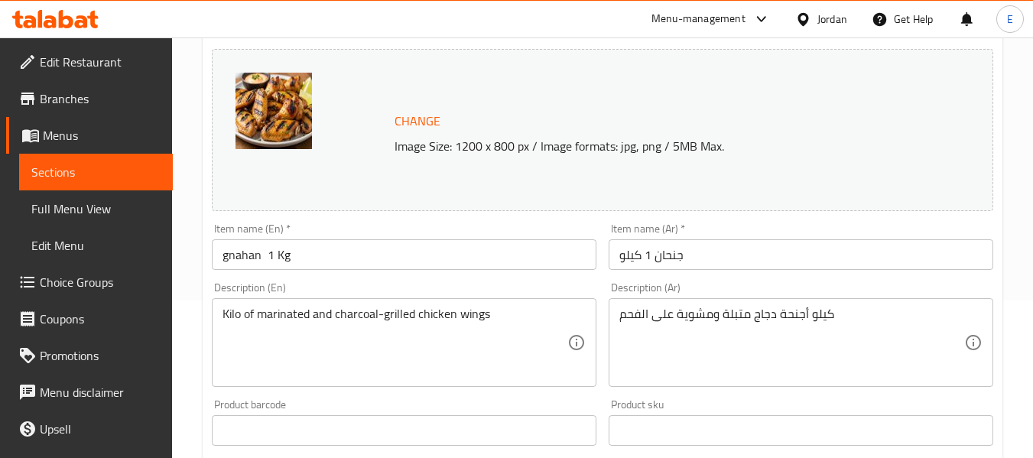
scroll to position [0, 0]
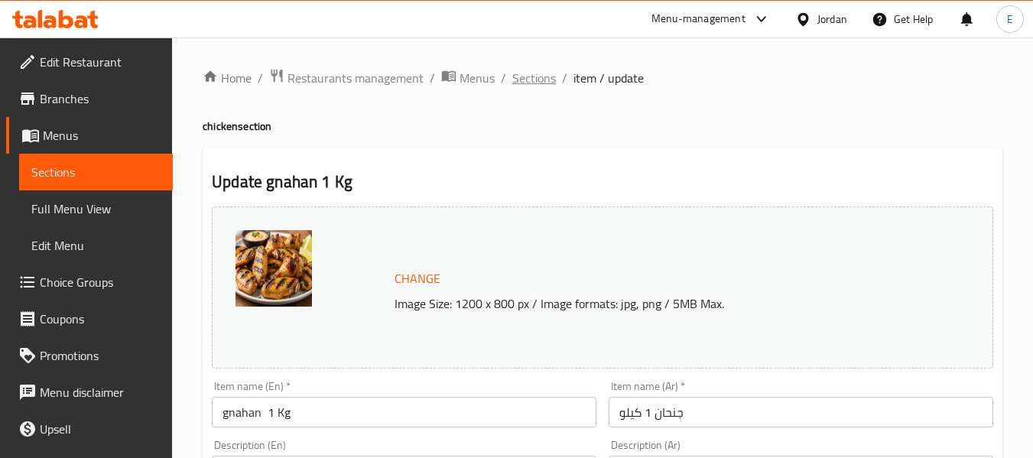
click at [537, 80] on span "Sections" at bounding box center [534, 78] width 44 height 18
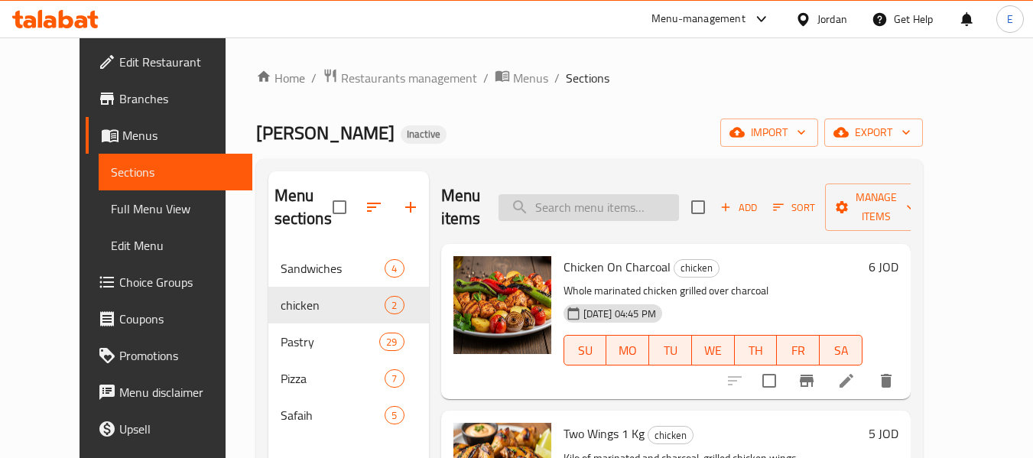
click at [586, 197] on input "search" at bounding box center [589, 207] width 180 height 27
paste input "Turkish Roll"
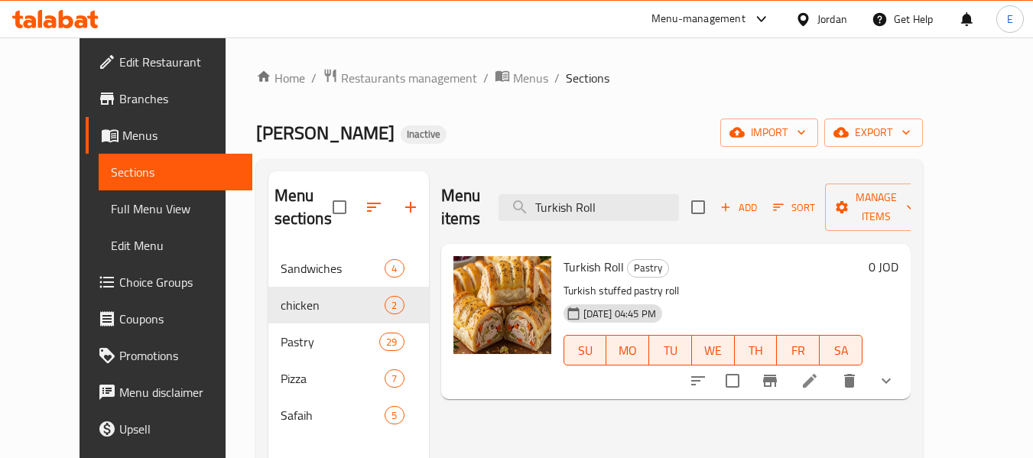
type input "Turkish Roll"
click at [831, 367] on li at bounding box center [809, 381] width 43 height 28
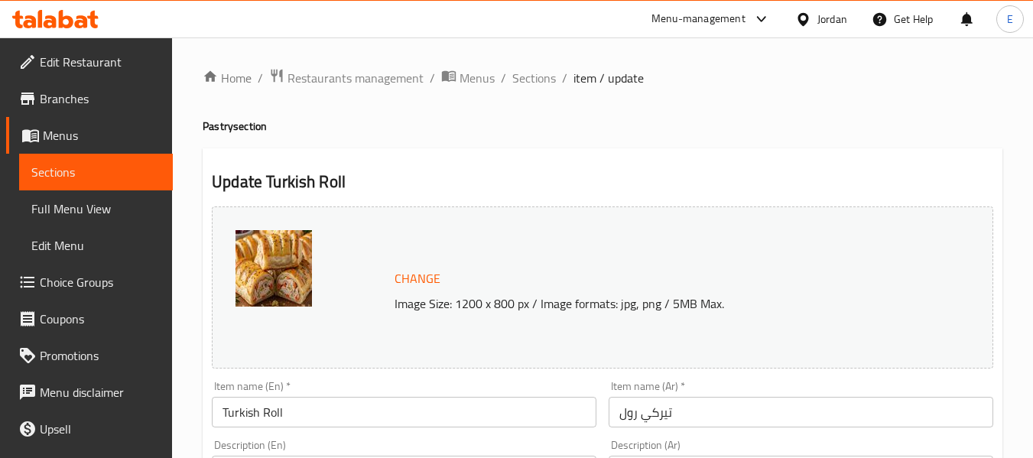
click at [261, 406] on input "Turkish Roll" at bounding box center [404, 412] width 385 height 31
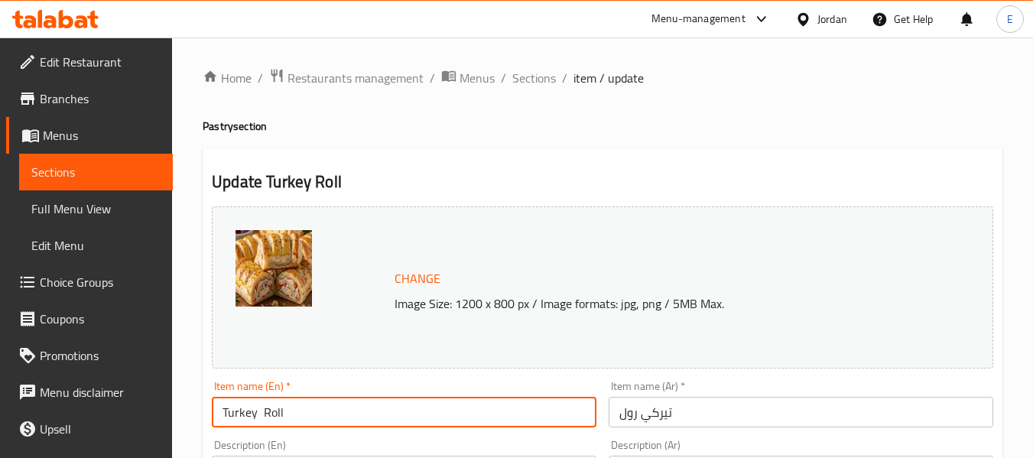
click at [338, 405] on input "Turkey Roll" at bounding box center [404, 412] width 385 height 31
click at [349, 421] on input "Turkey Roll" at bounding box center [404, 412] width 385 height 31
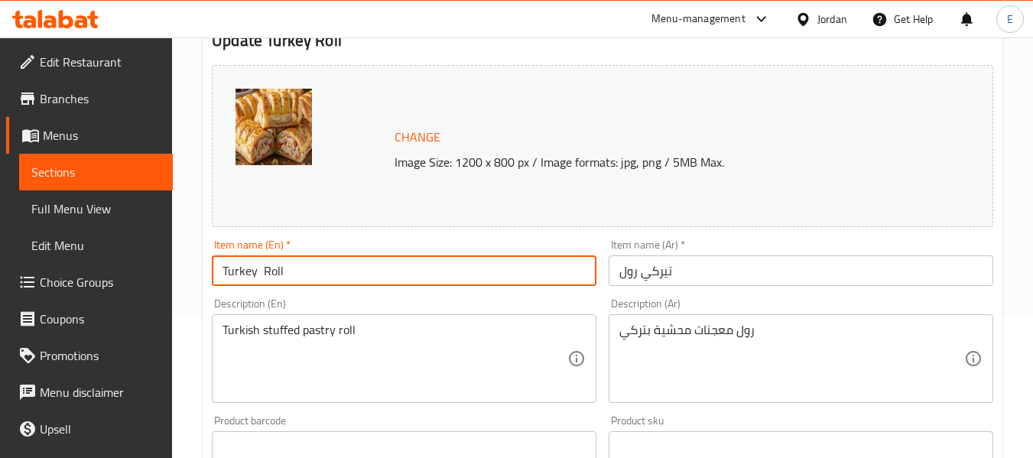
scroll to position [153, 0]
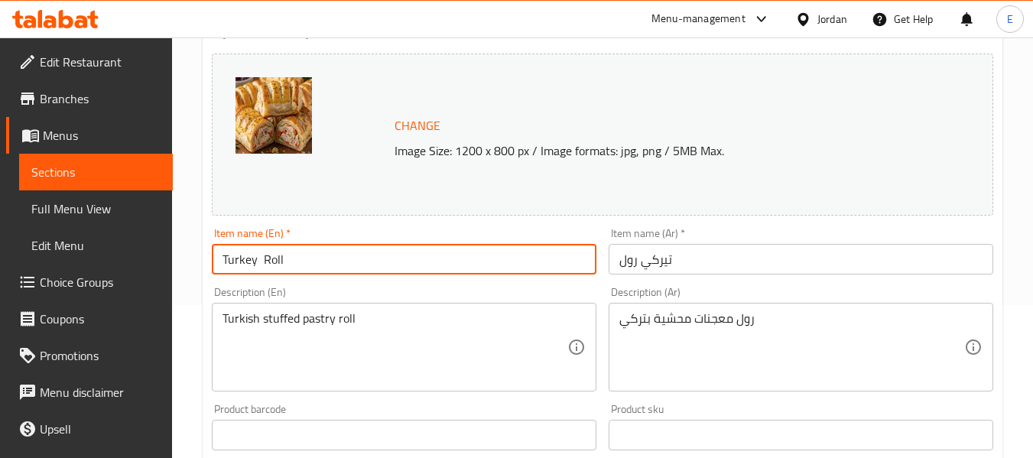
click at [237, 256] on input "Turkey Roll" at bounding box center [404, 259] width 385 height 31
type input "Turkey Roll"
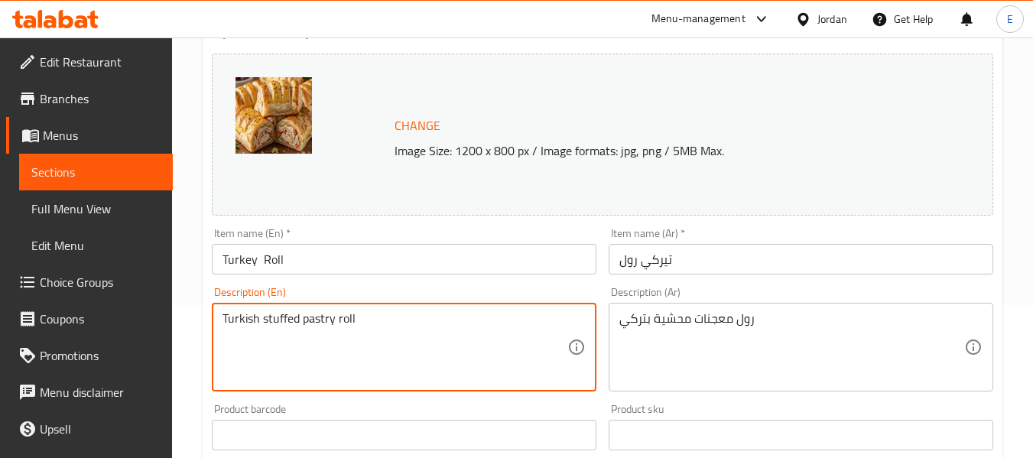
click at [284, 317] on textarea "Turkish stuffed pastry roll" at bounding box center [395, 347] width 345 height 73
click at [322, 362] on textarea "Turkish stuffed pastry roll" at bounding box center [395, 347] width 345 height 73
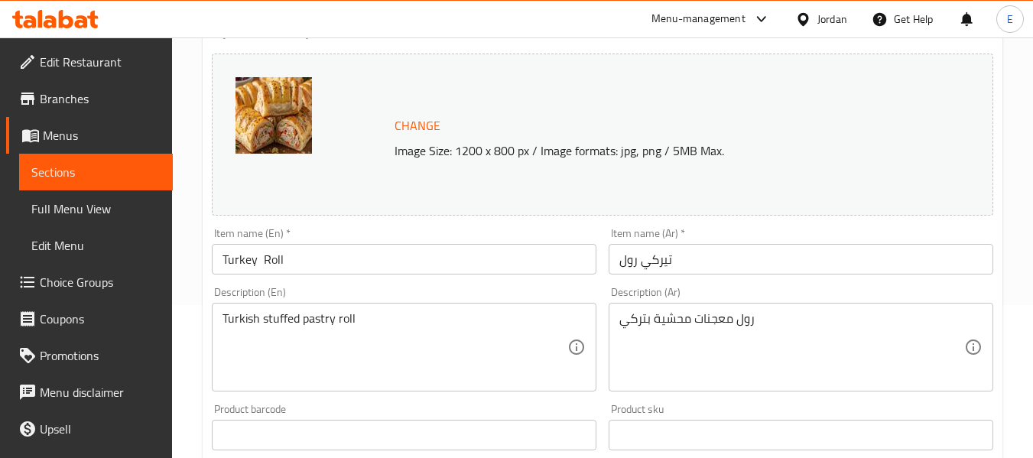
click at [457, 323] on textarea "Turkish stuffed pastry roll" at bounding box center [395, 347] width 345 height 73
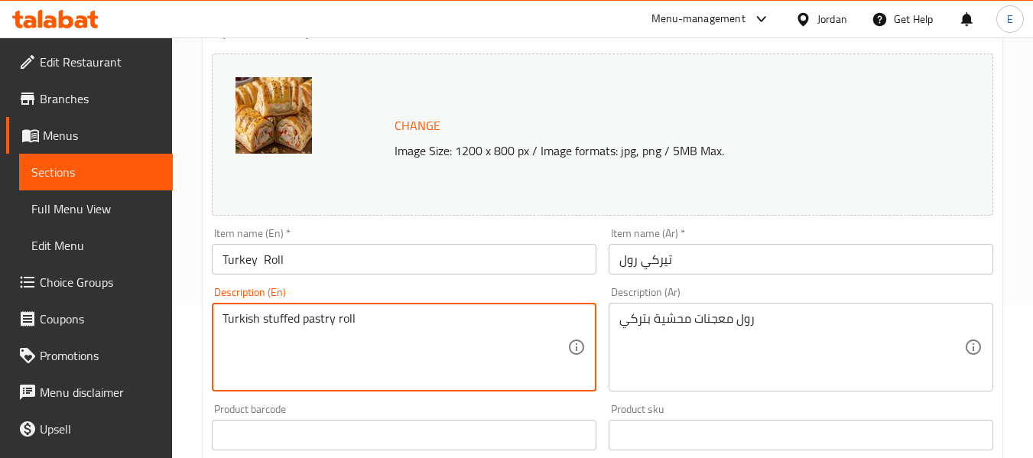
click at [256, 317] on textarea "Turkish stuffed pastry roll" at bounding box center [395, 347] width 345 height 73
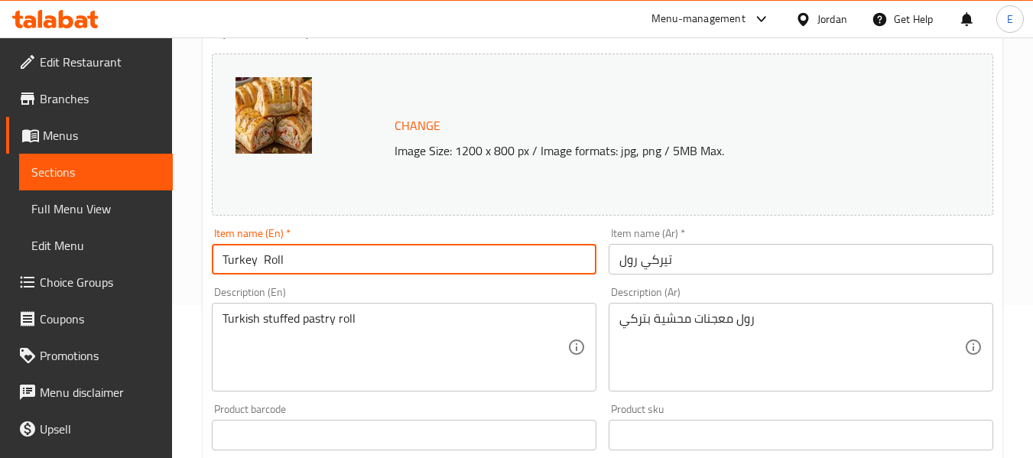
click at [240, 253] on input "Turkey Roll" at bounding box center [404, 259] width 385 height 31
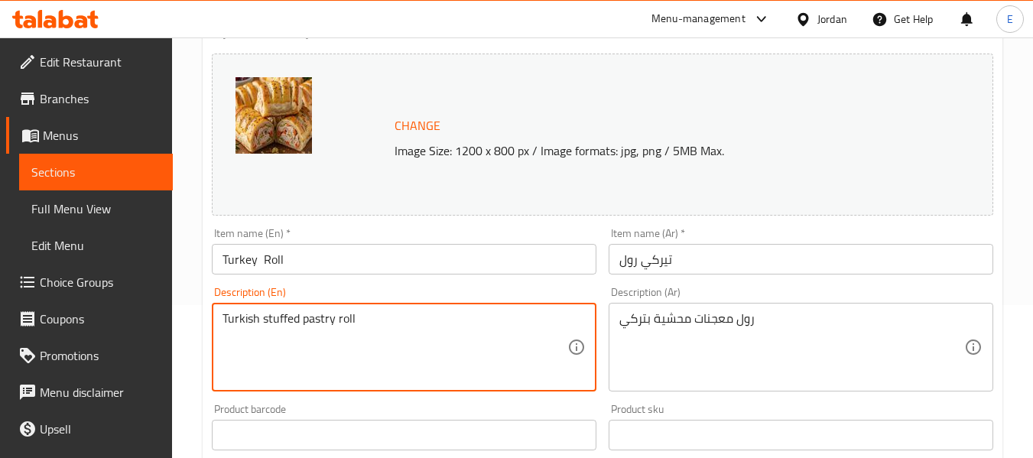
click at [255, 319] on textarea "Turkish stuffed pastry roll" at bounding box center [395, 347] width 345 height 73
paste textarea "ey"
click at [245, 326] on textarea "Turkey stuffed pastry roll" at bounding box center [395, 347] width 345 height 73
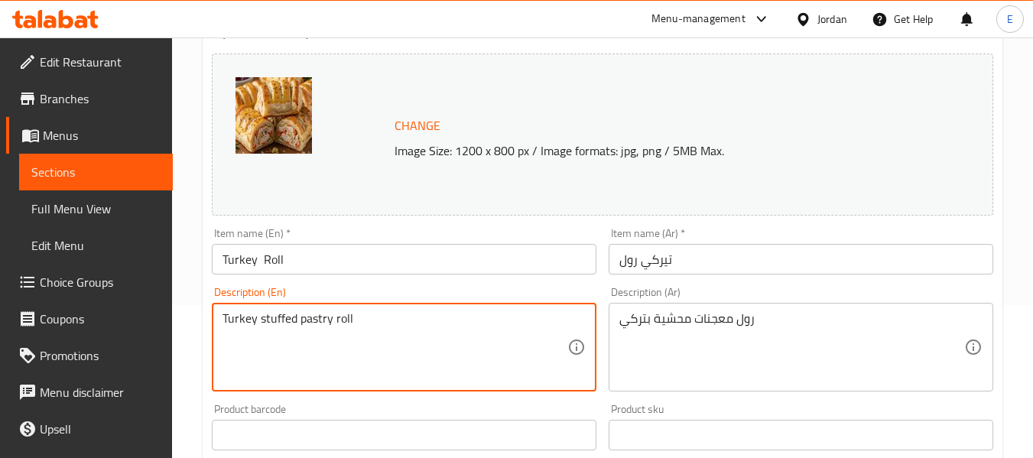
click at [265, 366] on textarea "Turkey stuffed pastry roll" at bounding box center [395, 347] width 345 height 73
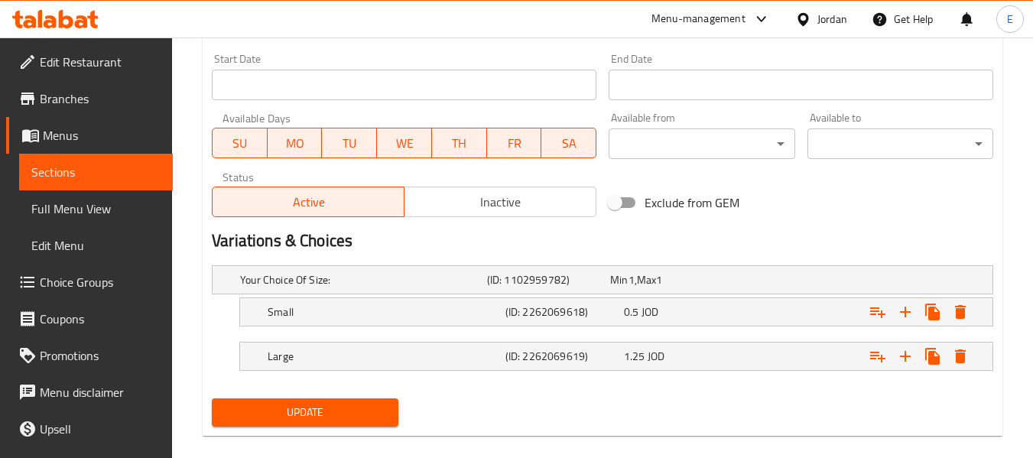
scroll to position [679, 0]
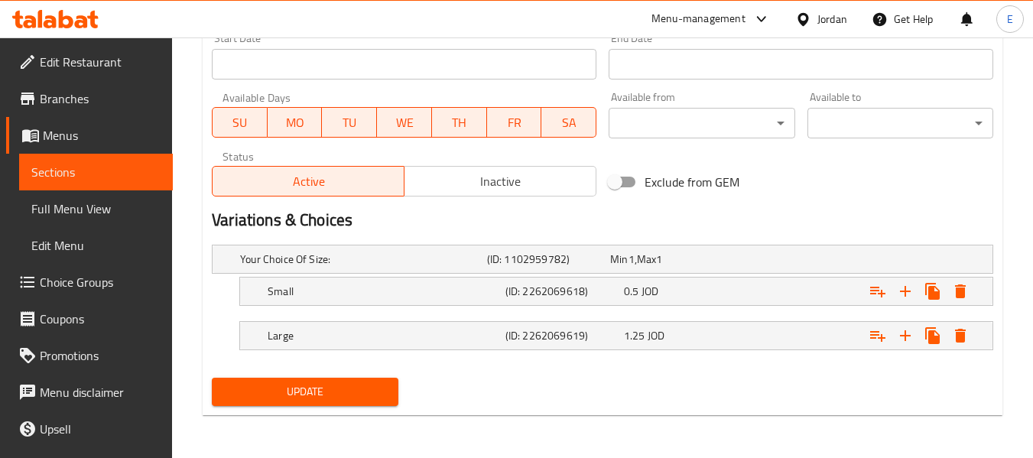
type textarea "Turkey stuffed pastry roll"
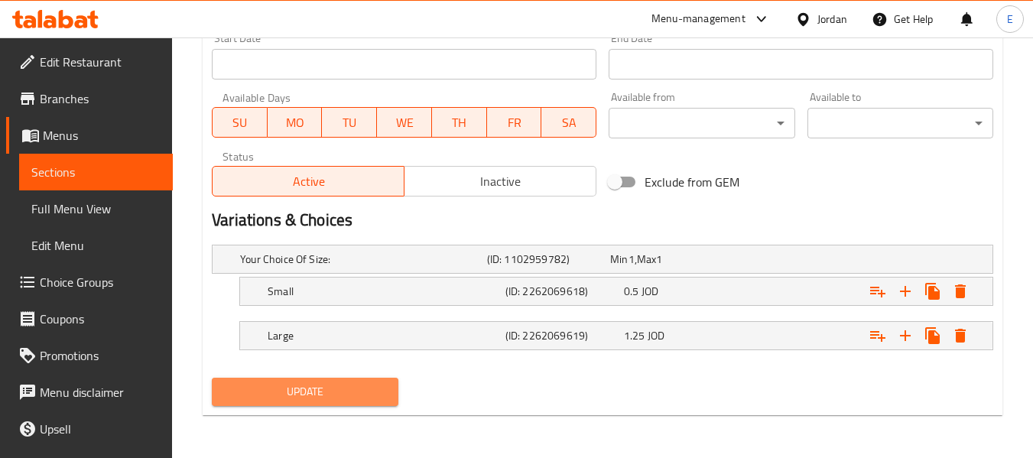
click at [277, 394] on span "Update" at bounding box center [304, 391] width 161 height 19
